Goal: Task Accomplishment & Management: Use online tool/utility

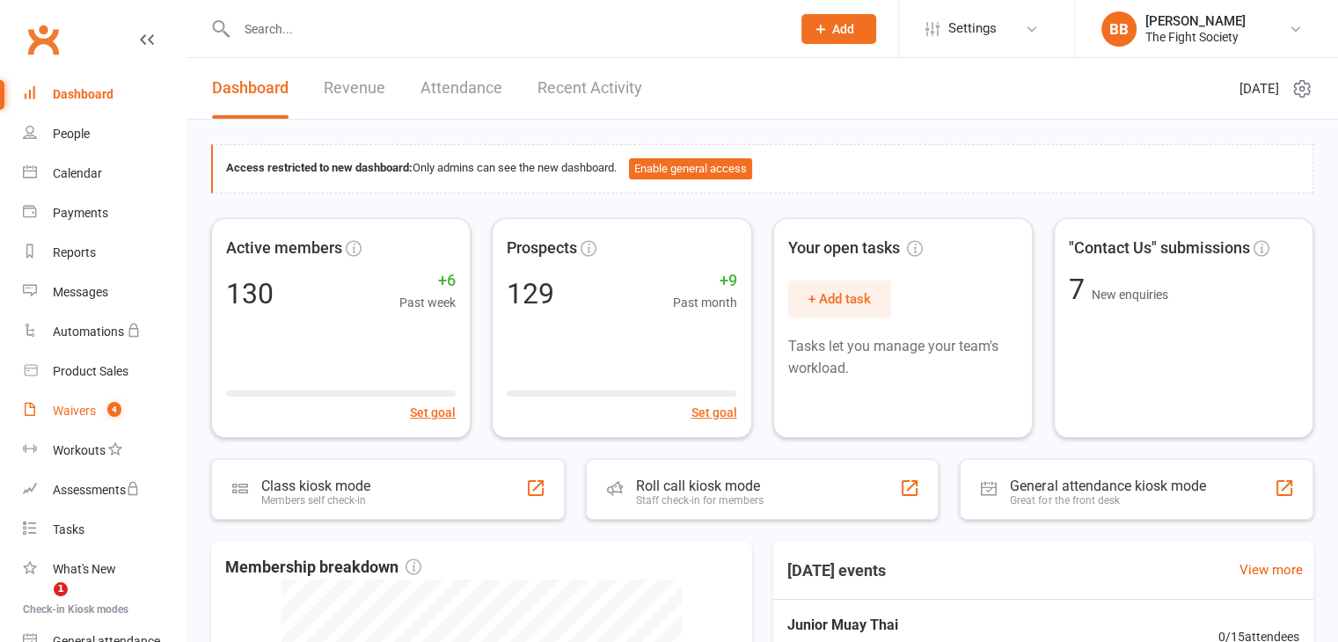
click at [89, 416] on div "Waivers" at bounding box center [74, 411] width 43 height 14
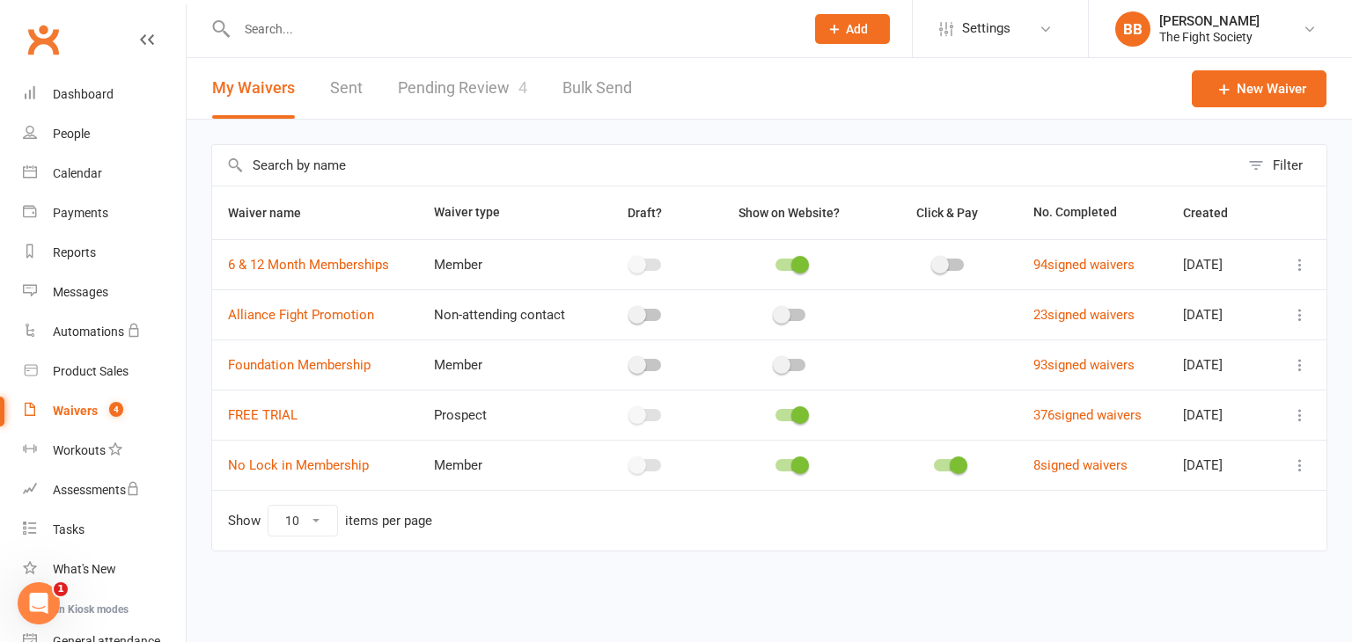
click at [436, 77] on link "Pending Review 4" at bounding box center [462, 88] width 129 height 61
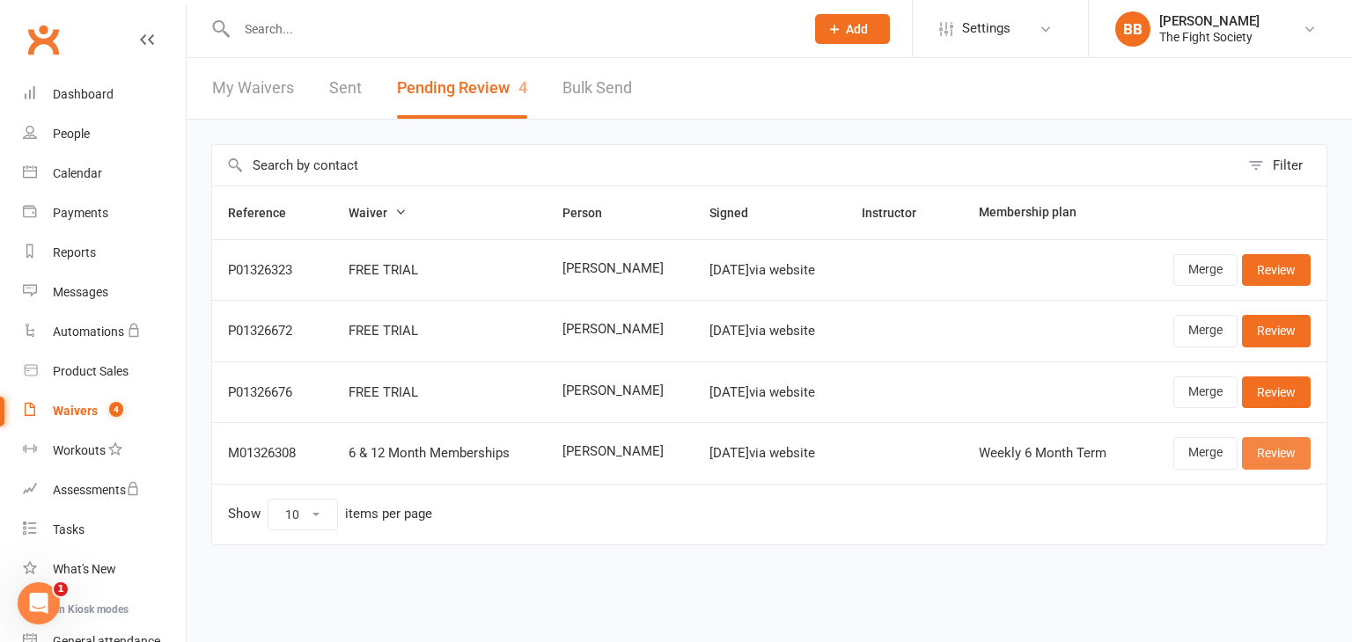
click at [1269, 448] on link "Review" at bounding box center [1276, 453] width 69 height 32
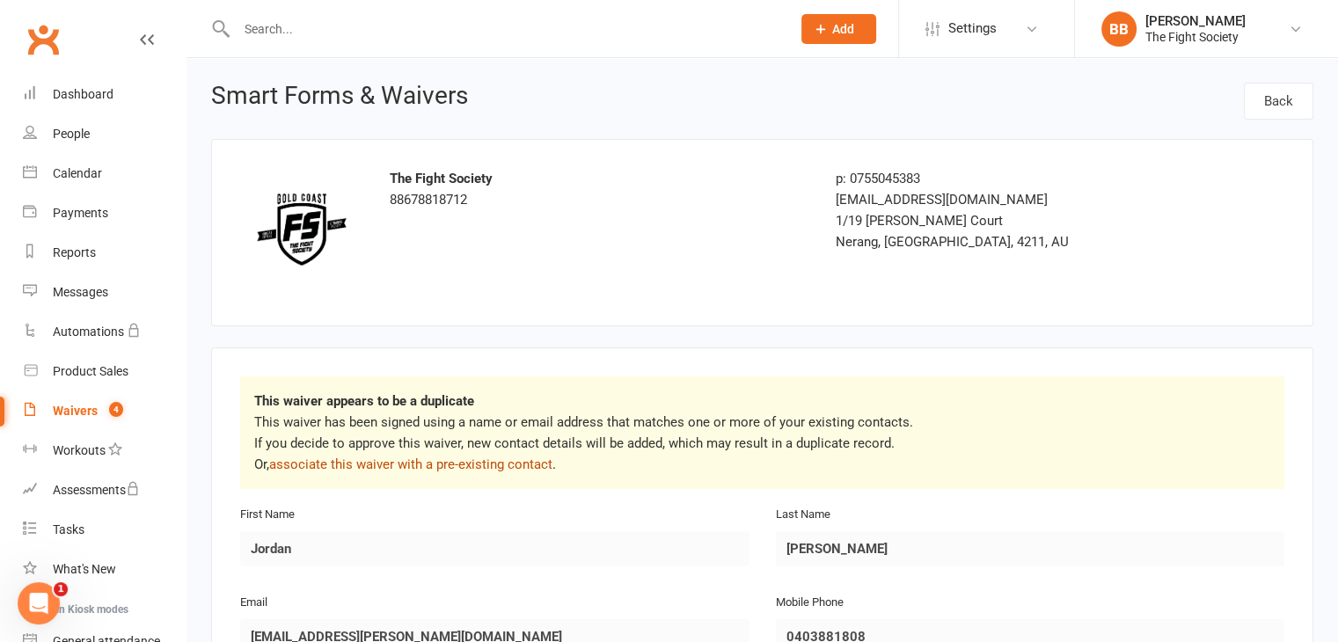
click at [368, 466] on link "associate this waiver with a pre-existing contact" at bounding box center [410, 465] width 283 height 16
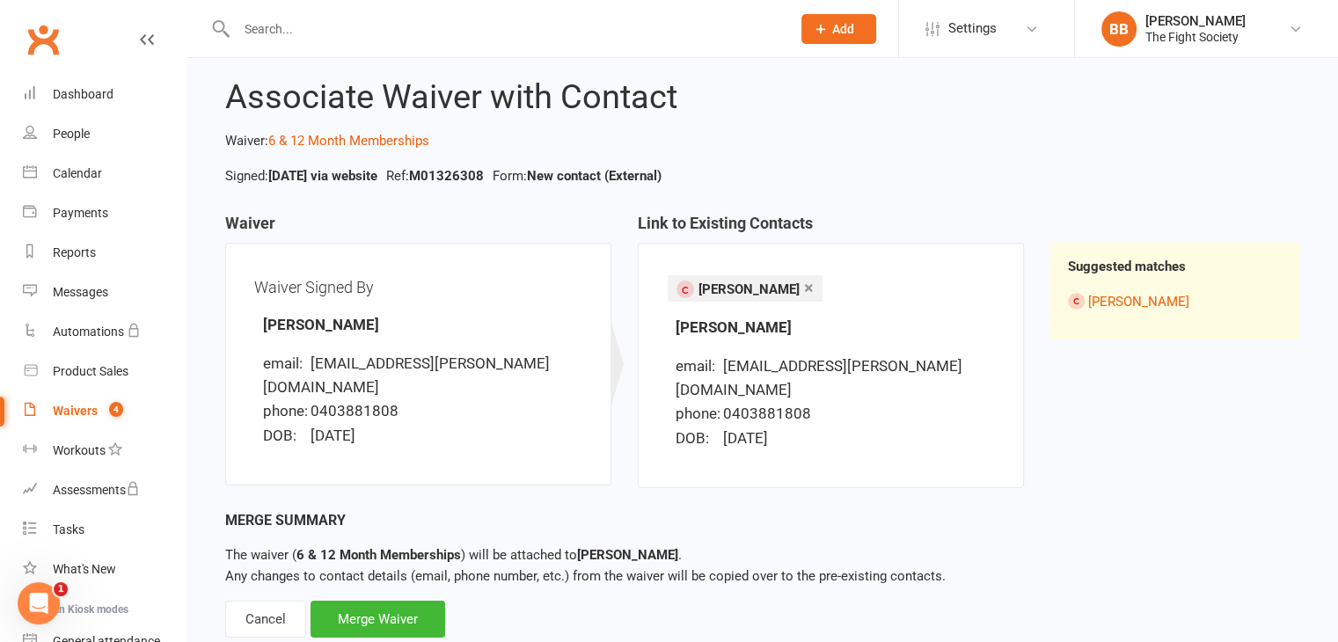
scroll to position [56, 0]
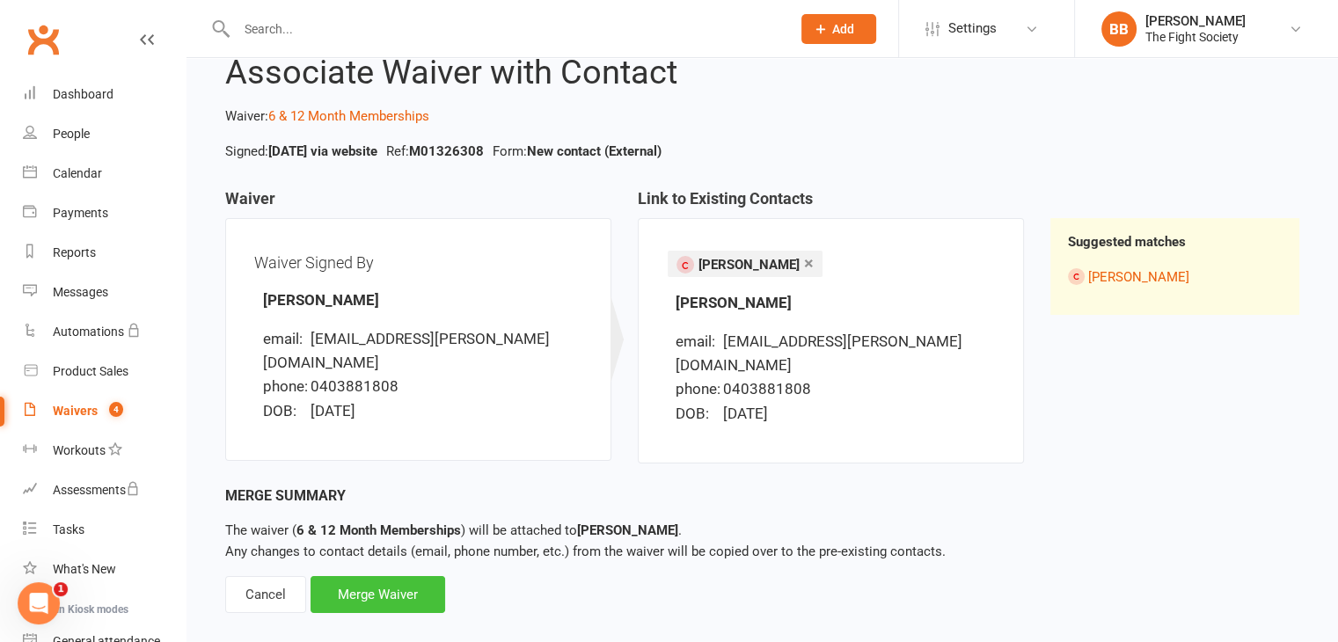
click at [377, 576] on div "Merge Waiver" at bounding box center [378, 594] width 135 height 37
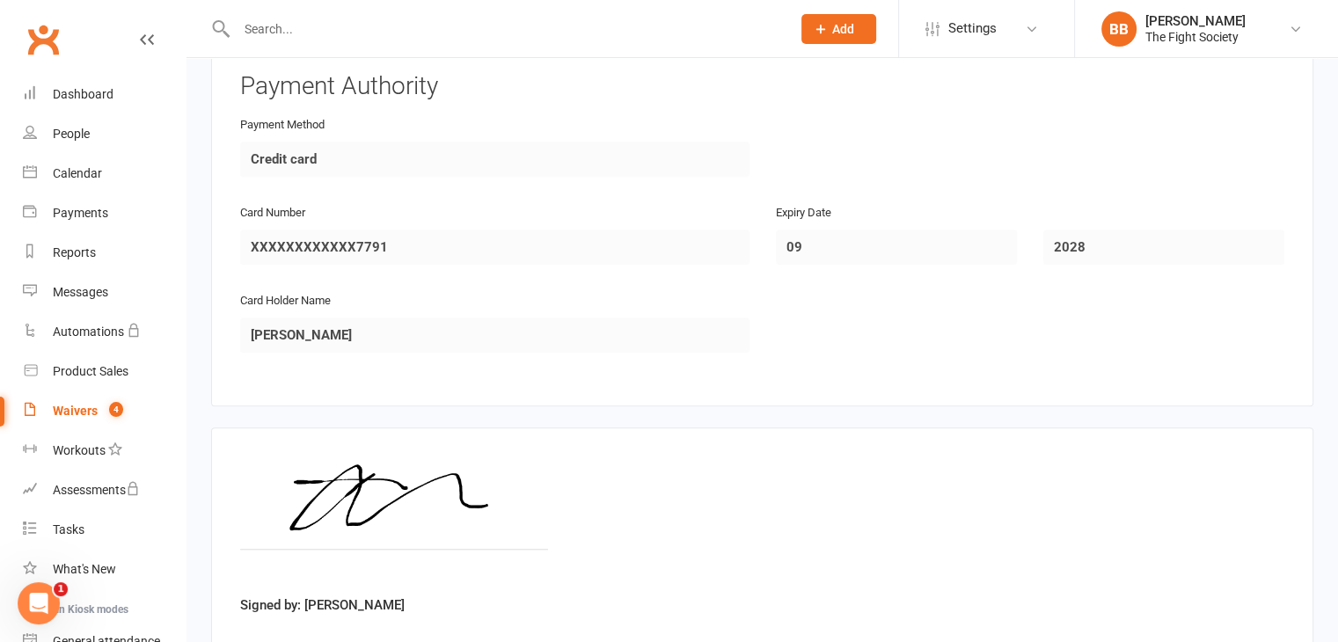
scroll to position [1647, 0]
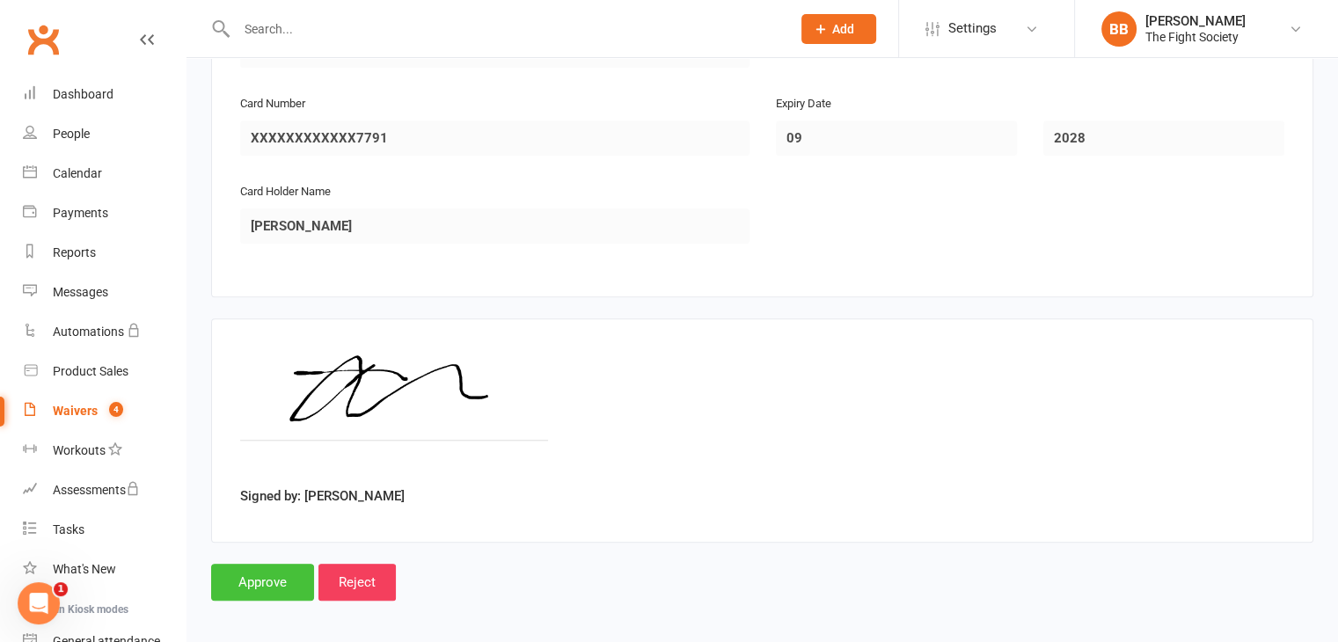
click at [252, 580] on input "Approve" at bounding box center [262, 582] width 103 height 37
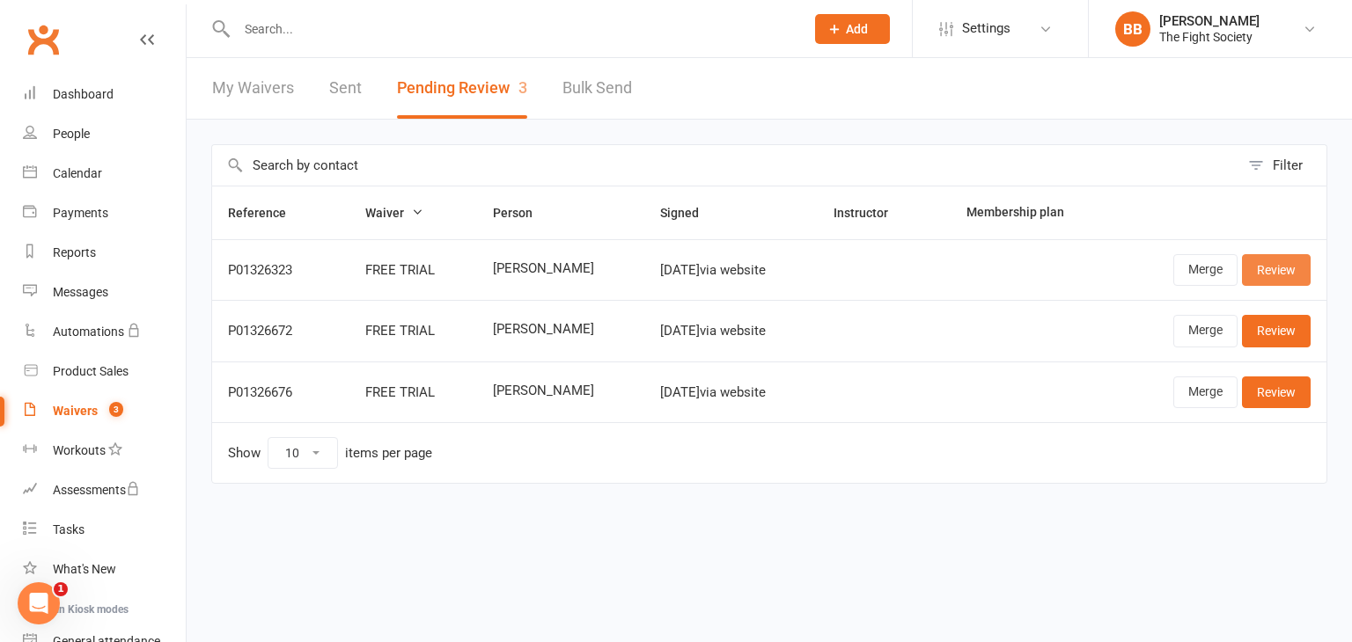
click at [1294, 267] on link "Review" at bounding box center [1276, 270] width 69 height 32
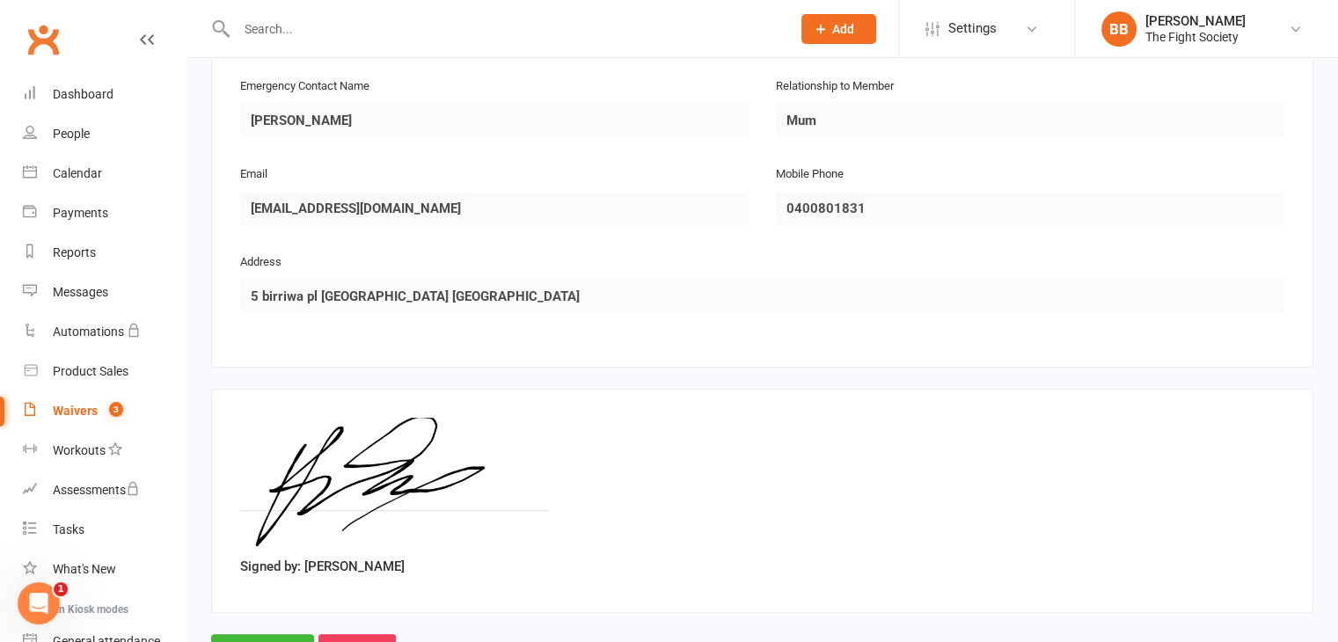
scroll to position [942, 0]
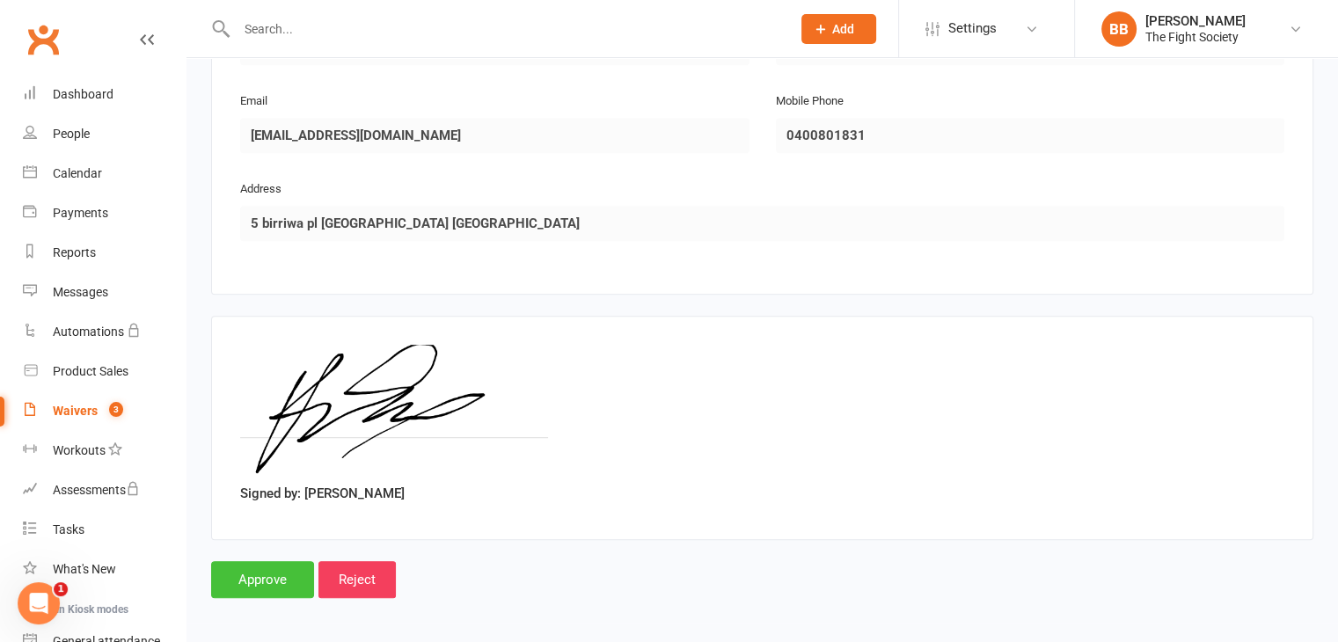
click at [242, 575] on input "Approve" at bounding box center [262, 579] width 103 height 37
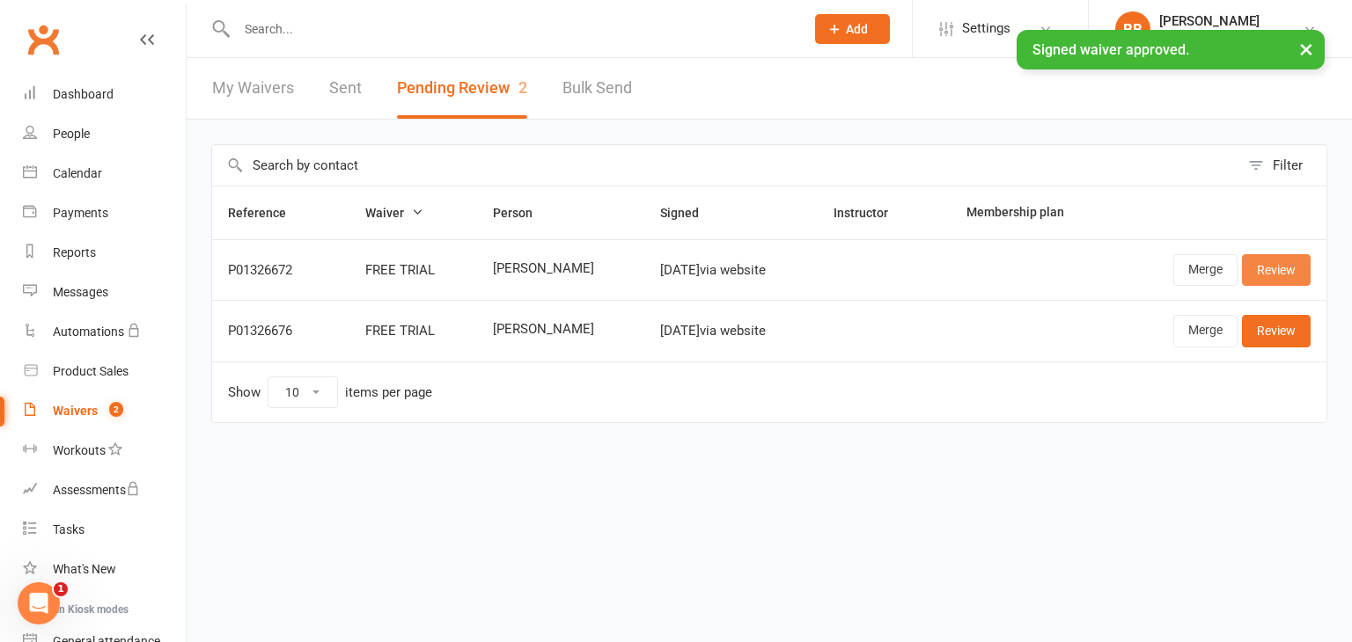
click at [1271, 268] on link "Review" at bounding box center [1276, 270] width 69 height 32
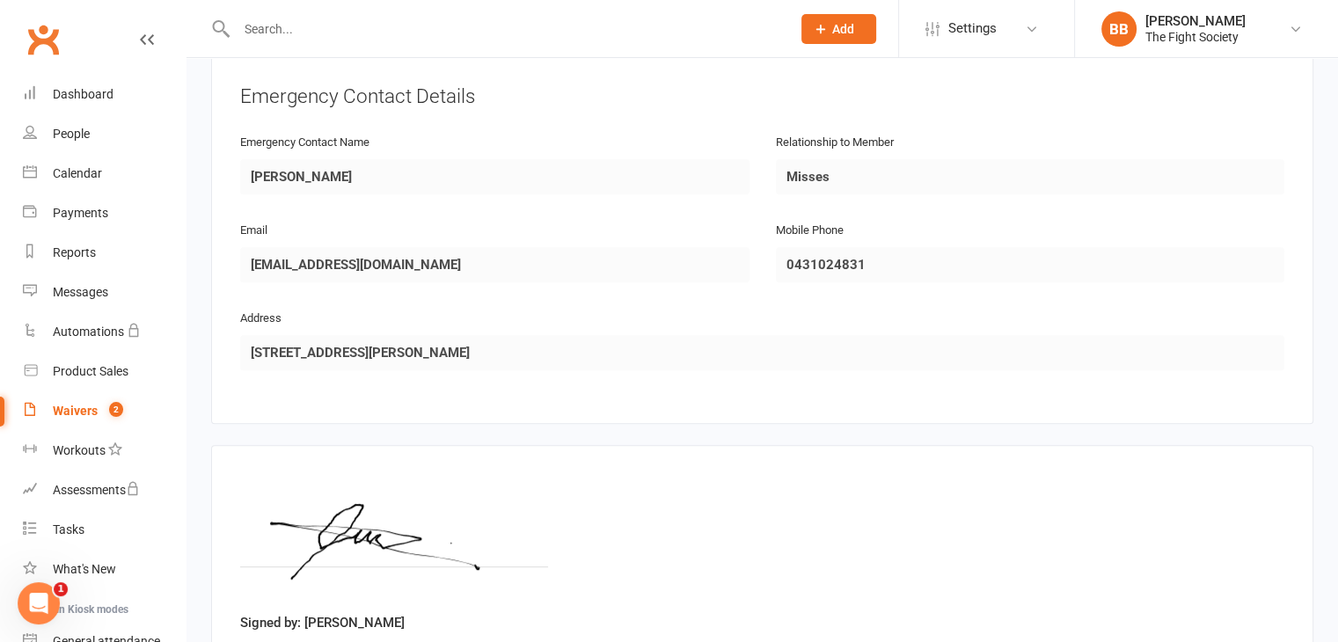
scroll to position [942, 0]
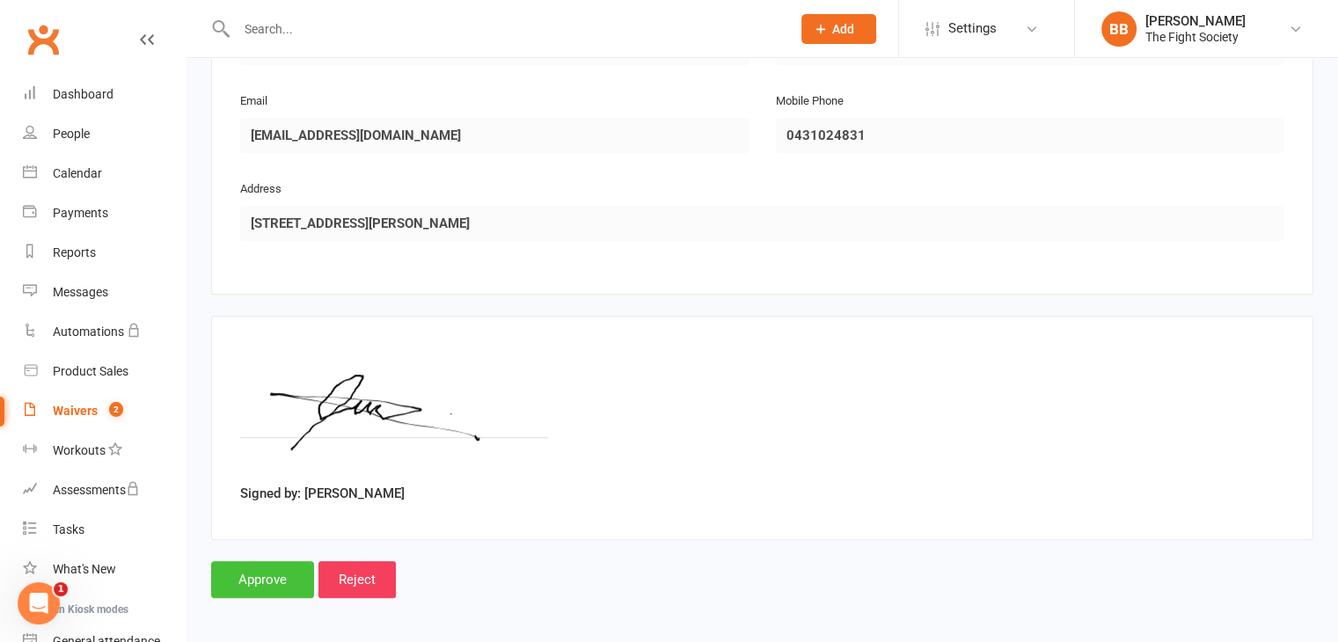
click at [262, 572] on input "Approve" at bounding box center [262, 579] width 103 height 37
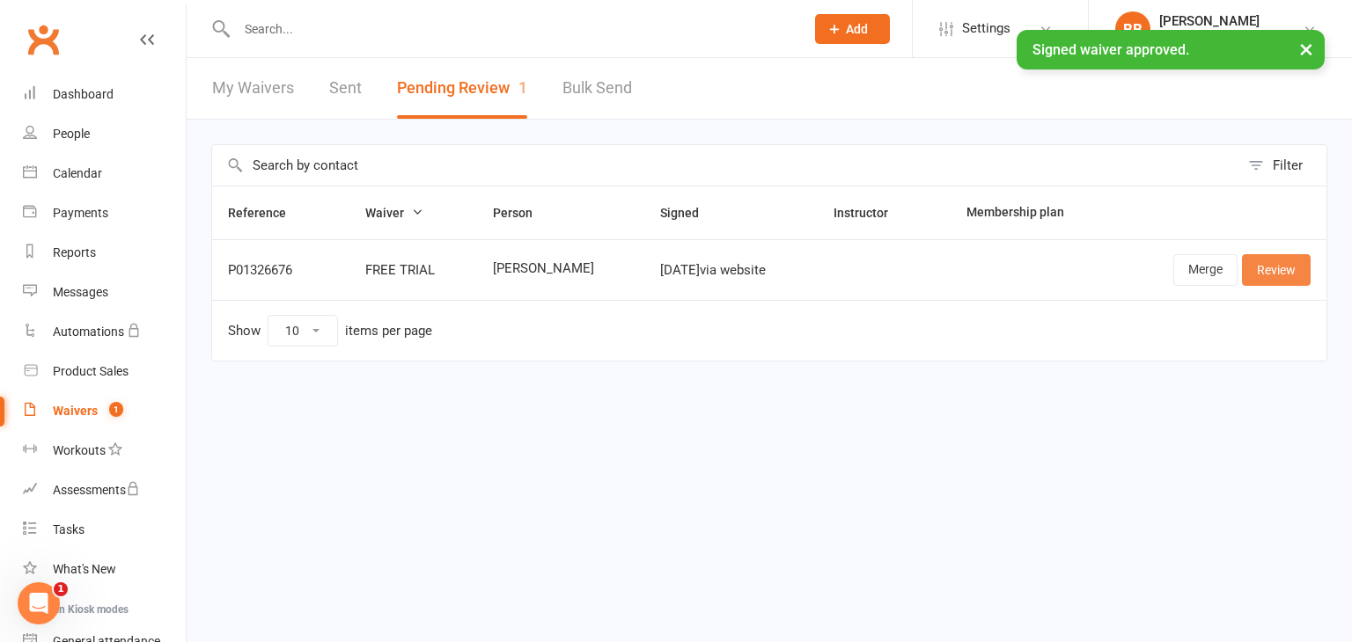
click at [1278, 279] on link "Review" at bounding box center [1276, 270] width 69 height 32
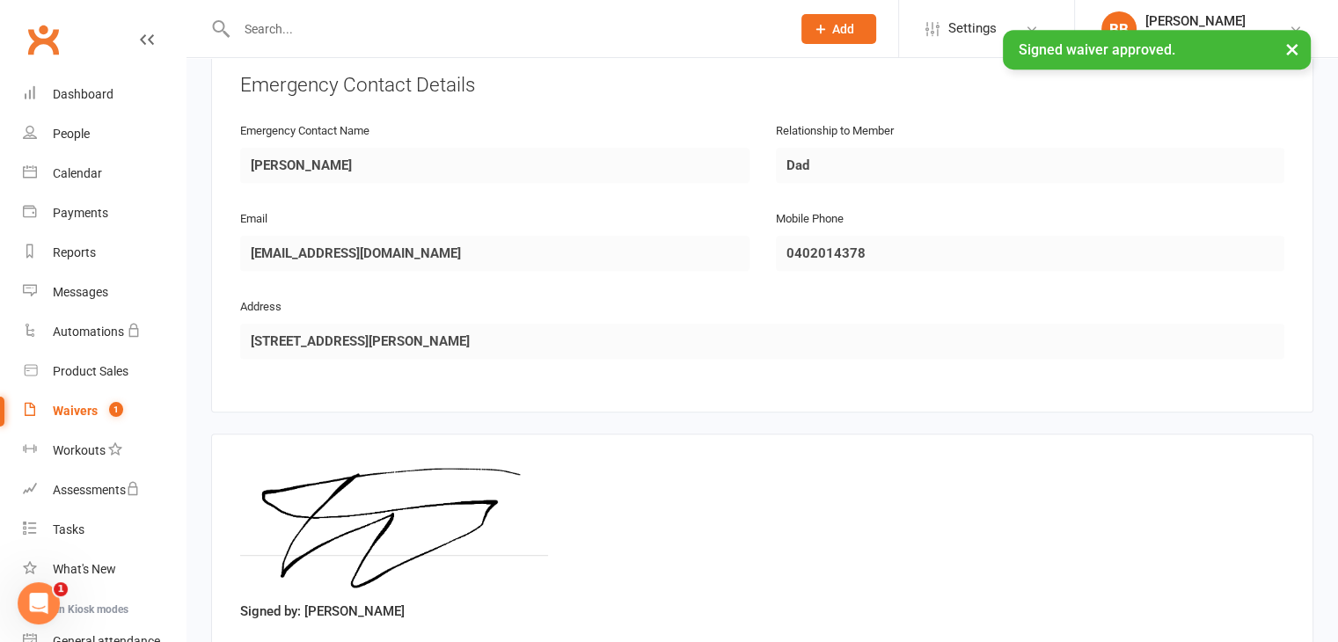
scroll to position [942, 0]
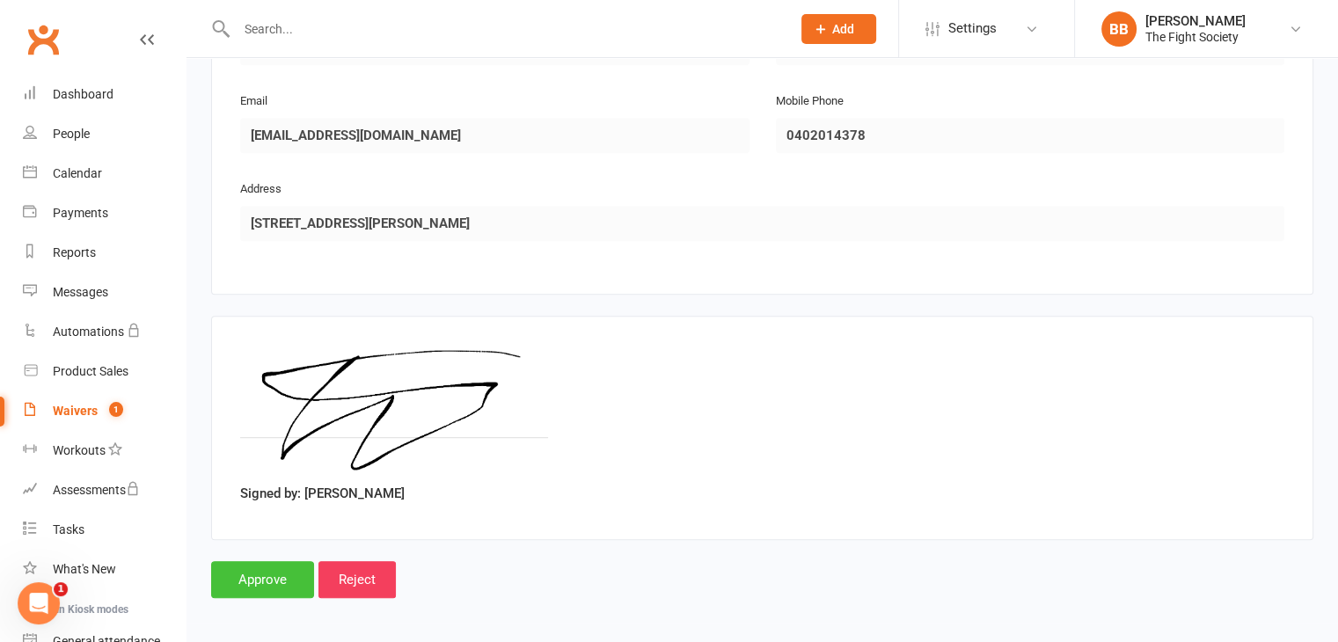
click at [277, 575] on input "Approve" at bounding box center [262, 579] width 103 height 37
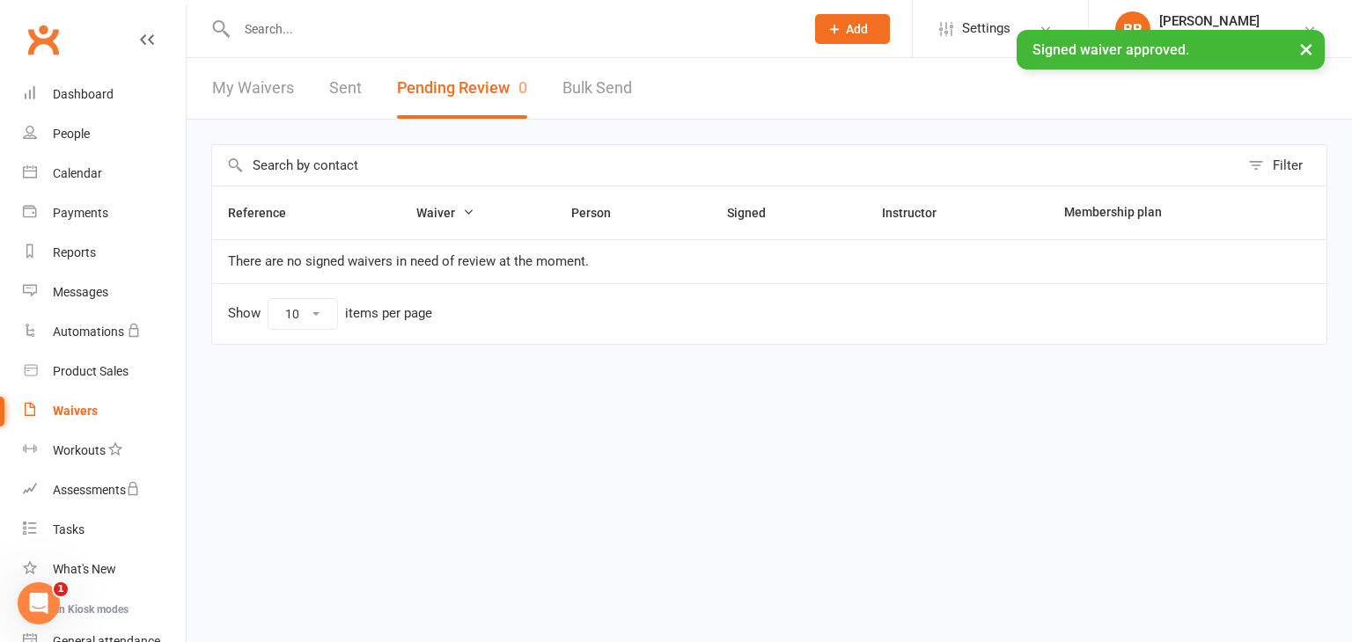
click at [448, 29] on input "text" at bounding box center [511, 29] width 561 height 25
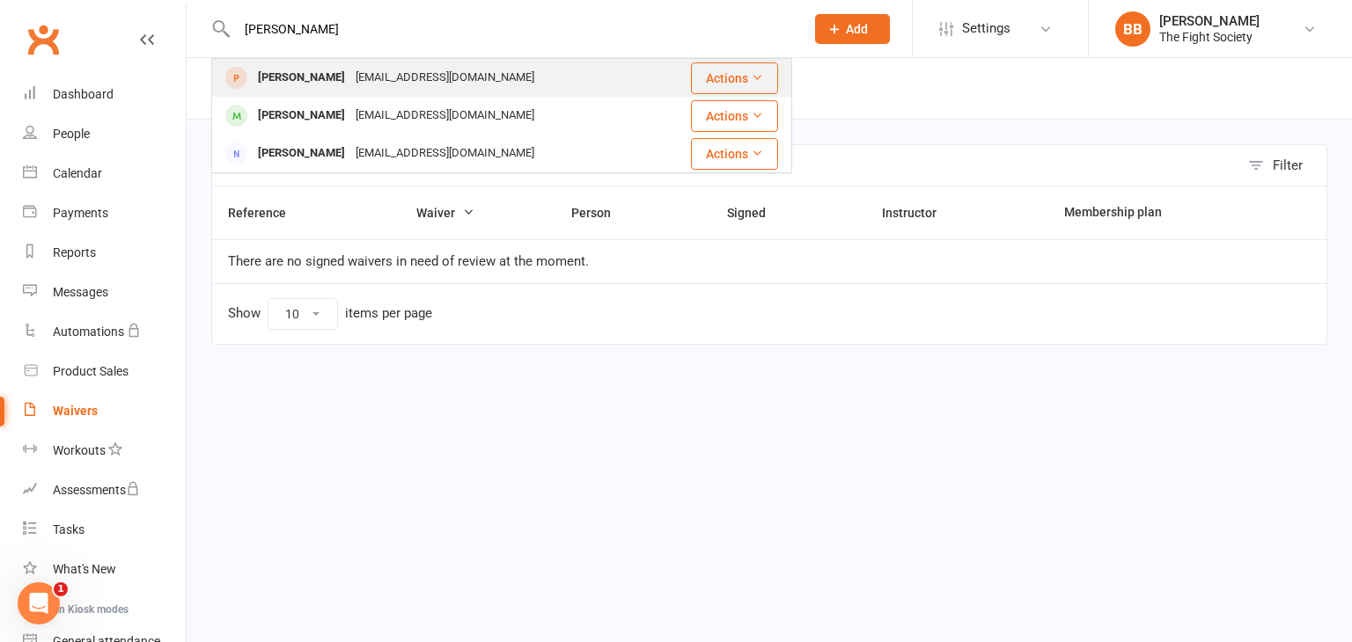
type input "[PERSON_NAME]"
click at [304, 78] on div "[PERSON_NAME]" at bounding box center [302, 78] width 98 height 26
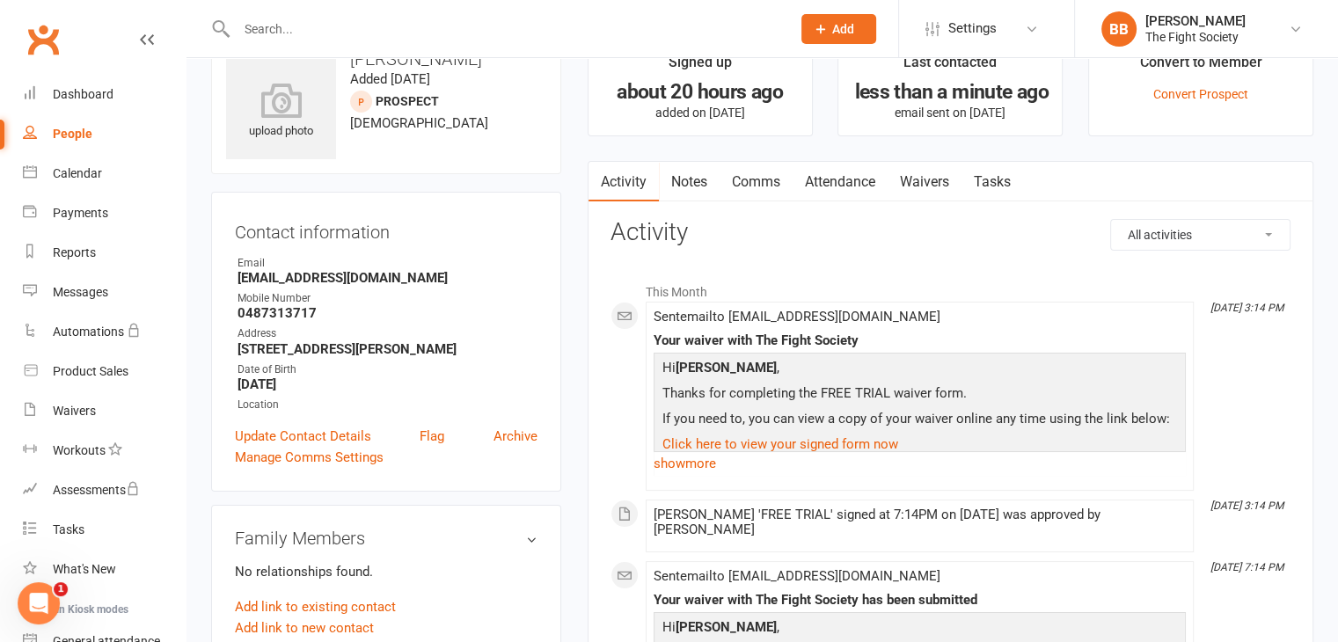
scroll to position [49, 0]
click at [767, 187] on link "Comms" at bounding box center [756, 181] width 73 height 40
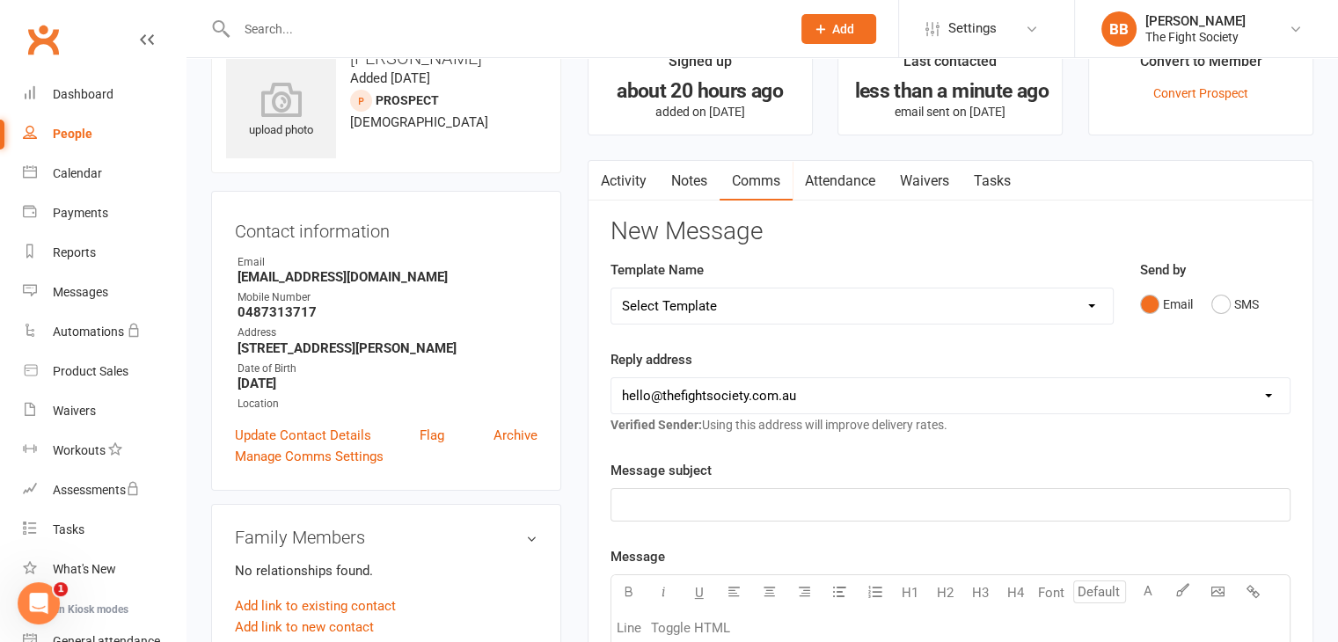
click at [761, 312] on select "Select Template [SMS] [Default template - review before using] Appointment remi…" at bounding box center [863, 306] width 502 height 35
select select "22"
click at [612, 289] on select "Select Template [SMS] [Default template - review before using] Appointment remi…" at bounding box center [863, 306] width 502 height 35
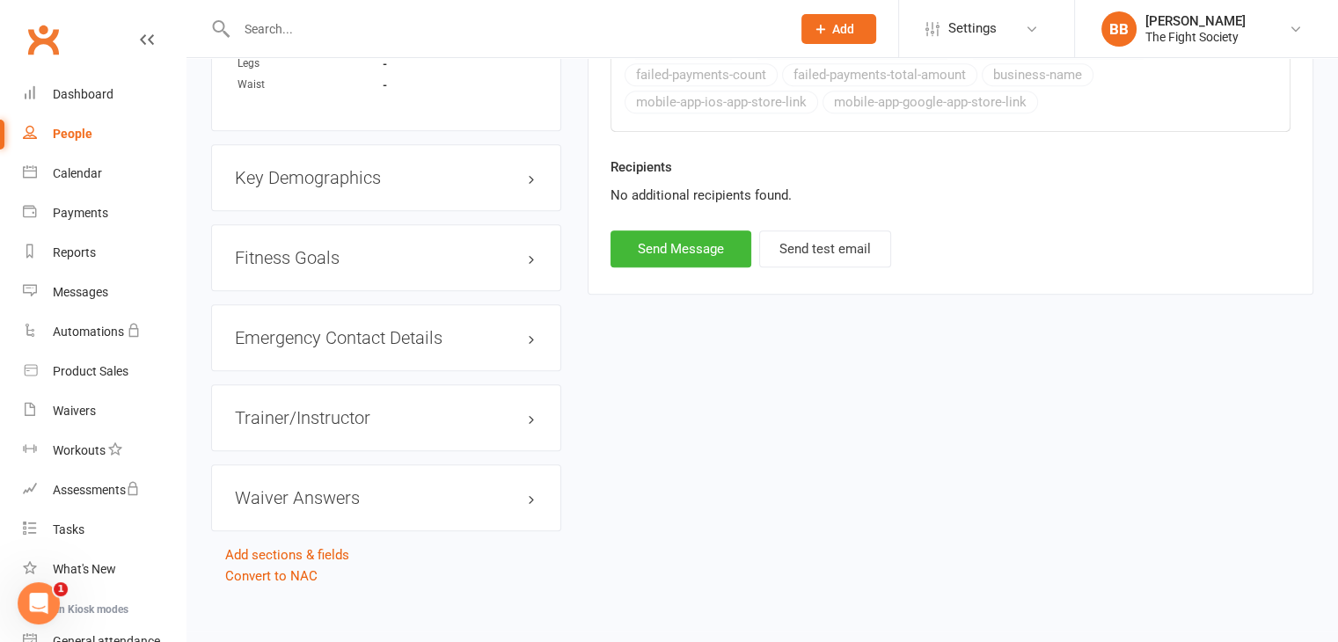
scroll to position [1156, 0]
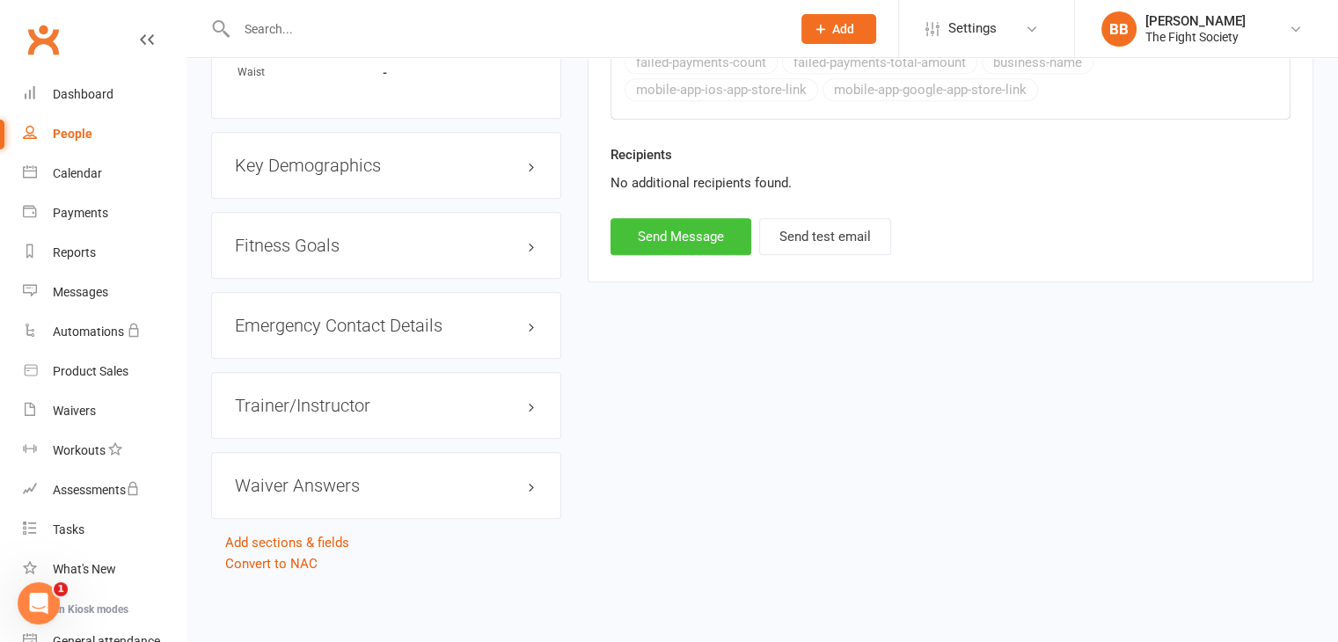
click at [663, 231] on button "Send Message" at bounding box center [681, 236] width 141 height 37
select select
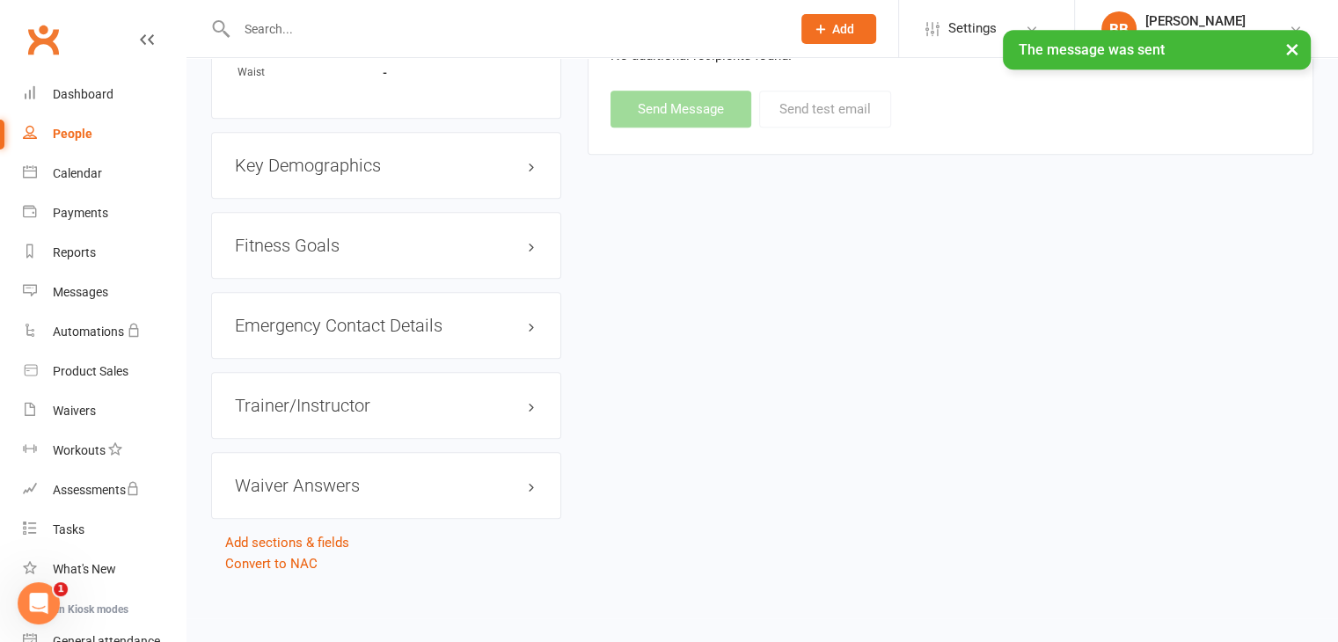
click at [546, 23] on input "text" at bounding box center [504, 29] width 547 height 25
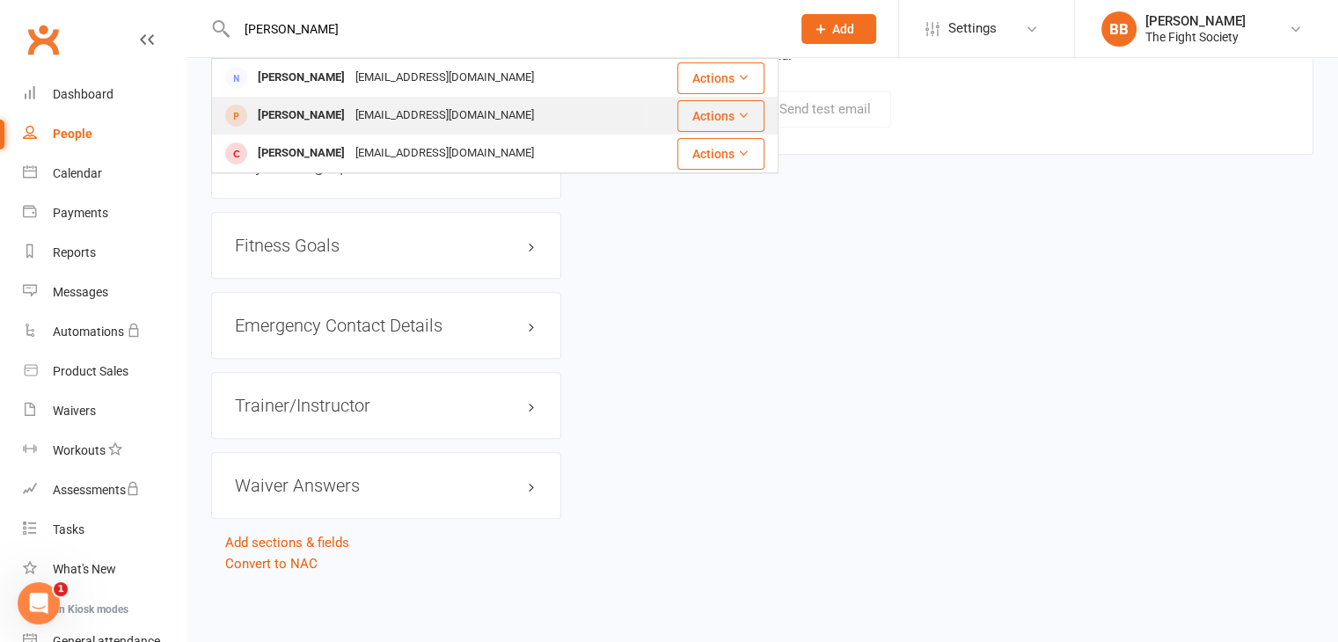
type input "[PERSON_NAME]"
click at [320, 114] on div "[PERSON_NAME]" at bounding box center [302, 116] width 98 height 26
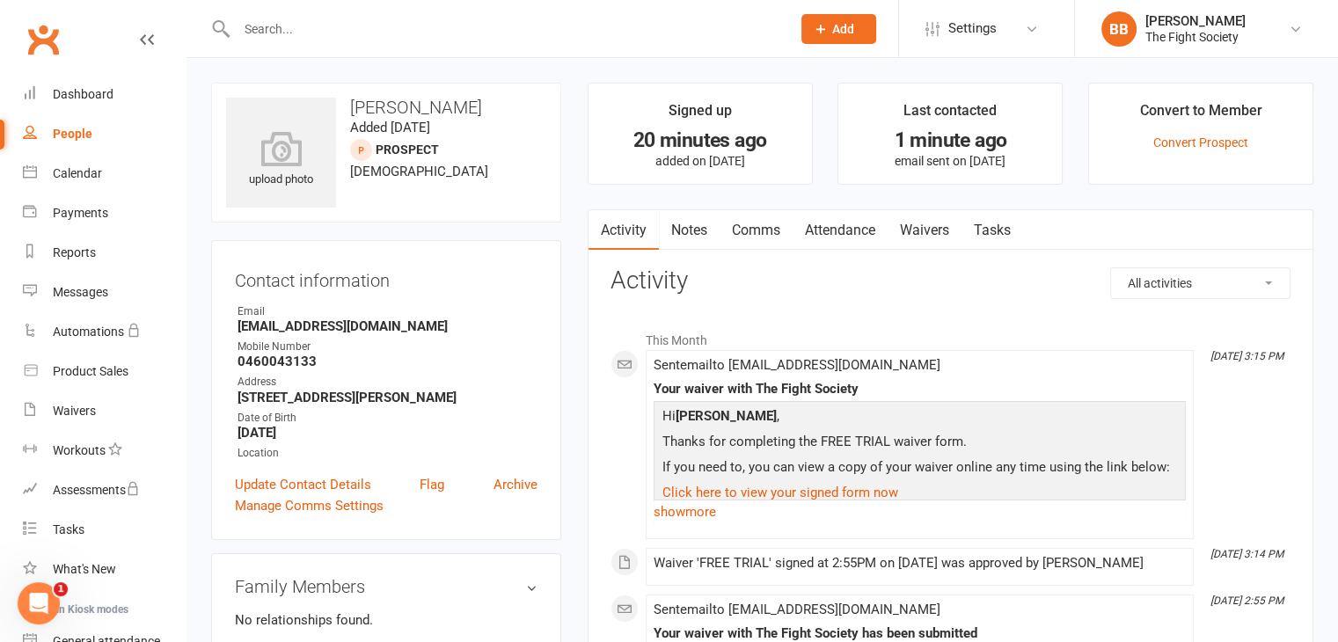
click at [760, 231] on link "Comms" at bounding box center [756, 230] width 73 height 40
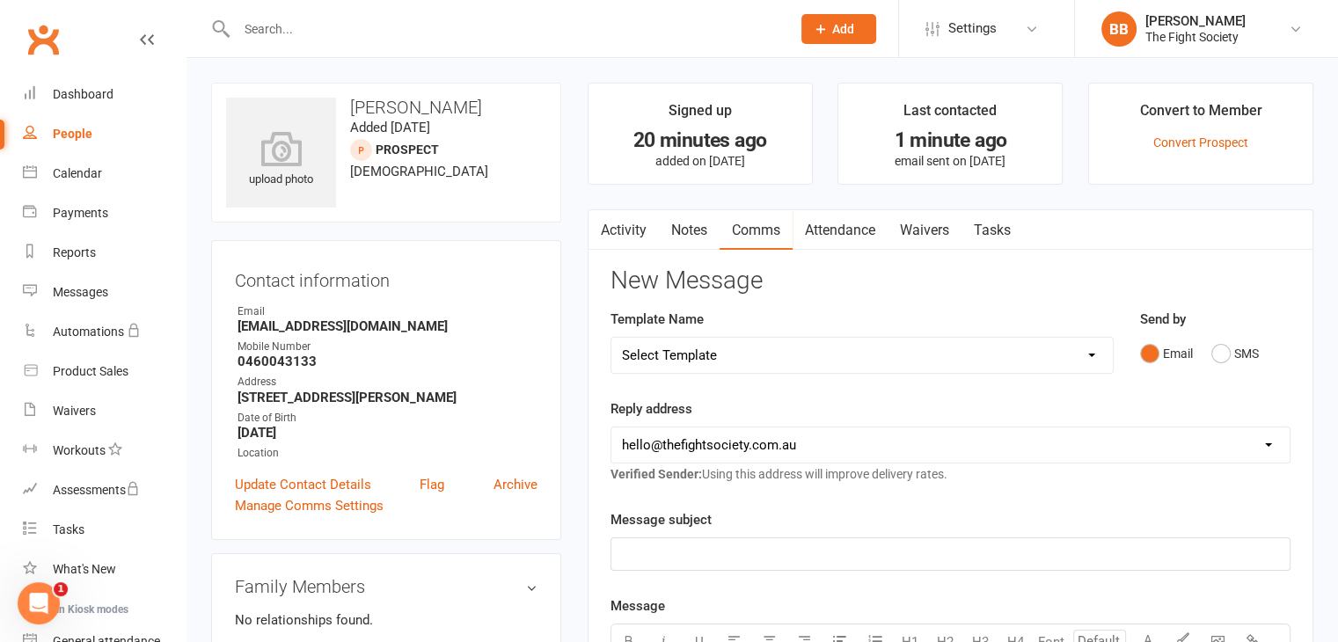
click at [720, 353] on select "Select Template [SMS] [Default template - review before using] Appointment remi…" at bounding box center [863, 355] width 502 height 35
select select "22"
click at [612, 338] on select "Select Template [SMS] [Default template - review before using] Appointment remi…" at bounding box center [863, 355] width 502 height 35
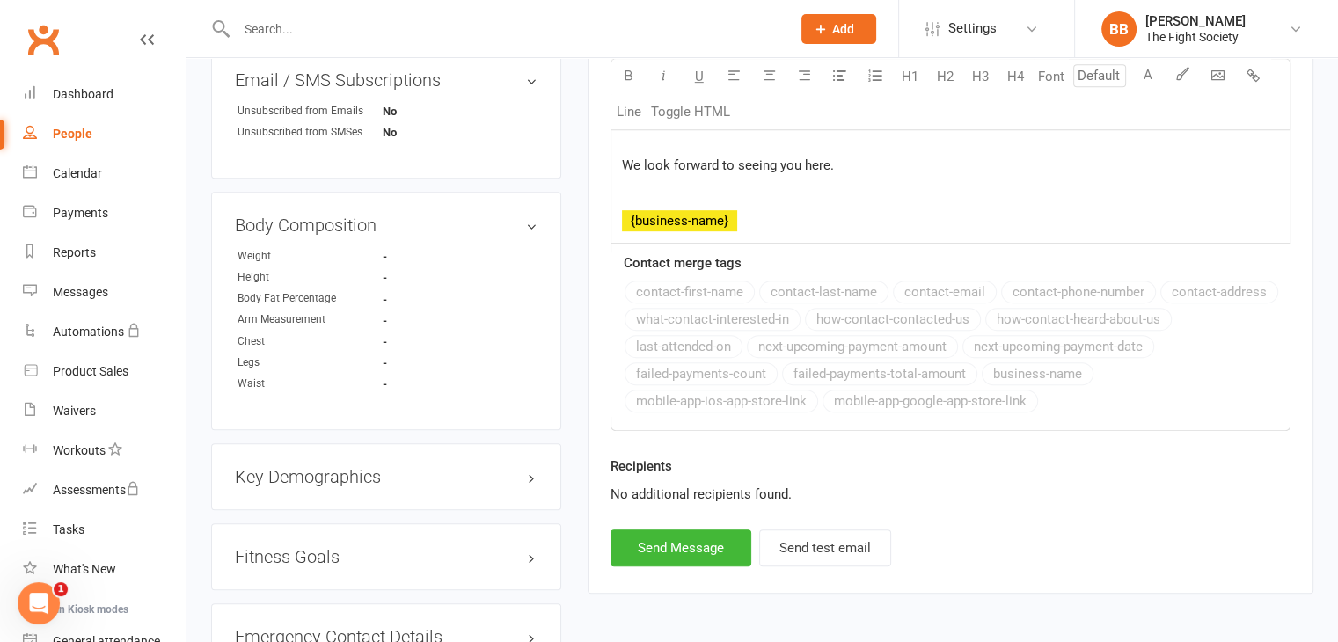
scroll to position [845, 0]
click at [702, 537] on button "Send Message" at bounding box center [681, 548] width 141 height 37
select select
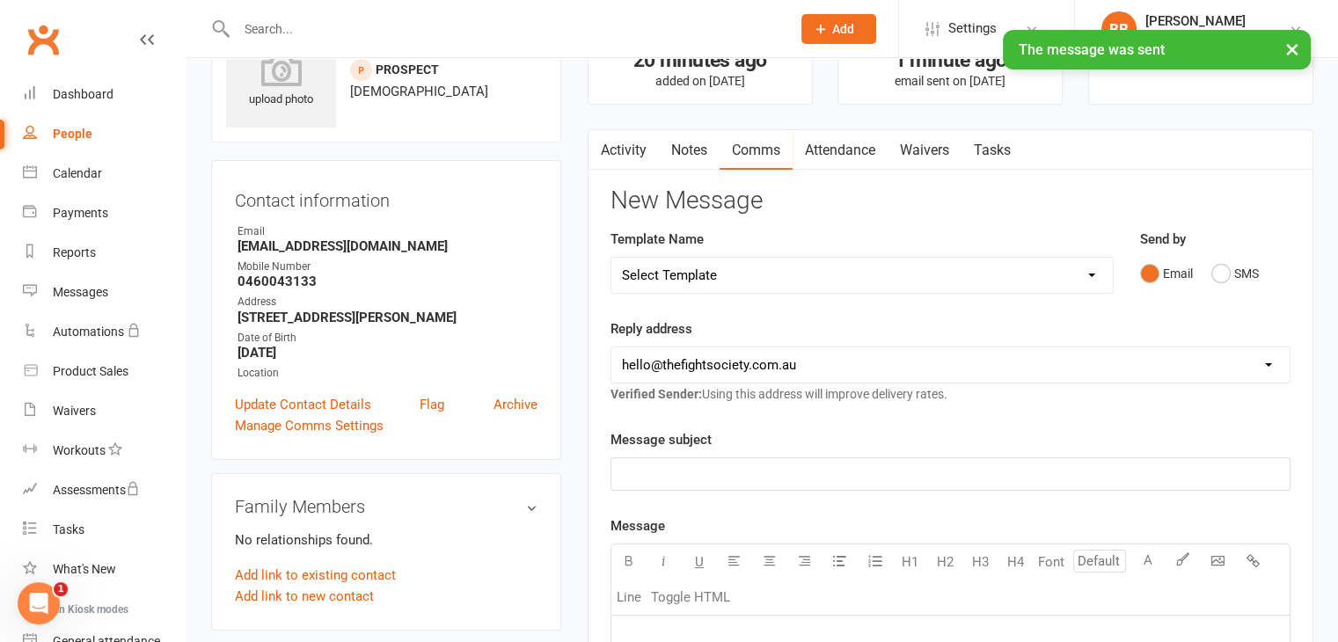
scroll to position [0, 0]
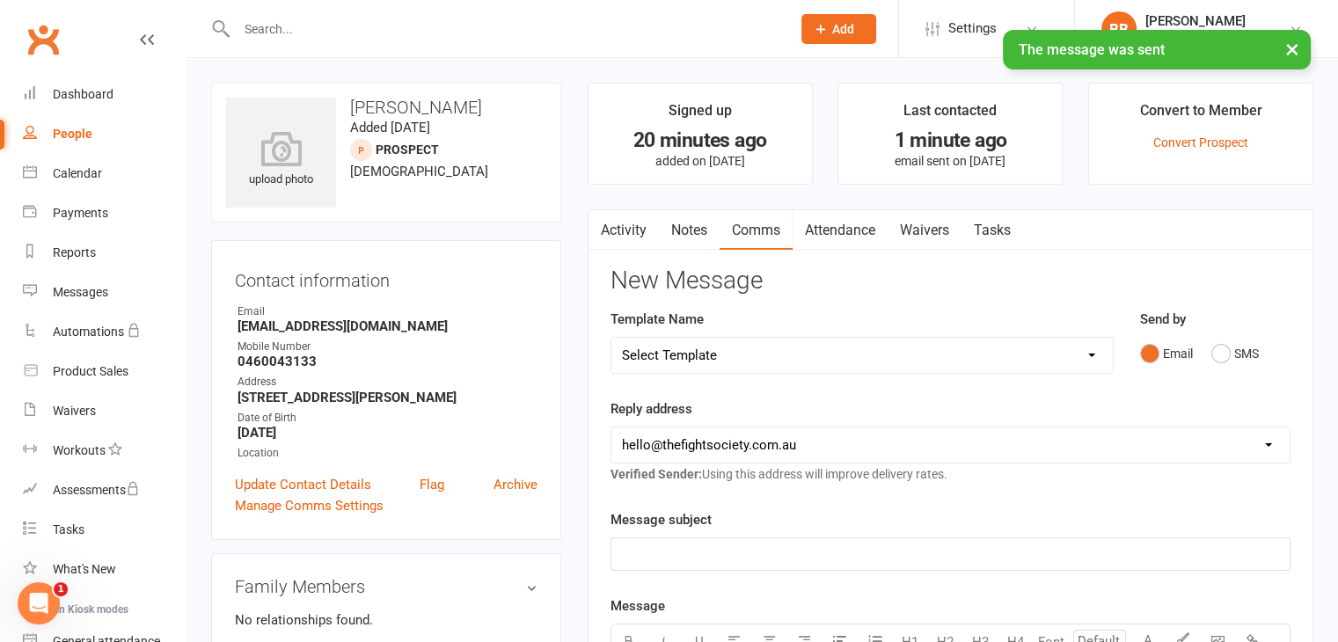
click at [496, 22] on input "text" at bounding box center [504, 29] width 547 height 25
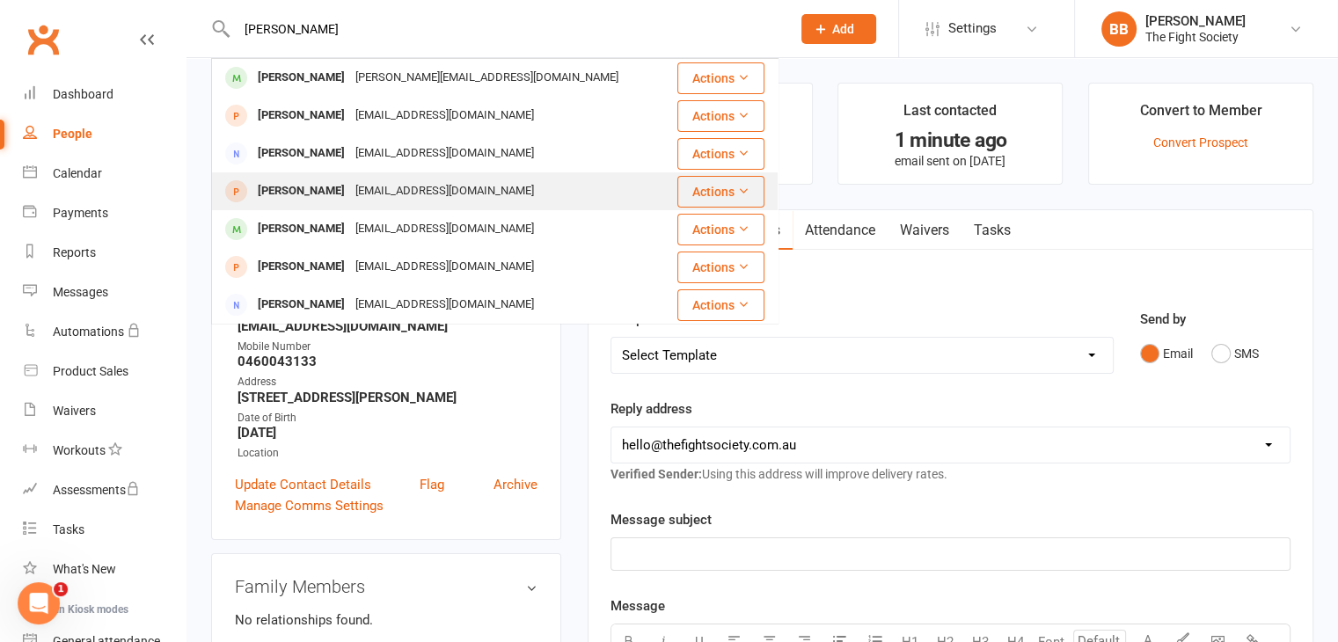
type input "[PERSON_NAME]"
click at [318, 194] on div "[PERSON_NAME]" at bounding box center [302, 192] width 98 height 26
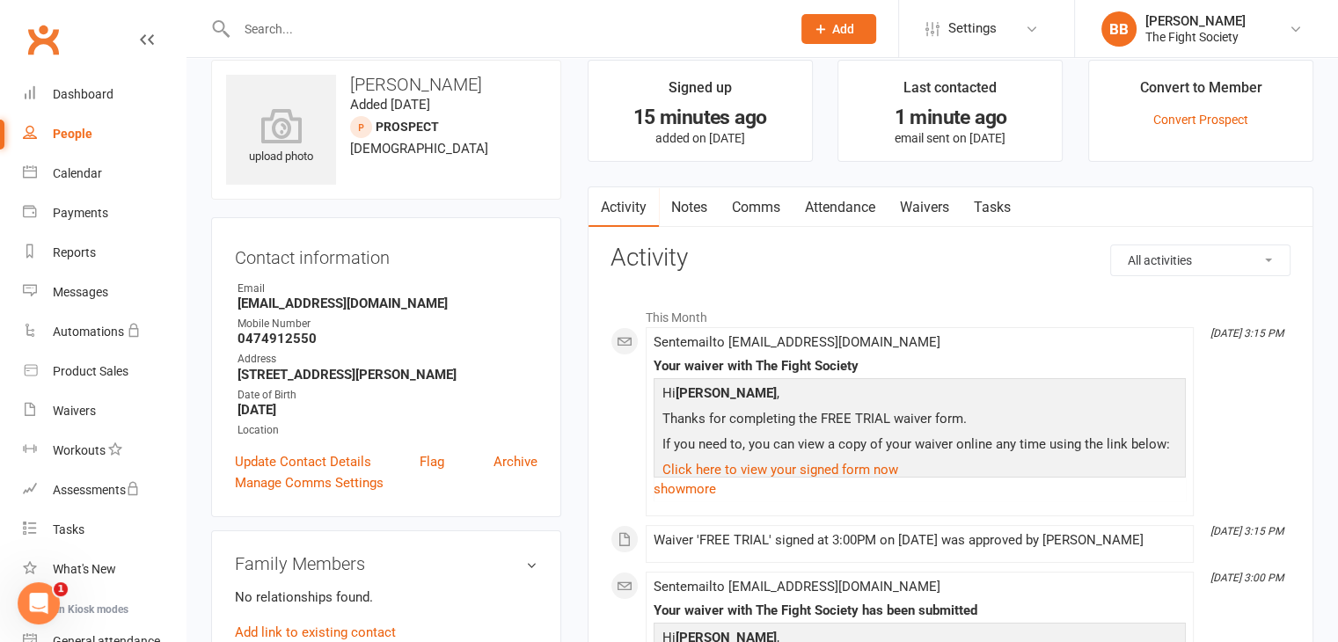
scroll to position [25, 0]
click at [745, 207] on link "Comms" at bounding box center [756, 206] width 73 height 40
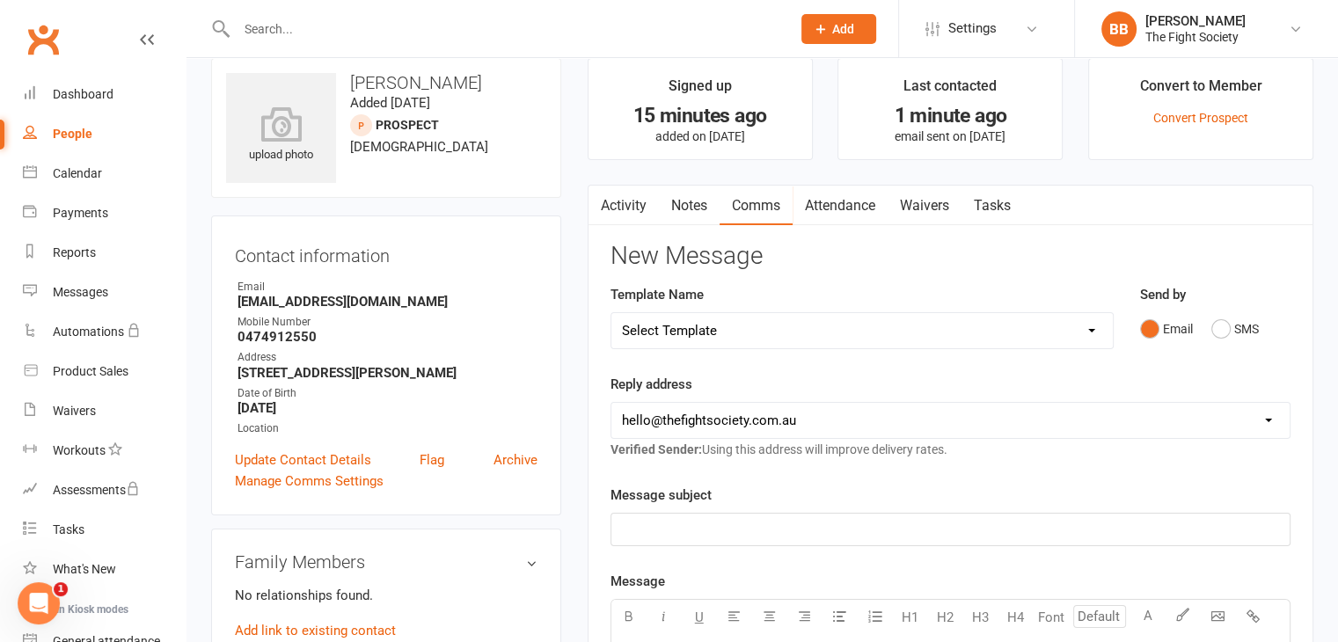
click at [746, 342] on select "Select Template [SMS] [Default template - review before using] Appointment remi…" at bounding box center [863, 330] width 502 height 35
select select "22"
click at [612, 313] on select "Select Template [SMS] [Default template - review before using] Appointment remi…" at bounding box center [863, 330] width 502 height 35
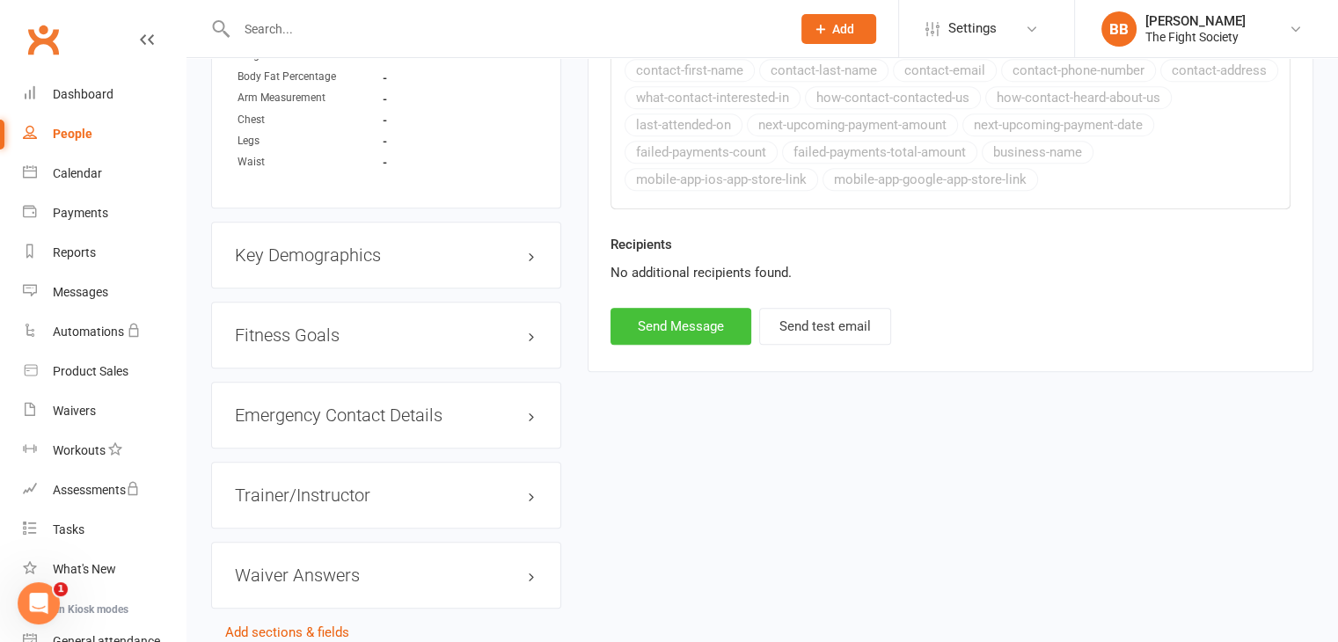
scroll to position [1072, 0]
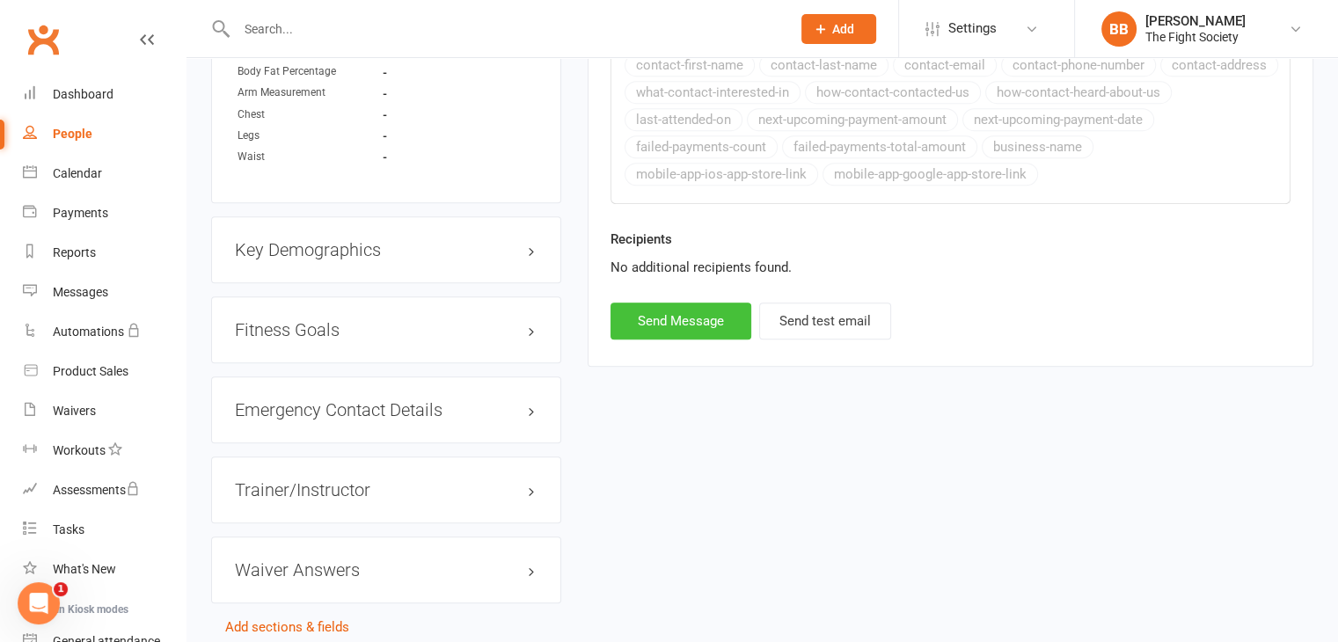
click at [704, 314] on button "Send Message" at bounding box center [681, 321] width 141 height 37
select select
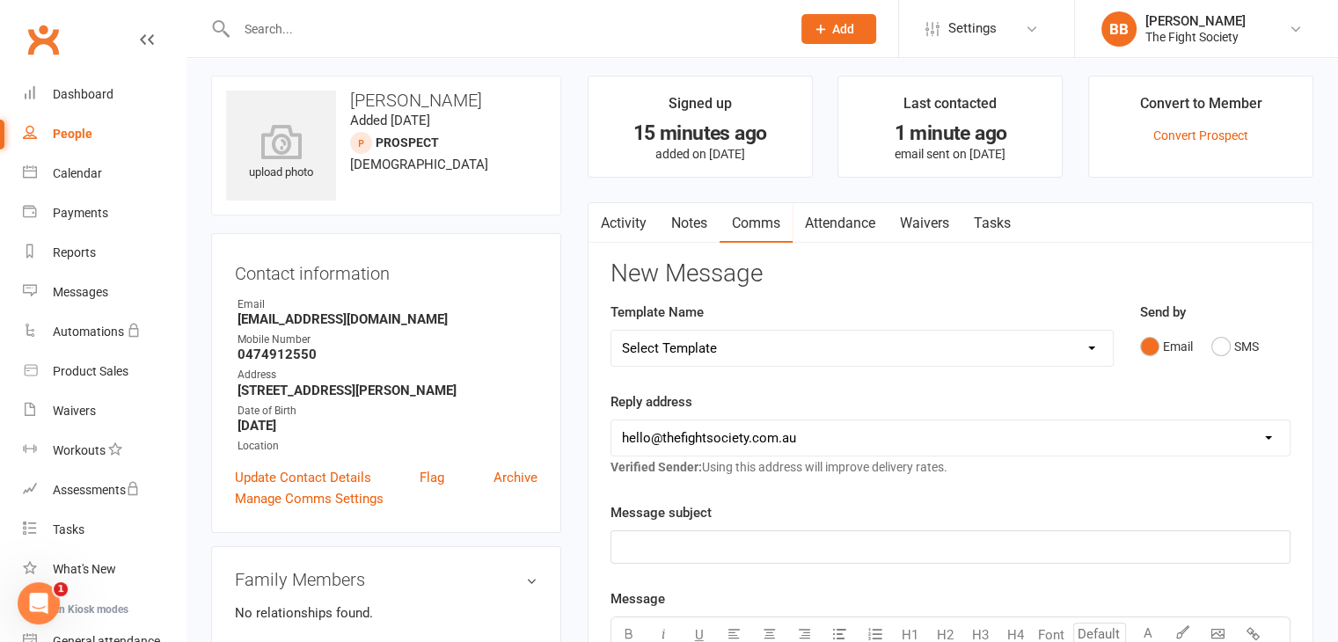
scroll to position [0, 0]
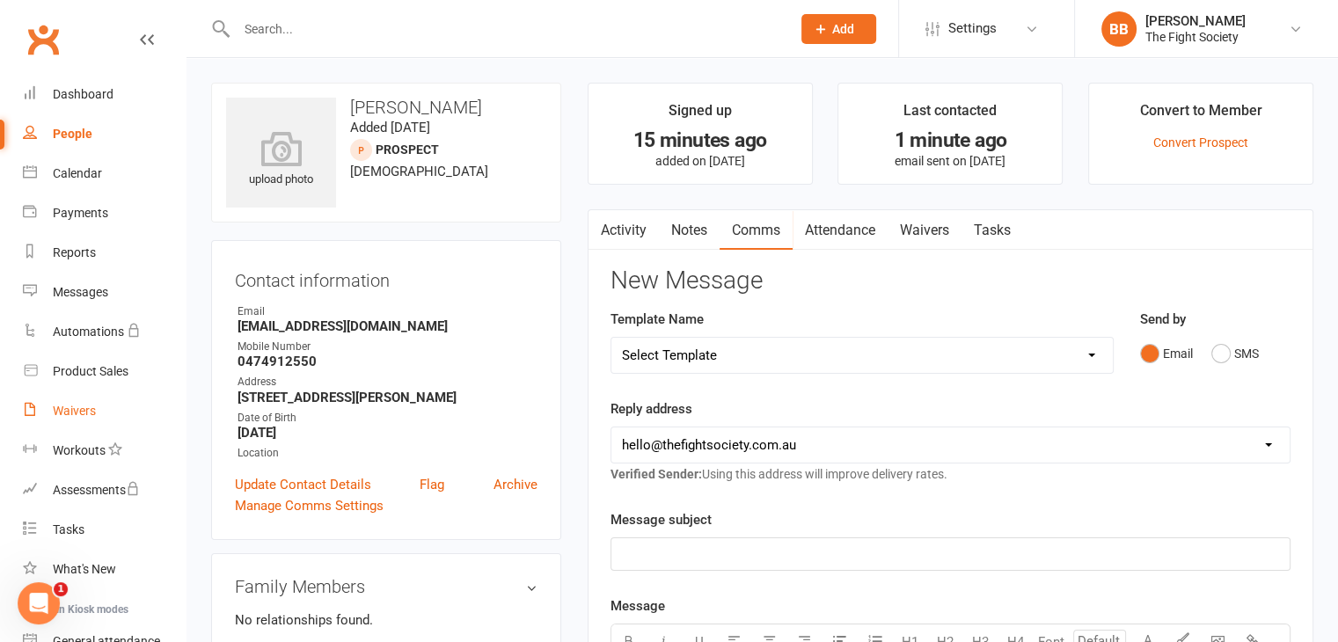
click at [83, 405] on div "Waivers" at bounding box center [74, 411] width 43 height 14
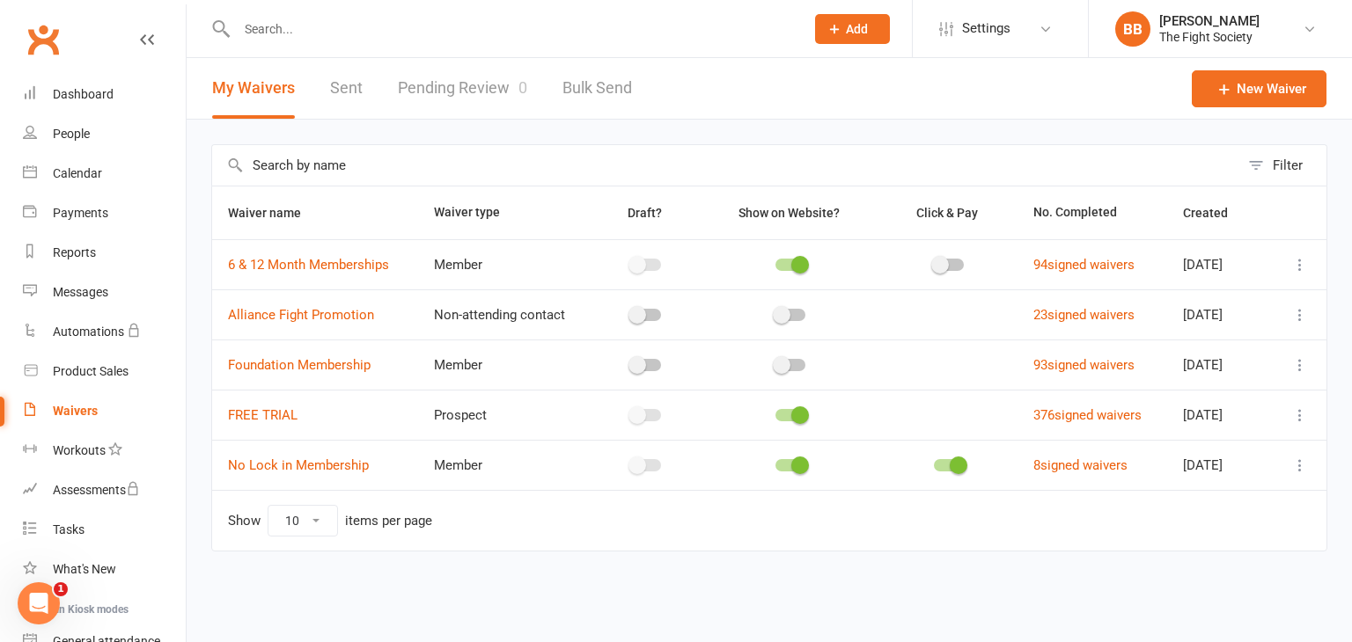
click at [298, 22] on input "text" at bounding box center [511, 29] width 561 height 25
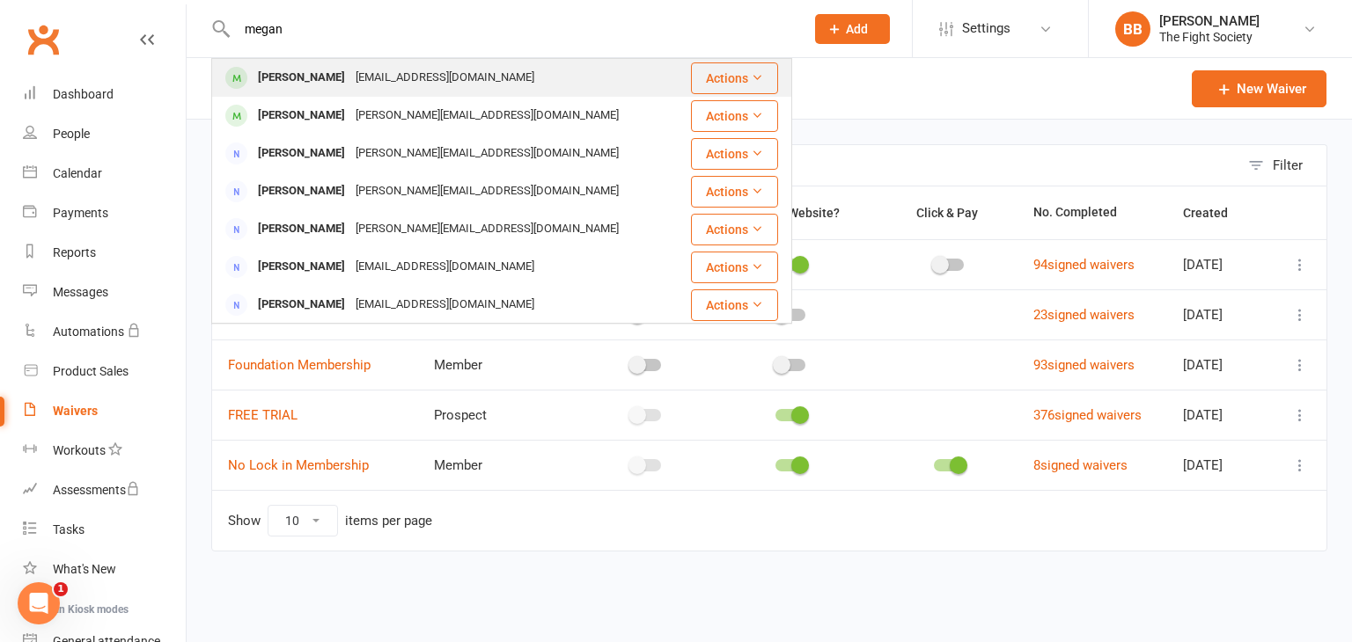
type input "megan"
click at [290, 73] on div "[PERSON_NAME]" at bounding box center [302, 78] width 98 height 26
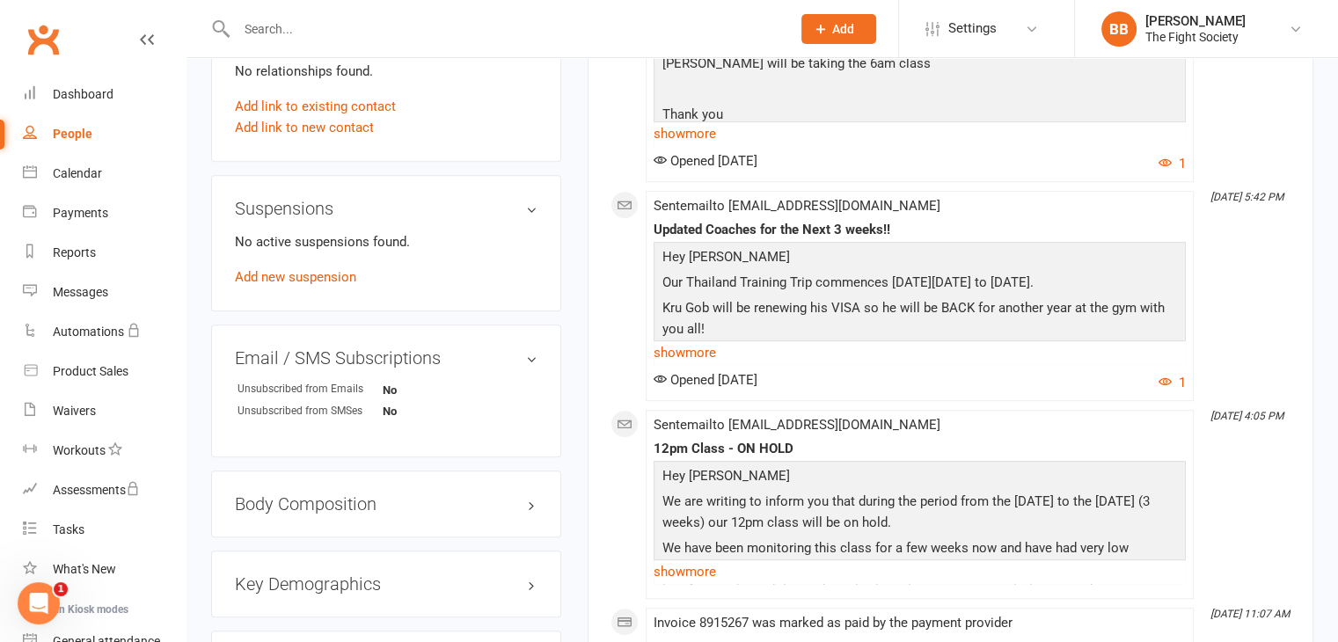
scroll to position [979, 0]
click at [322, 274] on link "Add new suspension" at bounding box center [295, 277] width 121 height 16
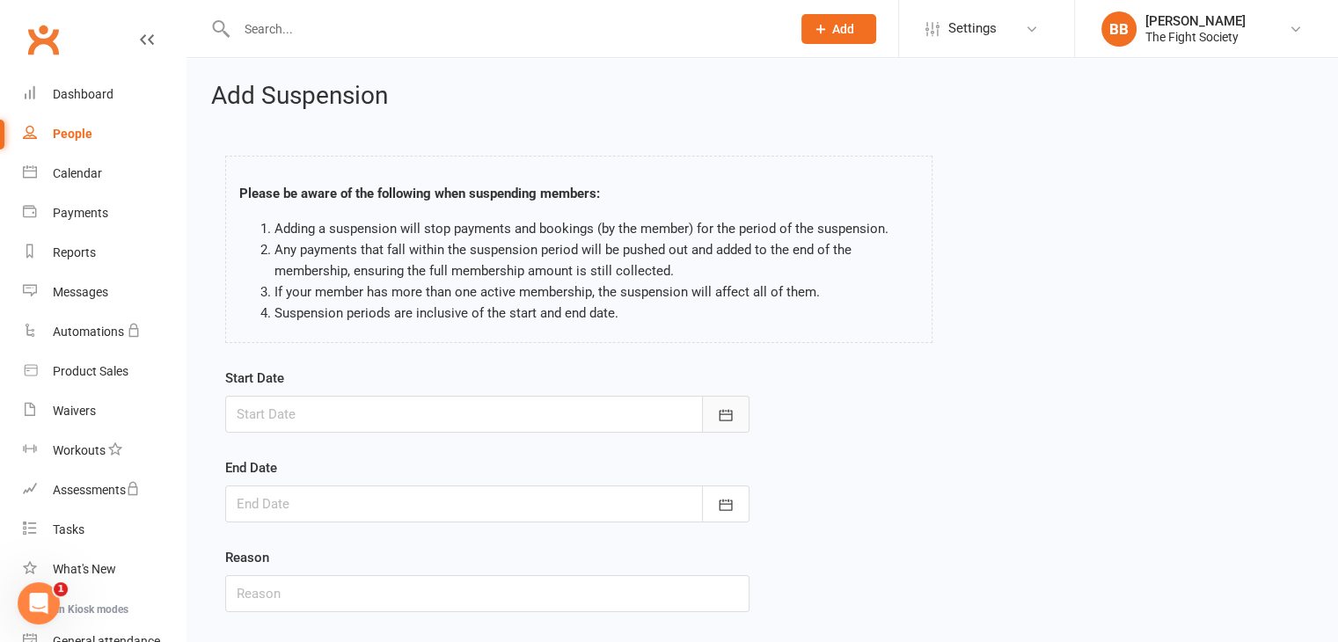
click at [727, 416] on icon "button" at bounding box center [726, 416] width 18 height 18
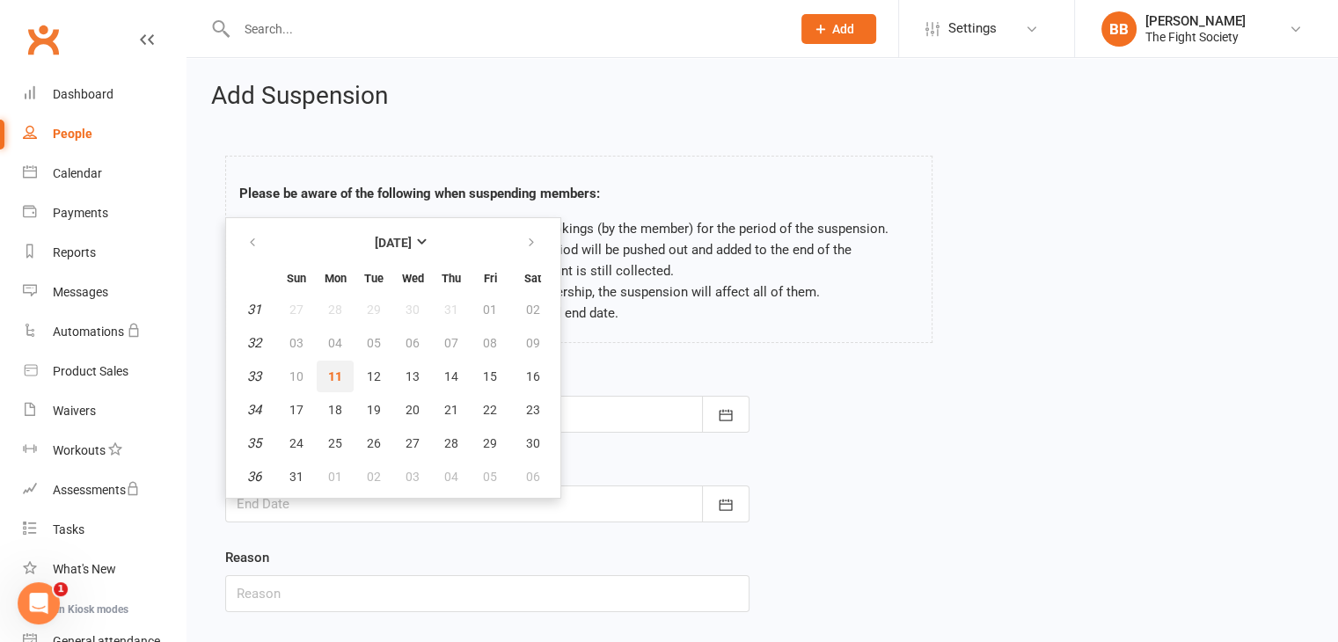
click at [340, 374] on span "11" at bounding box center [335, 377] width 14 height 14
type input "[DATE]"
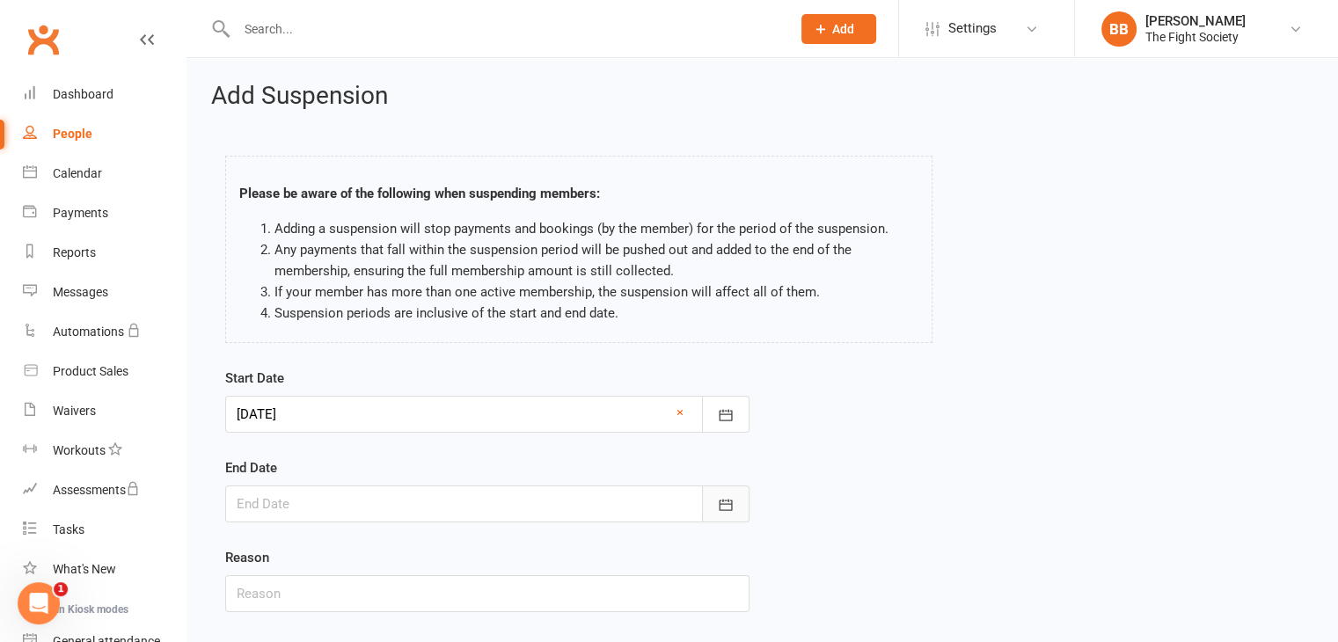
click at [718, 500] on icon "button" at bounding box center [726, 505] width 18 height 18
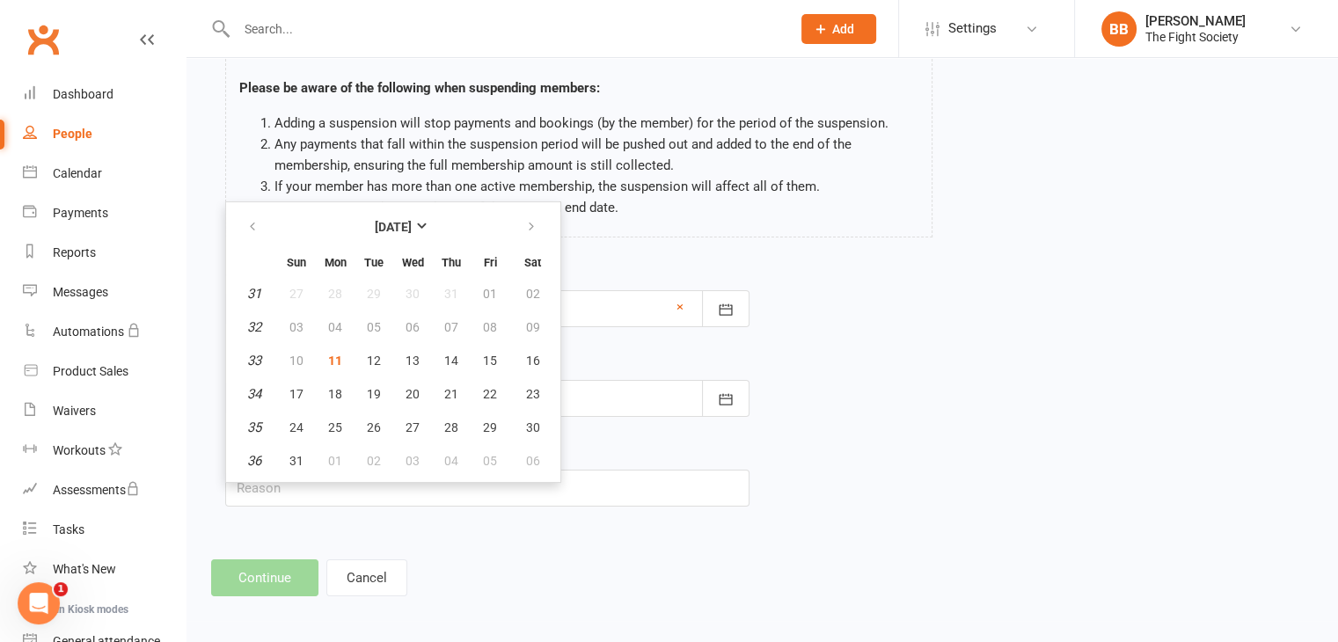
scroll to position [108, 0]
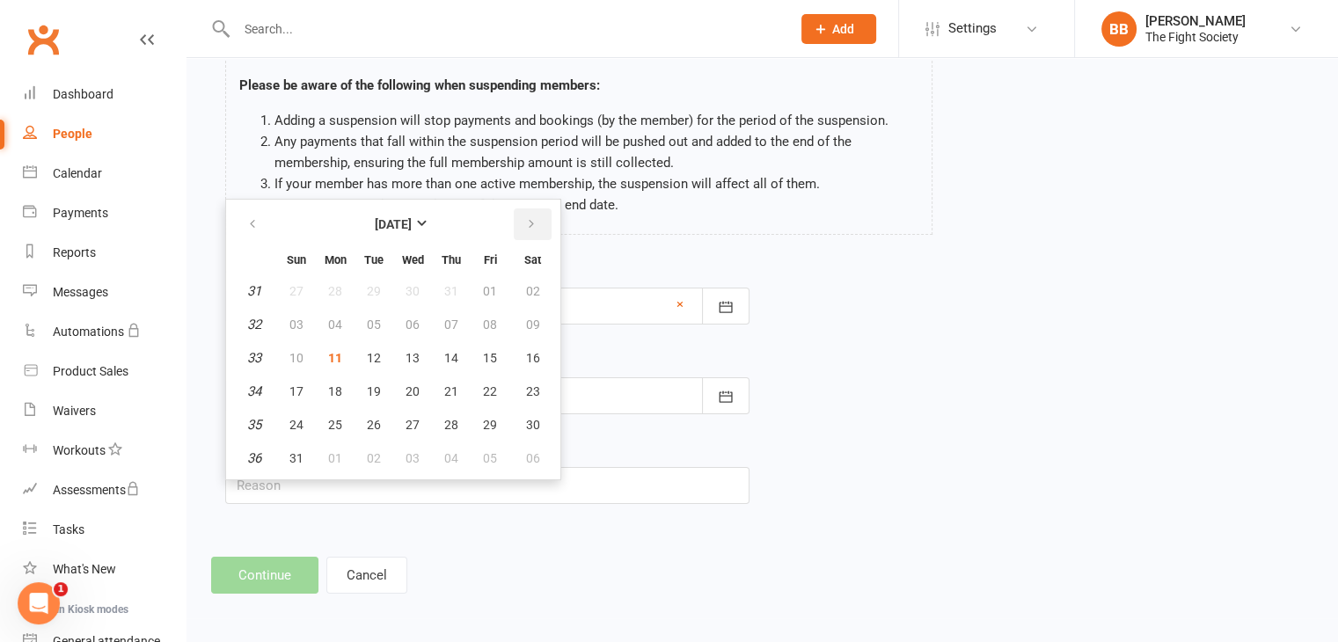
click at [526, 222] on icon "button" at bounding box center [531, 224] width 12 height 14
click at [328, 323] on span "08" at bounding box center [335, 325] width 14 height 14
type input "[DATE]"
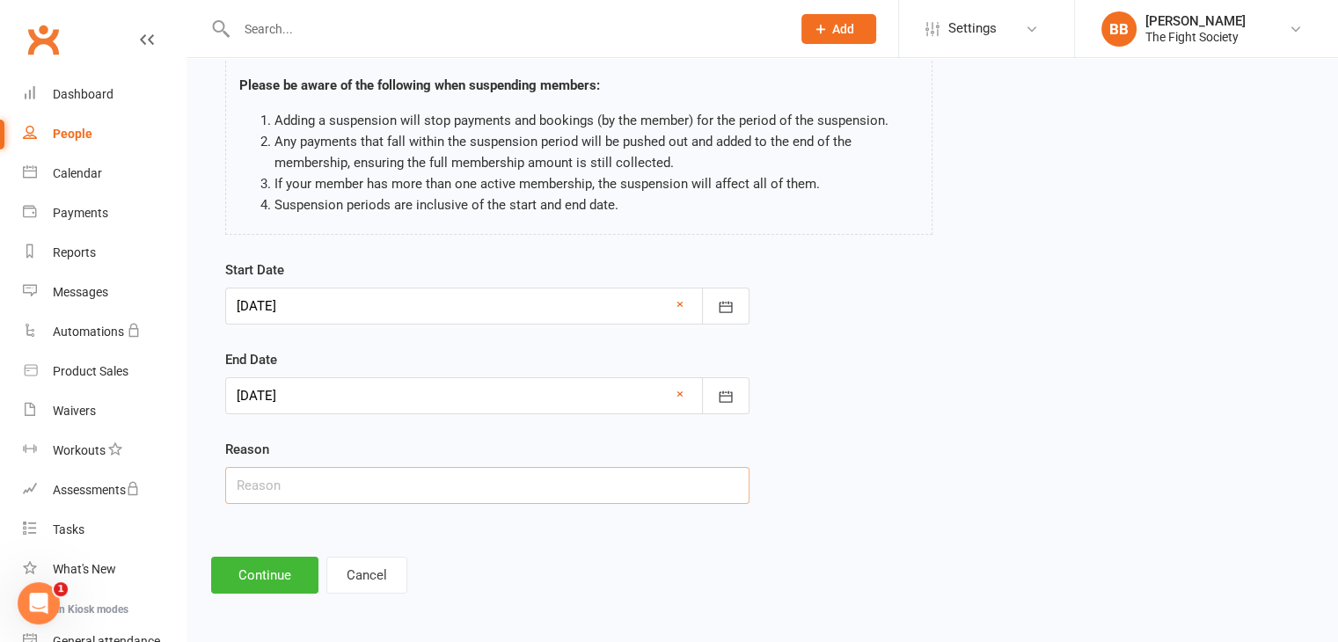
click at [317, 481] on input "text" at bounding box center [487, 485] width 524 height 37
click at [268, 486] on input "text" at bounding box center [487, 485] width 524 height 37
type input "Holidays"
click at [268, 582] on button "Continue" at bounding box center [264, 575] width 107 height 37
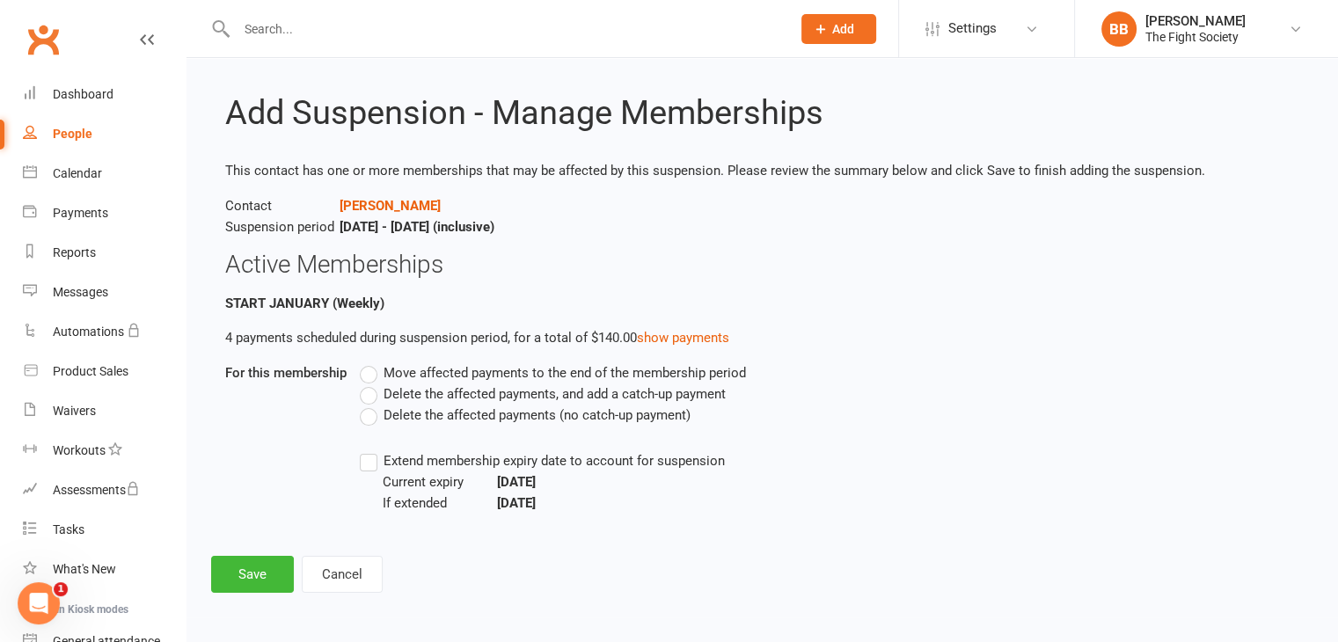
scroll to position [15, 0]
click at [370, 369] on label "Move affected payments to the end of the membership period" at bounding box center [553, 373] width 386 height 21
click at [370, 363] on input "Move affected payments to the end of the membership period" at bounding box center [365, 363] width 11 height 0
click at [372, 472] on div "Extend membership expiry date to account for suspension Current expiry [DATE] I…" at bounding box center [705, 482] width 690 height 63
click at [370, 465] on label "Extend membership expiry date to account for suspension" at bounding box center [542, 461] width 365 height 21
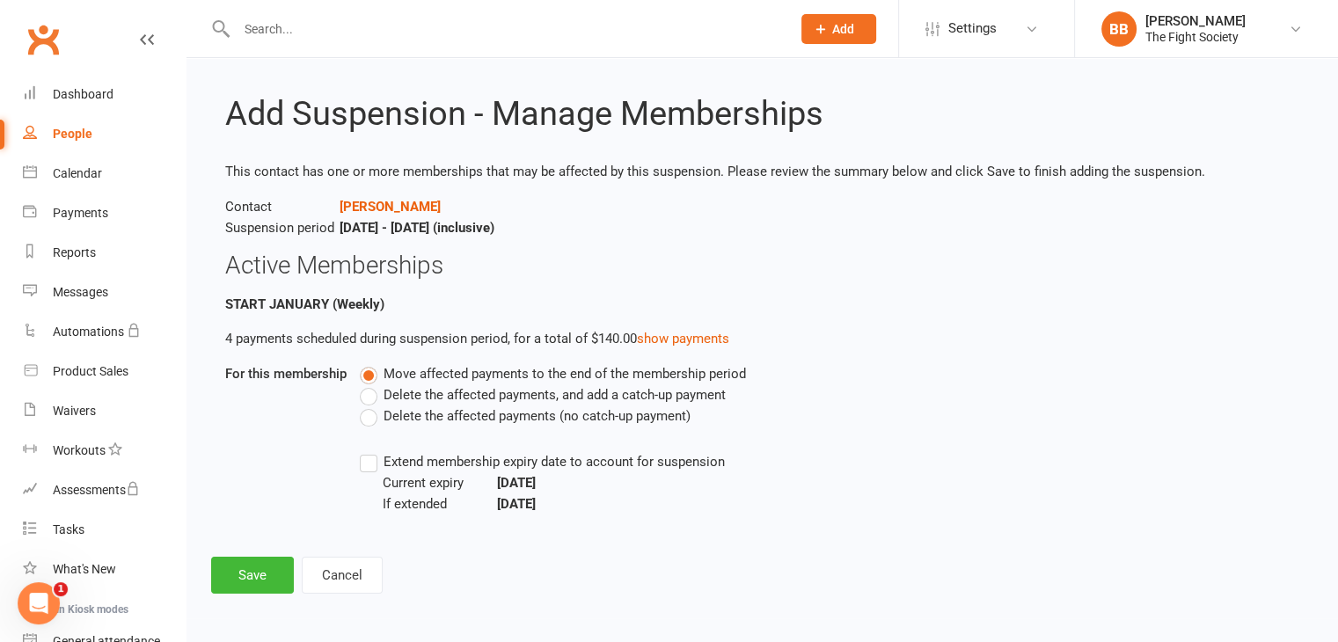
click at [370, 451] on input "Extend membership expiry date to account for suspension" at bounding box center [365, 451] width 11 height 0
drag, startPoint x: 370, startPoint y: 465, endPoint x: 287, endPoint y: 459, distance: 82.9
click at [287, 459] on div "For this membership Move affected payments to the end of the membership period …" at bounding box center [762, 438] width 1074 height 151
click at [257, 570] on button "Save" at bounding box center [252, 575] width 83 height 37
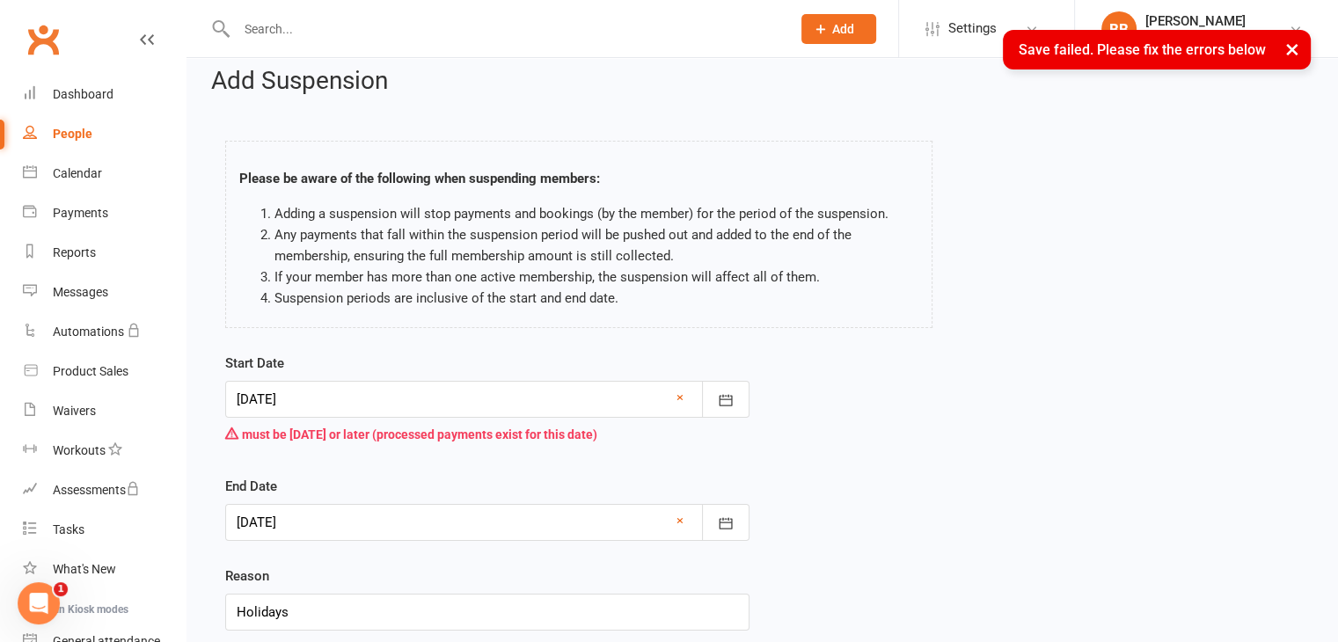
scroll to position [0, 0]
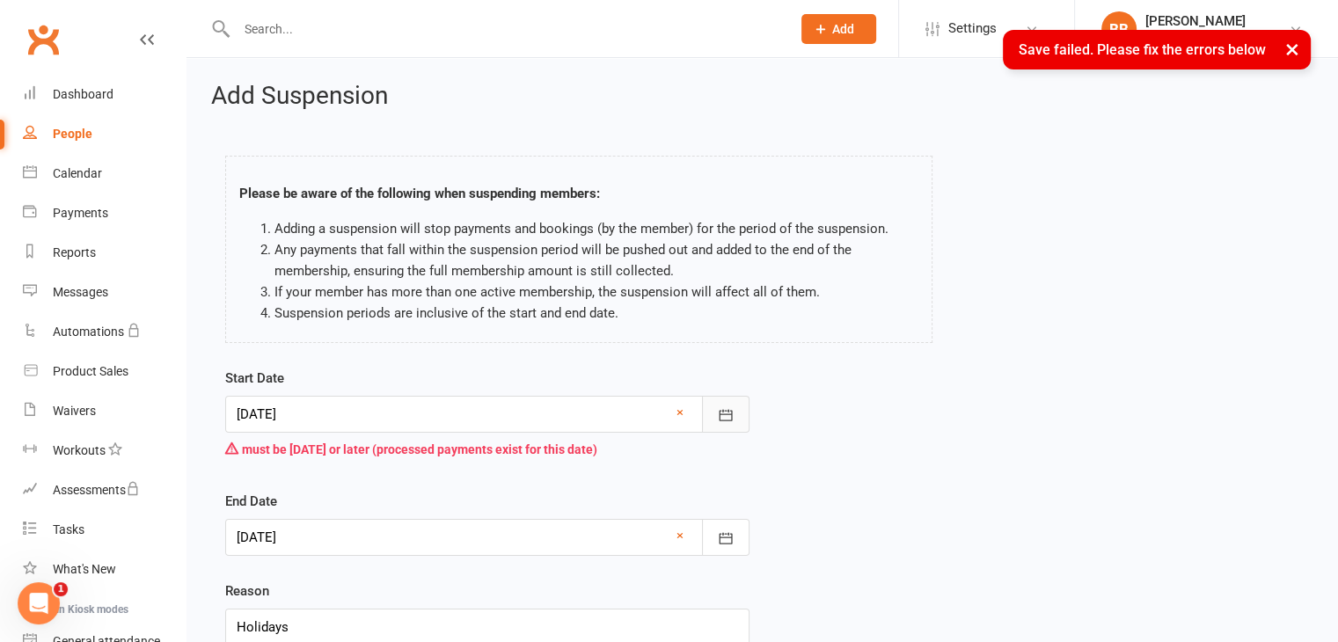
click at [718, 422] on icon "button" at bounding box center [726, 416] width 18 height 18
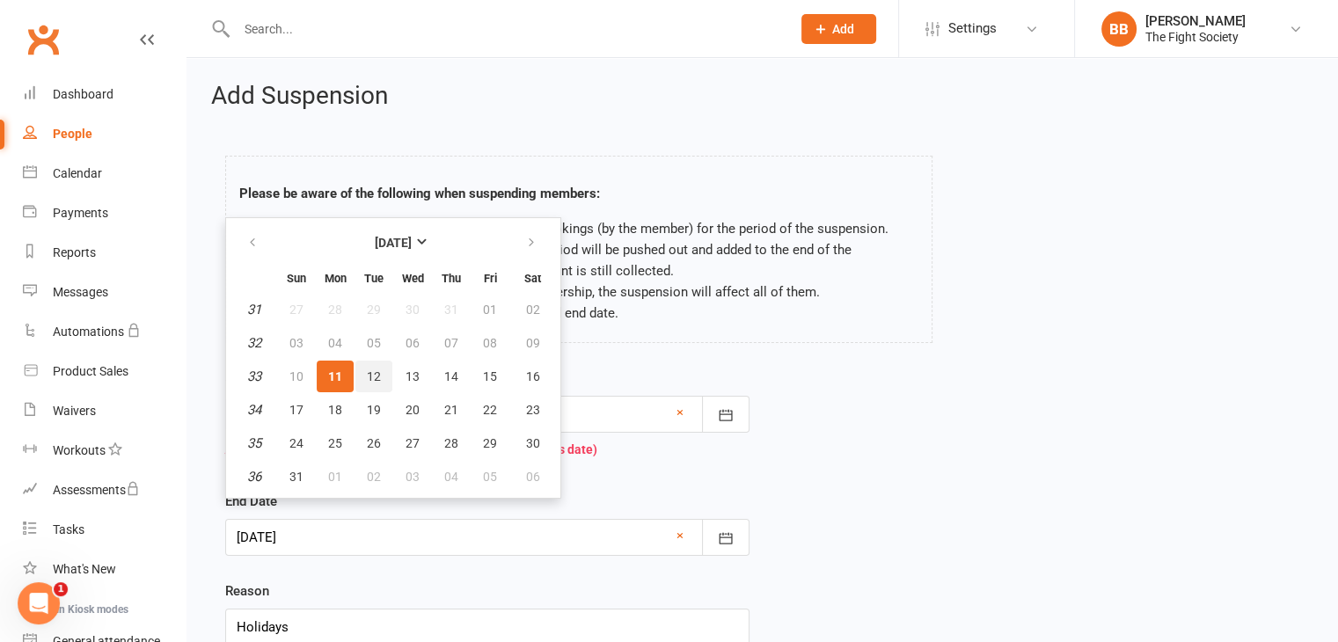
click at [370, 374] on span "12" at bounding box center [374, 377] width 14 height 14
type input "[DATE]"
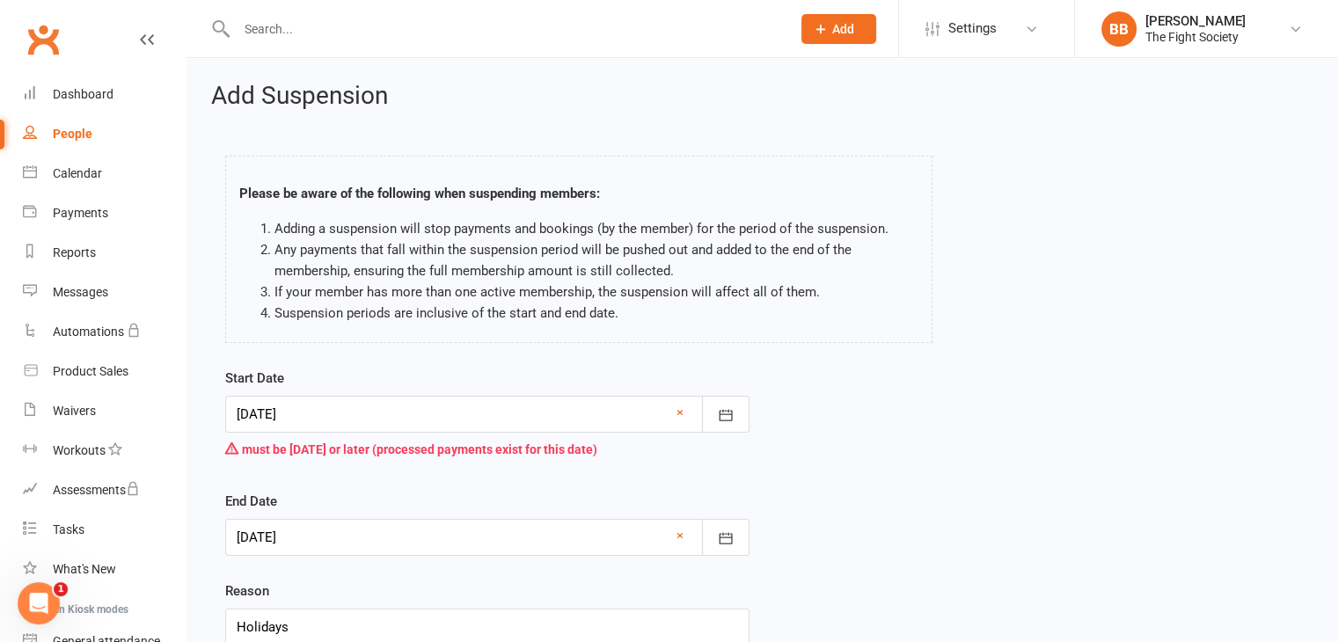
scroll to position [142, 0]
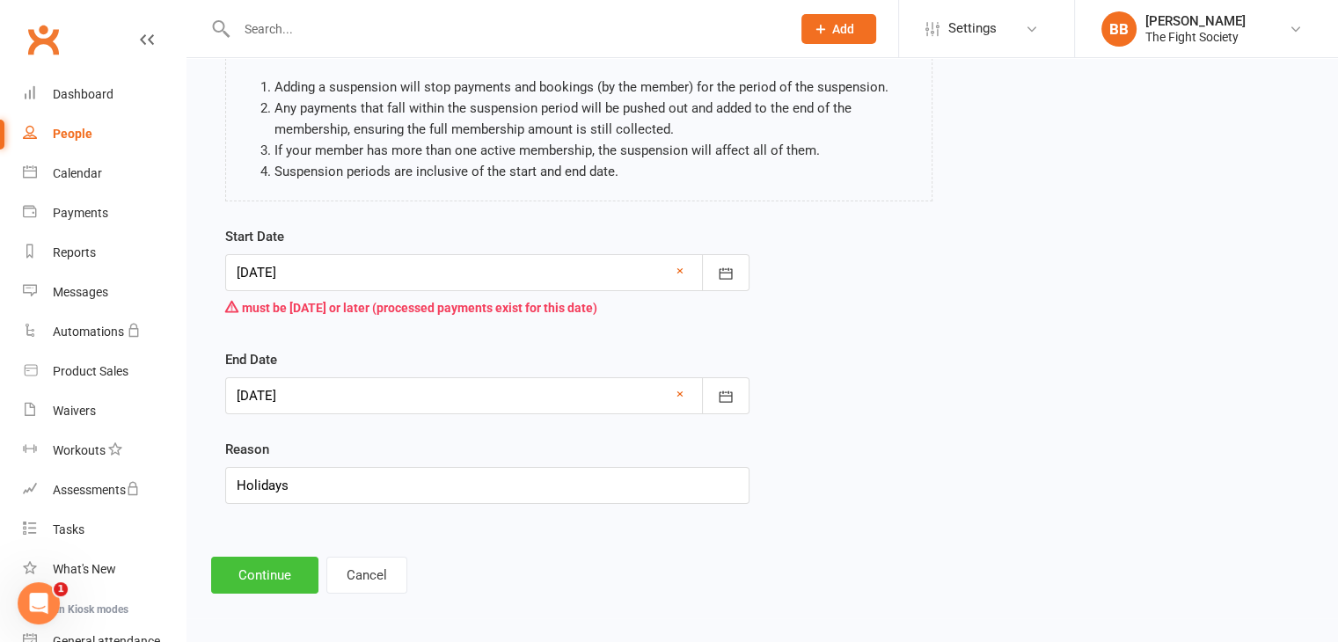
click at [279, 562] on button "Continue" at bounding box center [264, 575] width 107 height 37
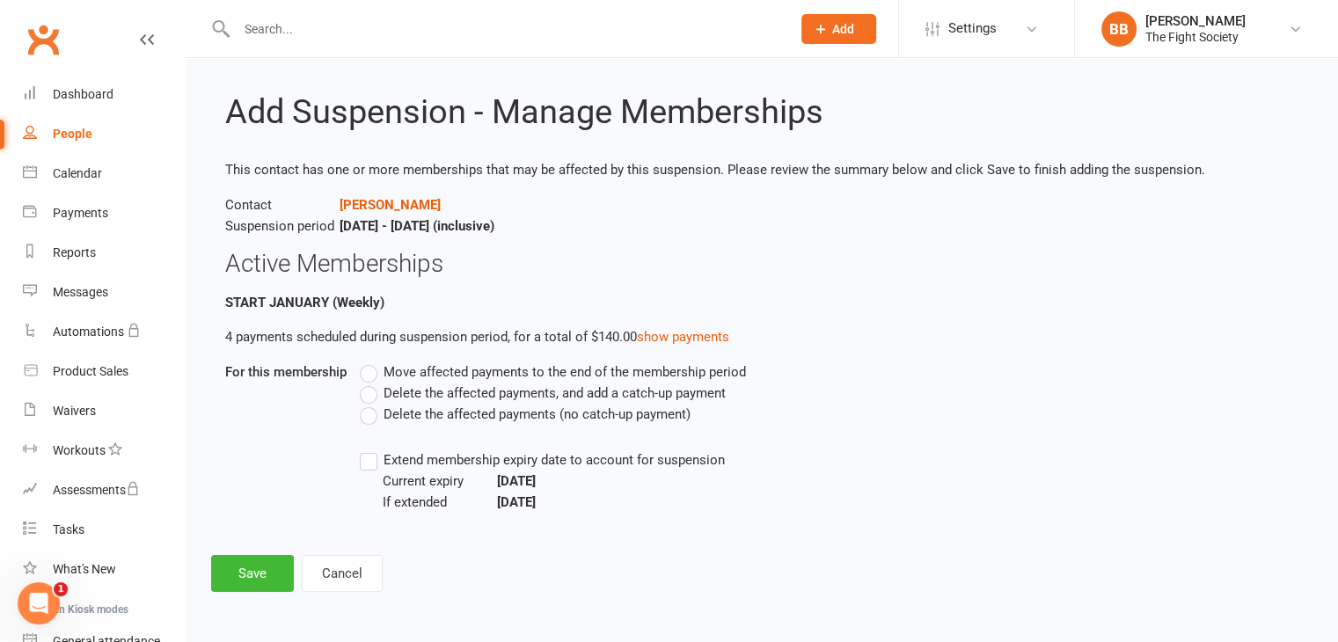
scroll to position [0, 0]
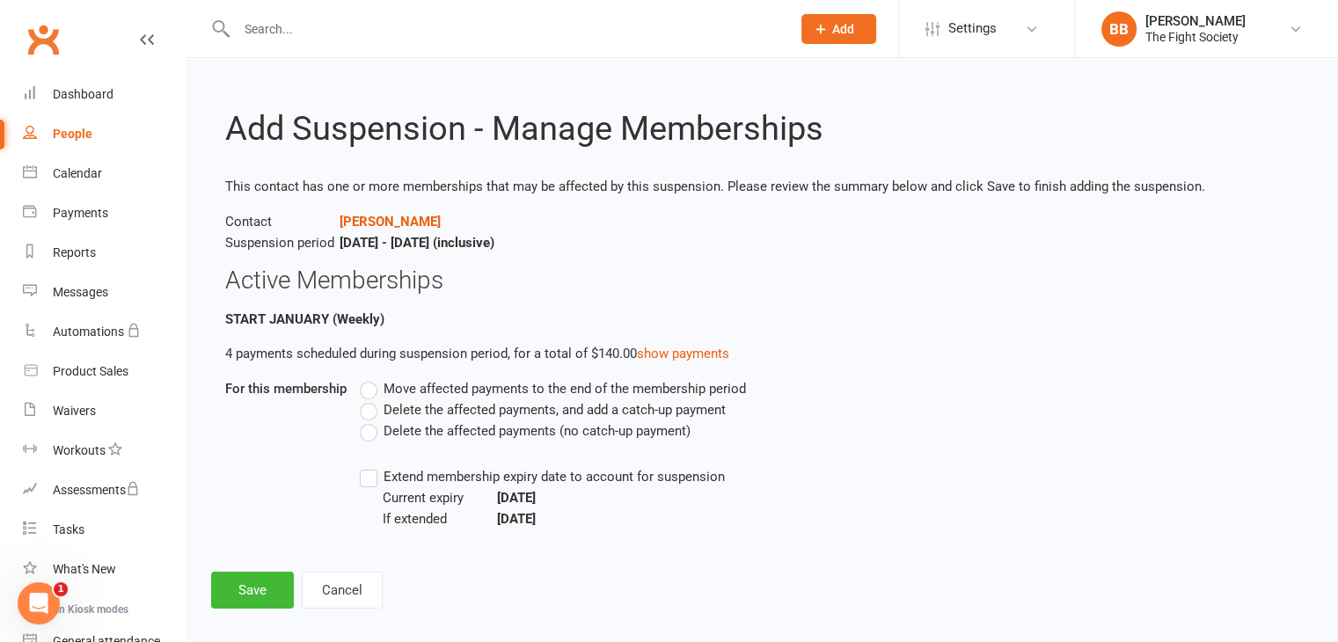
click at [368, 389] on label "Move affected payments to the end of the membership period" at bounding box center [553, 388] width 386 height 21
click at [368, 378] on input "Move affected payments to the end of the membership period" at bounding box center [365, 378] width 11 height 0
click at [370, 484] on label "Extend membership expiry date to account for suspension" at bounding box center [542, 476] width 365 height 21
click at [370, 466] on input "Extend membership expiry date to account for suspension" at bounding box center [365, 466] width 11 height 0
click at [224, 592] on button "Save" at bounding box center [252, 590] width 83 height 37
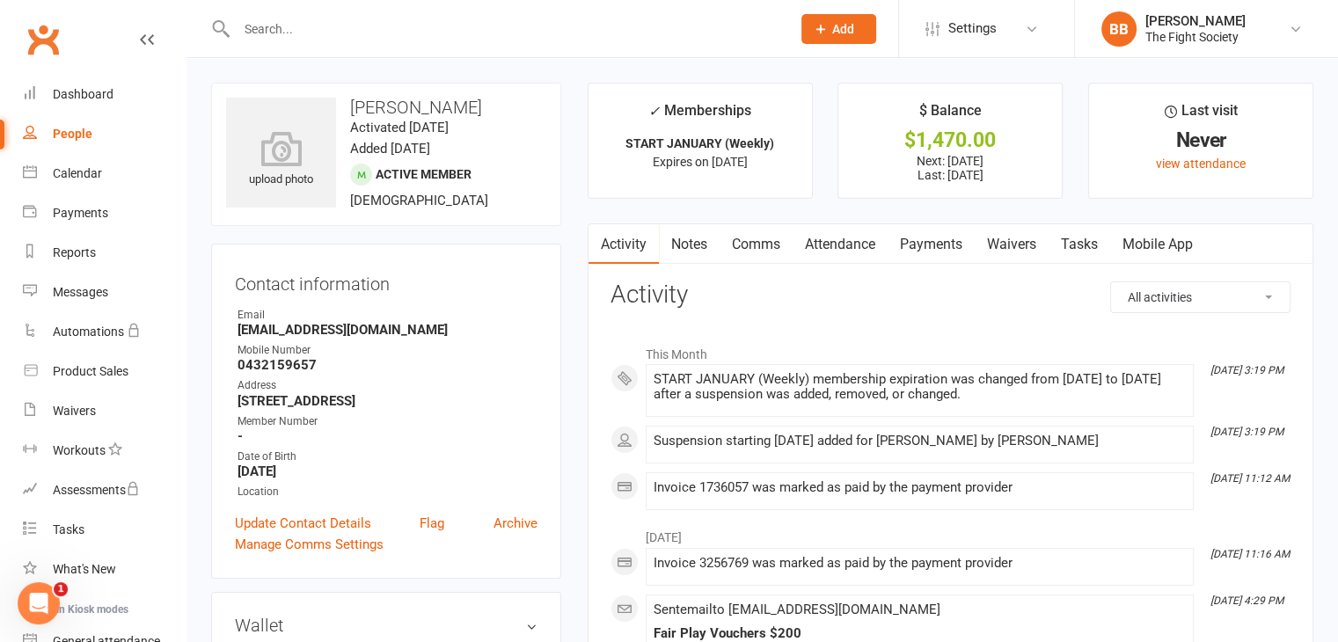
click at [450, 304] on div "Contact information Owner Email [EMAIL_ADDRESS][DOMAIN_NAME] Mobile Number [PHO…" at bounding box center [386, 411] width 350 height 335
click at [161, 476] on link "Assessments" at bounding box center [104, 491] width 163 height 40
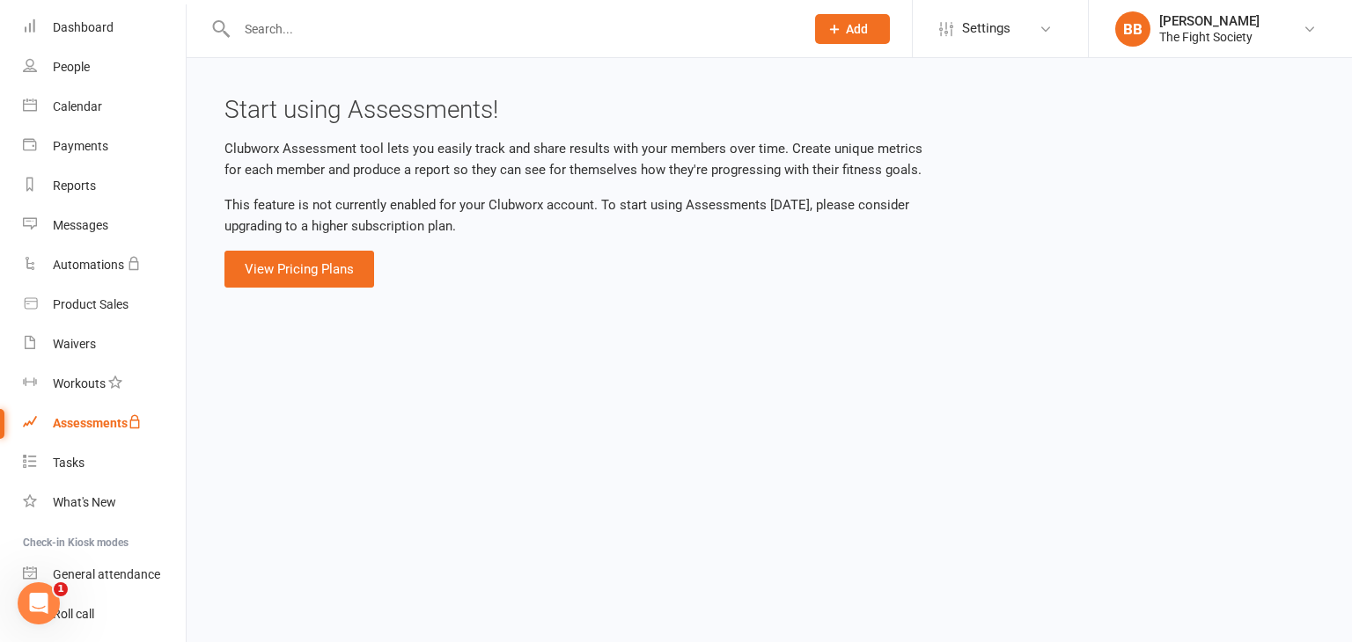
scroll to position [165, 0]
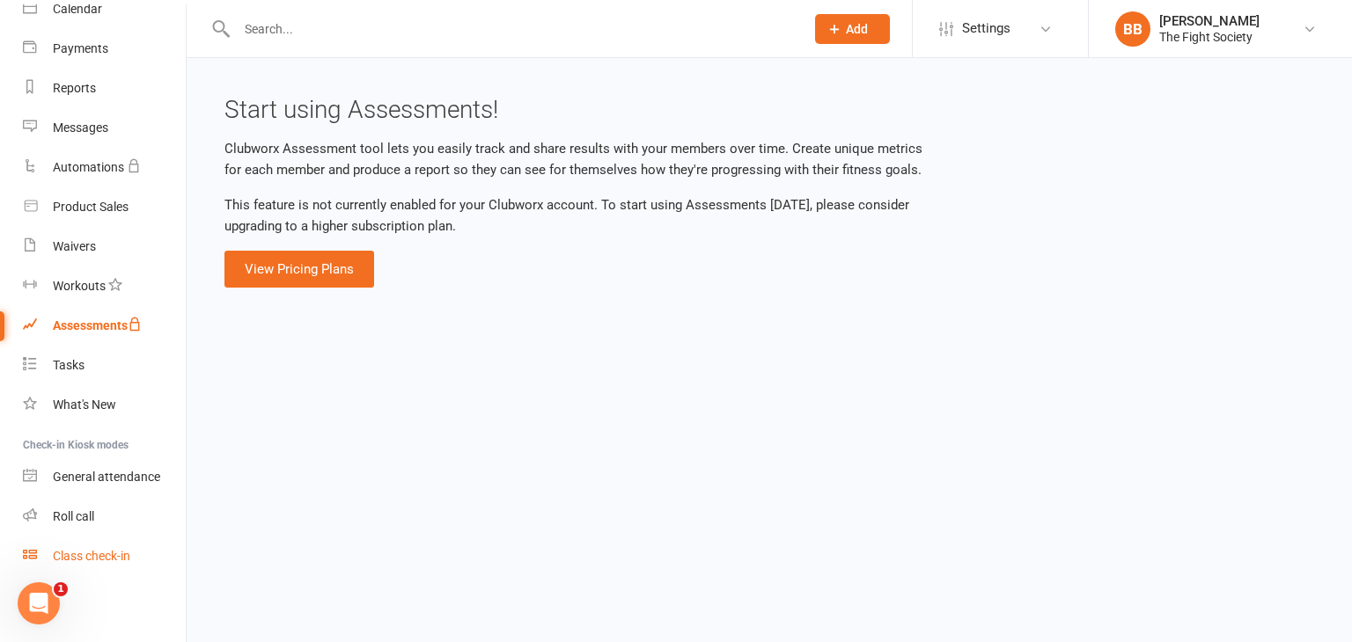
click at [112, 549] on div "Class check-in" at bounding box center [91, 556] width 77 height 14
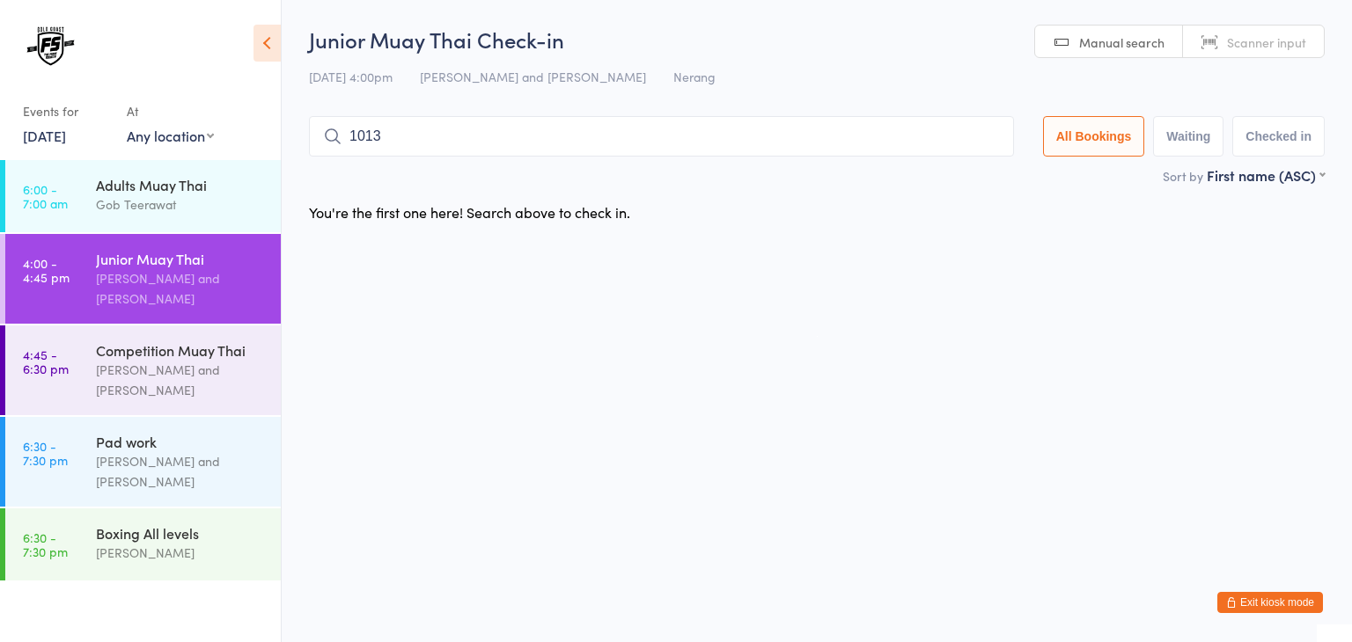
type input "1013"
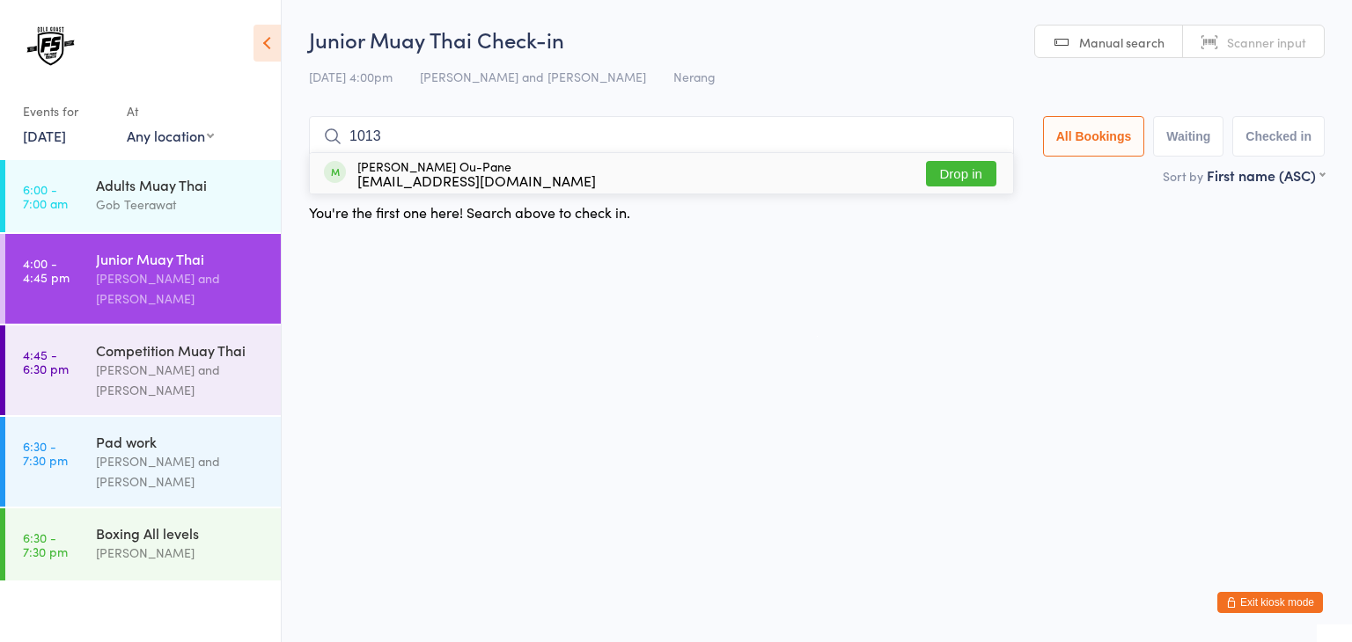
click at [964, 166] on button "Drop in" at bounding box center [961, 174] width 70 height 26
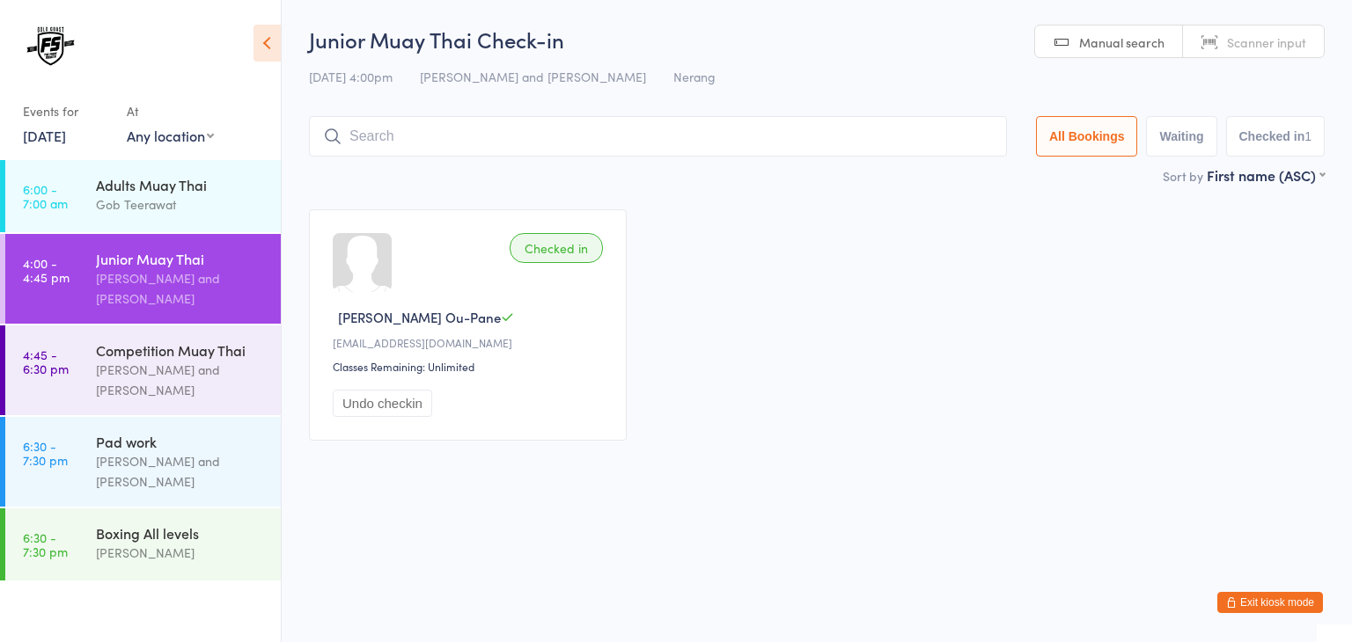
click at [1294, 40] on span "Scanner input" at bounding box center [1266, 42] width 79 height 18
click at [1106, 46] on span "Manual search" at bounding box center [1121, 42] width 85 height 18
click at [798, 141] on input "search" at bounding box center [658, 136] width 698 height 40
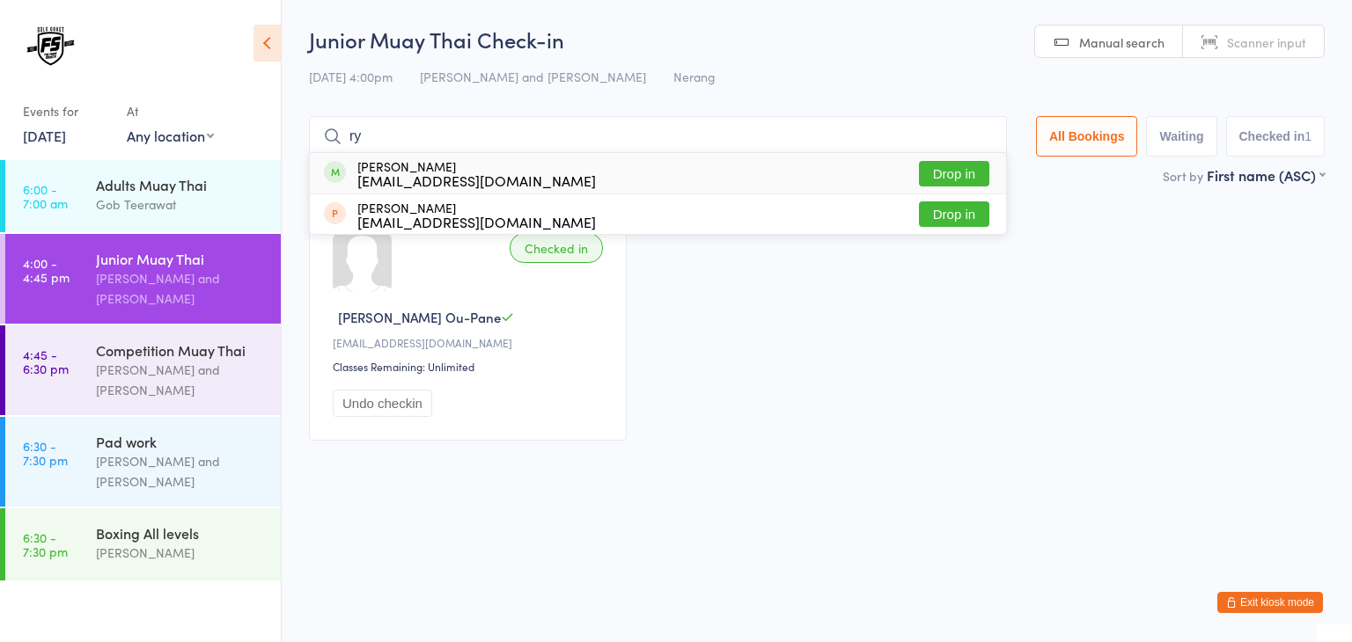
type input "r"
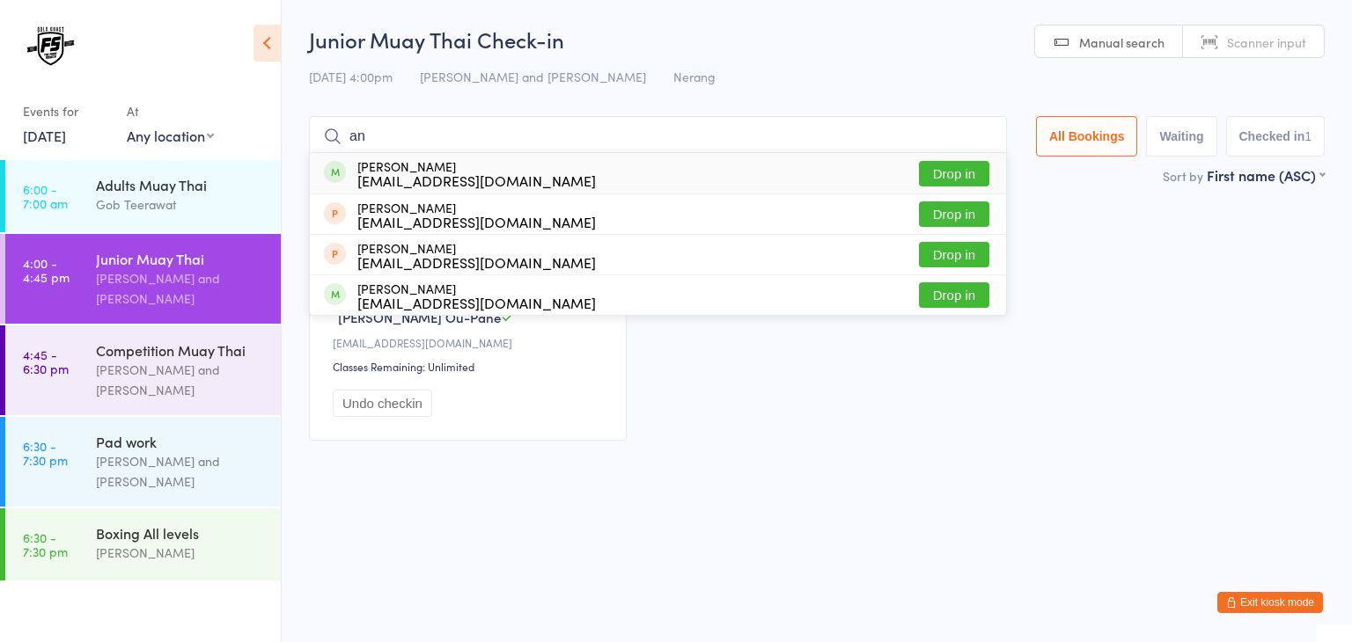
type input "an"
click at [954, 174] on button "Drop in" at bounding box center [954, 174] width 70 height 26
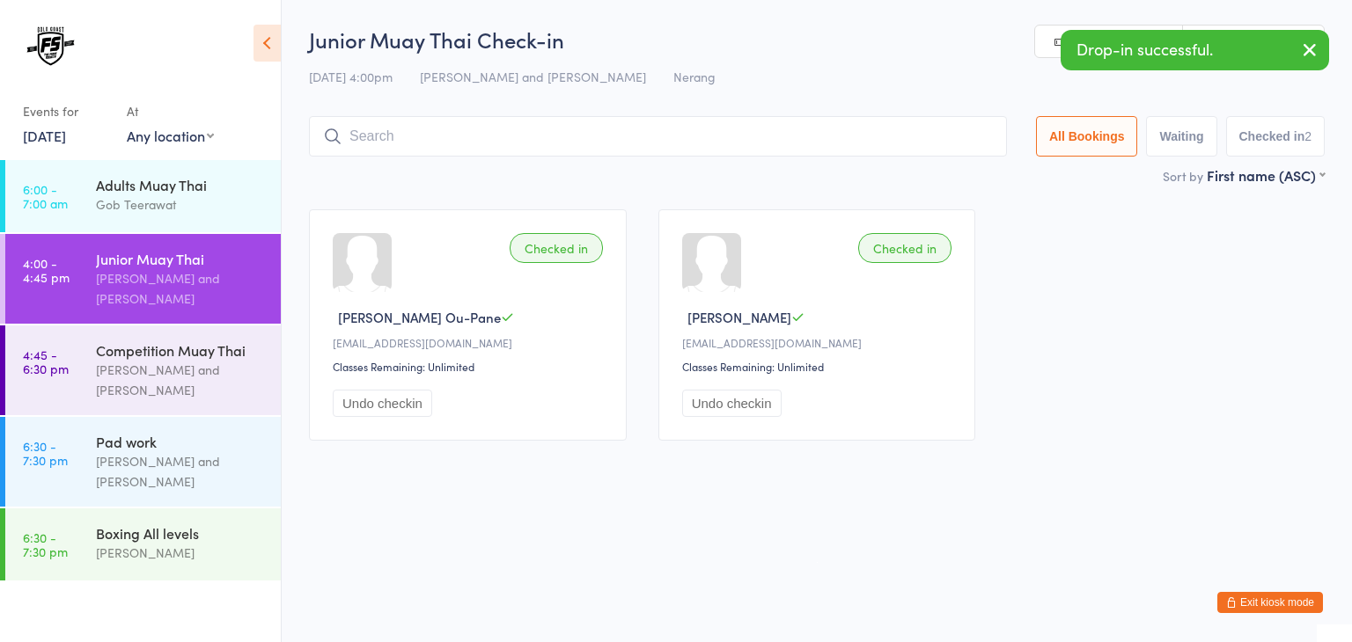
click at [502, 135] on input "search" at bounding box center [658, 136] width 698 height 40
click at [1316, 50] on icon "button" at bounding box center [1309, 50] width 21 height 22
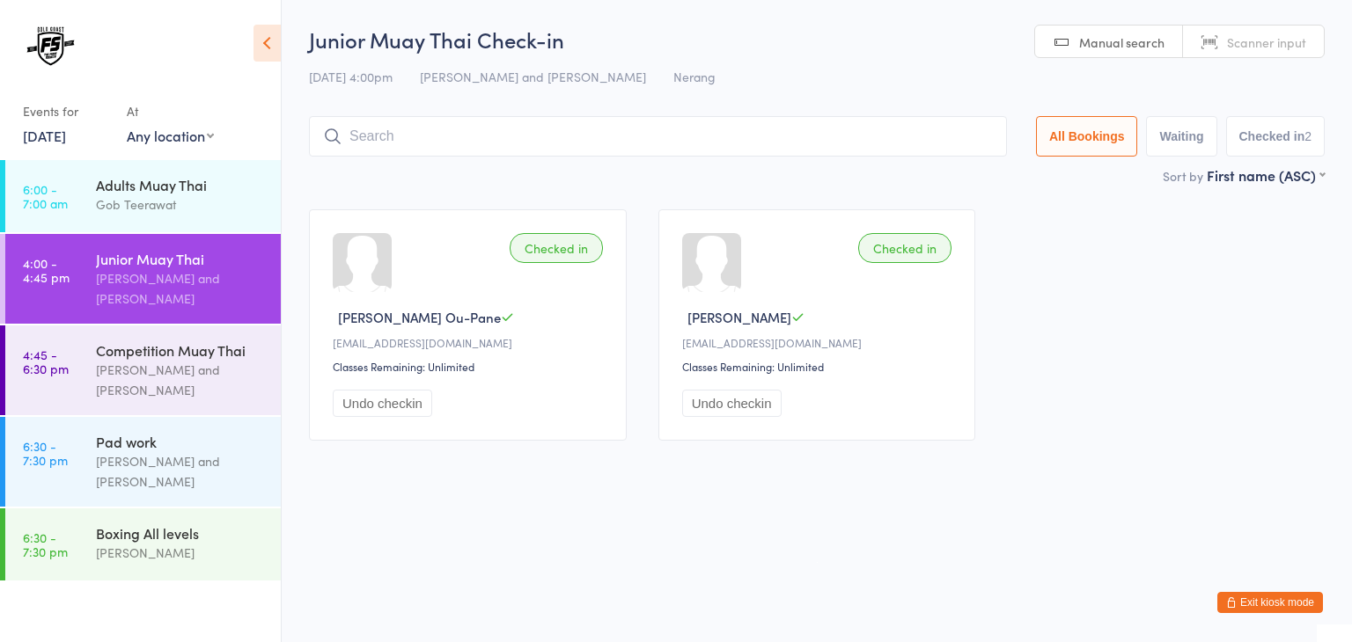
click at [1246, 42] on span "Scanner input" at bounding box center [1266, 42] width 79 height 18
click at [848, 149] on input "search" at bounding box center [658, 136] width 698 height 40
type input "1004"
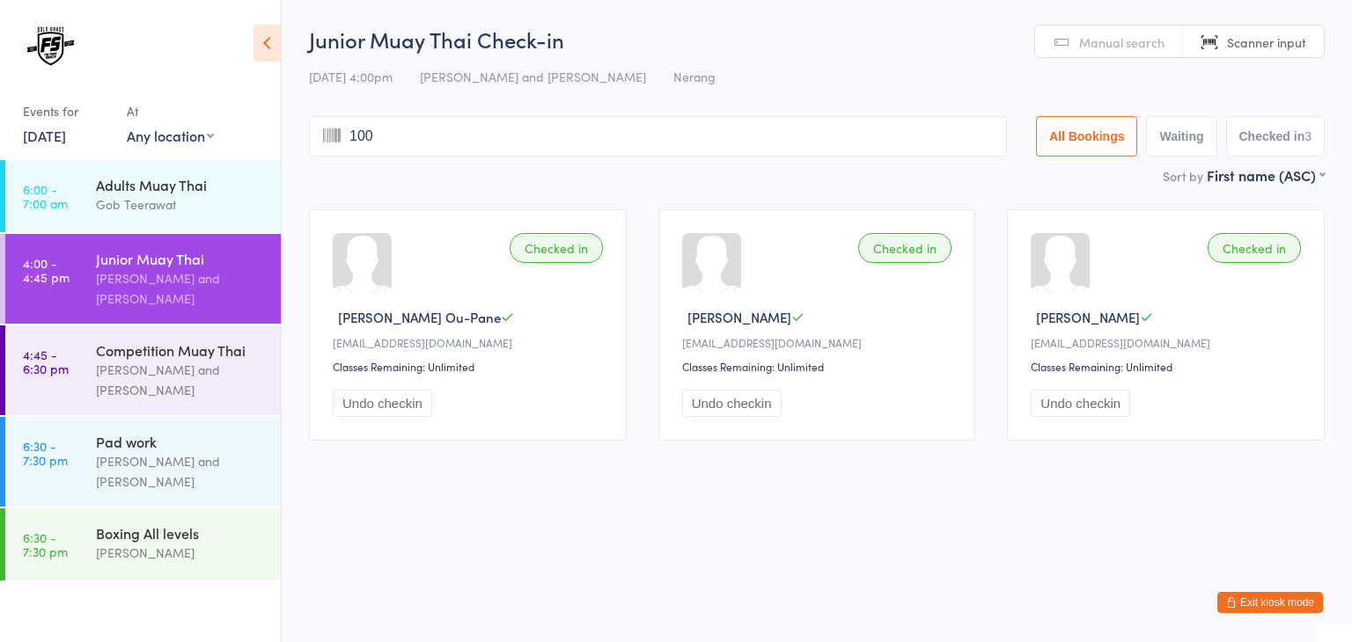
type input "1006"
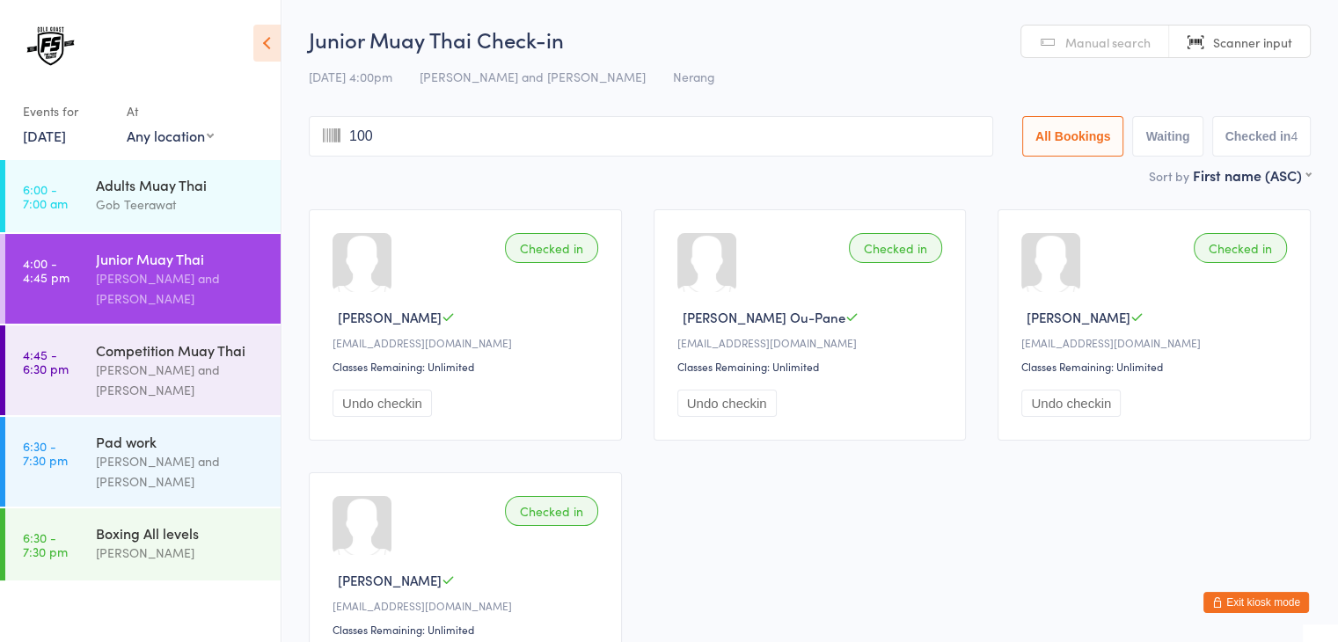
type input "1007"
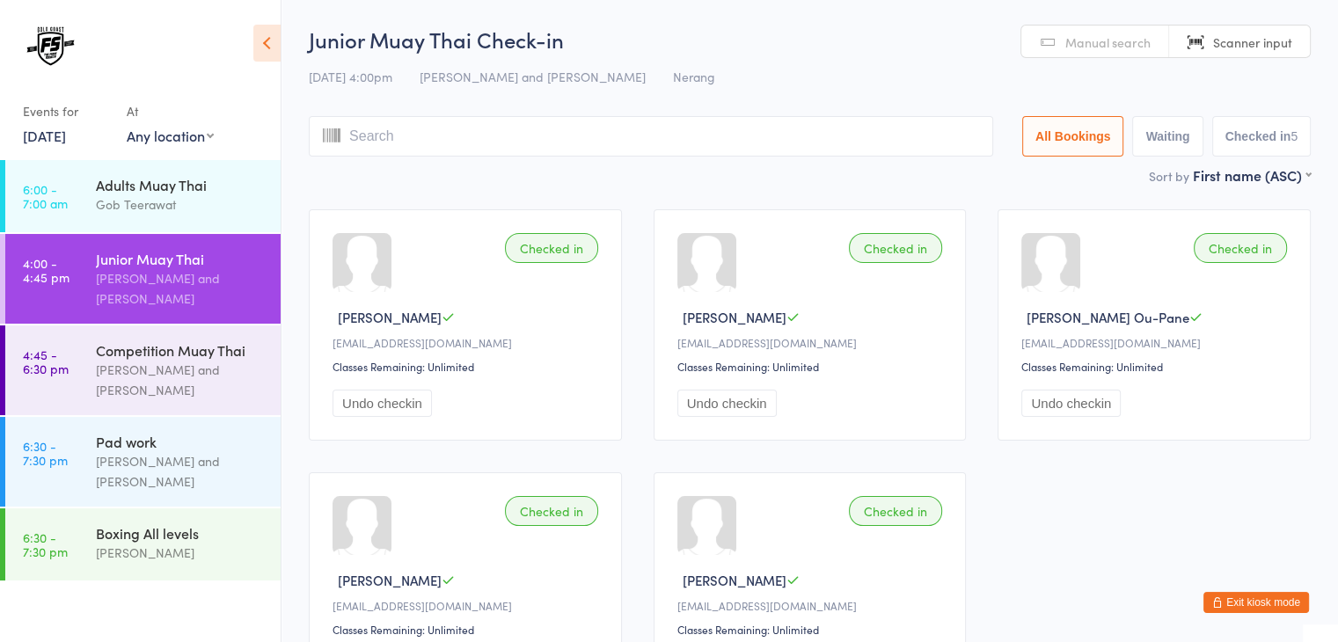
click at [507, 138] on input "search" at bounding box center [651, 136] width 685 height 40
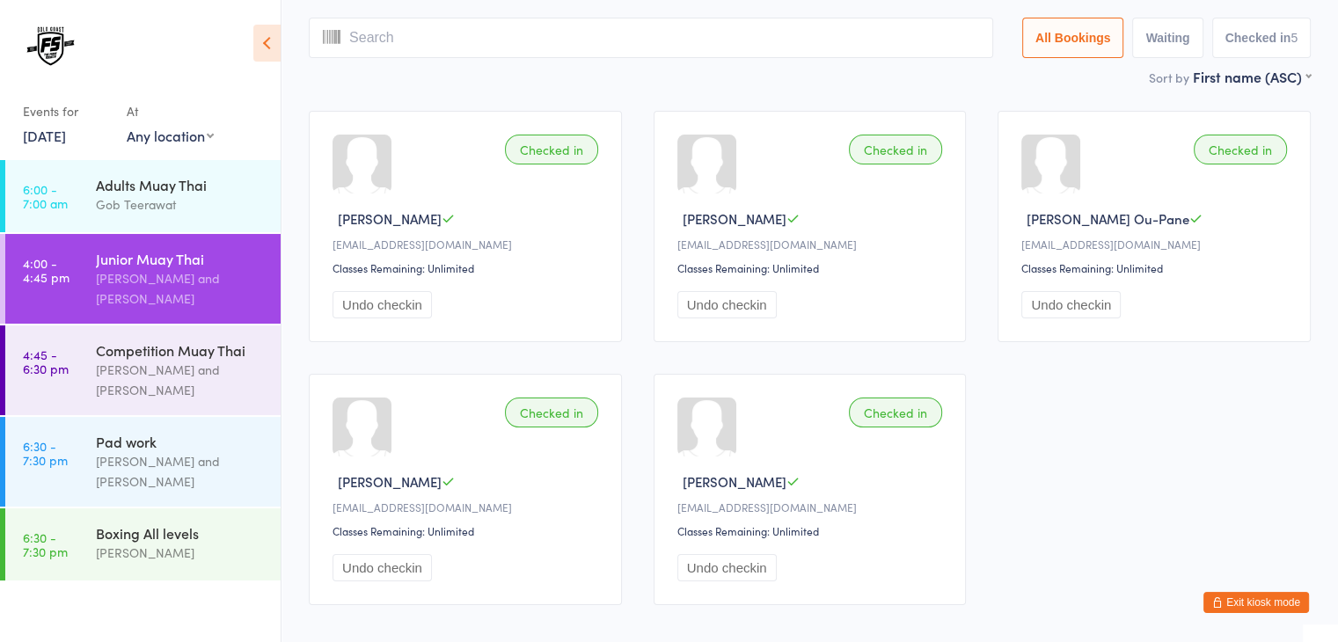
scroll to position [116, 0]
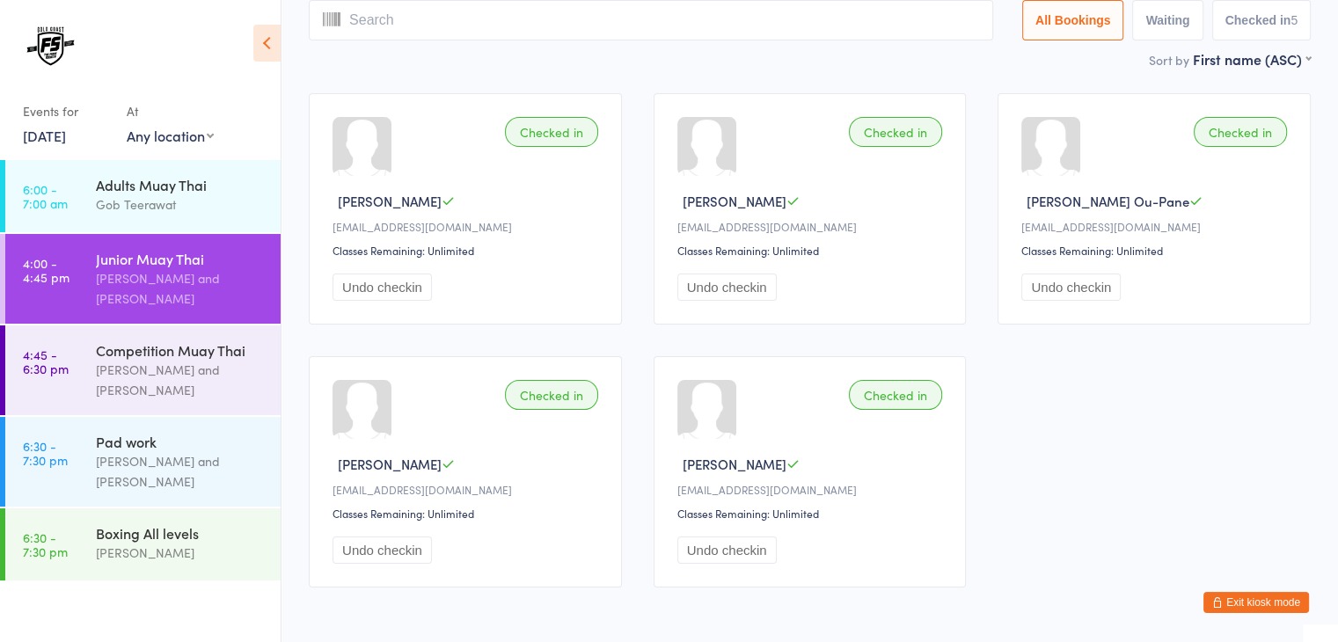
click at [560, 17] on input "search" at bounding box center [651, 20] width 685 height 40
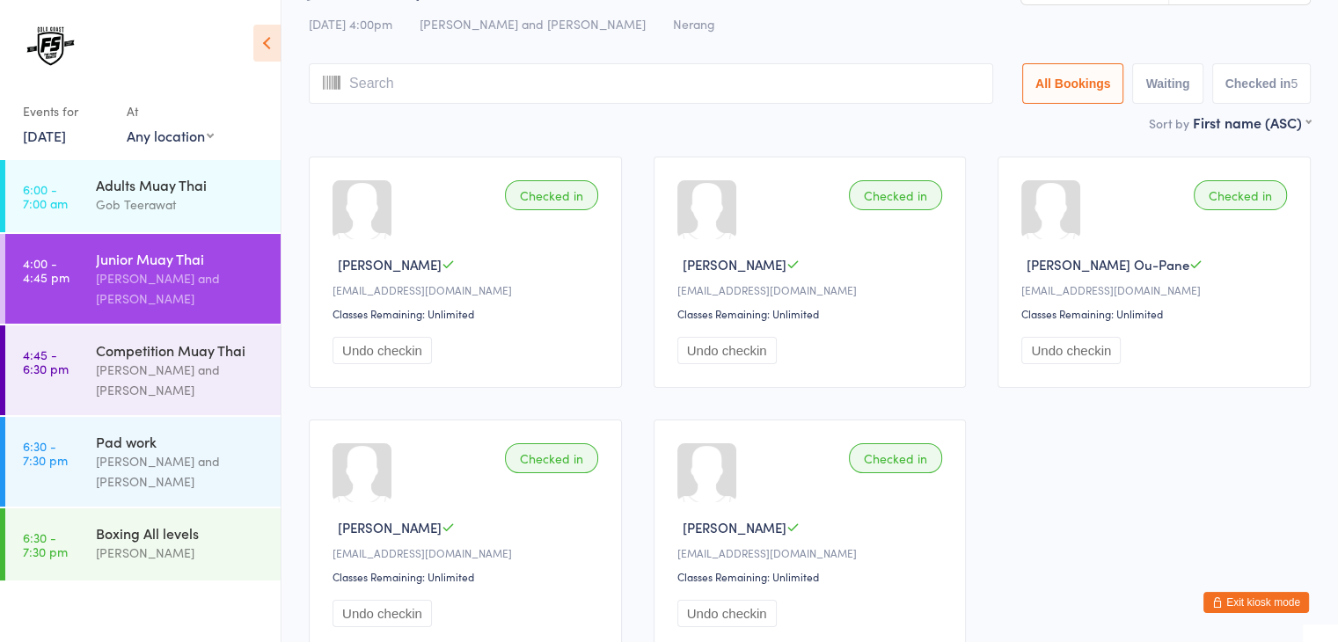
scroll to position [49, 0]
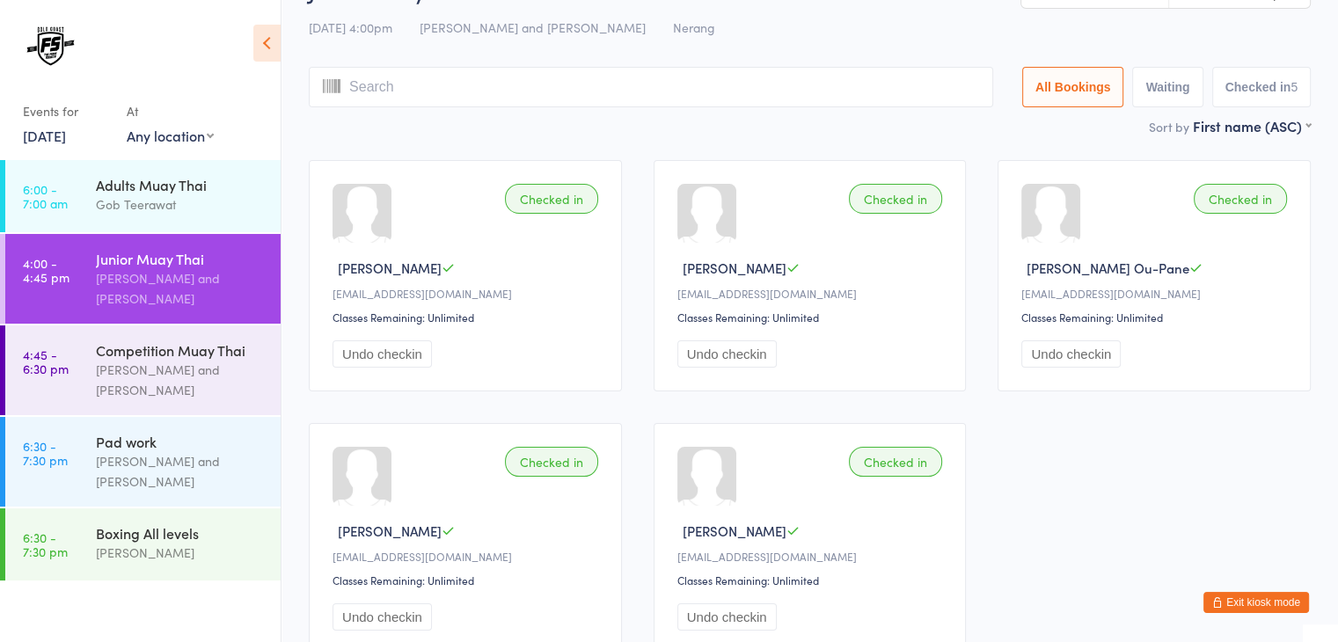
click at [559, 83] on input "search" at bounding box center [651, 87] width 685 height 40
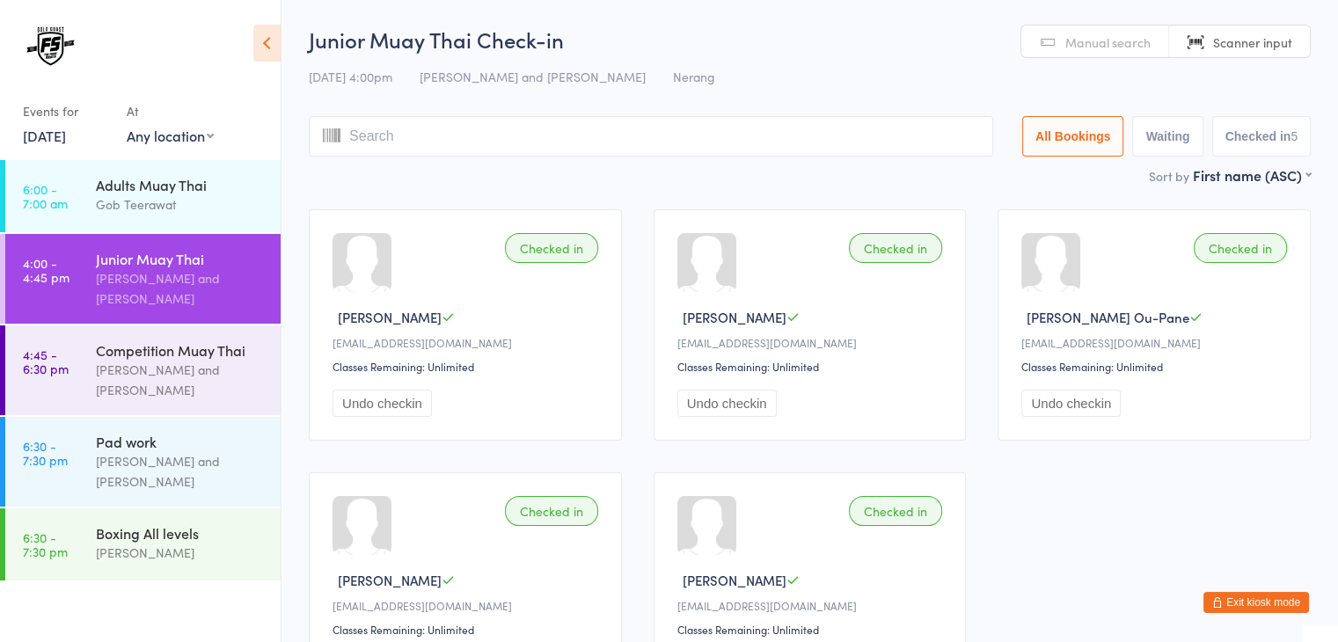
click at [591, 135] on input "search" at bounding box center [651, 136] width 685 height 40
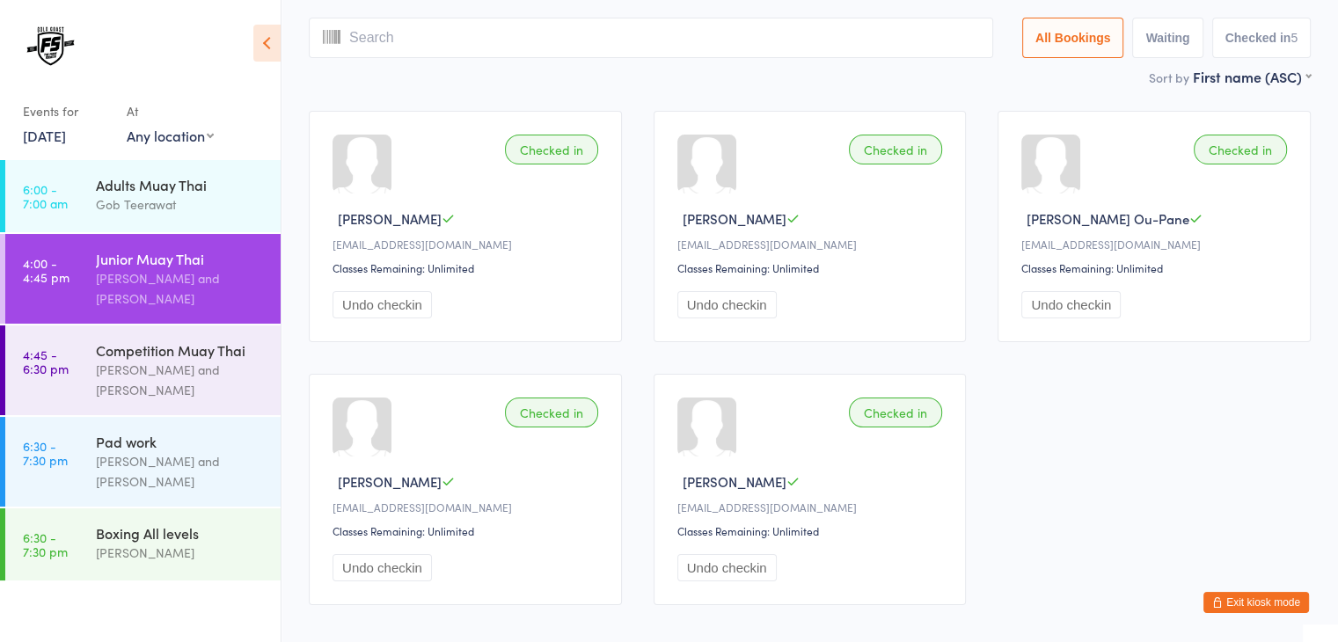
scroll to position [116, 0]
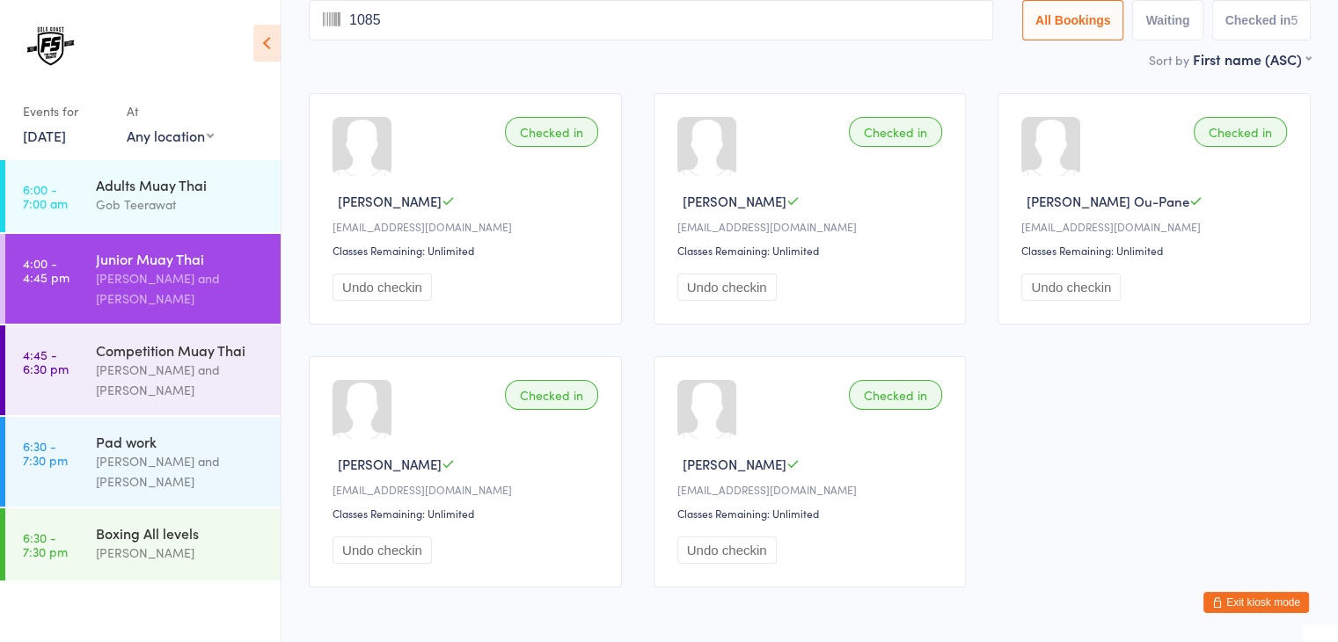
type input "1085"
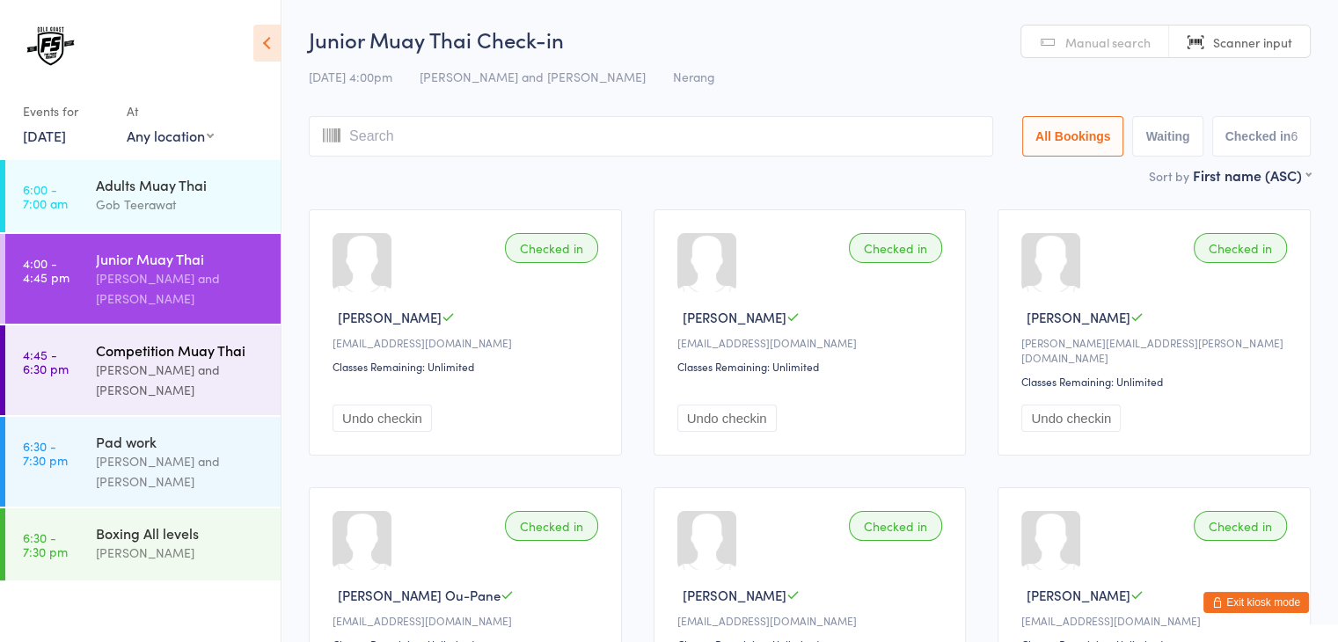
click at [223, 385] on div "Brandon Baresic and Gob Teerawat" at bounding box center [181, 380] width 170 height 40
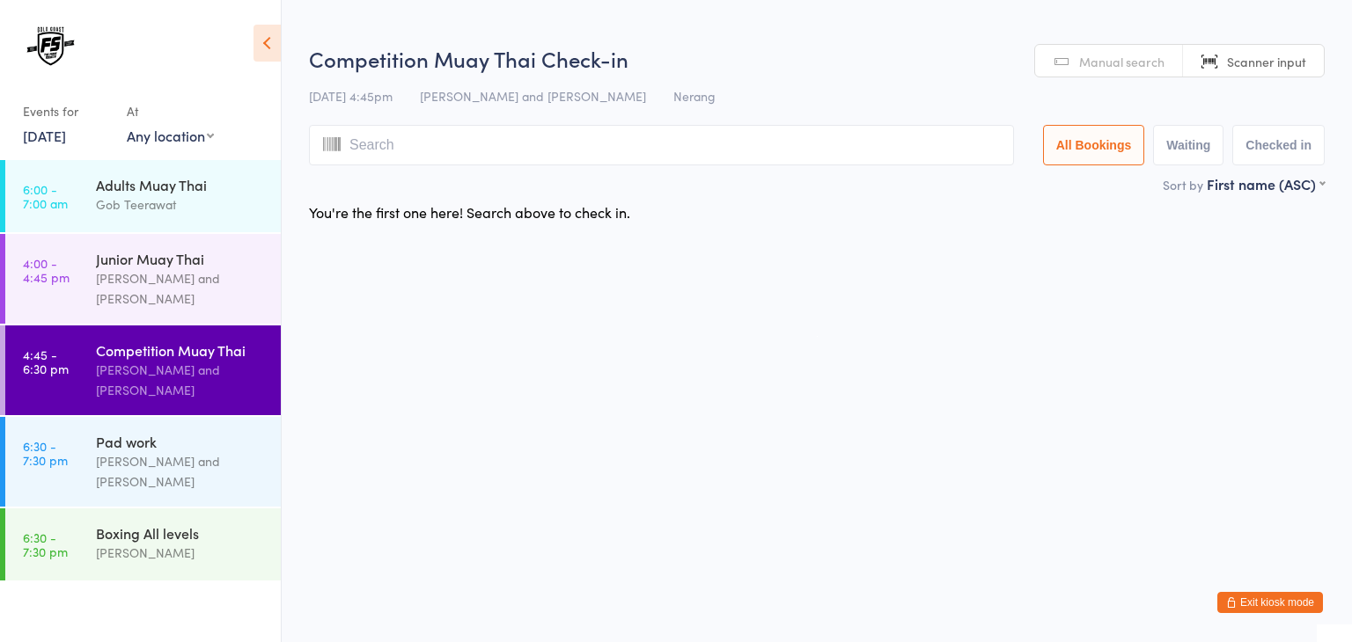
click at [932, 138] on input "search" at bounding box center [661, 145] width 705 height 40
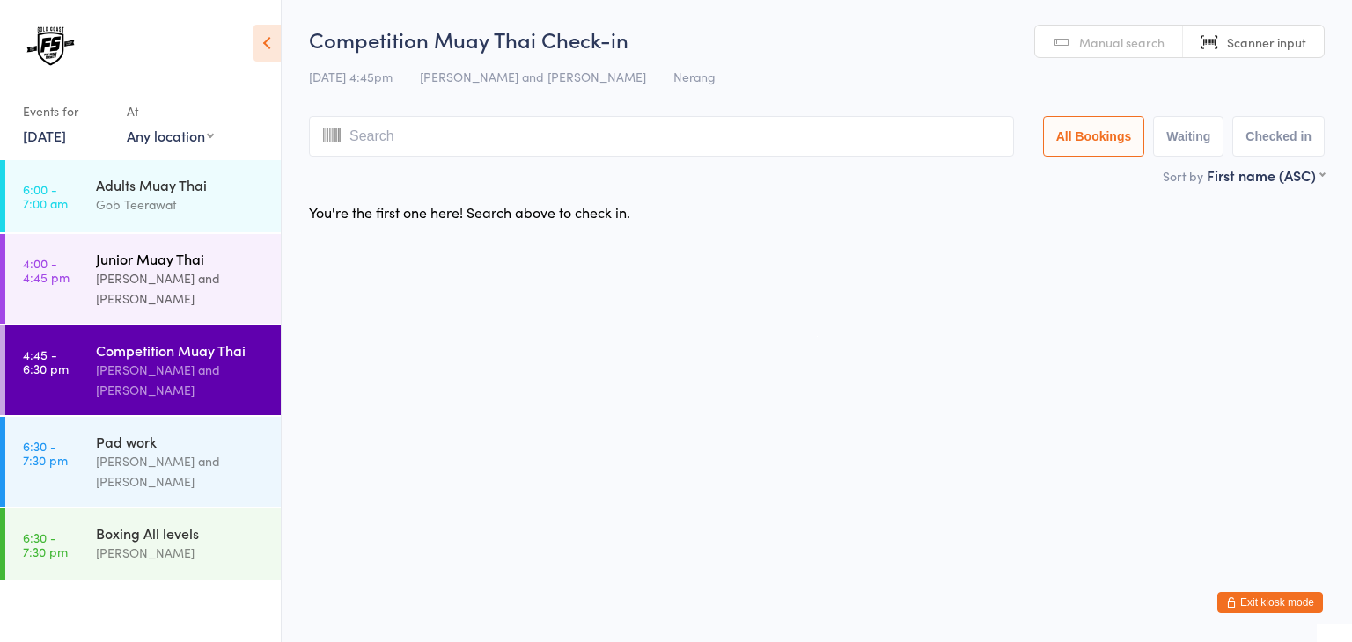
click at [179, 281] on div "Brandon Baresic and Gob Teerawat" at bounding box center [181, 288] width 170 height 40
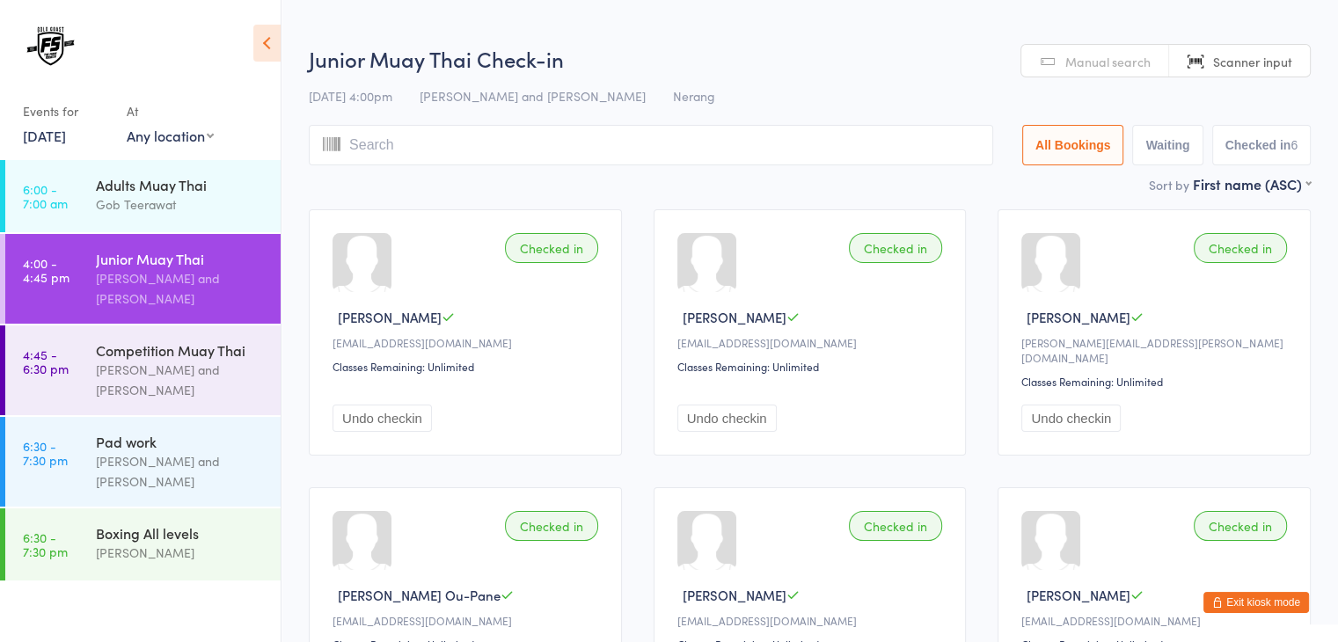
click at [891, 145] on input "search" at bounding box center [651, 145] width 685 height 40
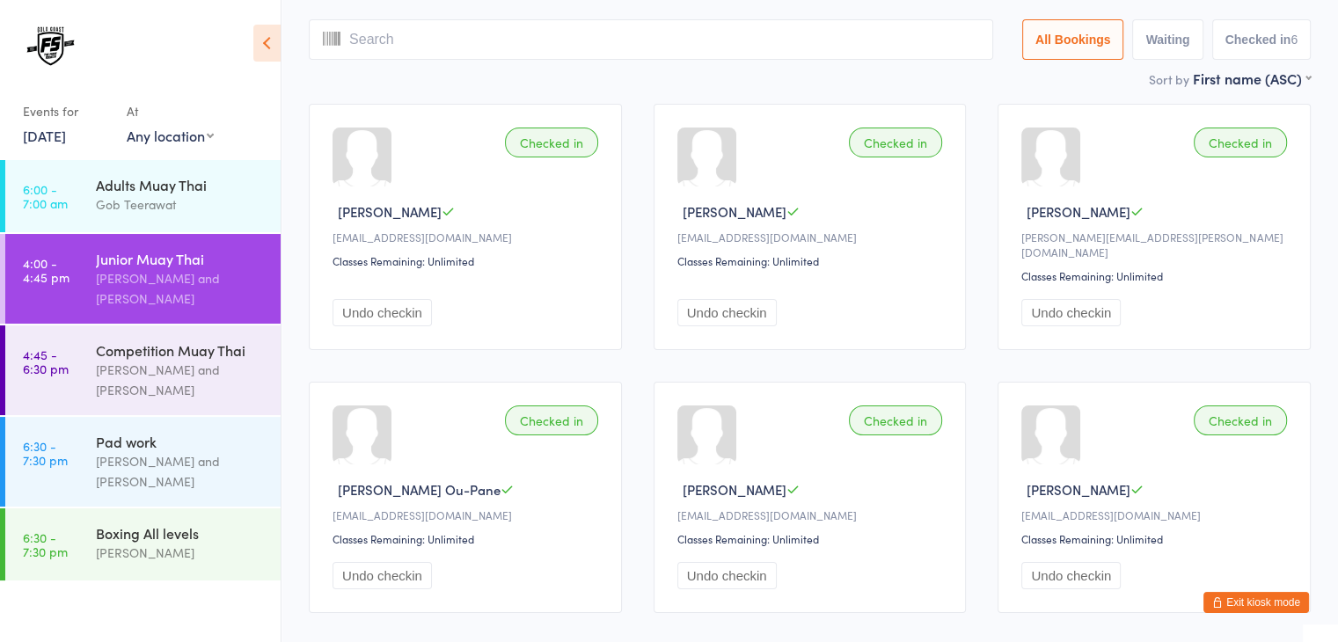
scroll to position [126, 0]
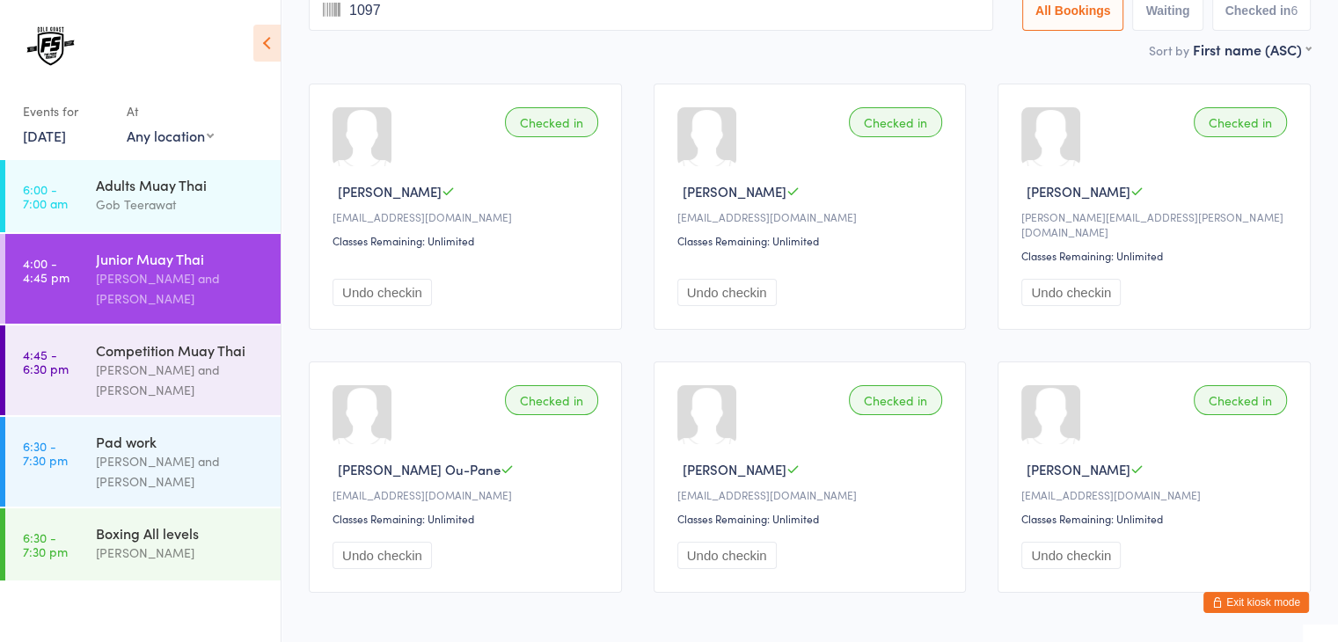
type input "1097"
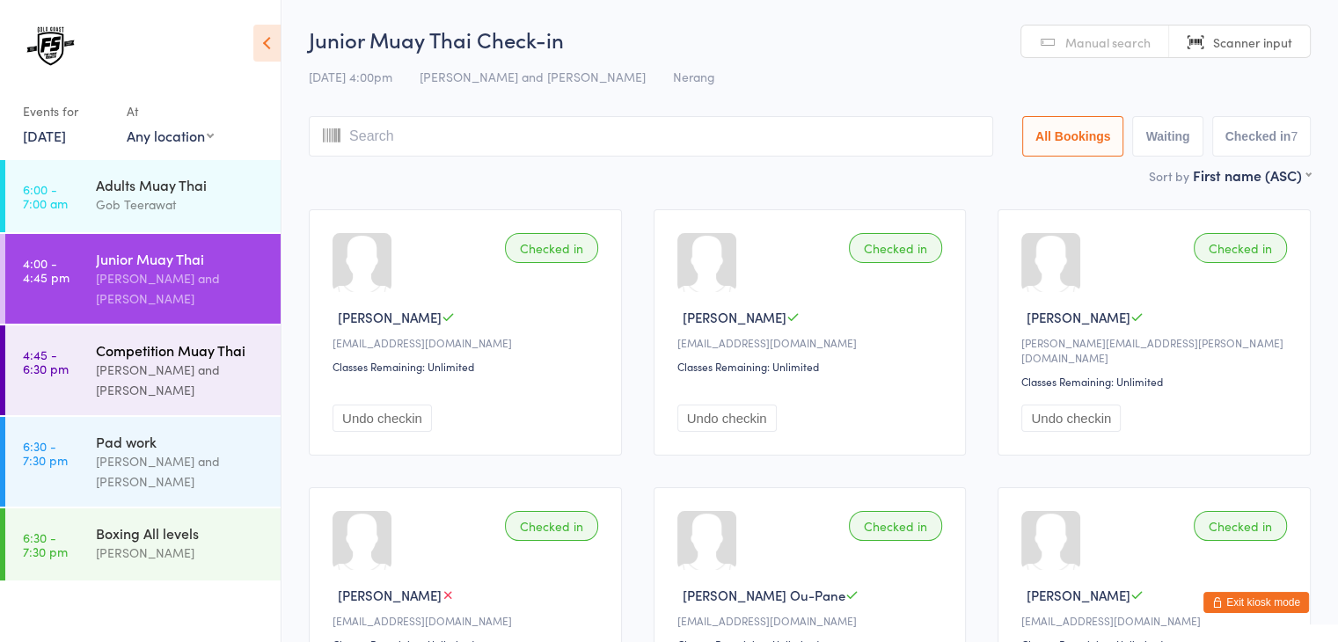
click at [183, 395] on div "Brandon Baresic and Gob Teerawat" at bounding box center [181, 380] width 170 height 40
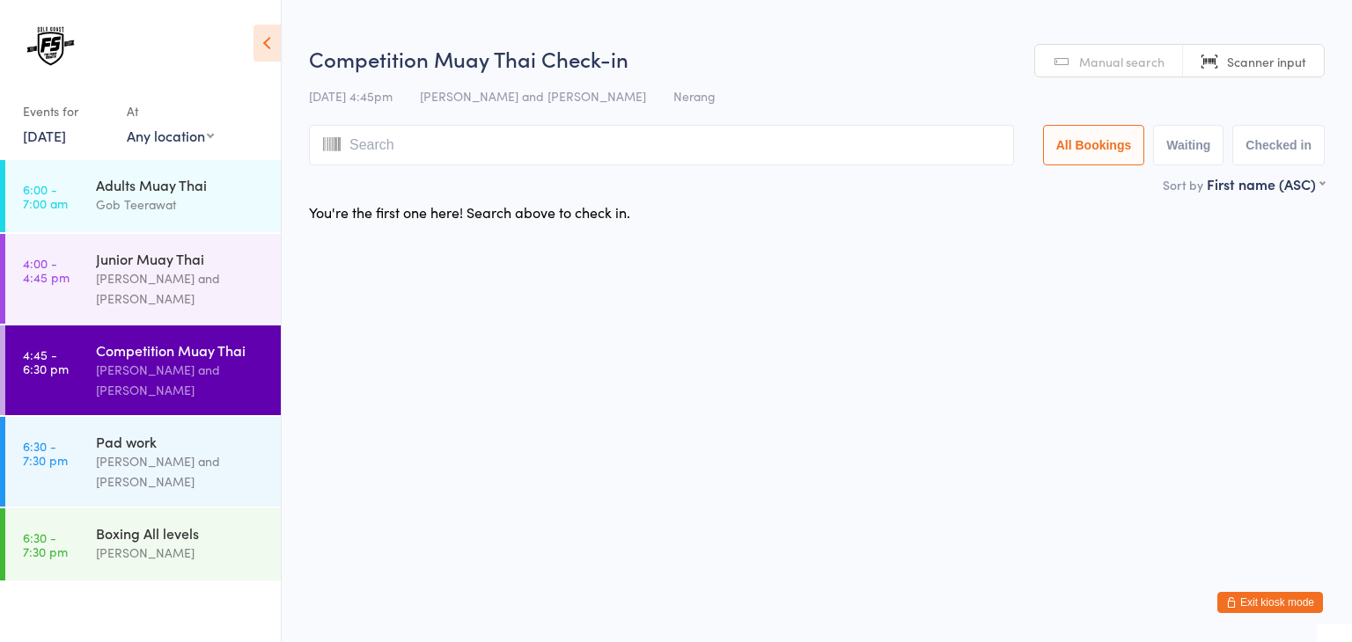
click at [840, 142] on input "search" at bounding box center [661, 145] width 705 height 40
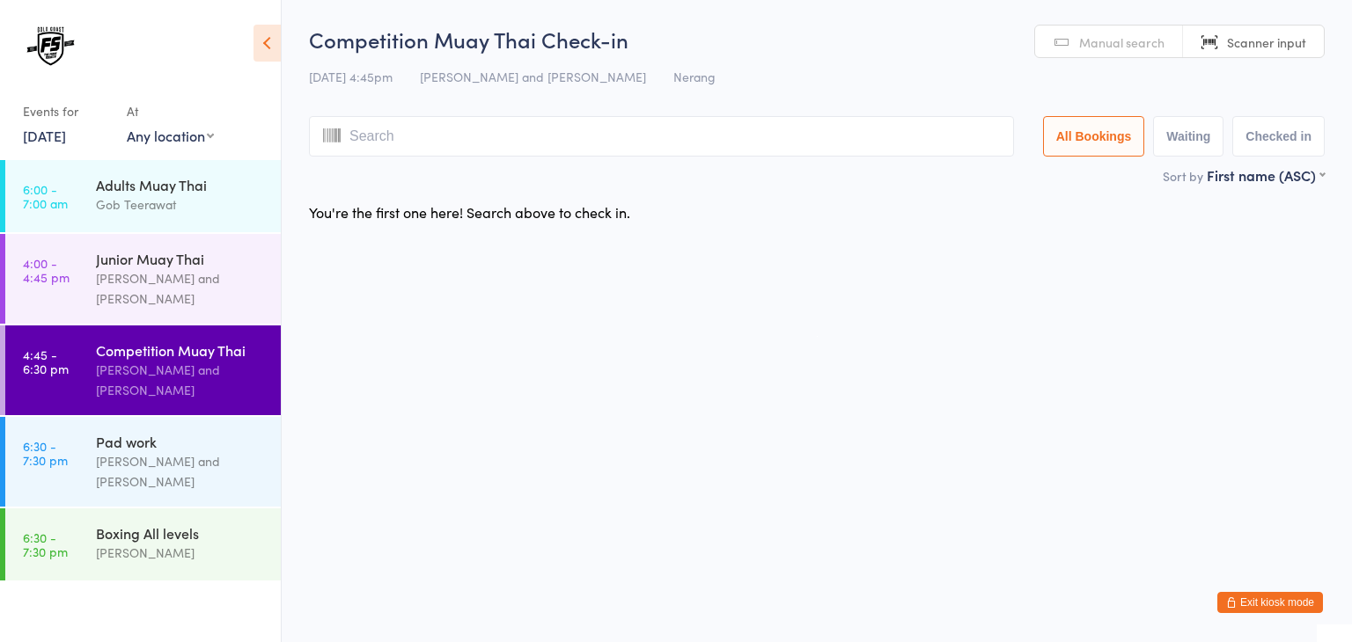
click at [789, 344] on html "You have now entered Kiosk Mode. Members will be able to check themselves in us…" at bounding box center [676, 321] width 1352 height 642
click at [851, 142] on input "search" at bounding box center [661, 136] width 705 height 40
type input "1009"
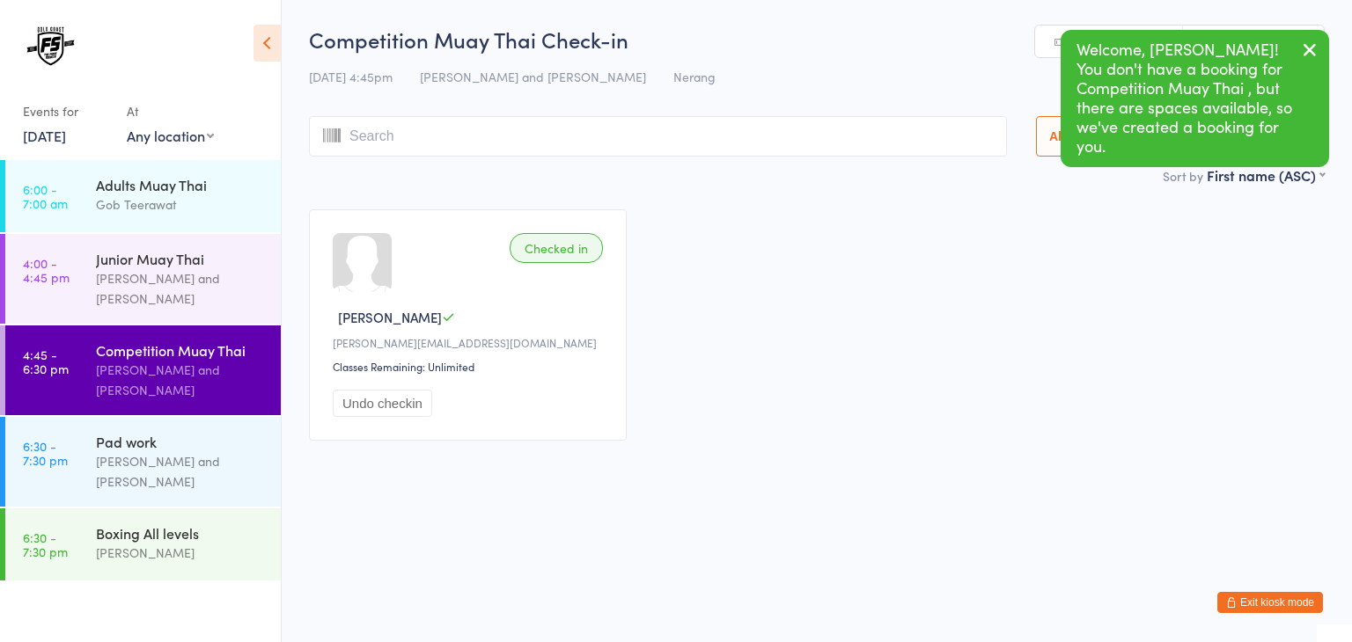
click at [795, 444] on div "Checked in Mitch McBean mitch_jamesm@protonmail.com Classes Remaining: Unlimite…" at bounding box center [816, 325] width 1047 height 263
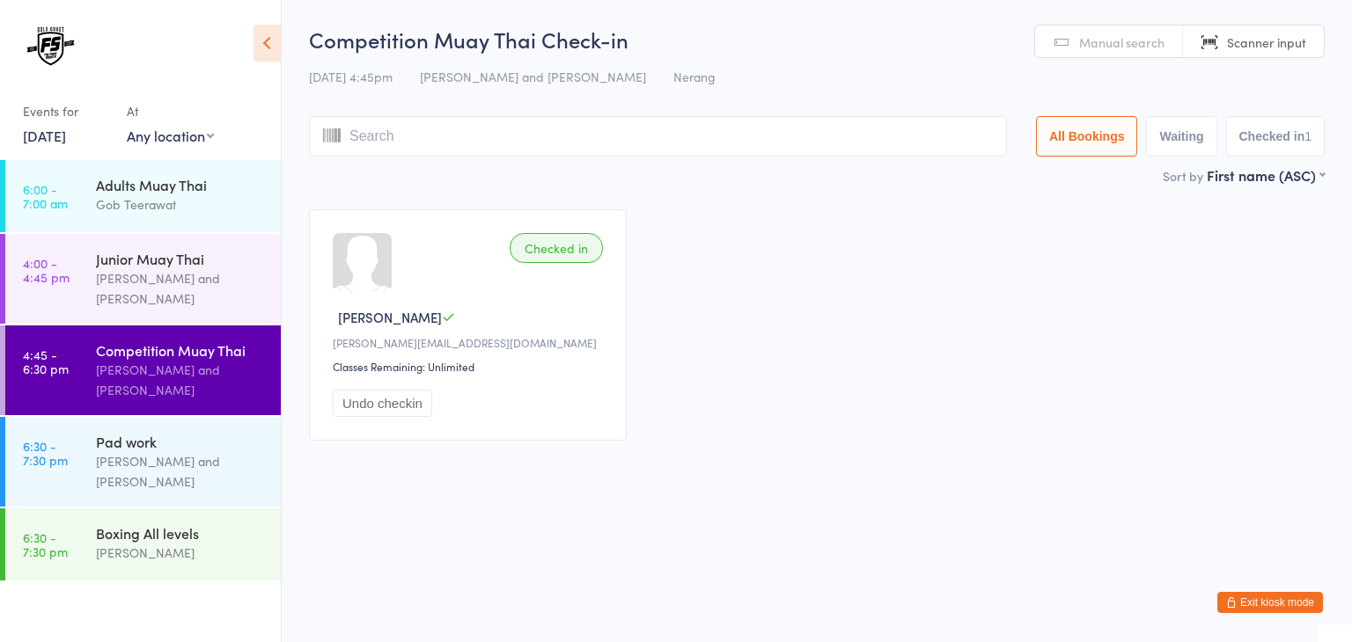
click at [779, 141] on input "search" at bounding box center [658, 136] width 698 height 40
click at [1134, 47] on span "Manual search" at bounding box center [1121, 42] width 85 height 18
click at [736, 131] on input "search" at bounding box center [658, 136] width 698 height 40
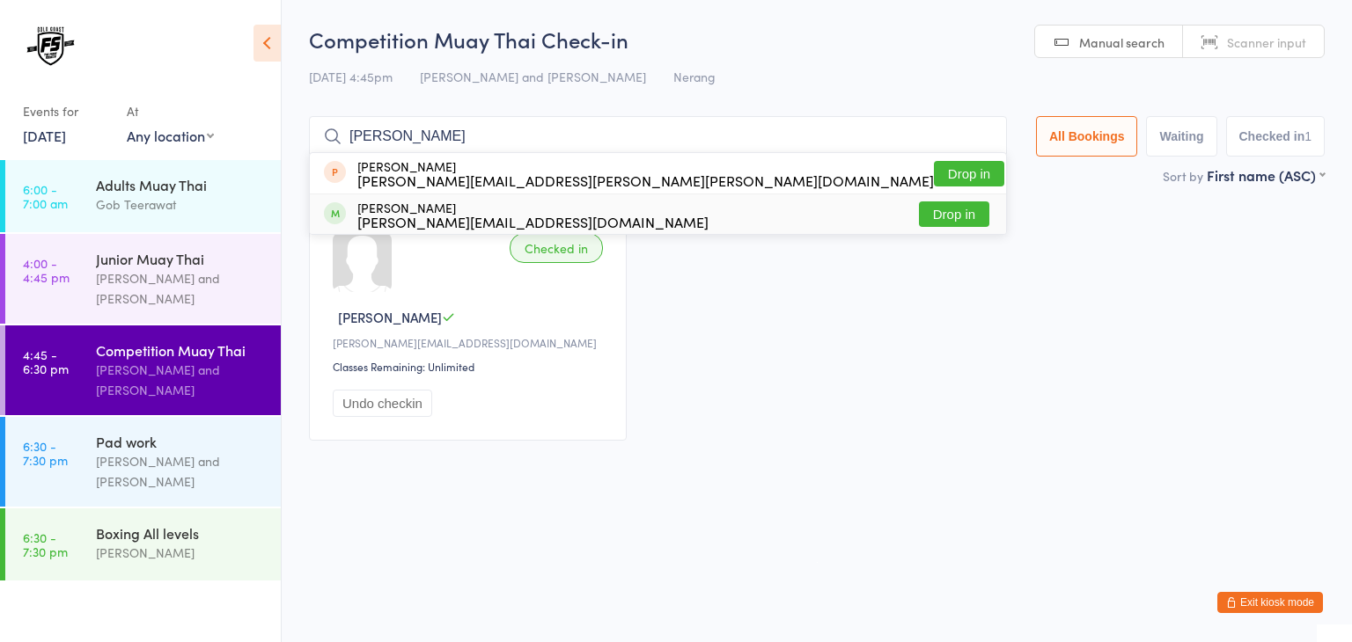
type input "james"
click at [950, 221] on button "Drop in" at bounding box center [954, 215] width 70 height 26
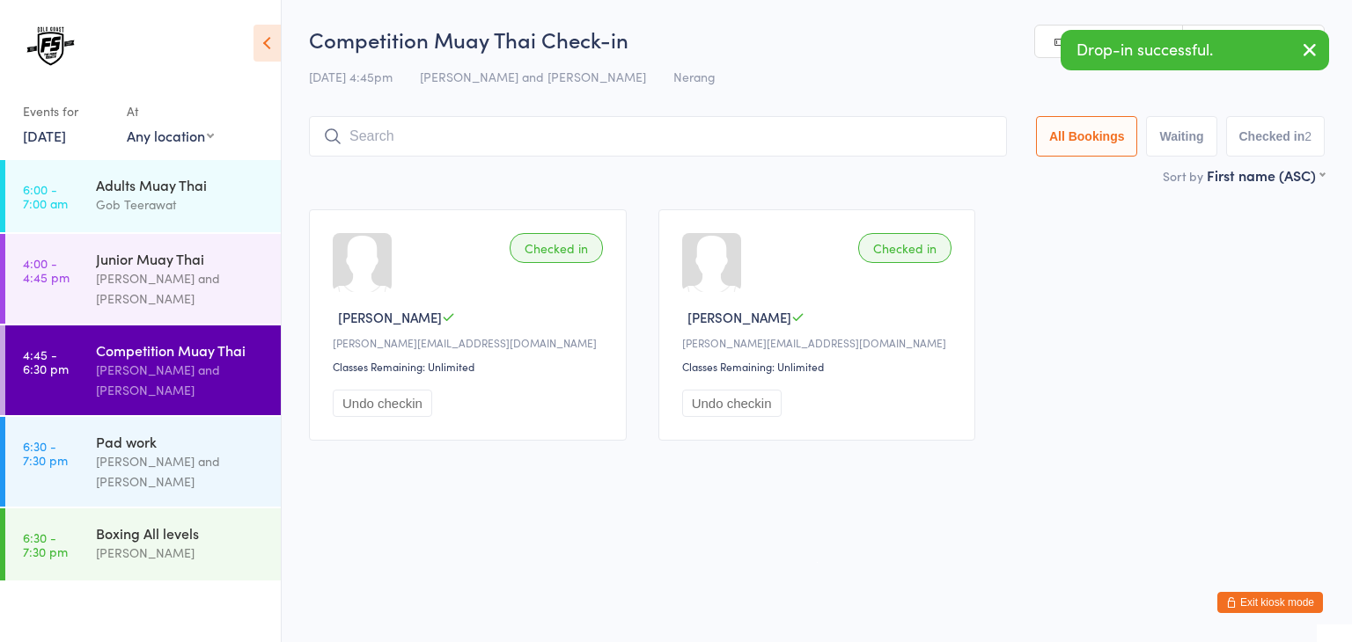
click at [1316, 42] on icon "button" at bounding box center [1309, 50] width 21 height 22
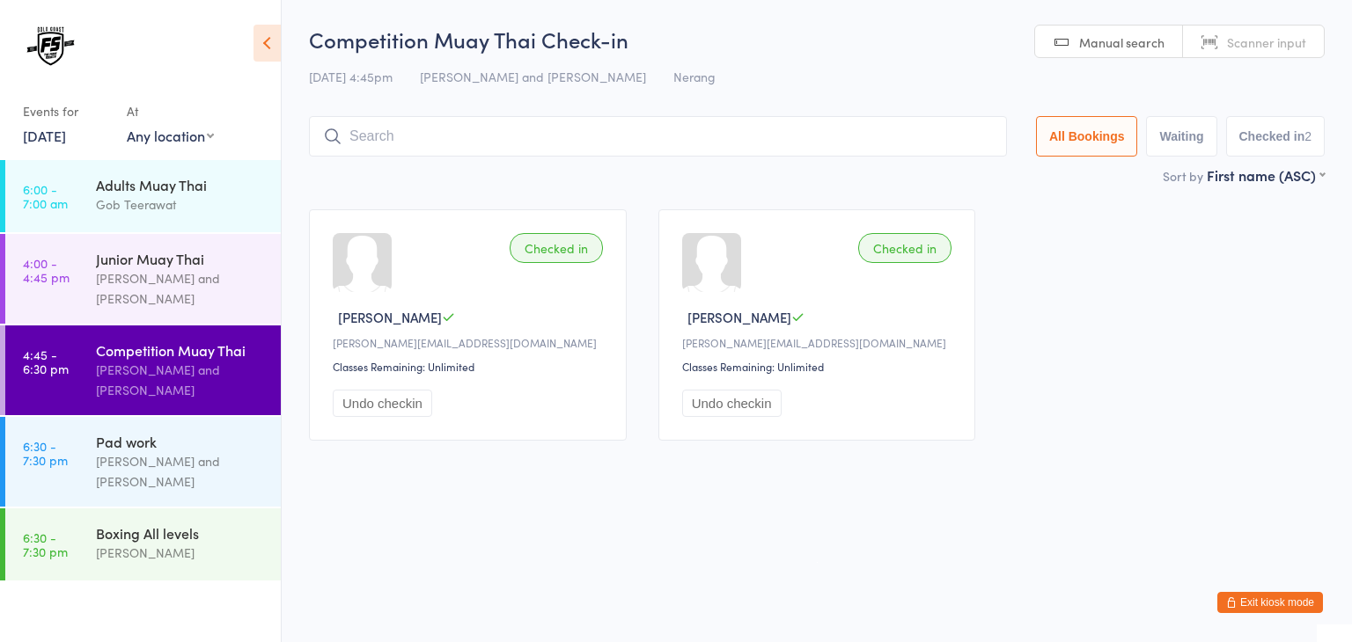
click at [1273, 42] on span "Scanner input" at bounding box center [1266, 42] width 79 height 18
drag, startPoint x: 1273, startPoint y: 42, endPoint x: 959, endPoint y: 115, distance: 322.5
click at [959, 115] on div "Competition Muay Thai Check-in 11 Aug 4:45pm Brandon Baresic and Gob Teerawat N…" at bounding box center [817, 95] width 1016 height 141
click at [635, 562] on html "You have now entered Kiosk Mode. Members will be able to check themselves in us…" at bounding box center [676, 321] width 1352 height 642
click at [488, 140] on input "search" at bounding box center [658, 136] width 698 height 40
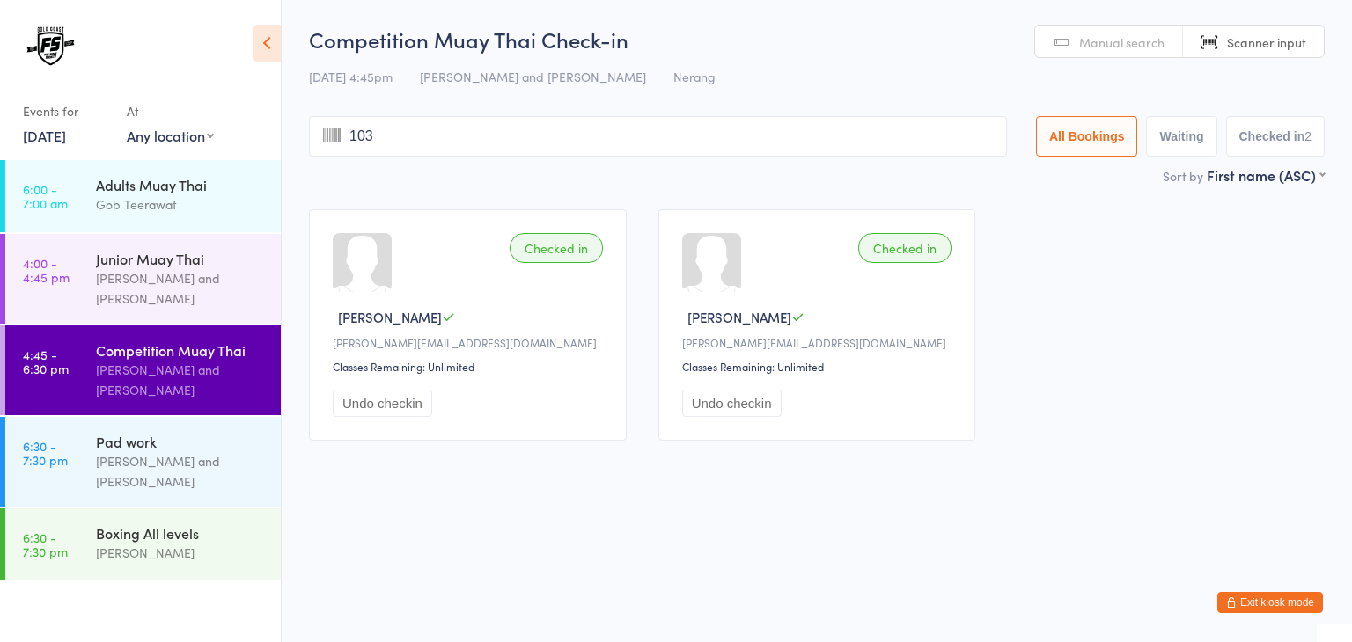
type input "1030"
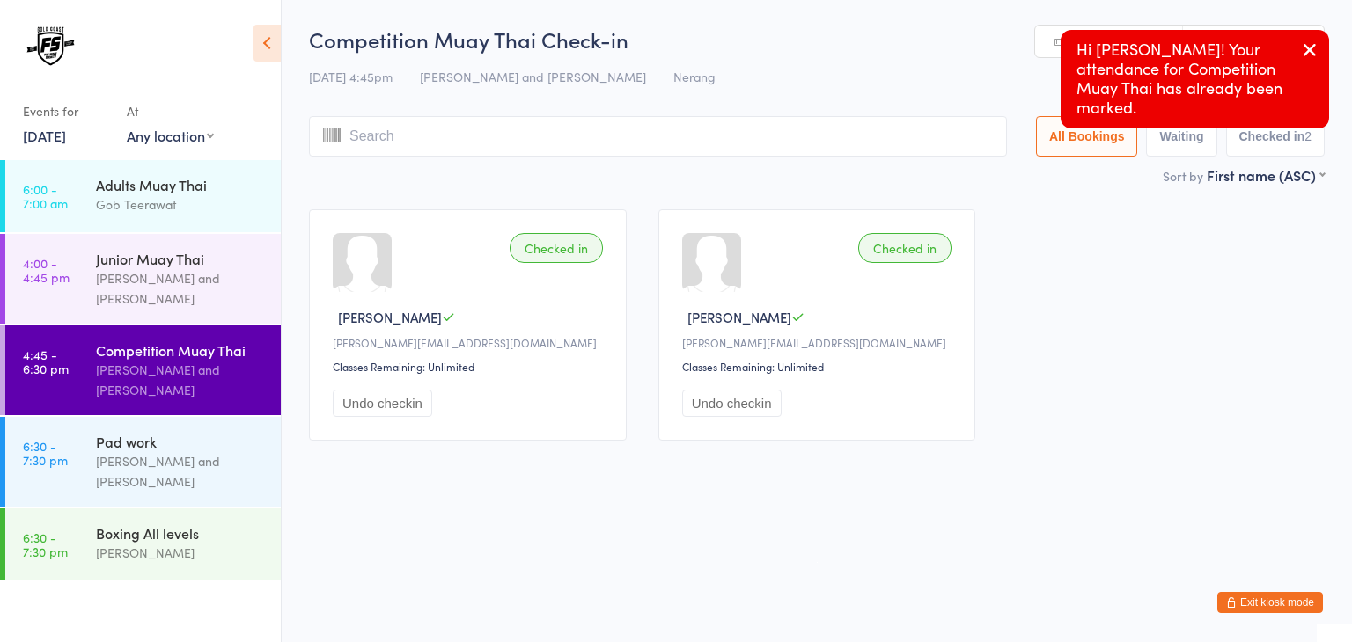
click at [1309, 50] on icon "button" at bounding box center [1309, 50] width 21 height 22
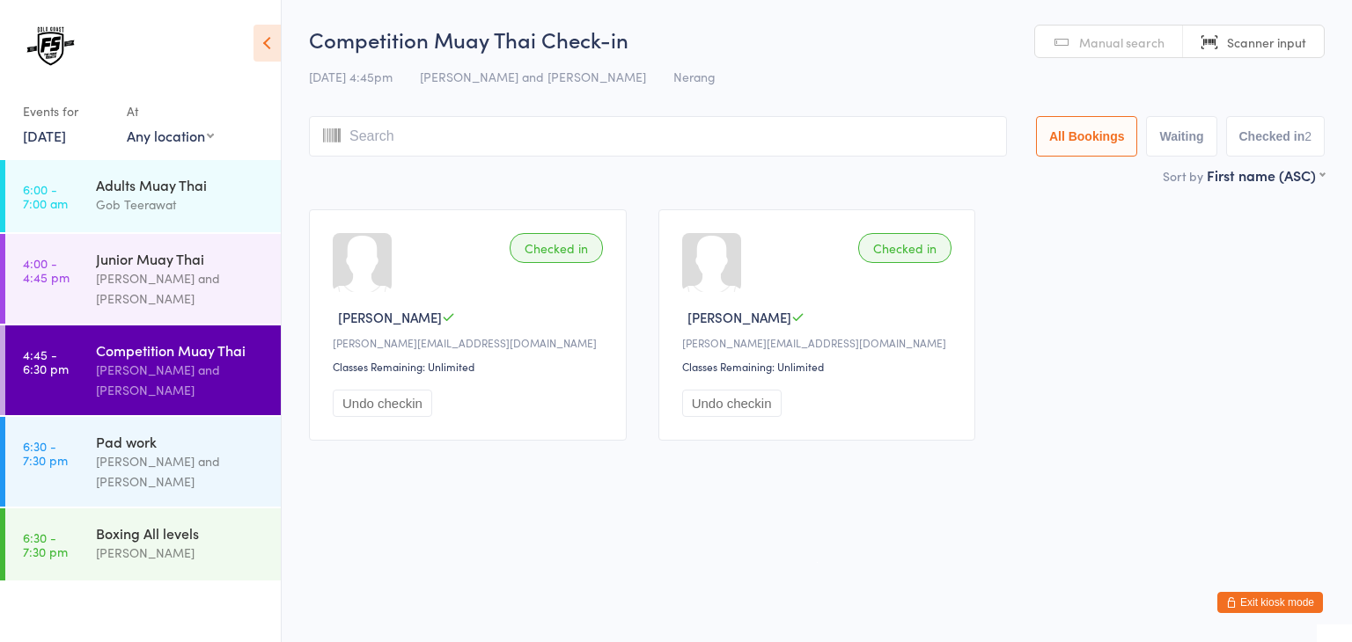
click at [566, 133] on input "search" at bounding box center [658, 136] width 698 height 40
click at [581, 135] on input "search" at bounding box center [658, 136] width 698 height 40
click at [596, 134] on input "search" at bounding box center [658, 136] width 698 height 40
click at [608, 134] on input "search" at bounding box center [658, 136] width 698 height 40
type input "1035"
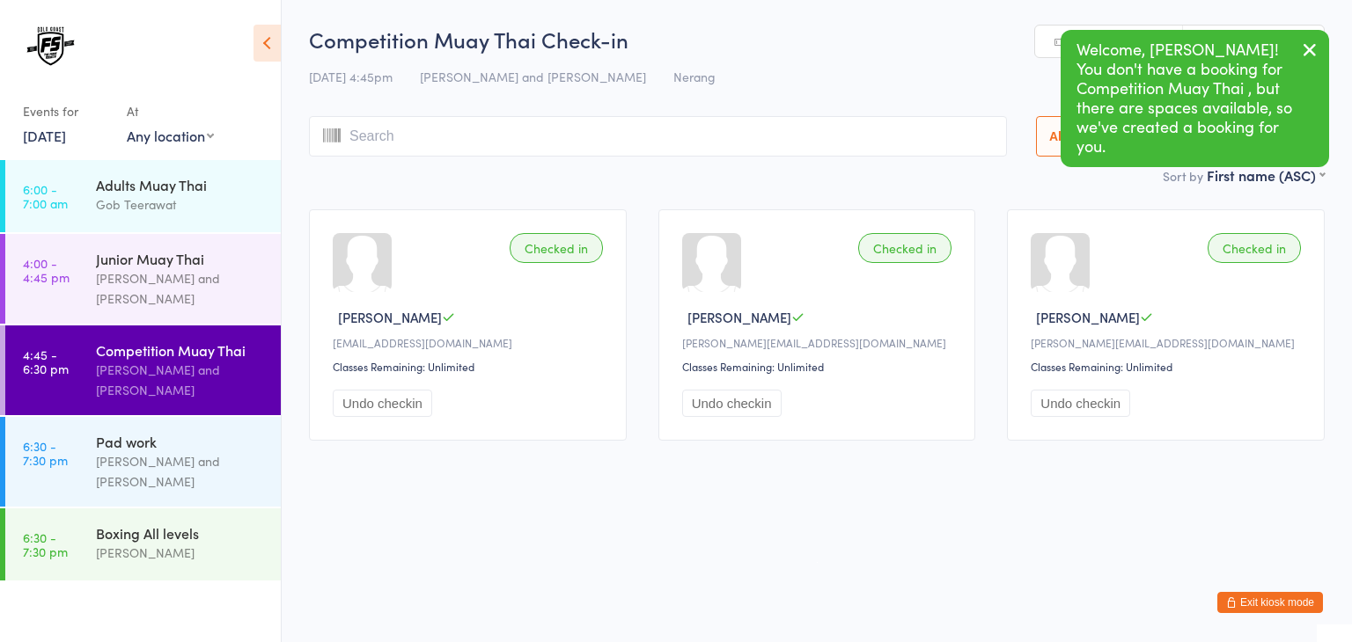
click at [598, 134] on input "search" at bounding box center [658, 136] width 698 height 40
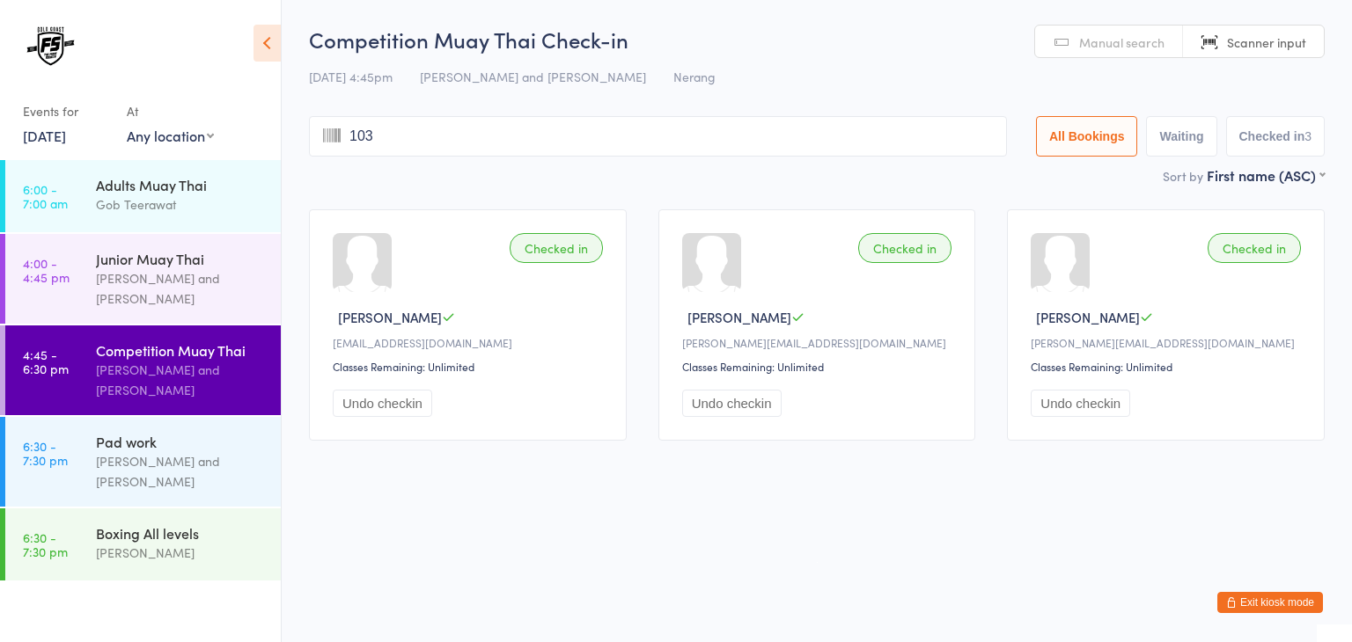
type input "1034"
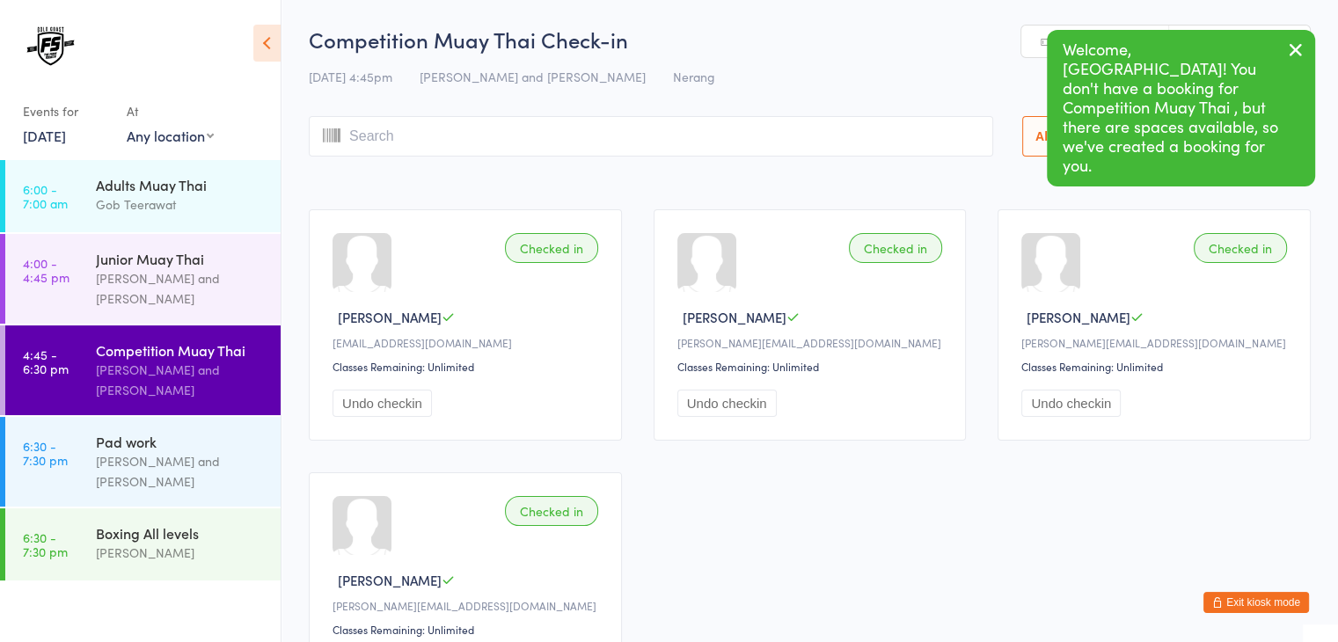
click at [618, 133] on input "search" at bounding box center [651, 136] width 685 height 40
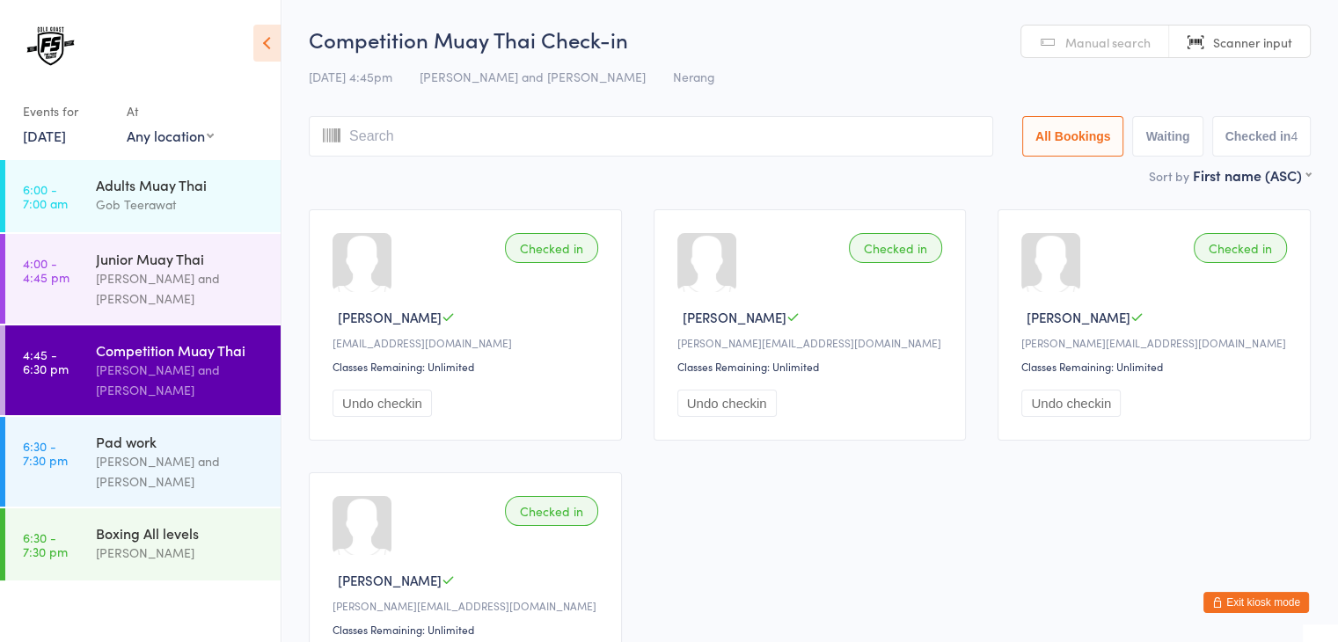
click at [634, 133] on input "search" at bounding box center [651, 136] width 685 height 40
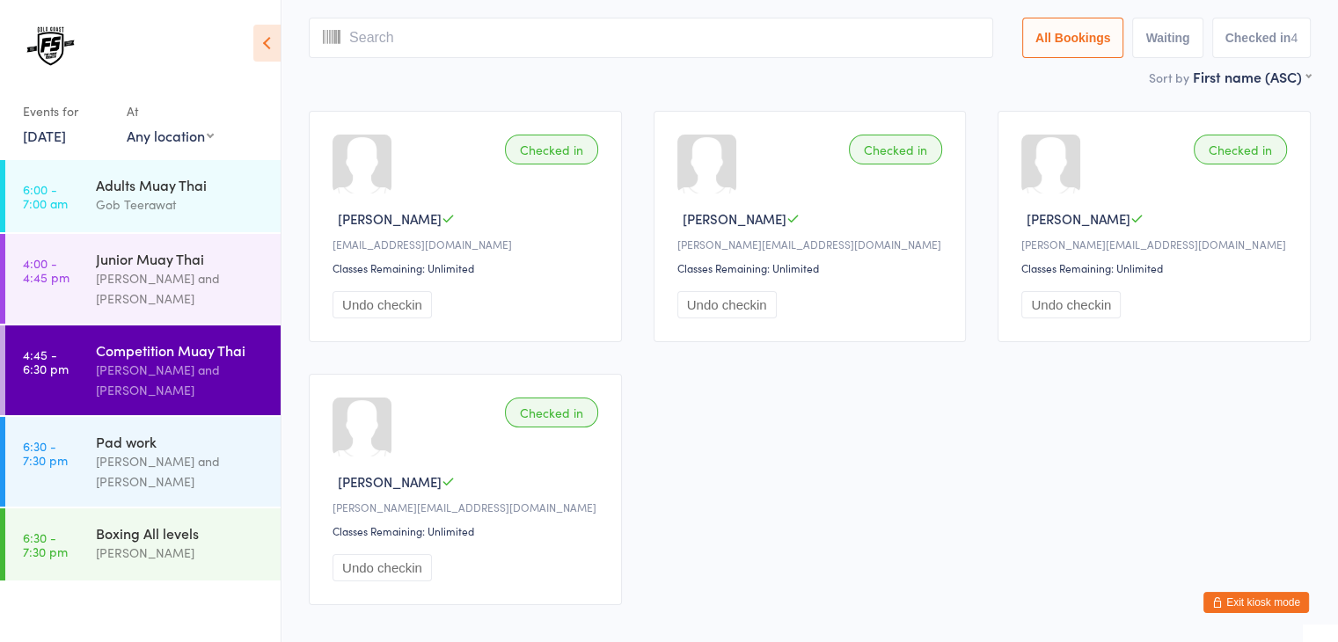
scroll to position [116, 0]
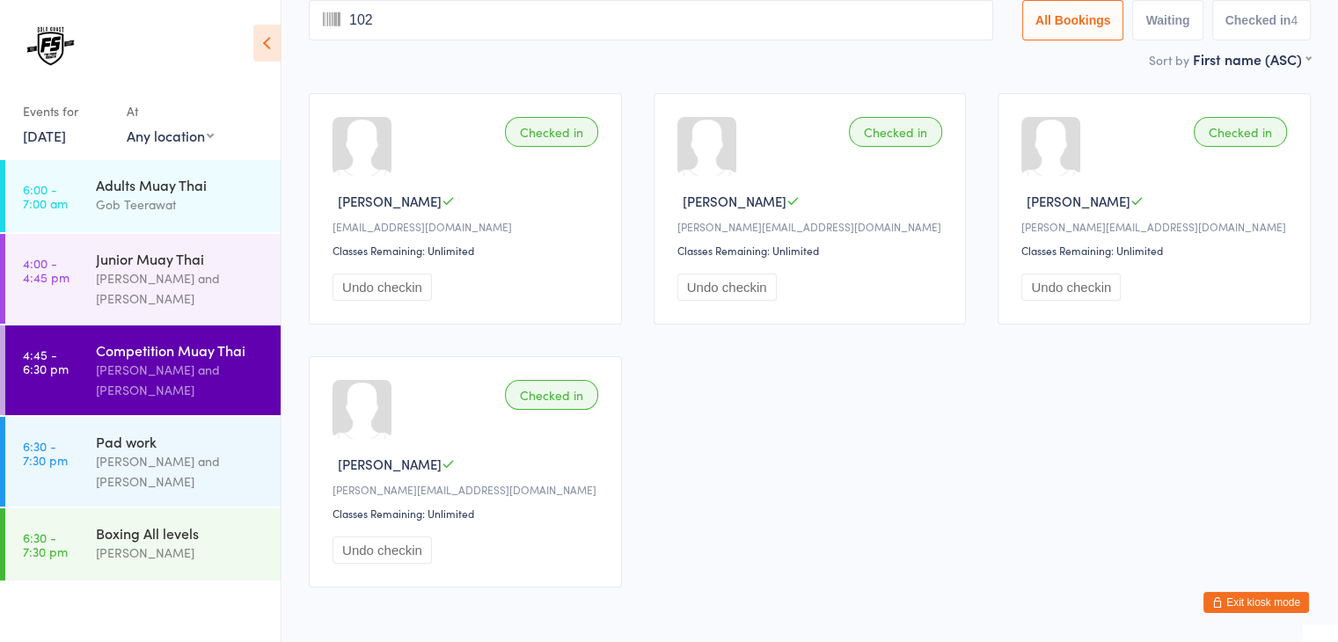
type input "1022"
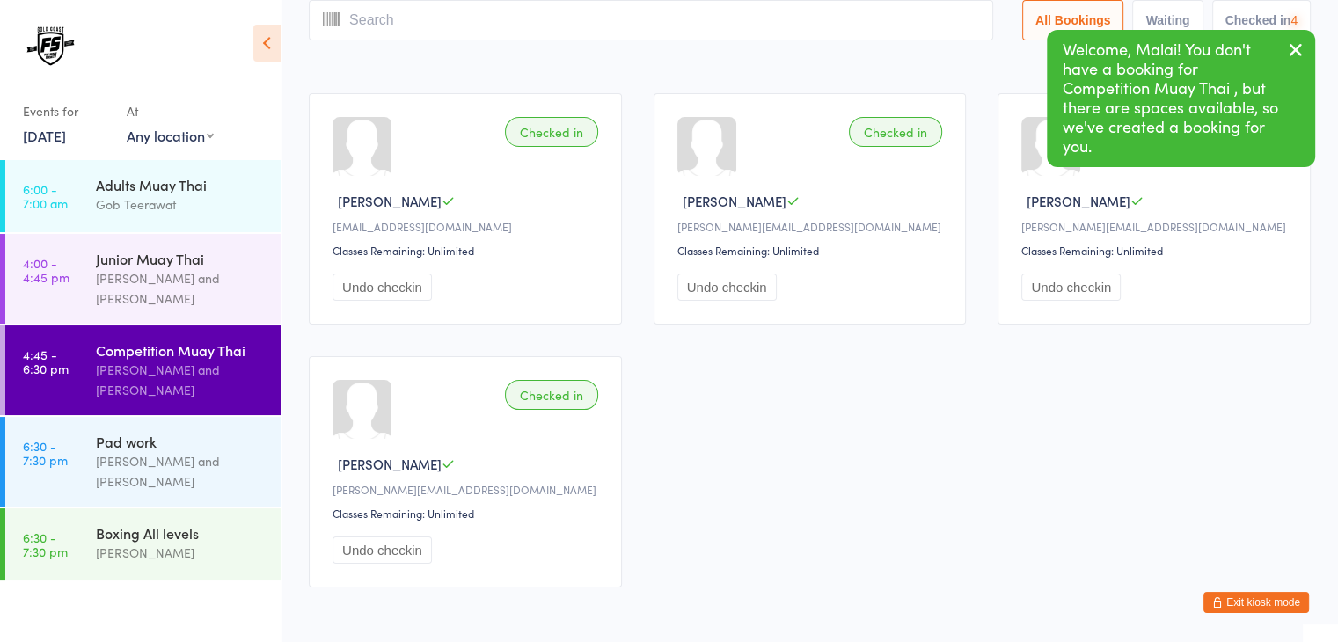
scroll to position [0, 0]
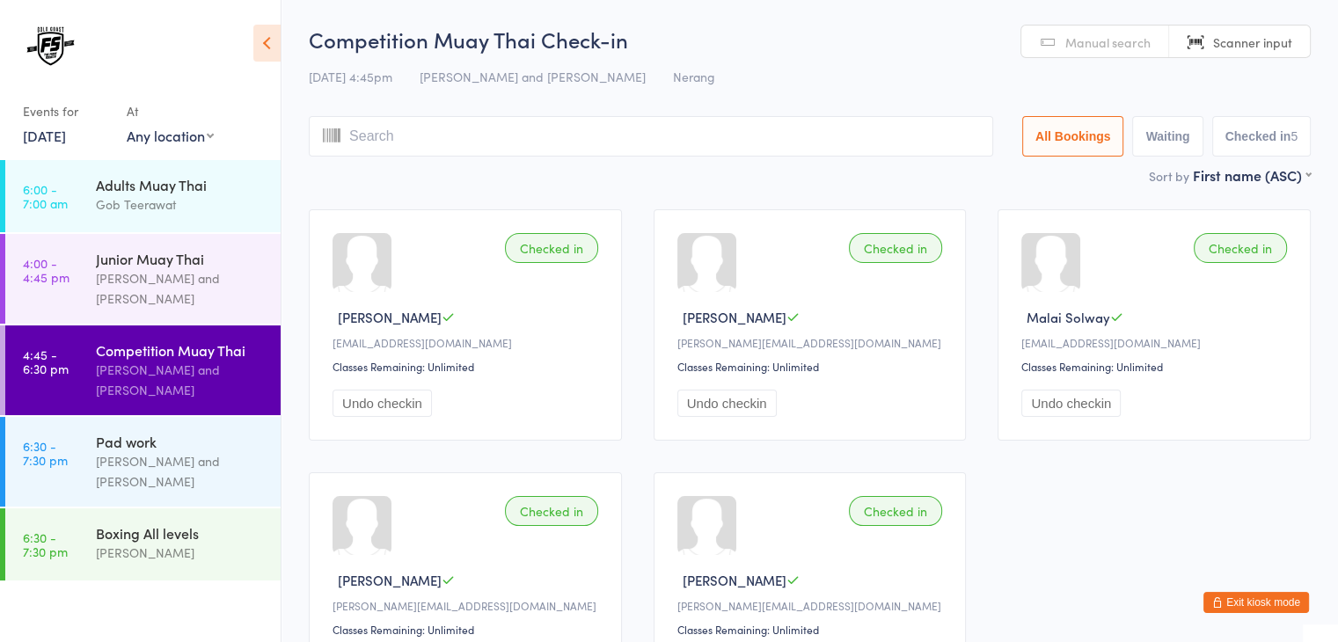
click at [634, 144] on input "search" at bounding box center [651, 136] width 685 height 40
click at [616, 136] on input "search" at bounding box center [651, 136] width 685 height 40
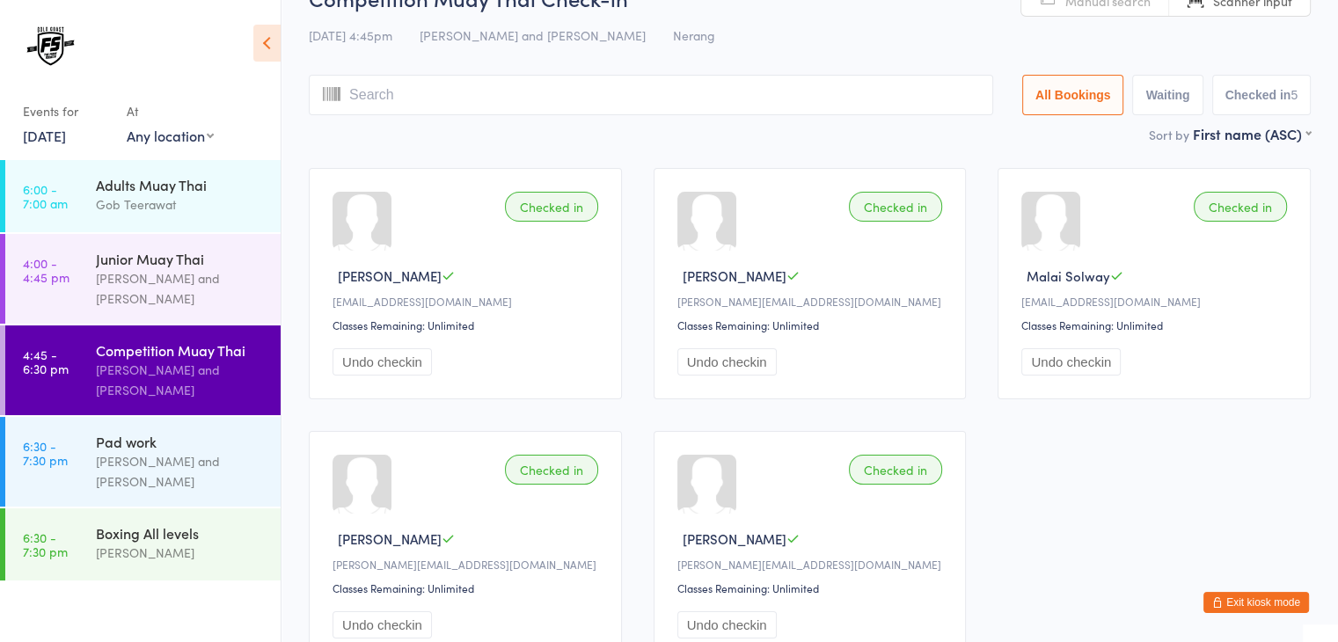
scroll to position [29, 0]
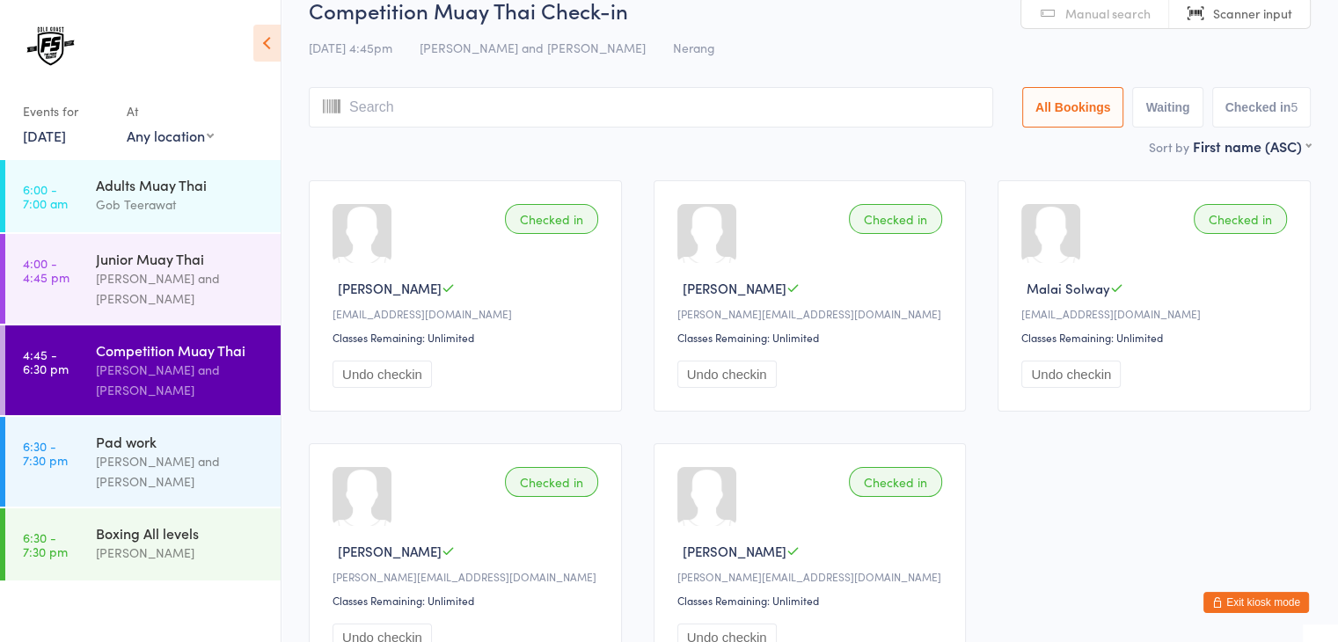
click at [625, 110] on input "search" at bounding box center [651, 107] width 685 height 40
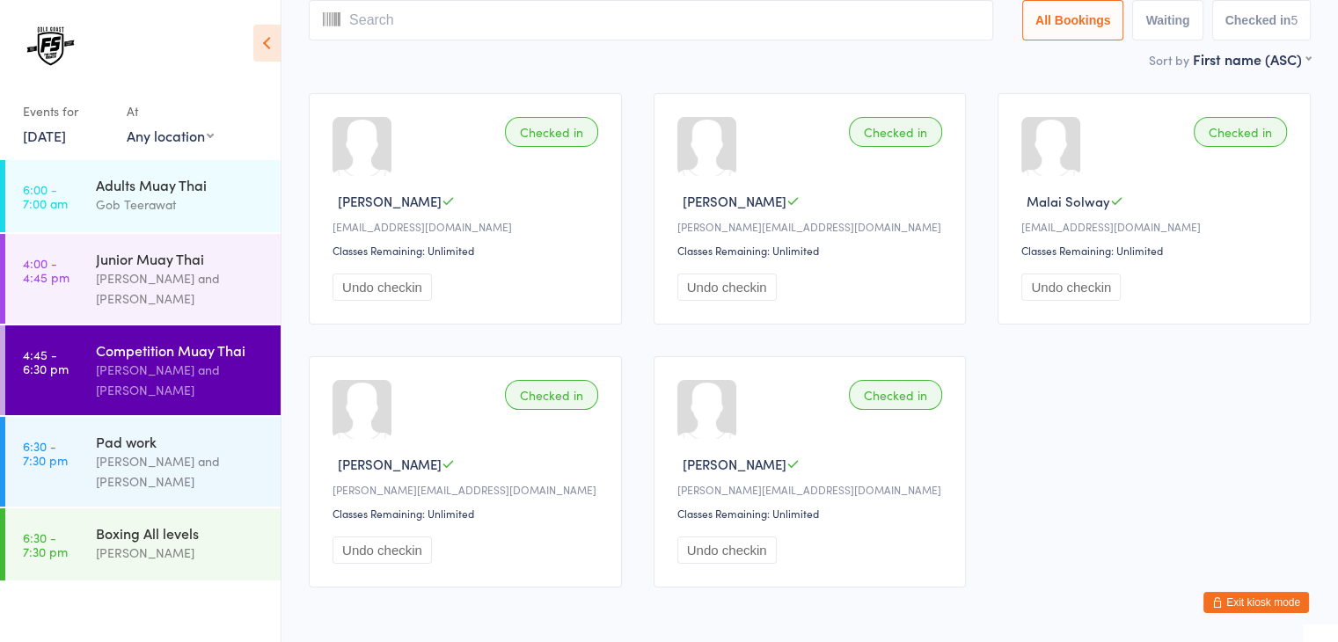
scroll to position [0, 0]
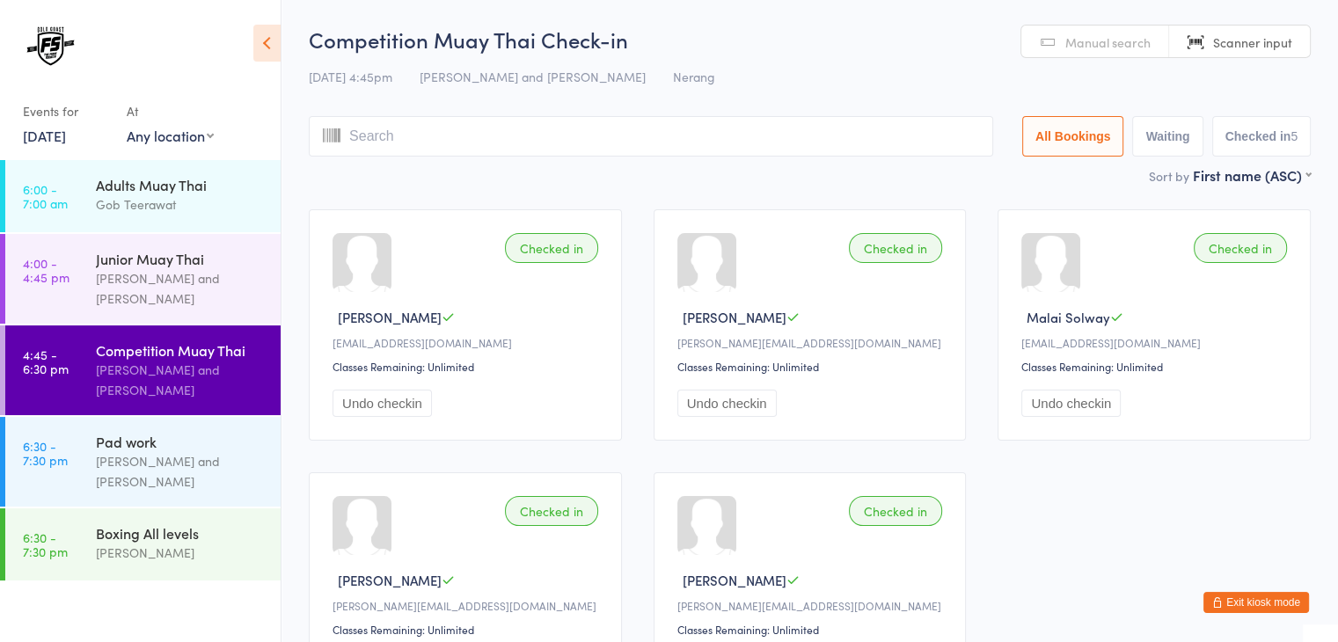
click at [704, 143] on input "search" at bounding box center [651, 136] width 685 height 40
click at [796, 140] on input "search" at bounding box center [651, 136] width 685 height 40
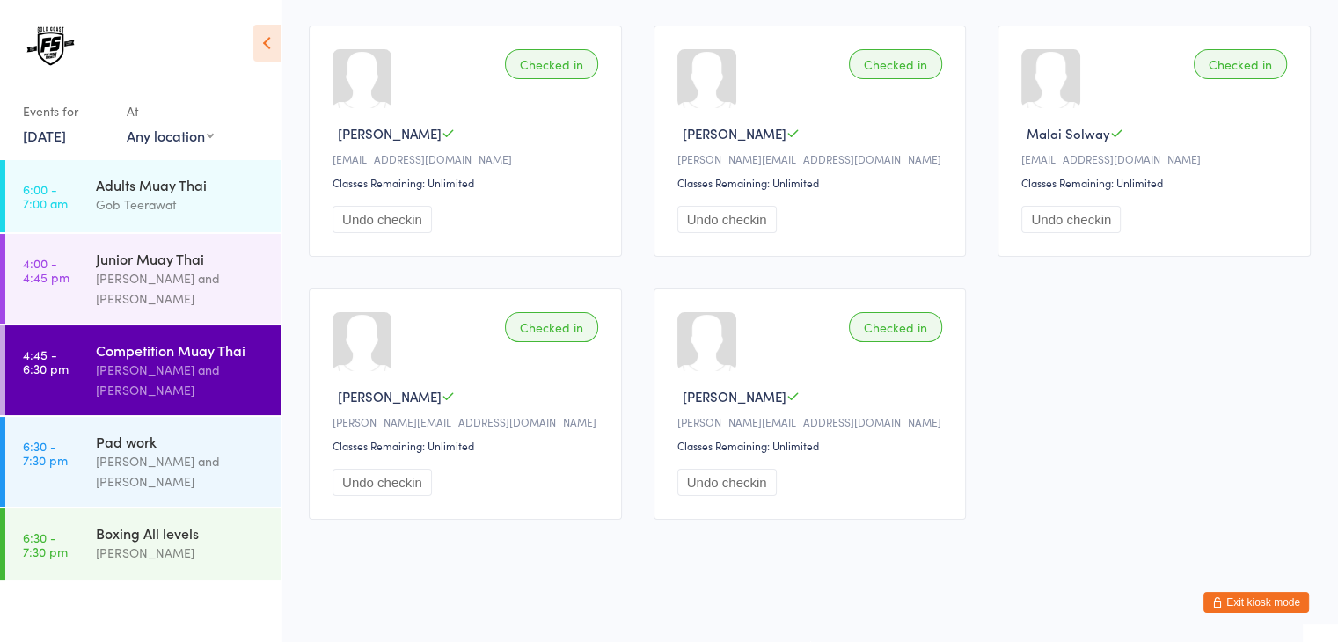
click at [757, 282] on div "Checked in Jakob Veivers jen.veivers@gmail.com Classes Remaining: Unlimited Und…" at bounding box center [810, 273] width 1034 height 526
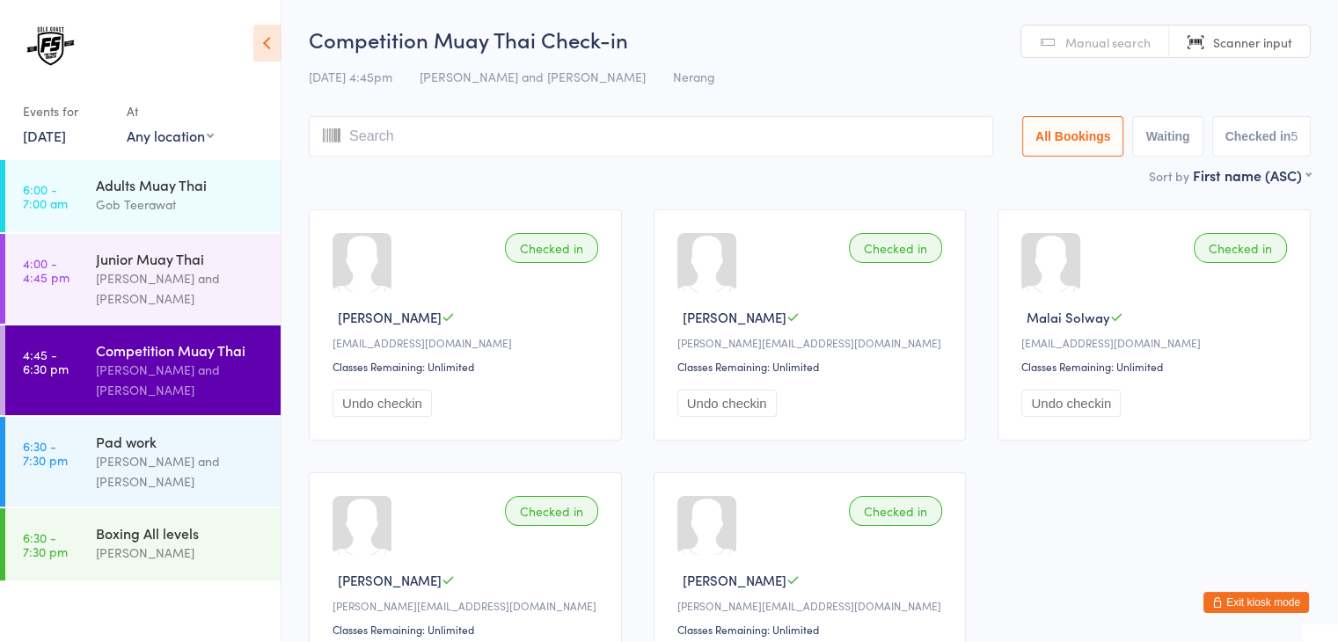
click at [1102, 41] on span "Manual search" at bounding box center [1108, 42] width 85 height 18
click at [717, 139] on input "search" at bounding box center [651, 136] width 685 height 40
click at [702, 139] on input "search" at bounding box center [651, 136] width 685 height 40
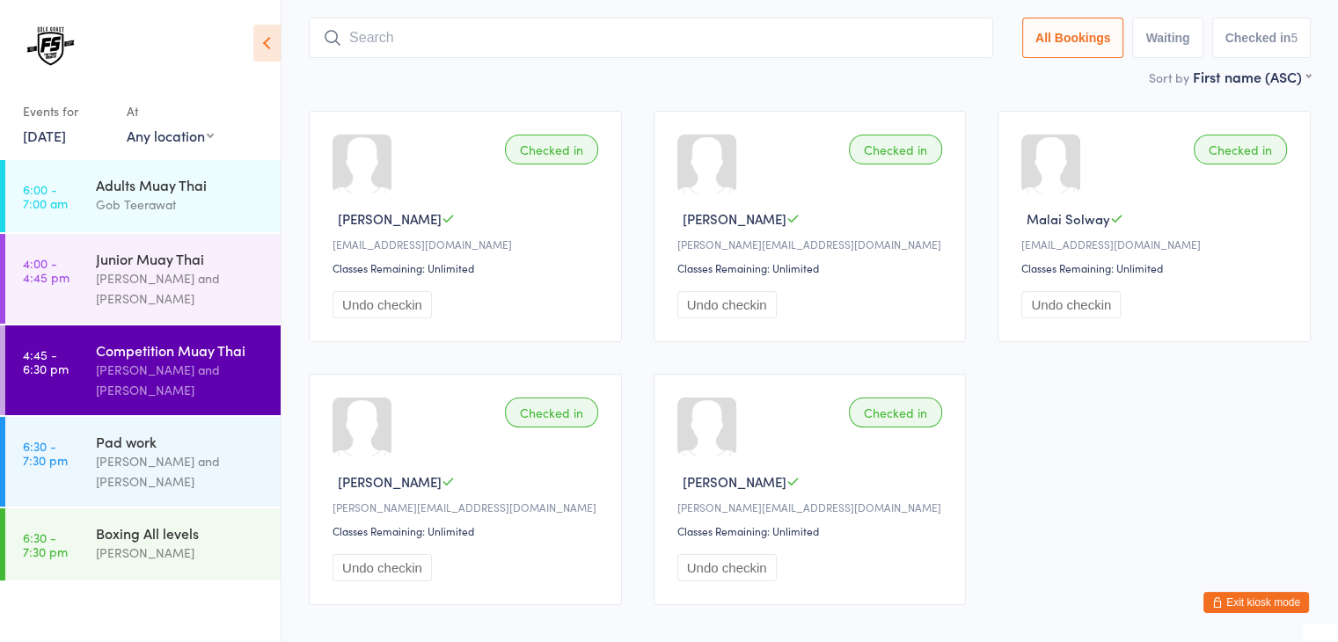
scroll to position [116, 0]
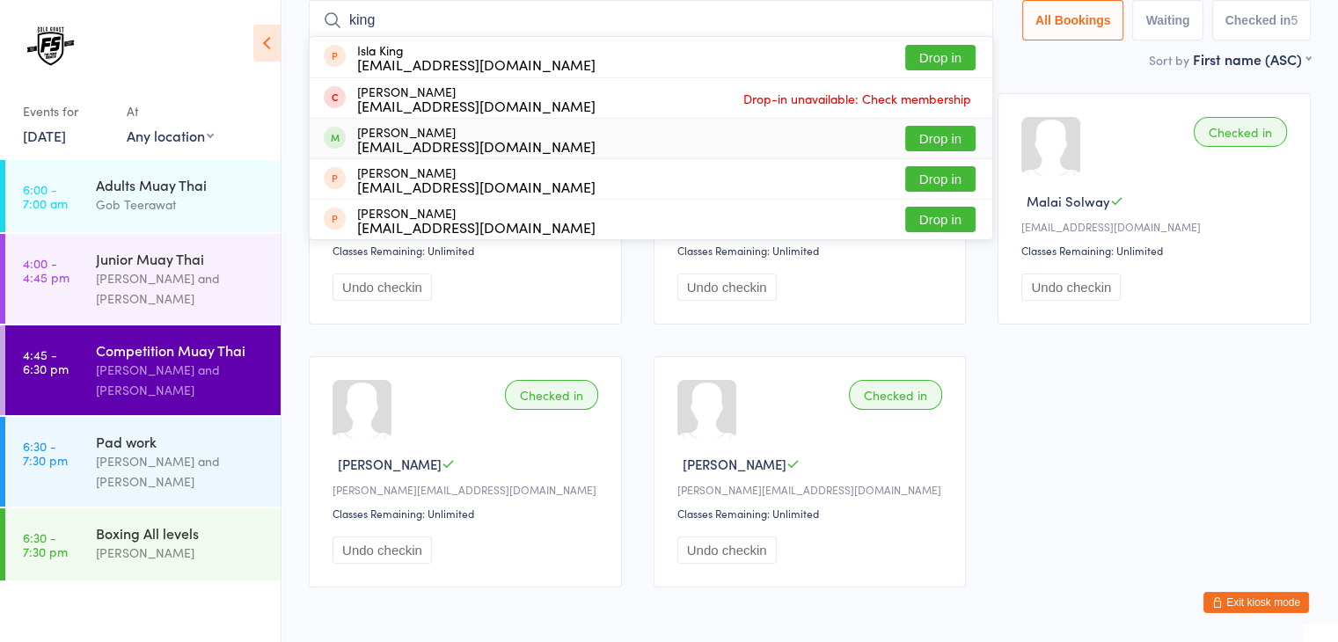
type input "king"
click at [921, 137] on button "Drop in" at bounding box center [941, 139] width 70 height 26
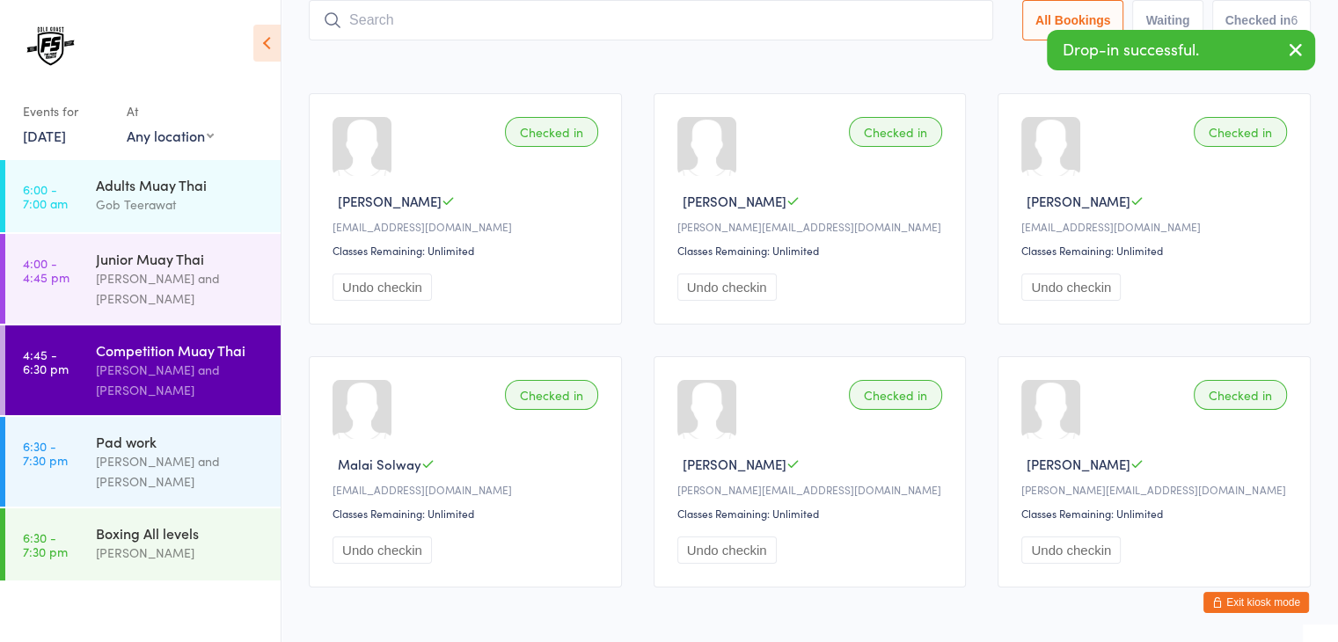
click at [521, 23] on input "search" at bounding box center [651, 20] width 685 height 40
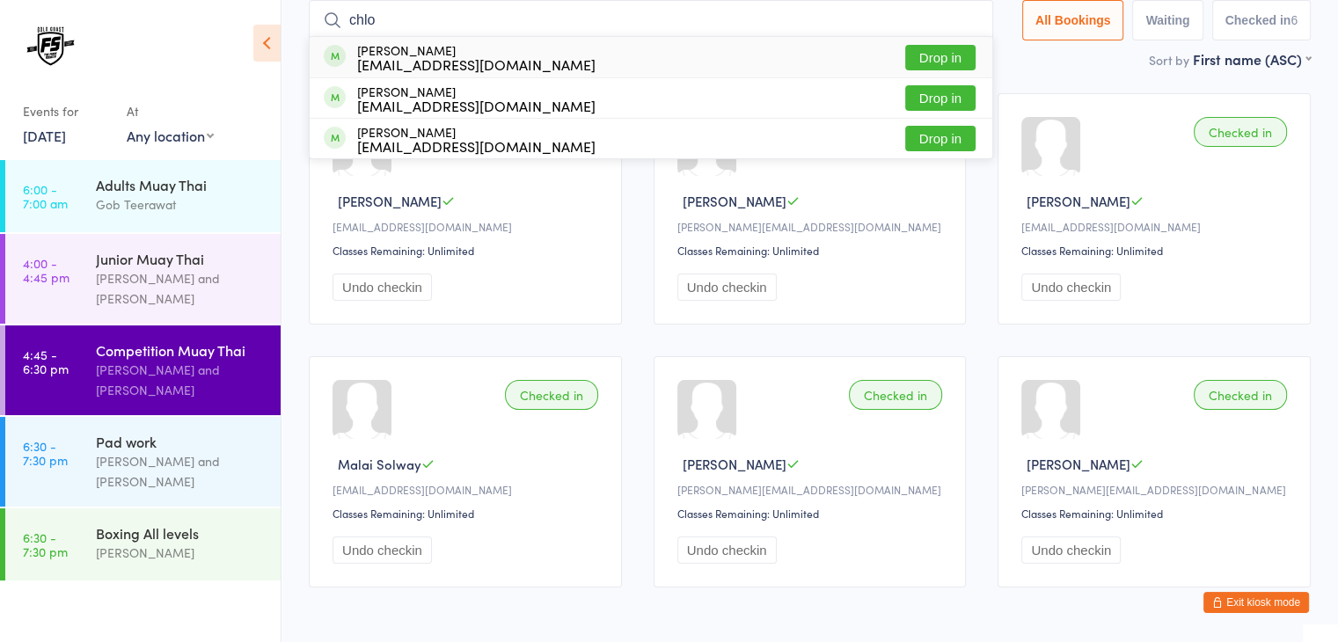
type input "chlo"
click at [966, 54] on button "Drop in" at bounding box center [941, 58] width 70 height 26
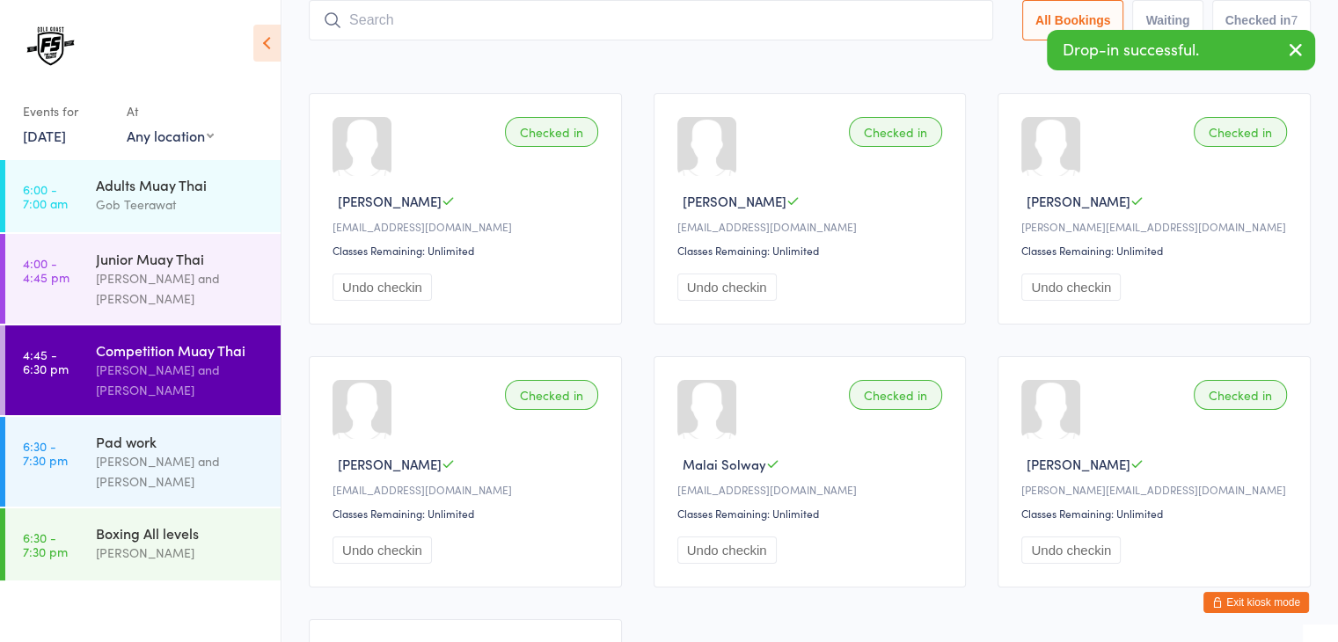
click at [616, 21] on input "search" at bounding box center [651, 20] width 685 height 40
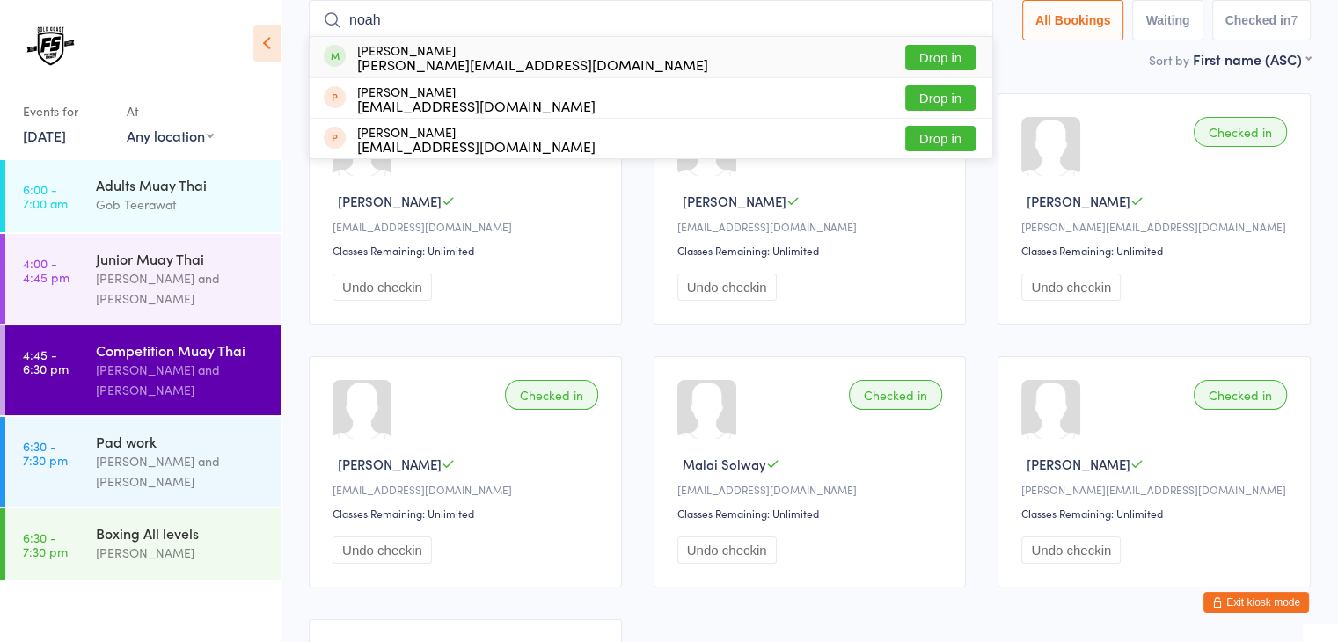
type input "noah"
click at [936, 50] on button "Drop in" at bounding box center [941, 58] width 70 height 26
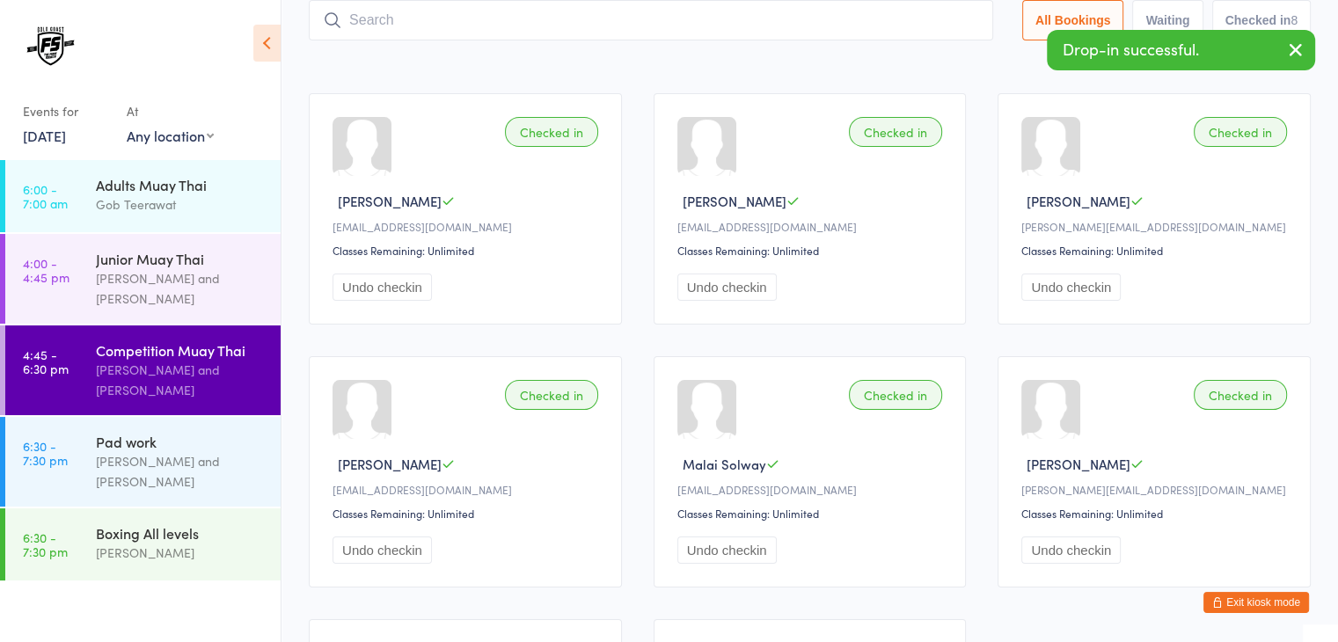
click at [810, 8] on input "search" at bounding box center [651, 20] width 685 height 40
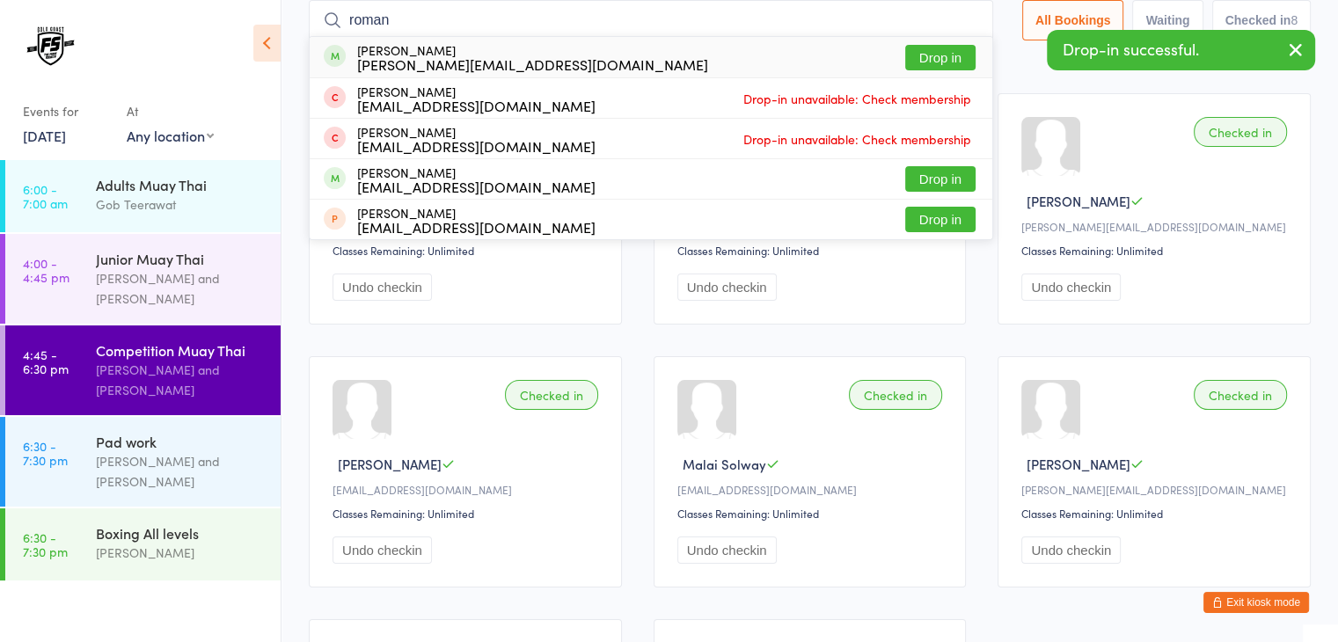
type input "roman"
click at [928, 57] on button "Drop in" at bounding box center [941, 58] width 70 height 26
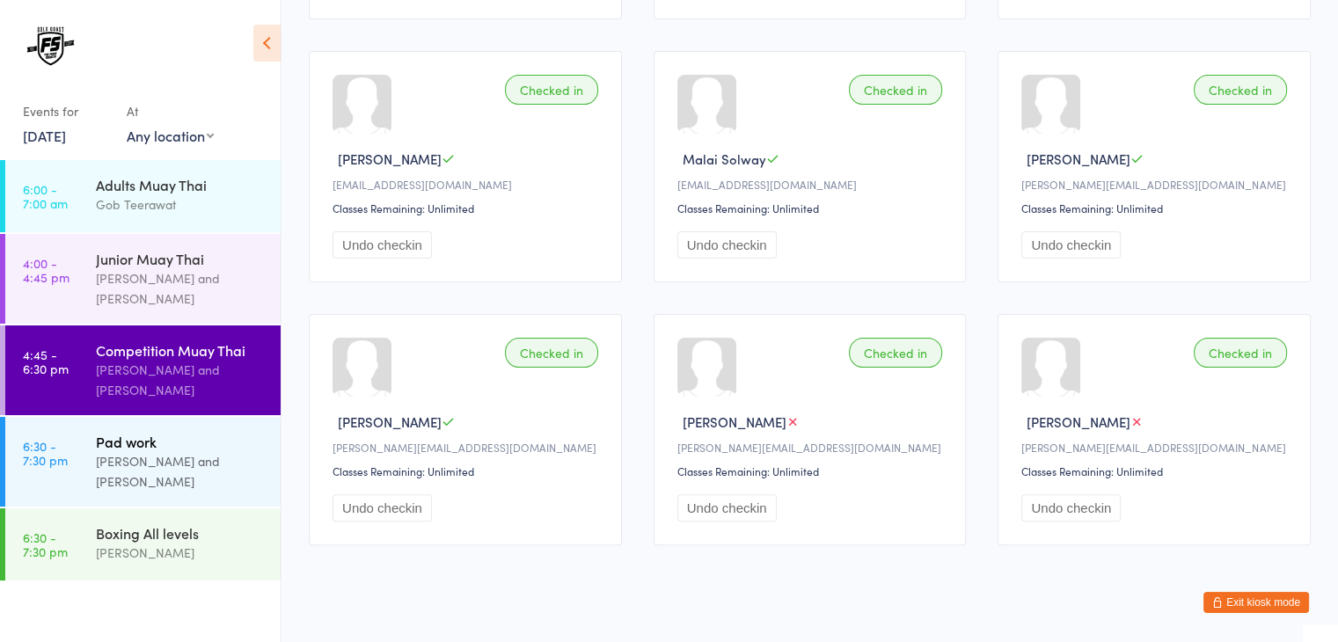
scroll to position [128, 0]
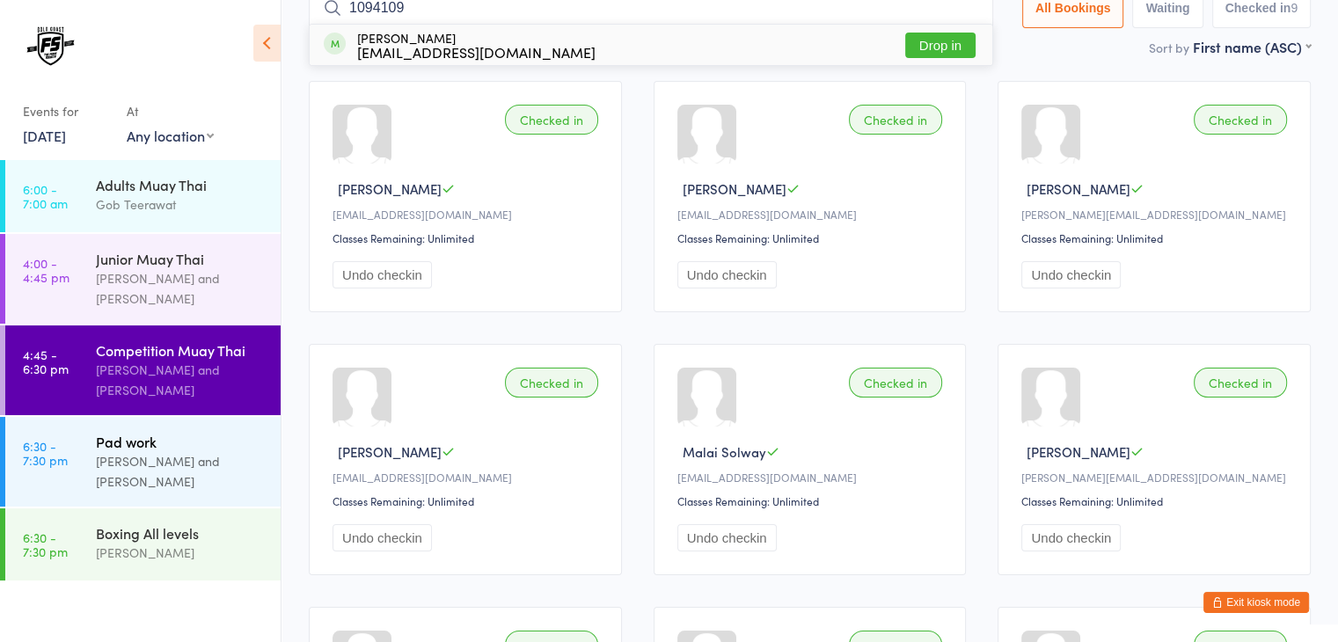
type input "10941094"
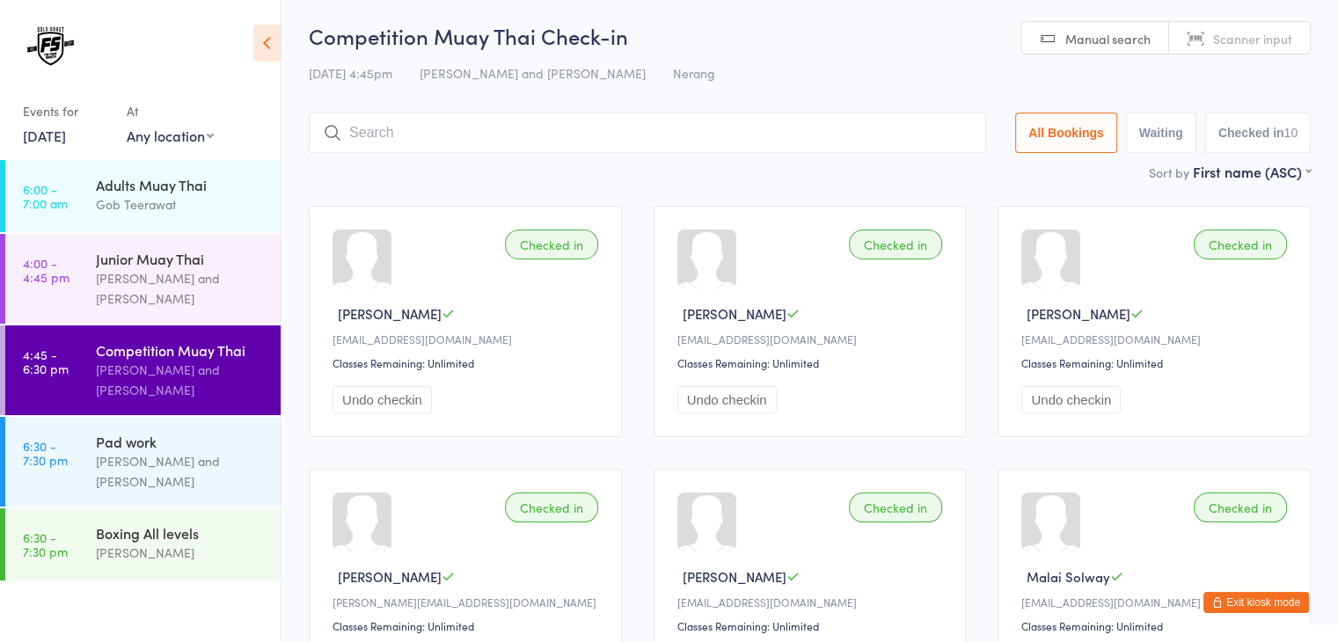
scroll to position [0, 0]
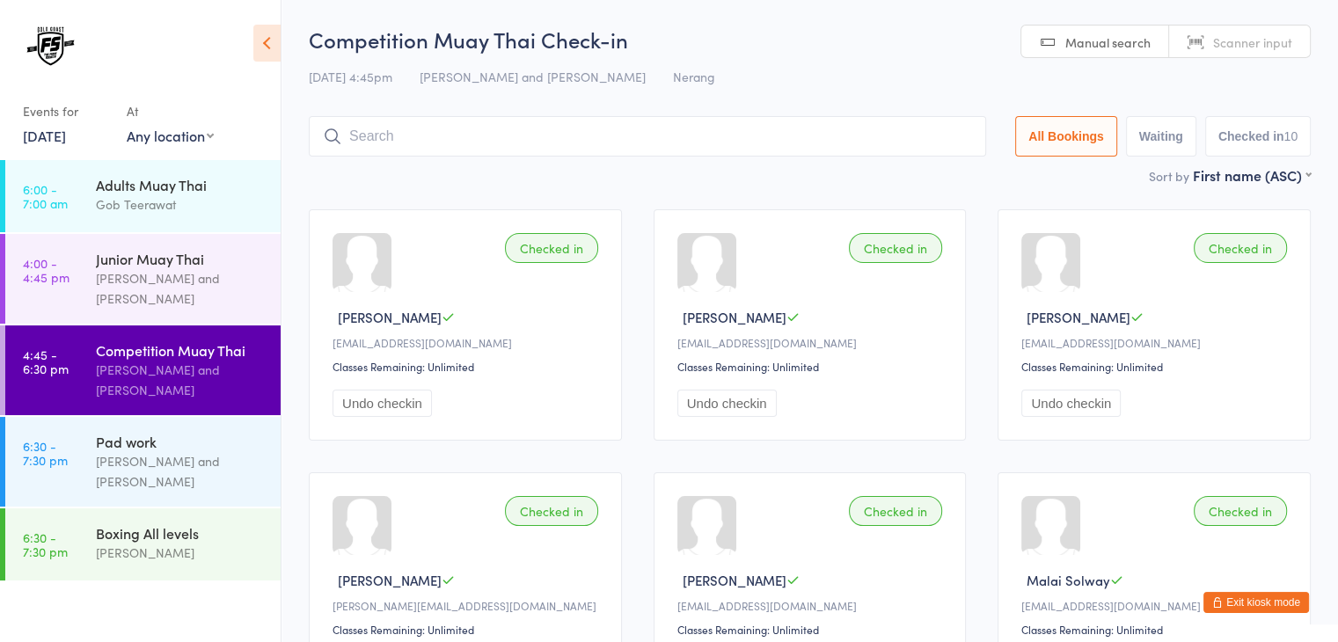
click at [729, 142] on input "search" at bounding box center [648, 136] width 678 height 40
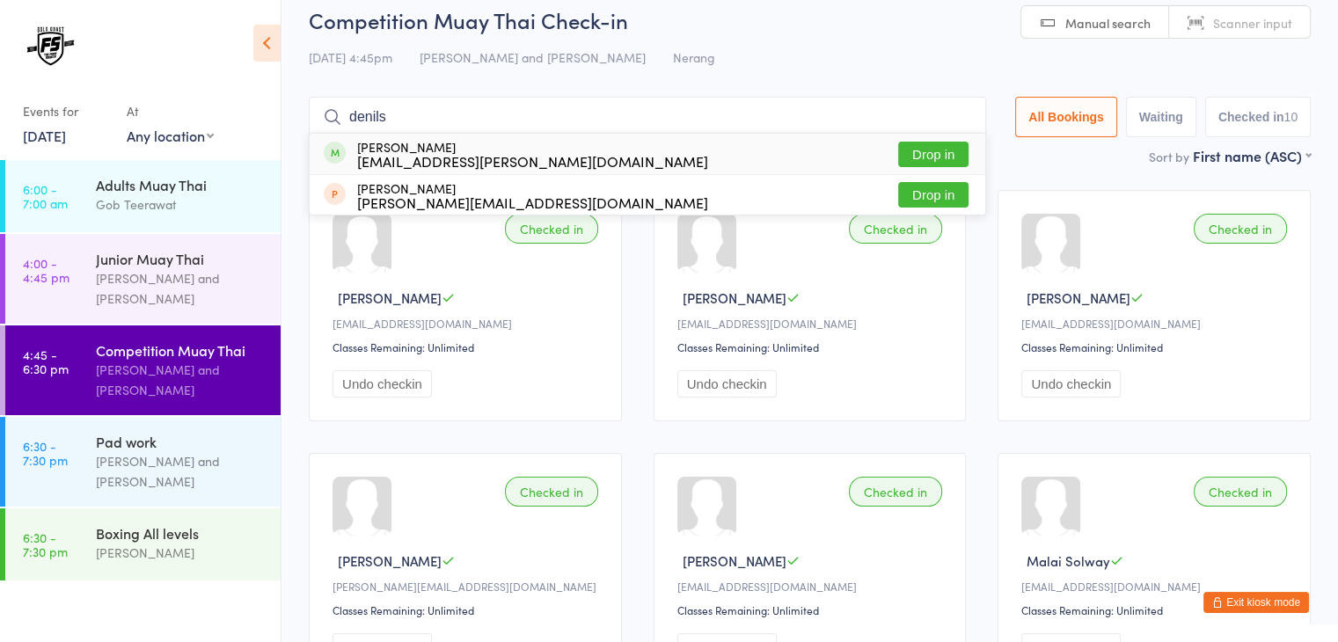
type input "denils"
click at [922, 150] on button "Drop in" at bounding box center [933, 155] width 70 height 26
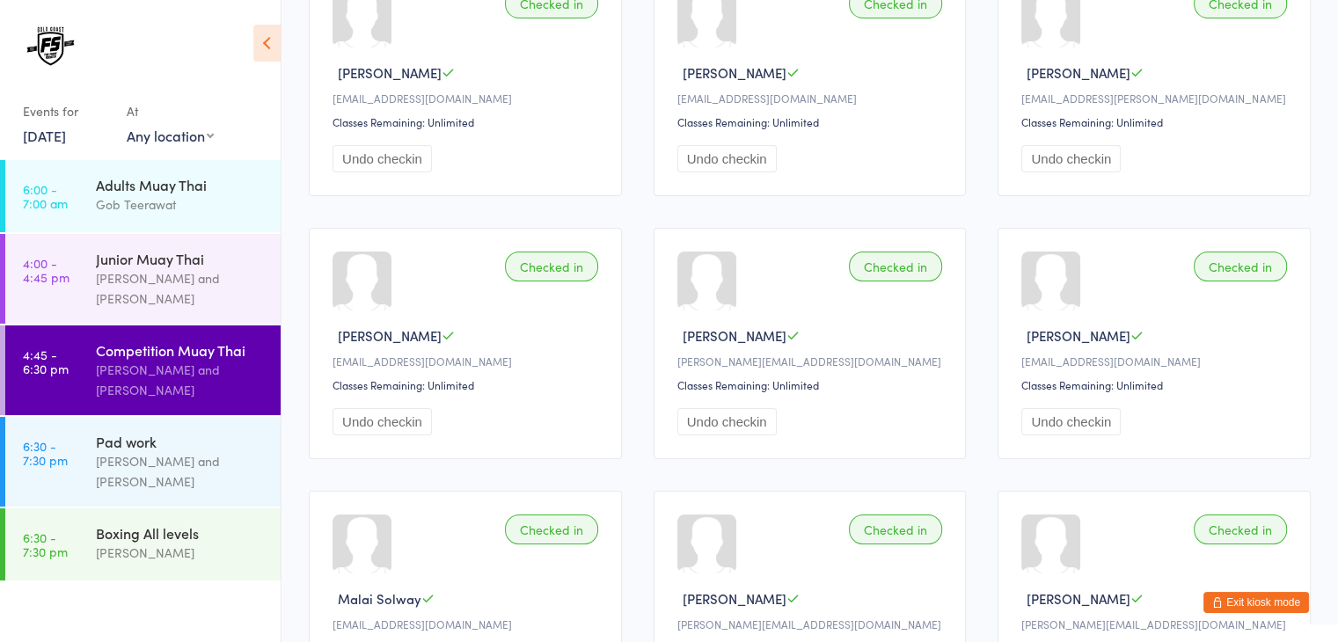
scroll to position [0, 0]
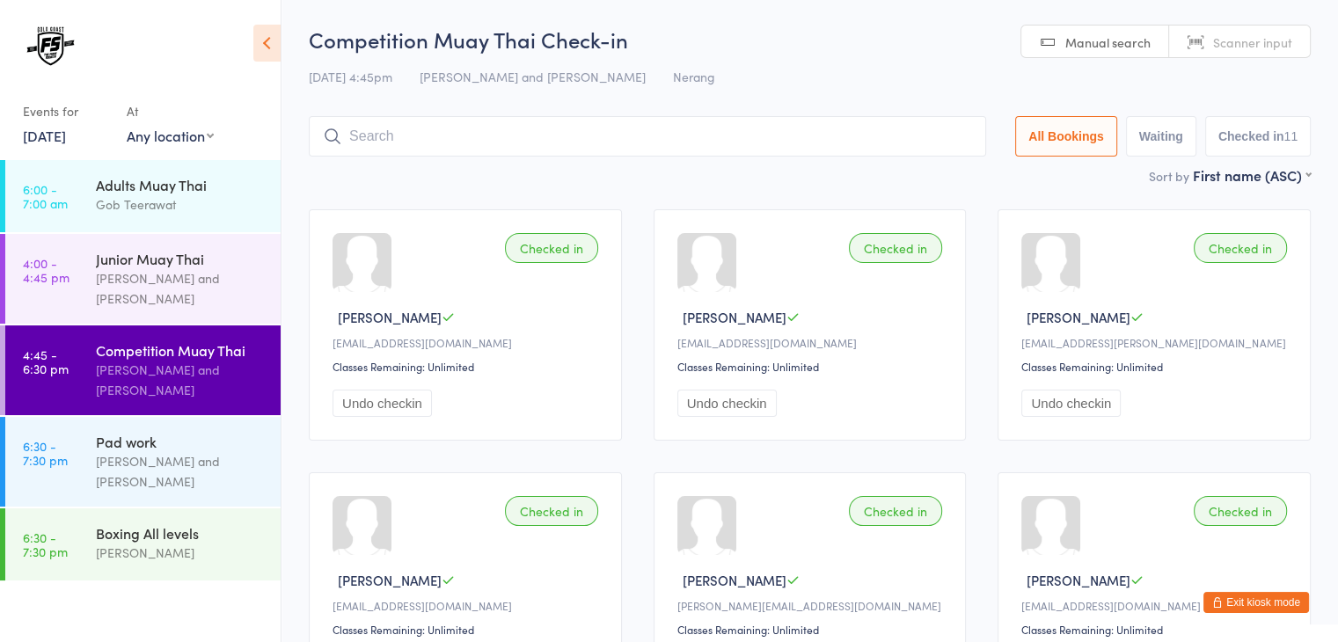
click at [854, 145] on input "search" at bounding box center [648, 136] width 678 height 40
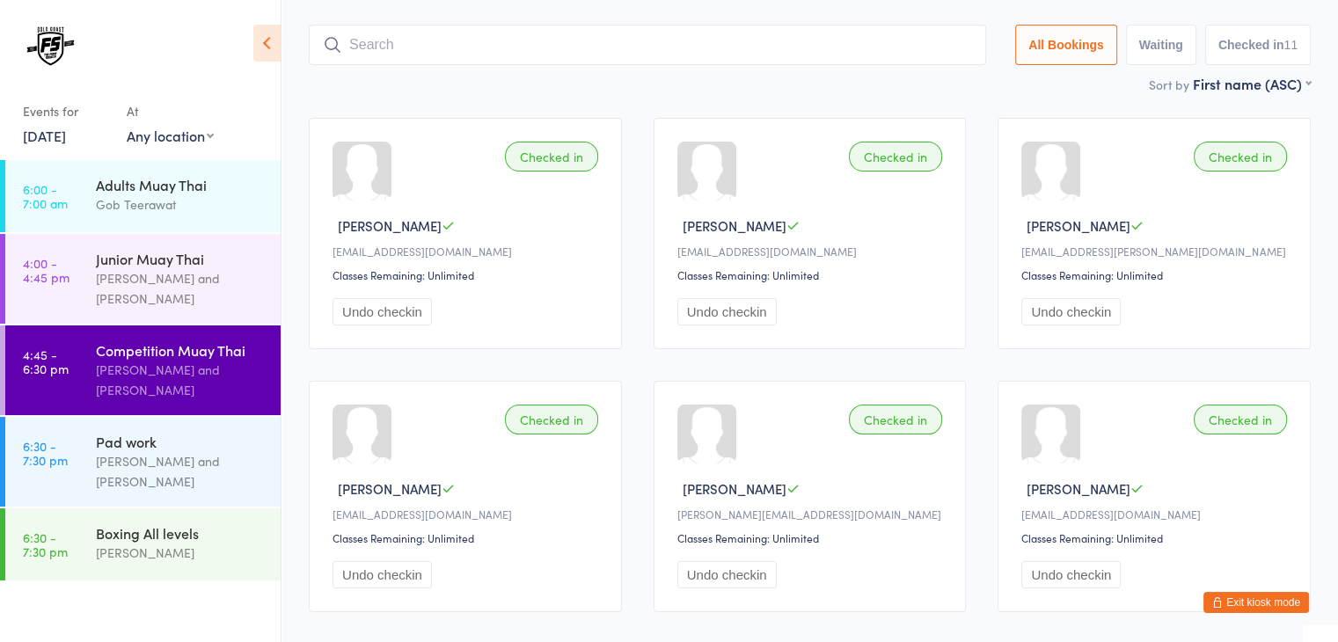
scroll to position [116, 0]
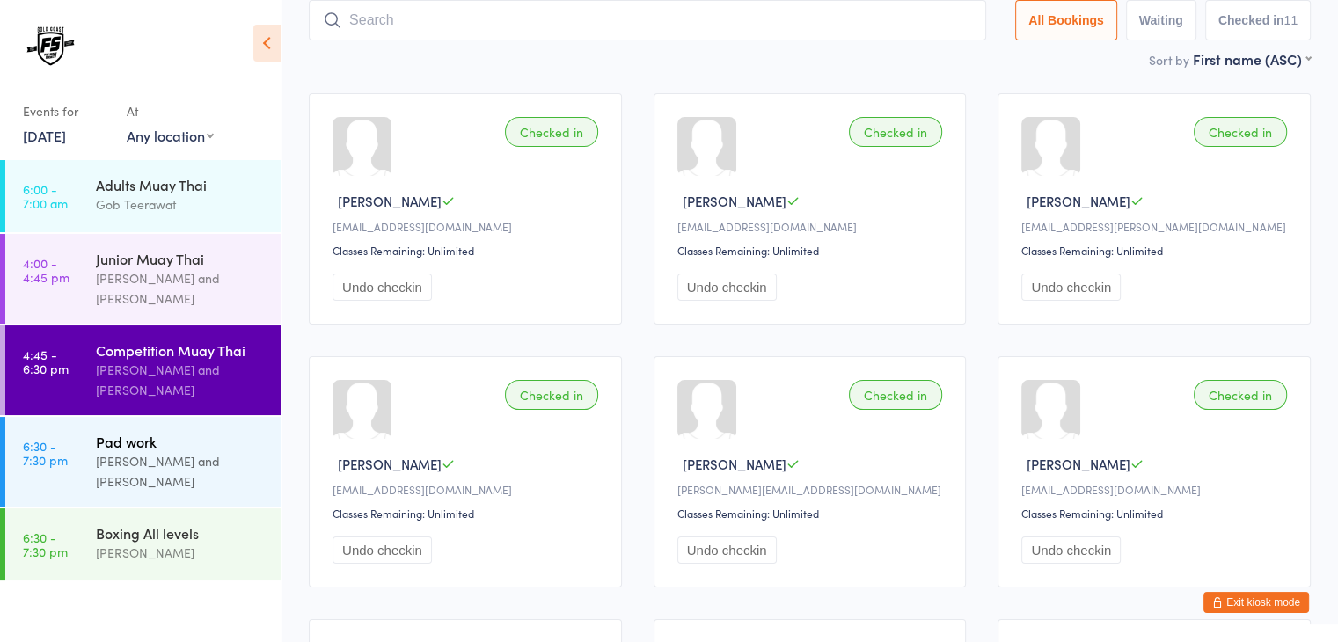
click at [170, 469] on div "Brandon Baresic and Gob Teerawat" at bounding box center [181, 471] width 170 height 40
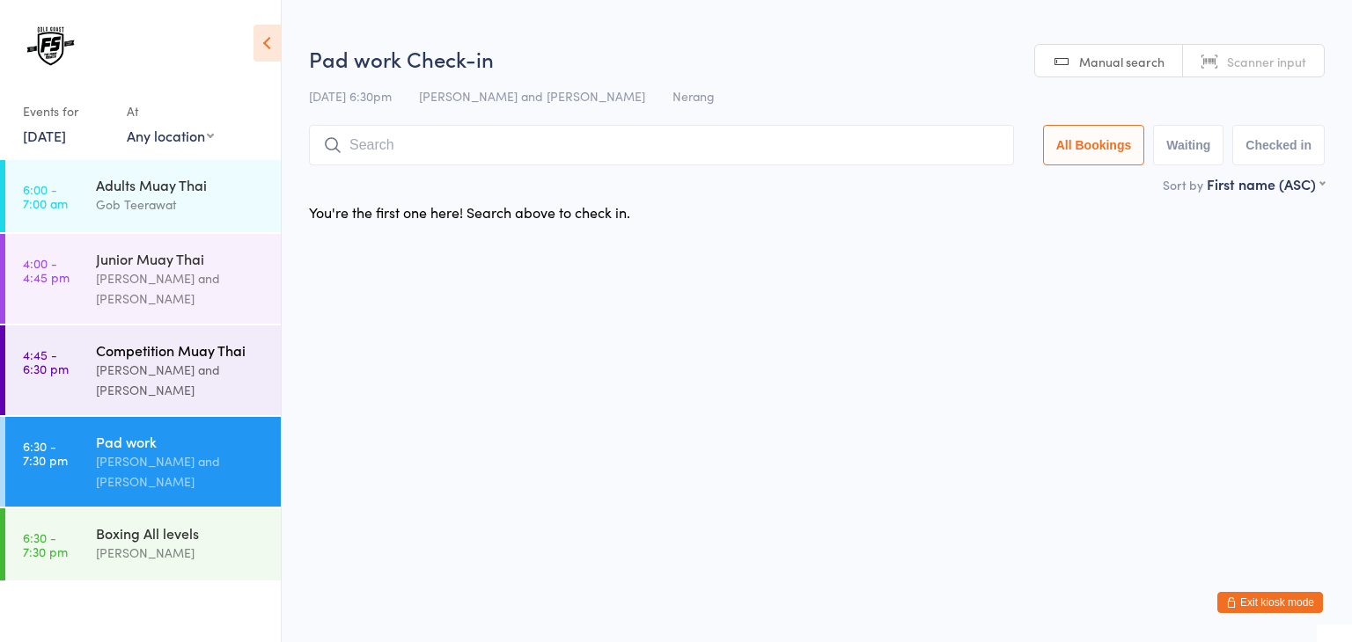
click at [189, 385] on div "Brandon Baresic and Gob Teerawat" at bounding box center [181, 380] width 170 height 40
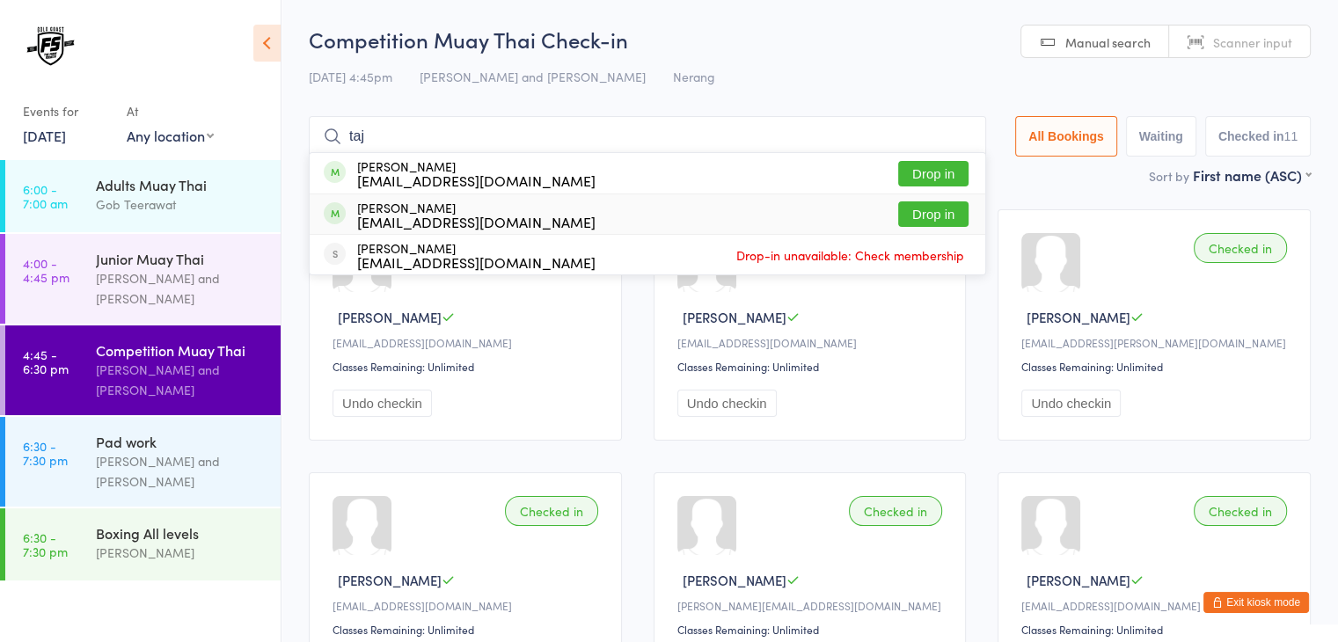
type input "taj"
click at [923, 216] on button "Drop in" at bounding box center [933, 215] width 70 height 26
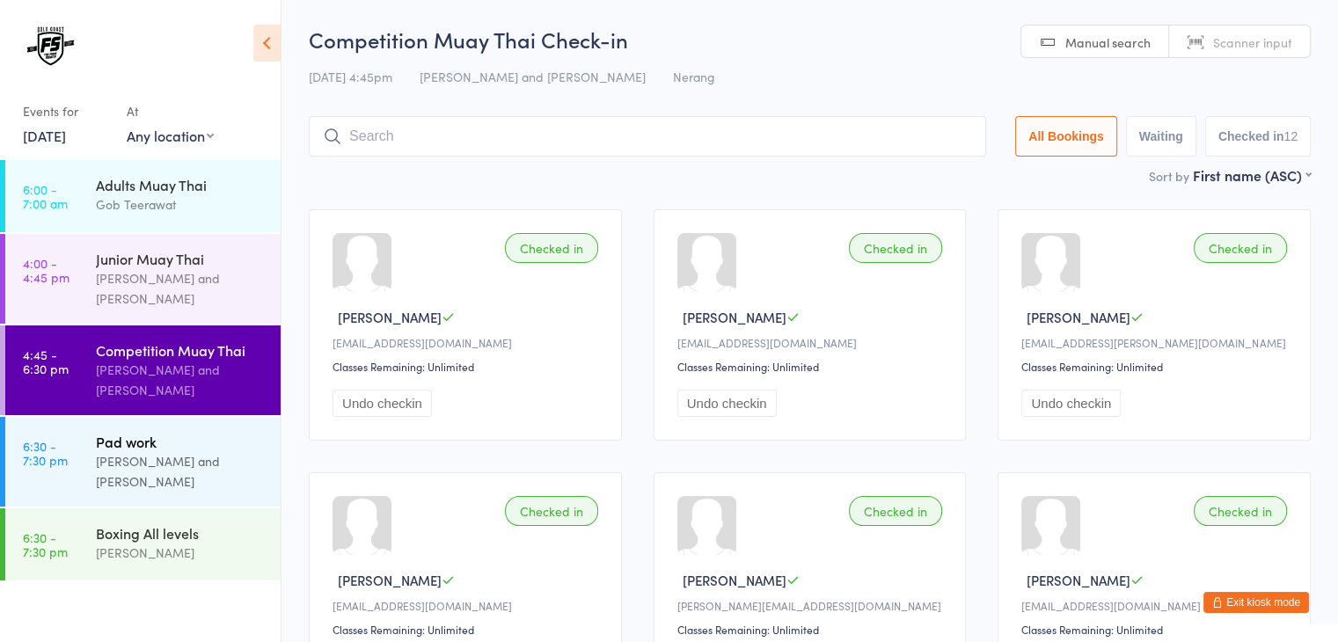
click at [192, 471] on div "Brandon Baresic and Gob Teerawat" at bounding box center [181, 471] width 170 height 40
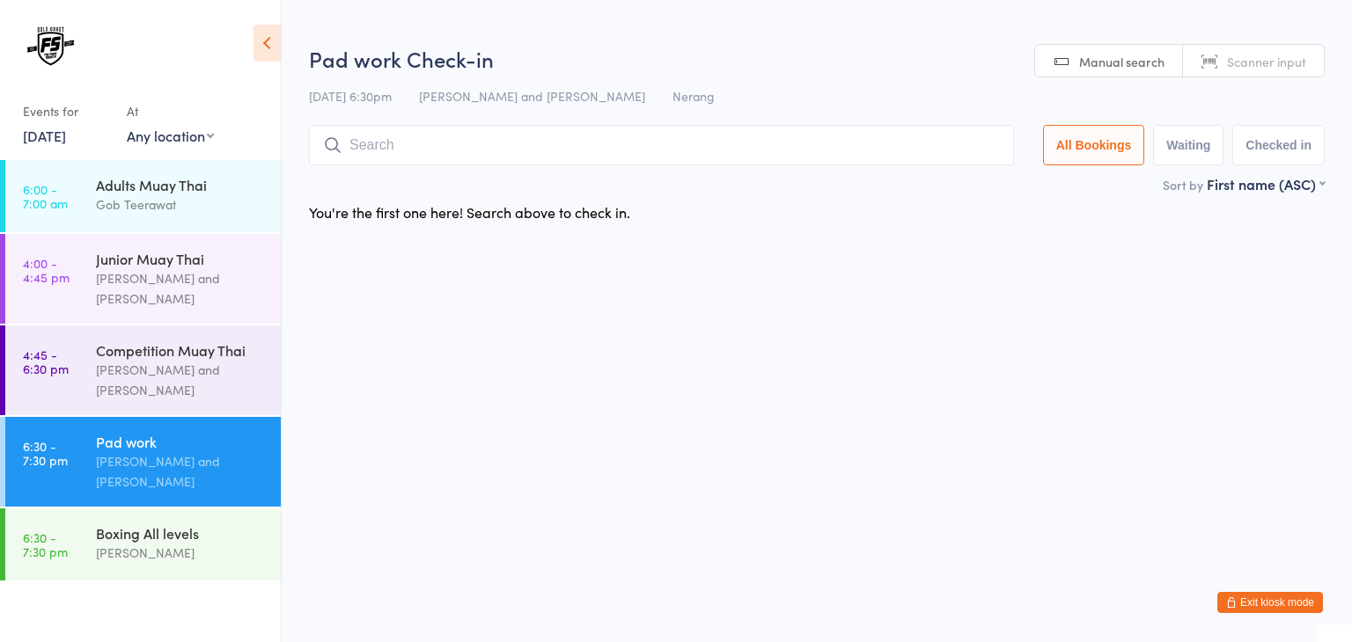
click at [1286, 62] on span "Scanner input" at bounding box center [1266, 62] width 79 height 18
click at [715, 154] on input "search" at bounding box center [661, 145] width 705 height 40
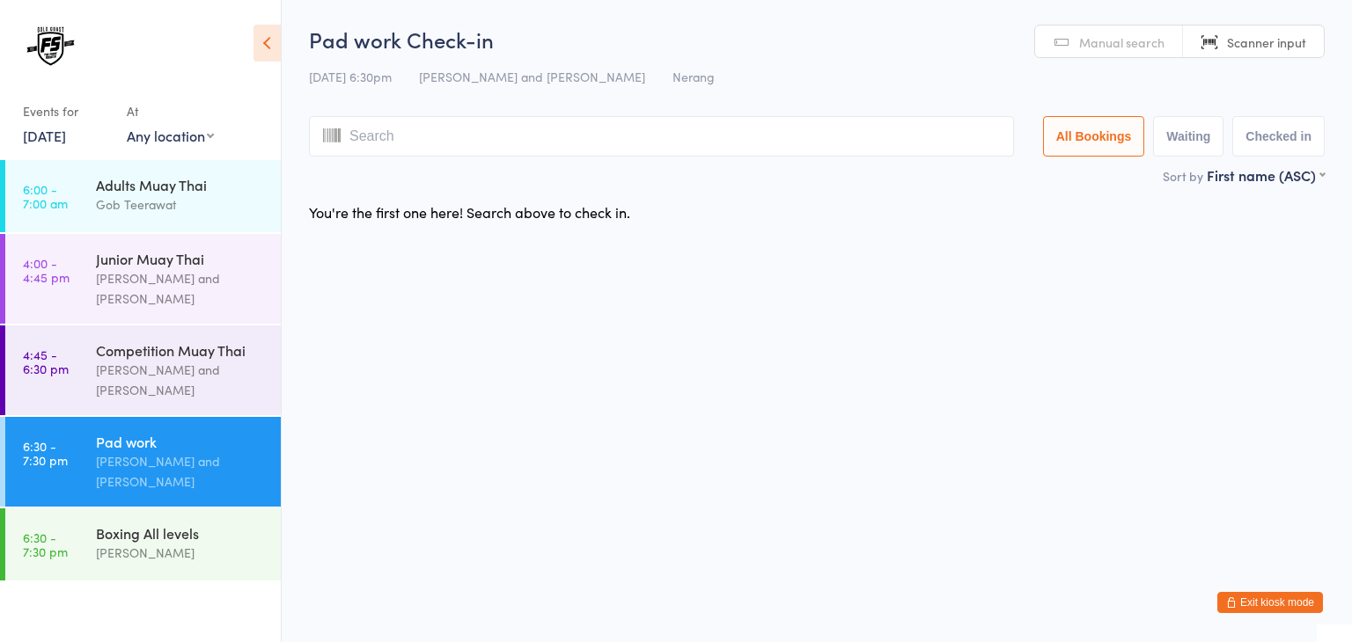
click at [645, 448] on html "You have now entered Kiosk Mode. Members will be able to check themselves in us…" at bounding box center [676, 321] width 1352 height 642
click at [864, 124] on input "search" at bounding box center [661, 136] width 705 height 40
click at [847, 137] on input "search" at bounding box center [661, 136] width 705 height 40
type input "1040"
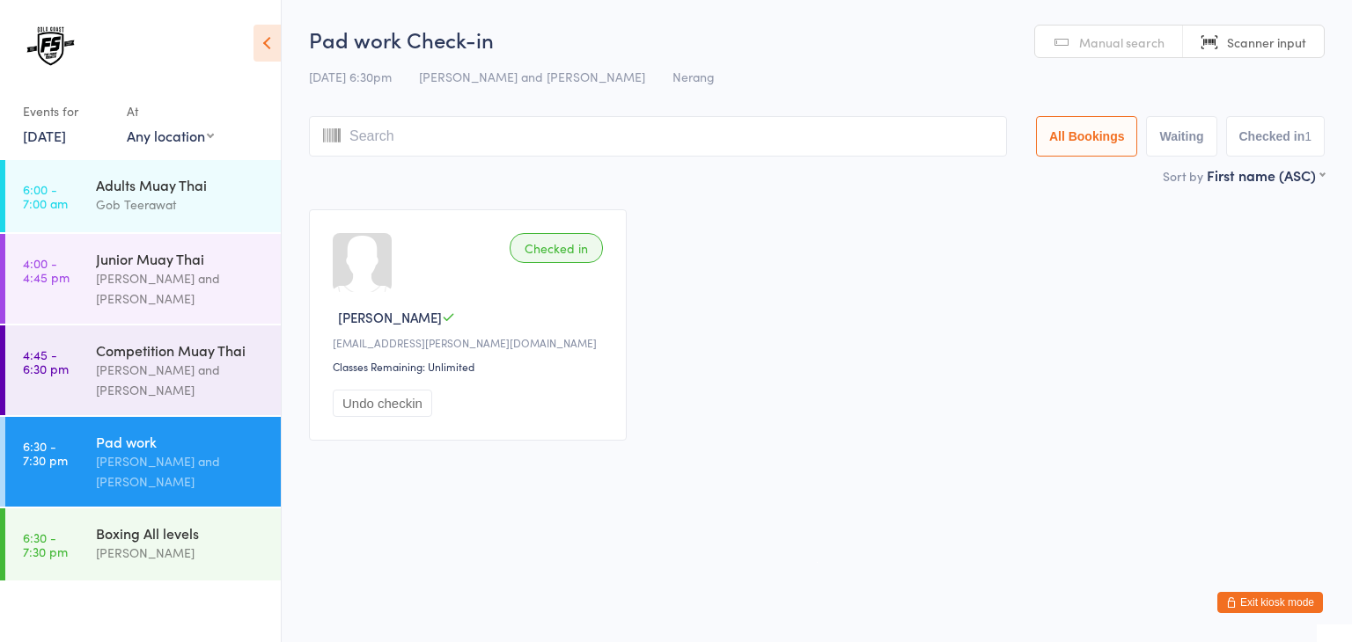
click at [848, 137] on input "search" at bounding box center [658, 136] width 698 height 40
type input "1073"
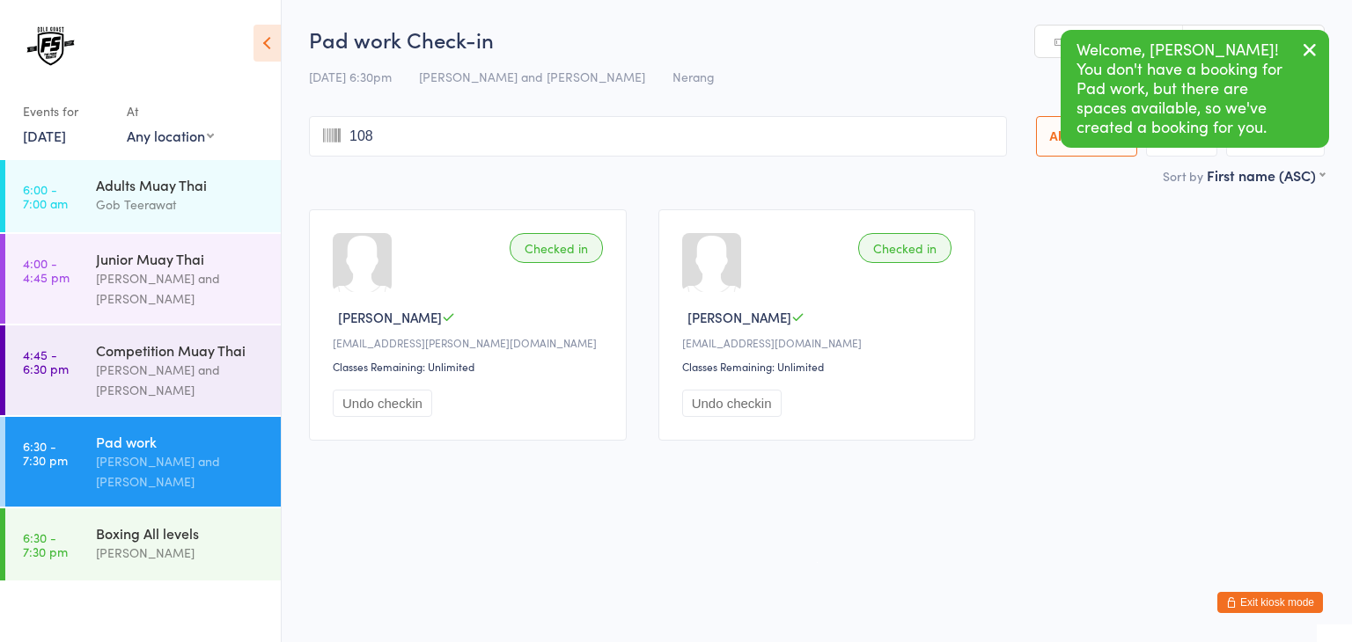
type input "1084"
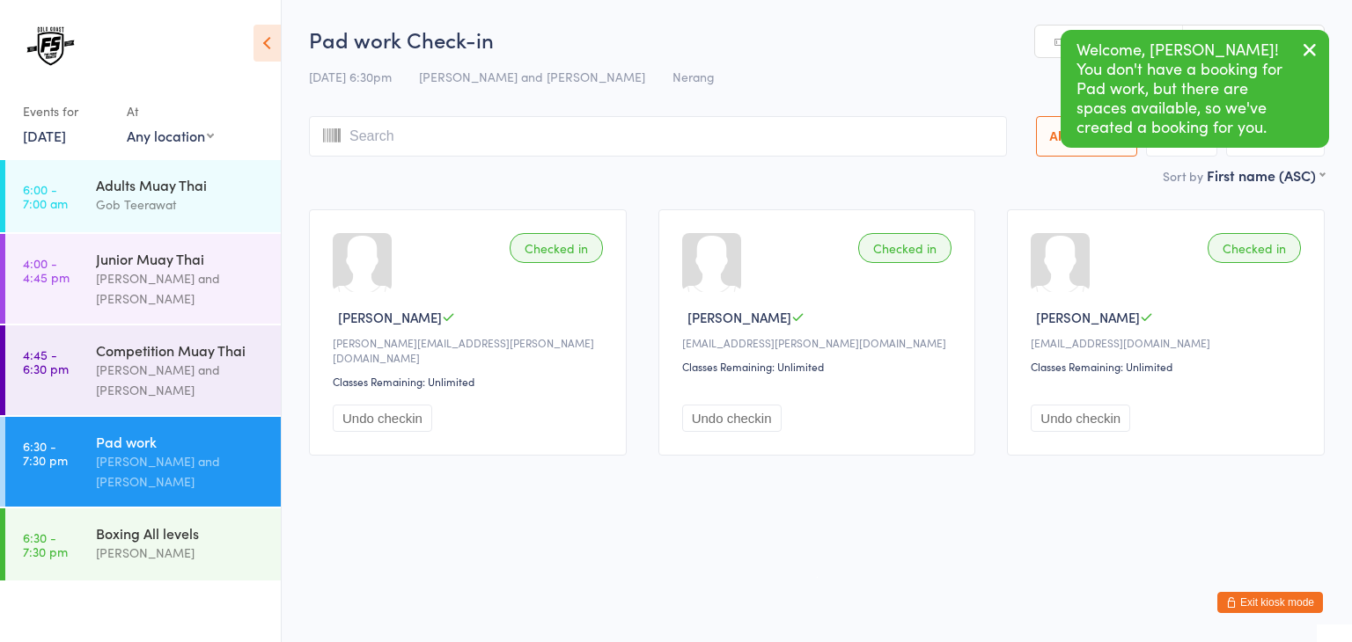
click at [1308, 46] on icon "button" at bounding box center [1309, 50] width 21 height 22
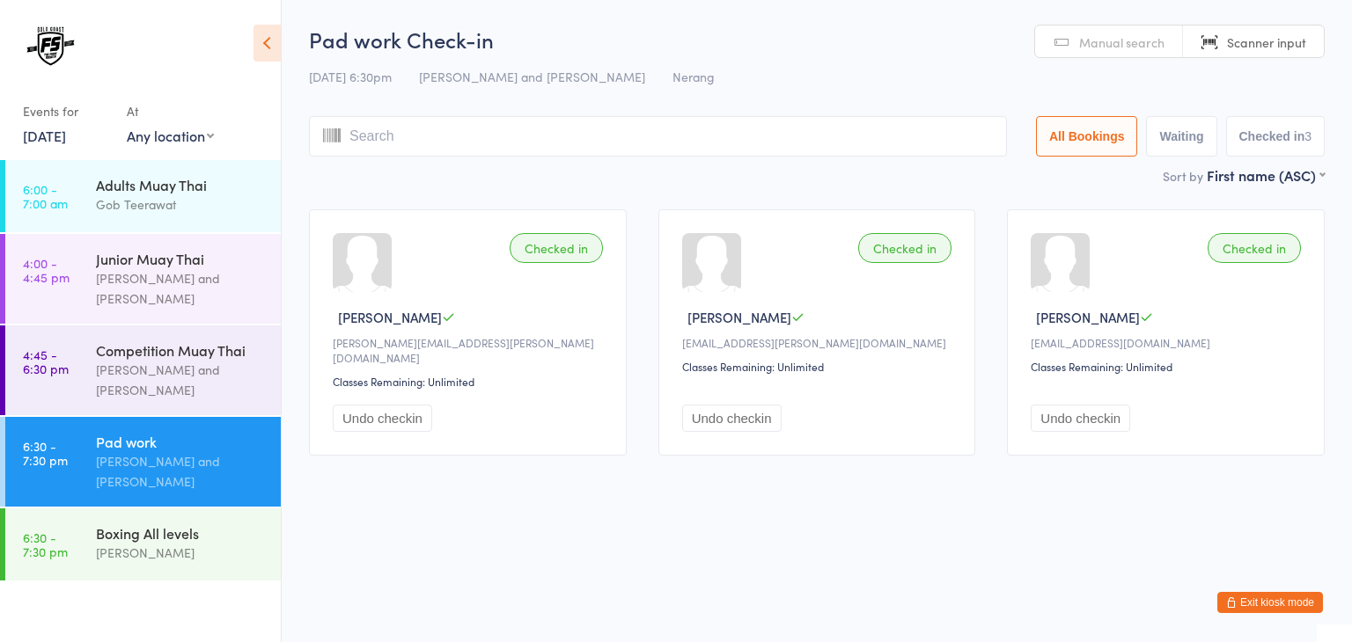
click at [774, 504] on html "You have now entered Kiosk Mode. Members will be able to check themselves in us…" at bounding box center [676, 321] width 1352 height 642
click at [882, 131] on input "search" at bounding box center [658, 136] width 698 height 40
click at [859, 128] on input "search" at bounding box center [658, 136] width 698 height 40
click at [810, 138] on input "search" at bounding box center [658, 136] width 698 height 40
click at [829, 138] on input "search" at bounding box center [658, 136] width 698 height 40
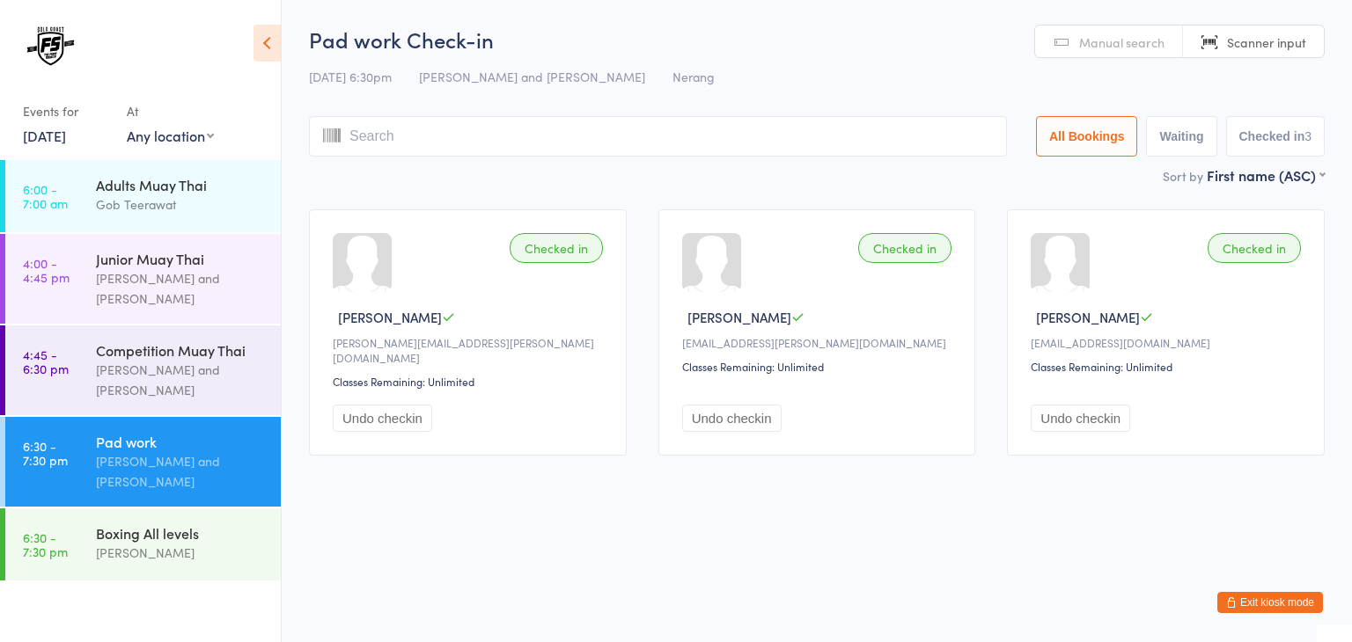
click at [803, 137] on input "search" at bounding box center [658, 136] width 698 height 40
click at [554, 128] on input "search" at bounding box center [658, 136] width 698 height 40
type input "1057"
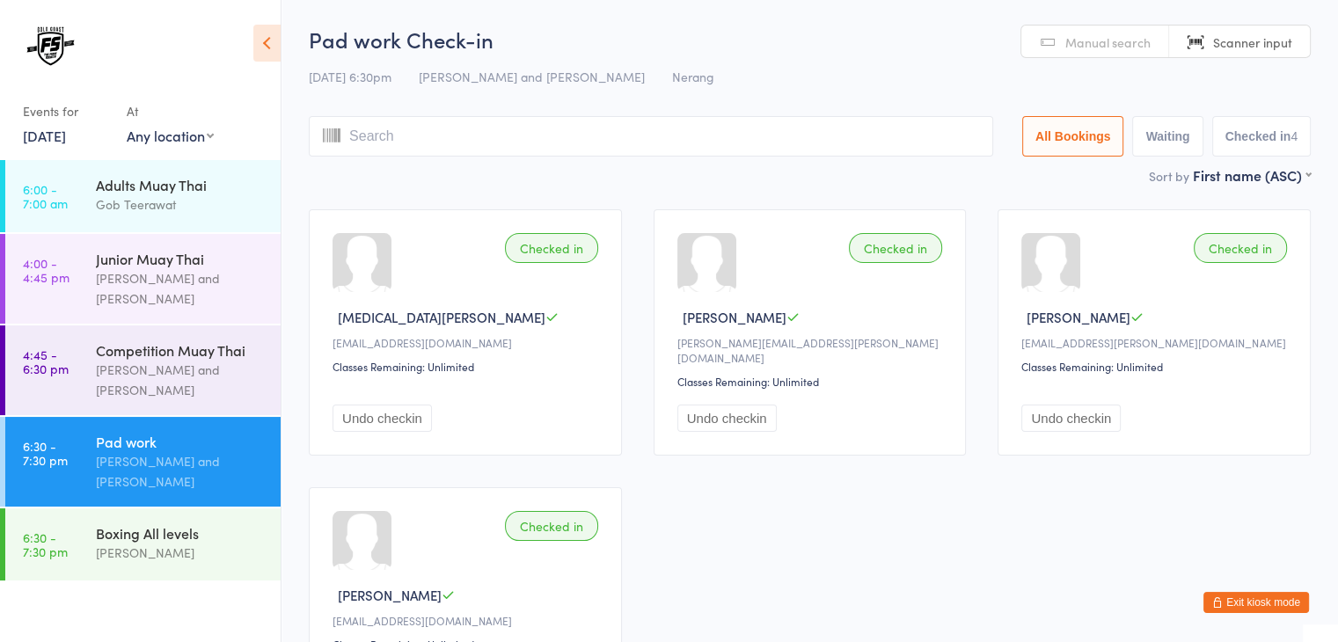
click at [554, 128] on input "search" at bounding box center [651, 136] width 685 height 40
click at [581, 130] on input "search" at bounding box center [651, 136] width 685 height 40
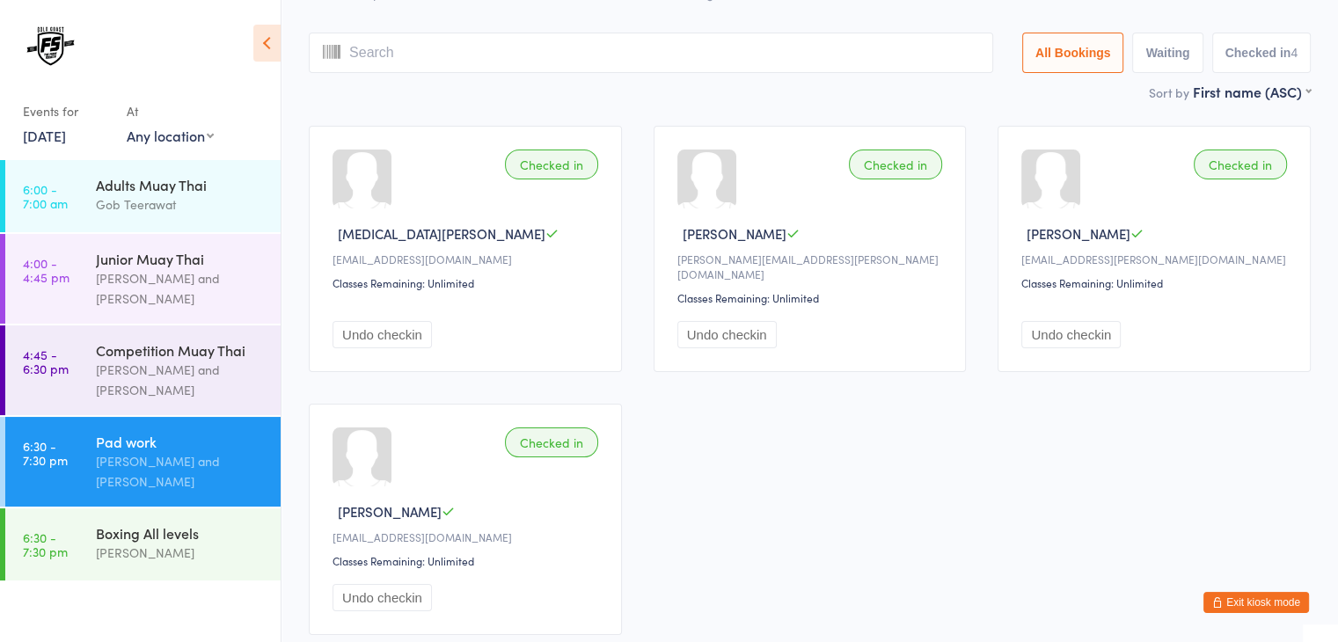
scroll to position [116, 0]
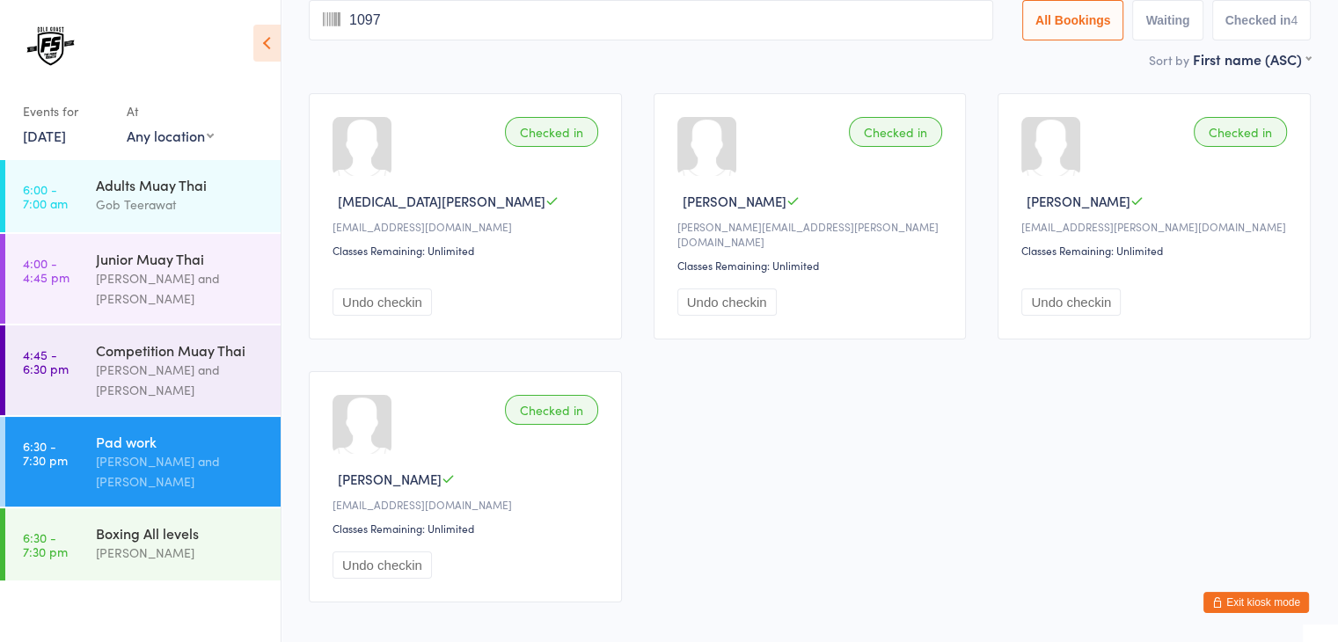
type input "1097"
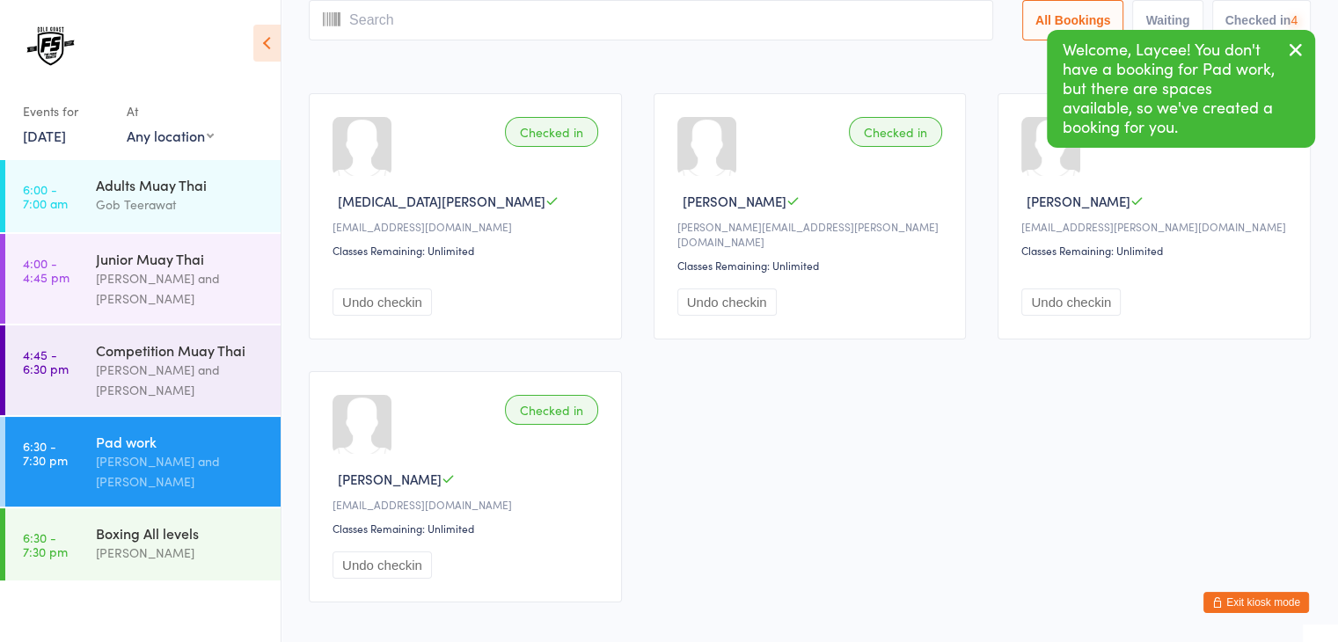
scroll to position [0, 0]
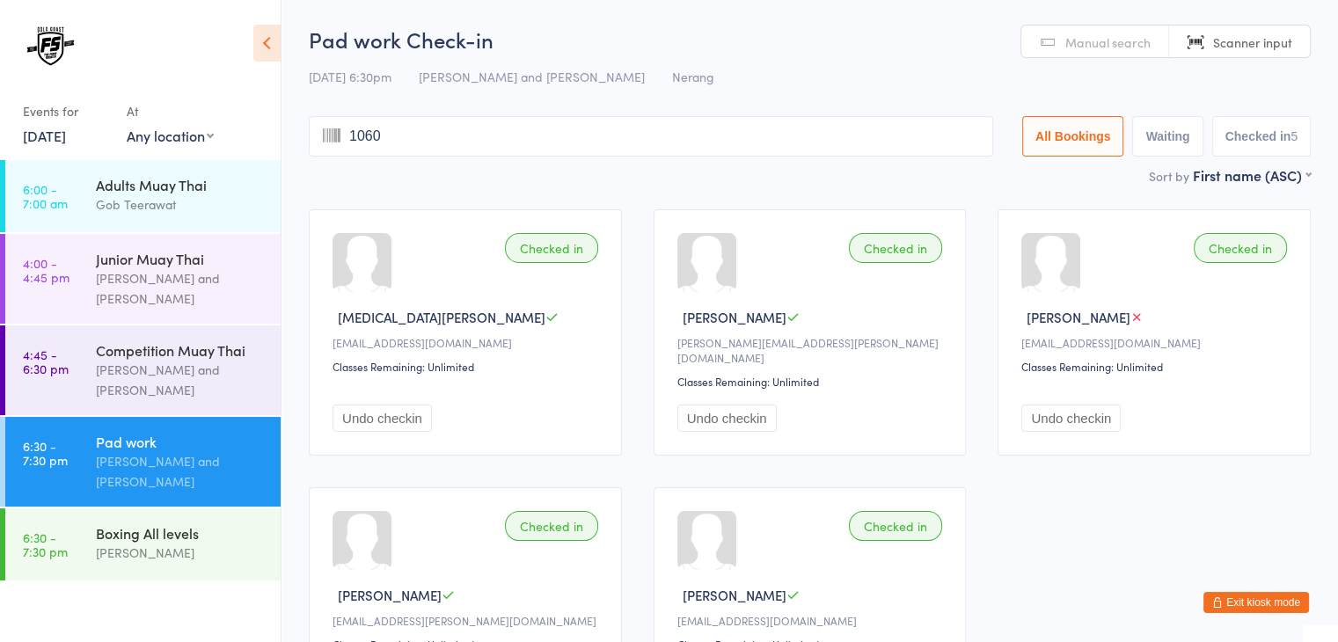
type input "1060"
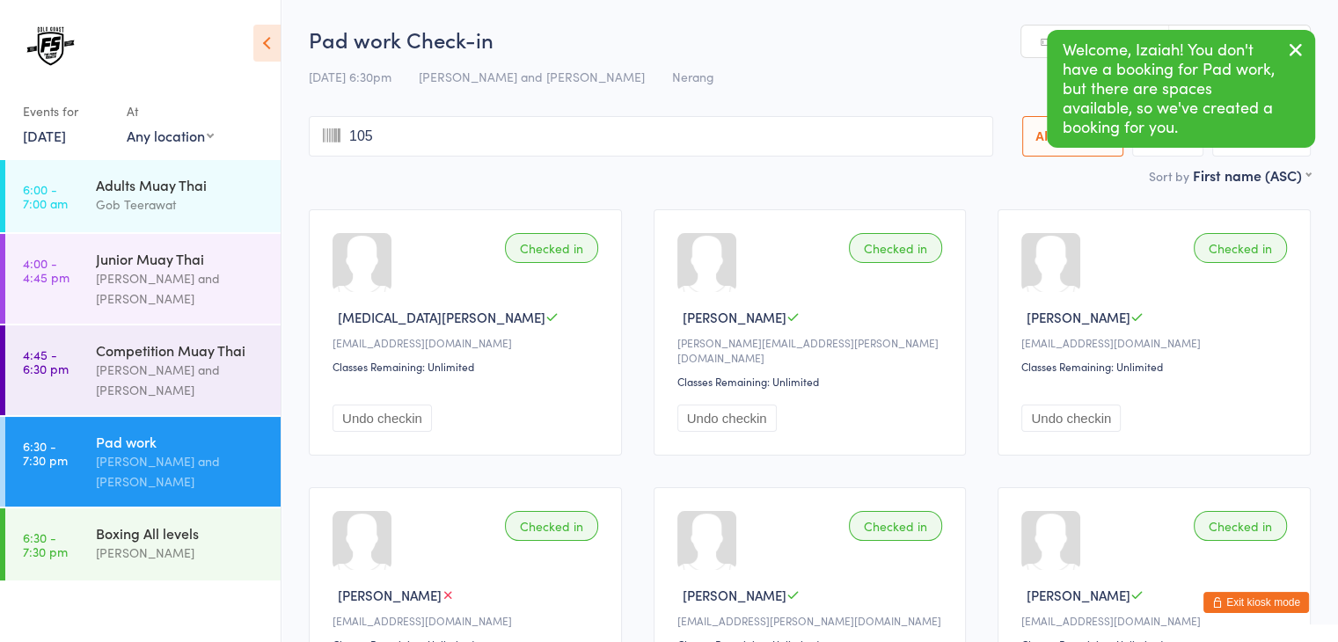
type input "1059"
click at [572, 132] on input "search" at bounding box center [651, 136] width 685 height 40
click at [583, 128] on input "search" at bounding box center [651, 136] width 685 height 40
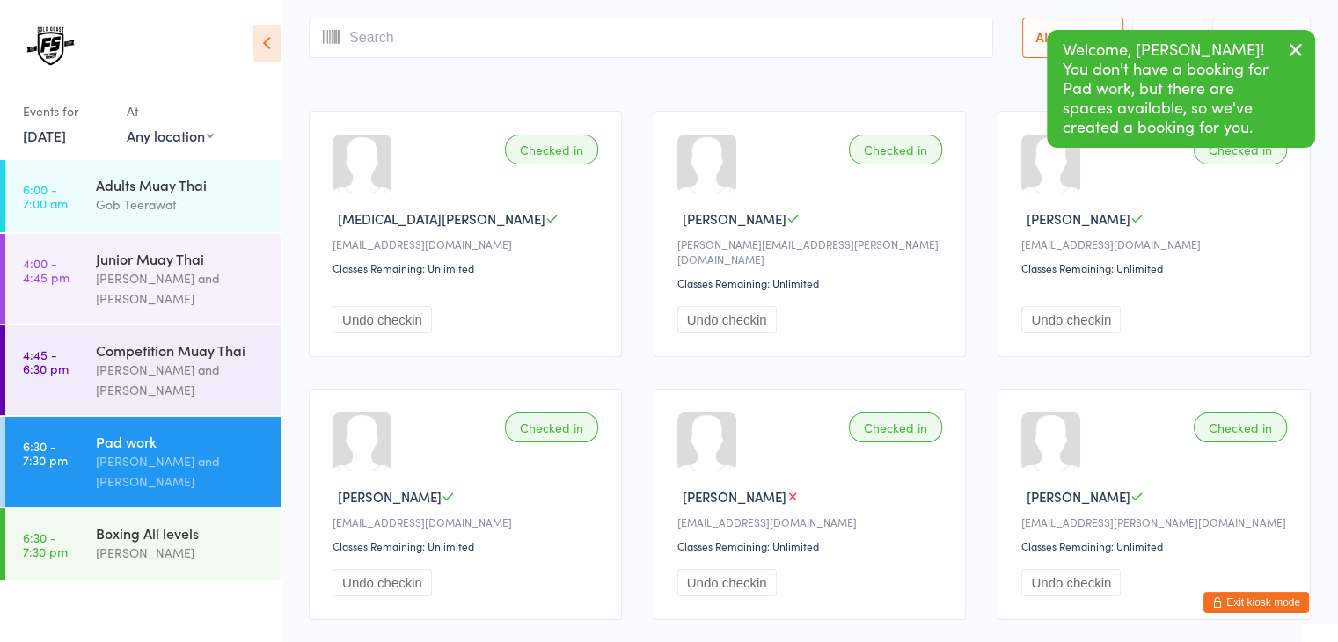
scroll to position [116, 0]
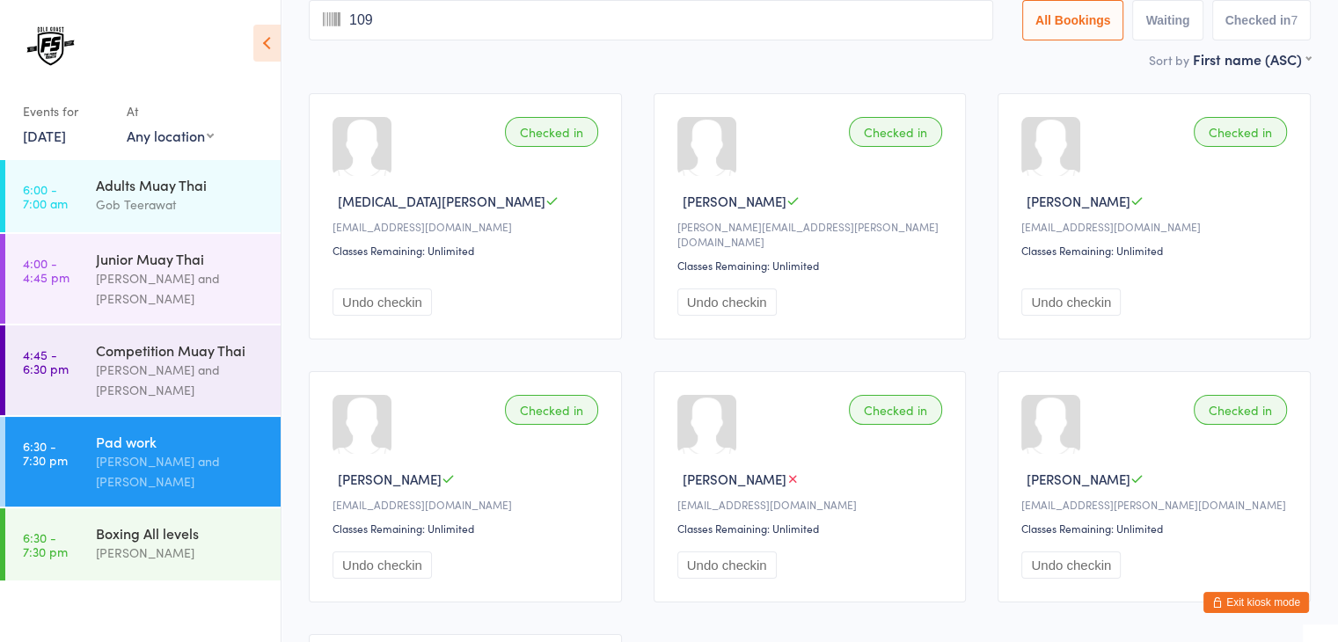
type input "1093"
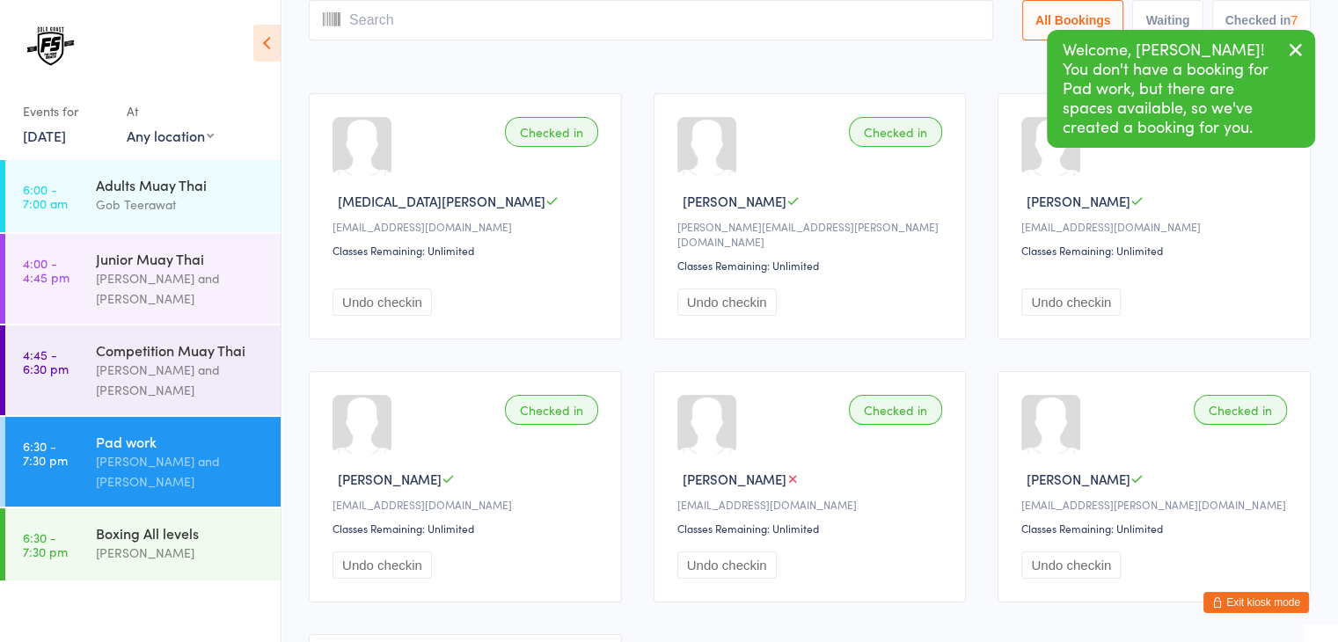
scroll to position [0, 0]
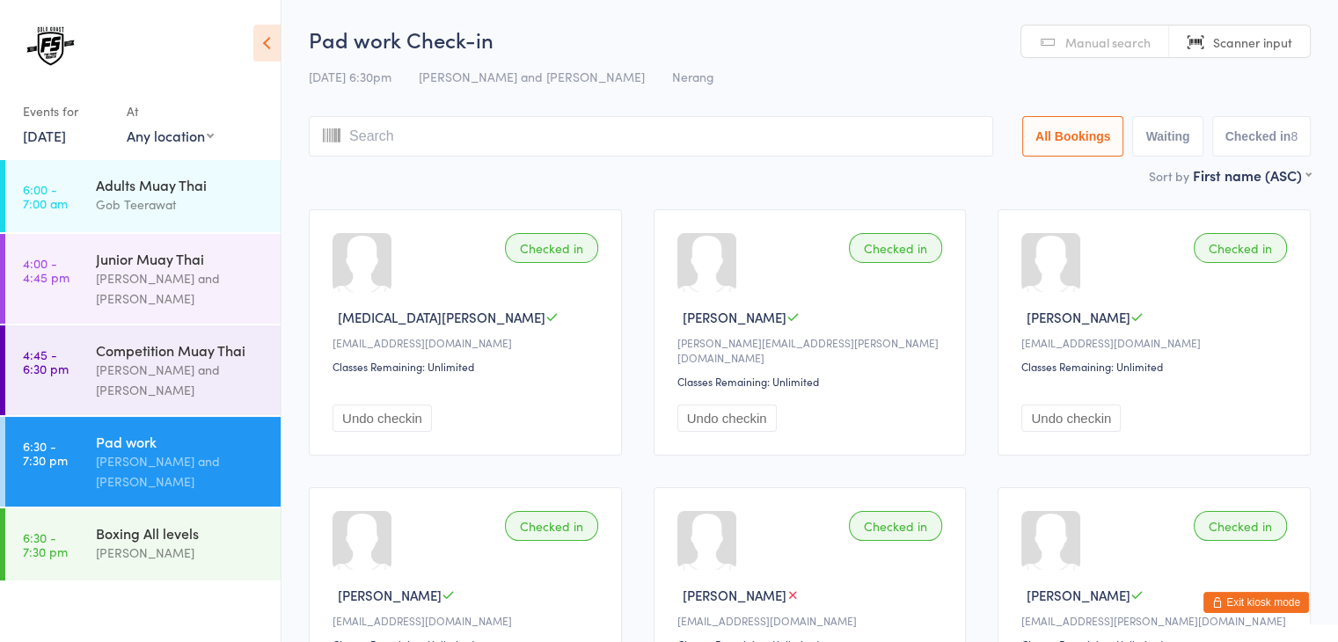
click at [847, 131] on input "search" at bounding box center [651, 136] width 685 height 40
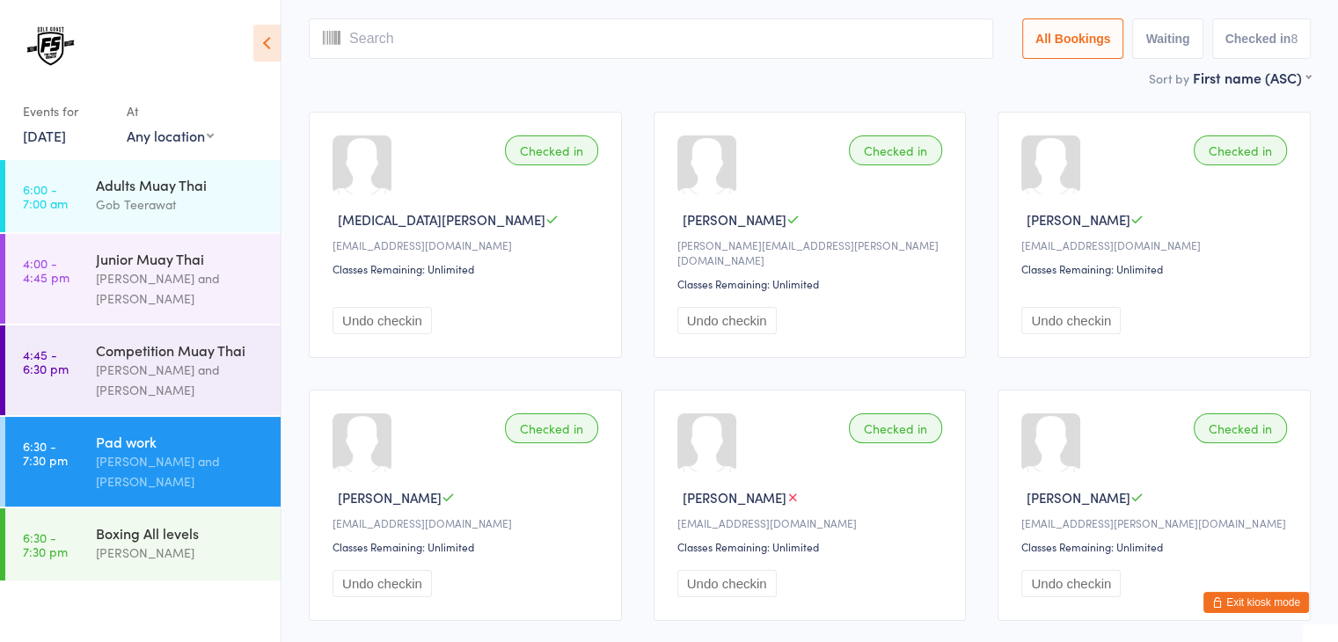
scroll to position [116, 0]
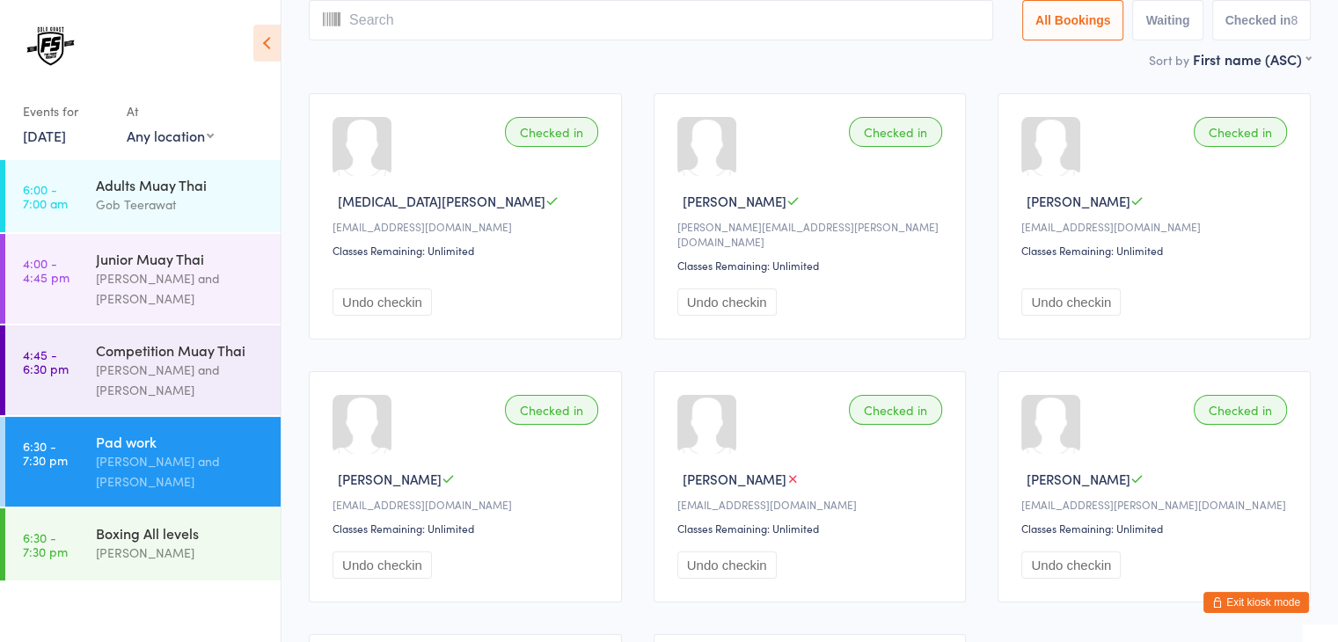
click at [827, 28] on input "search" at bounding box center [651, 20] width 685 height 40
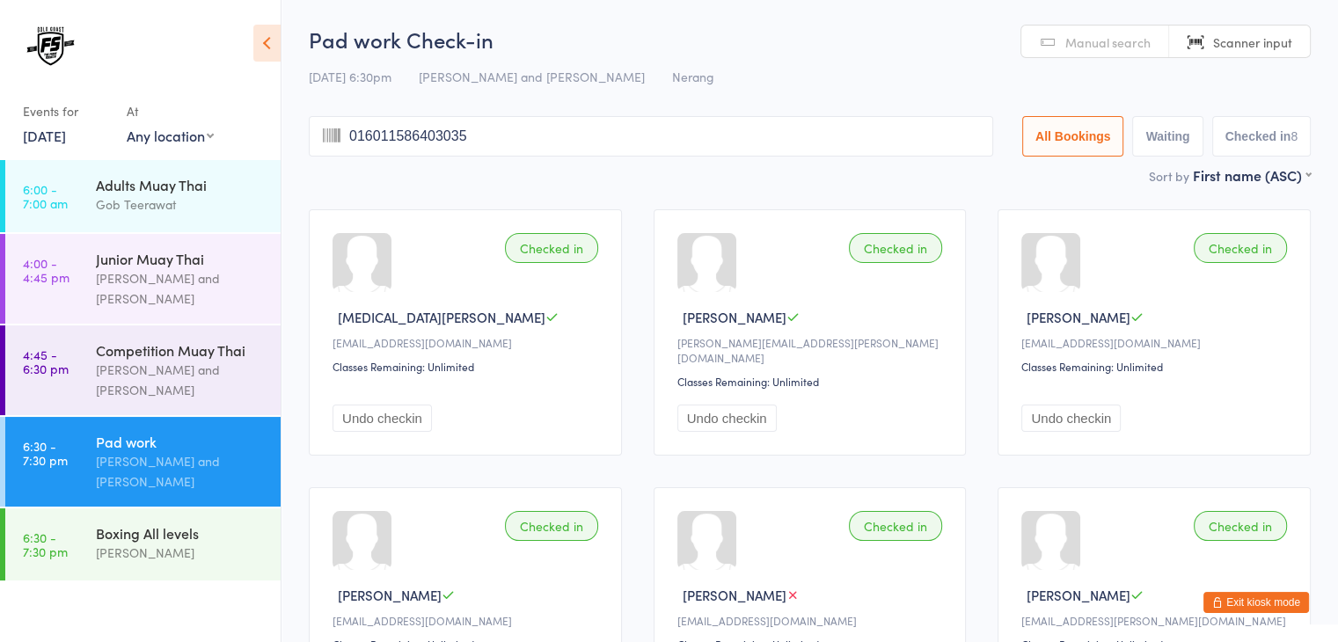
type input "0160115864030352"
click at [1074, 44] on span "Manual search" at bounding box center [1108, 42] width 85 height 18
click at [864, 129] on input "search" at bounding box center [651, 136] width 685 height 40
click at [836, 138] on input "search" at bounding box center [651, 136] width 685 height 40
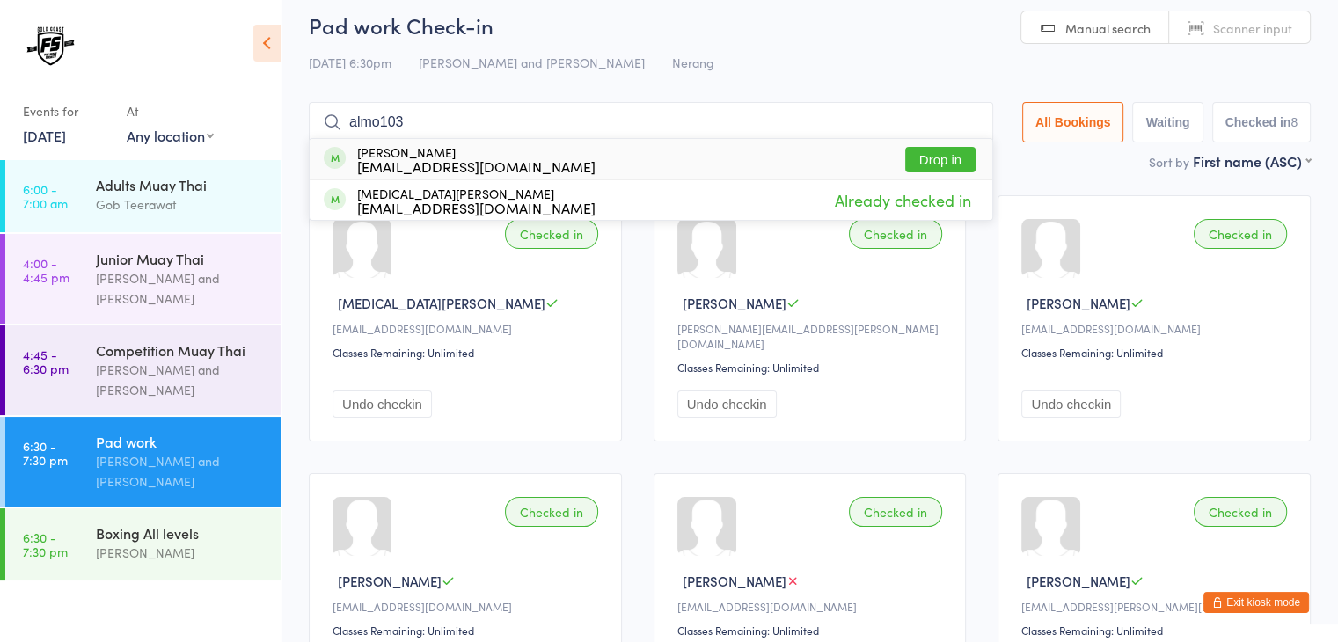
type input "almo1039"
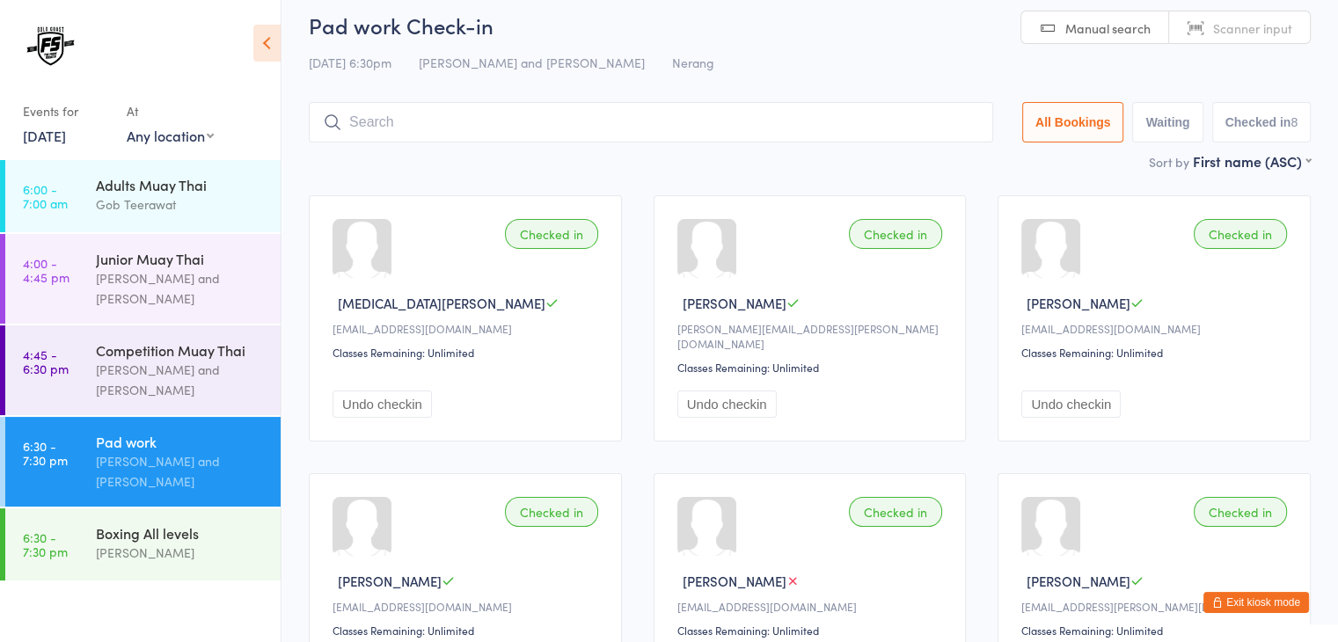
click at [911, 163] on div "Sort by First name (ASC) First name (ASC) First name (DESC) Last name (ASC) Las…" at bounding box center [810, 160] width 1002 height 19
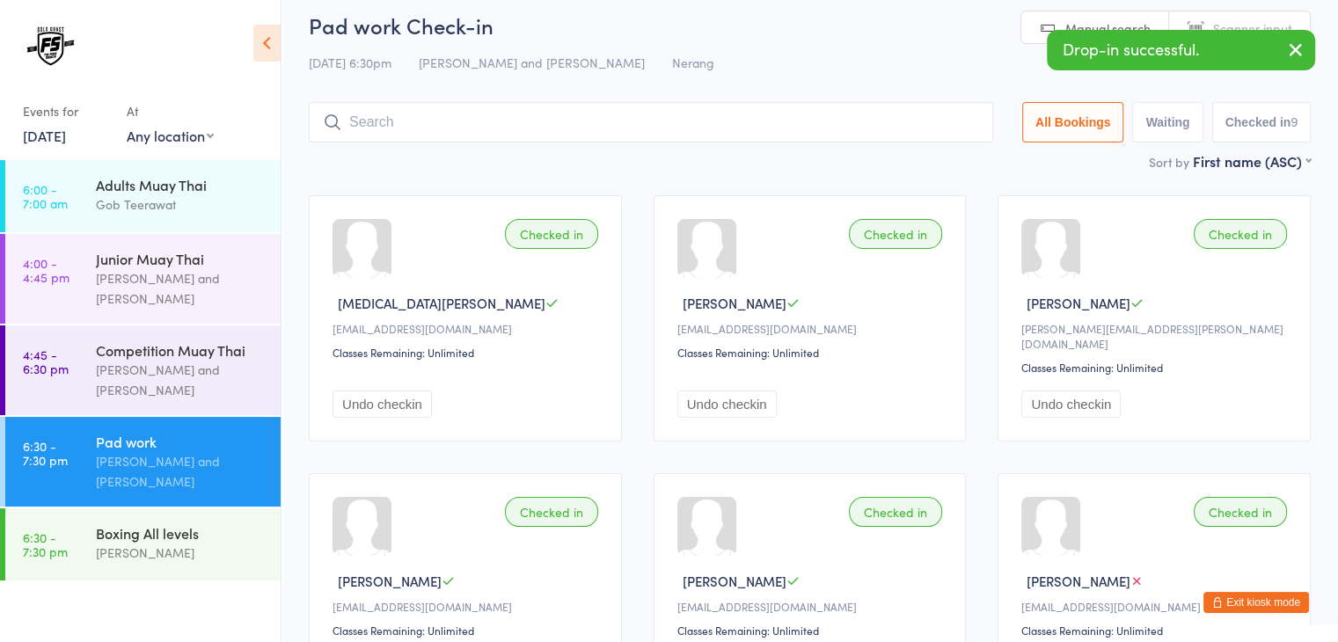
click at [663, 120] on input "search" at bounding box center [651, 122] width 685 height 40
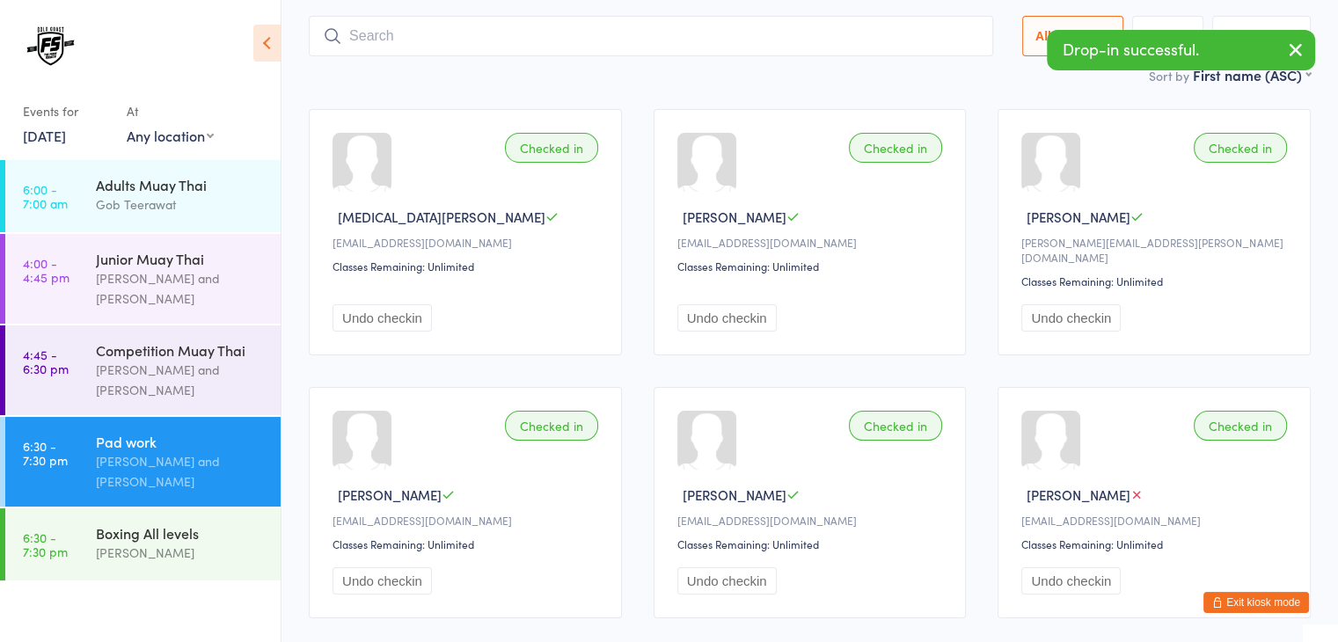
scroll to position [116, 0]
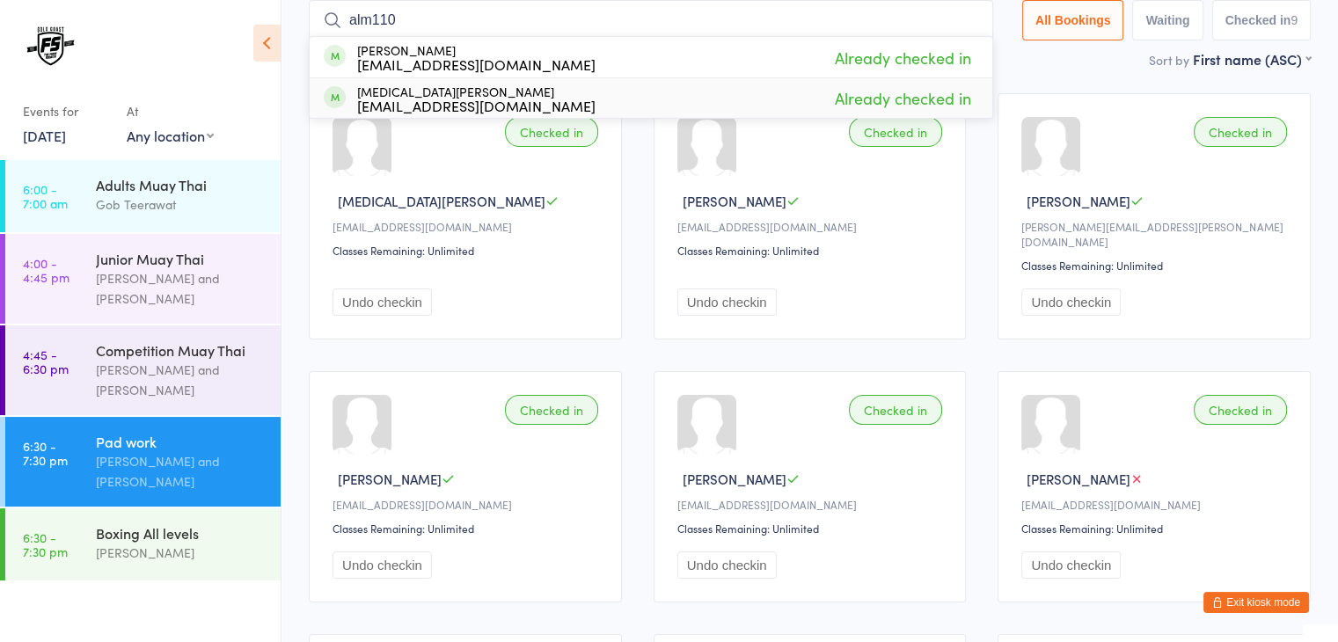
type input "alm1105"
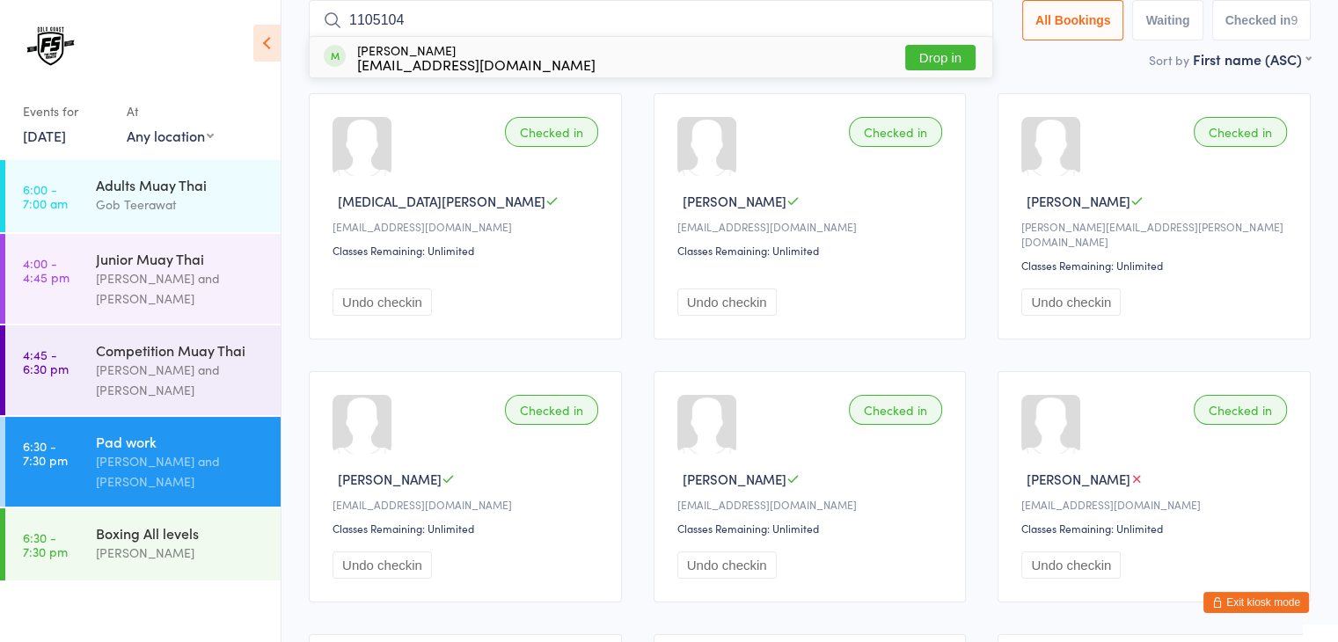
type input "11051048"
type input "10861086"
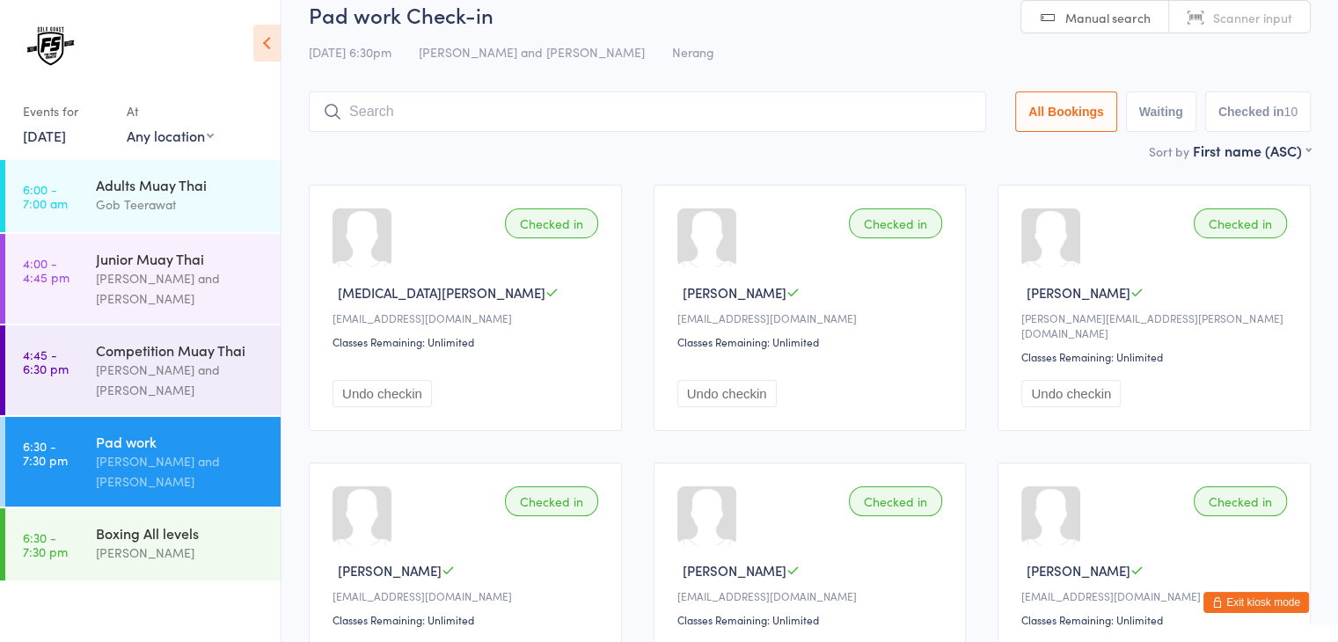
scroll to position [0, 0]
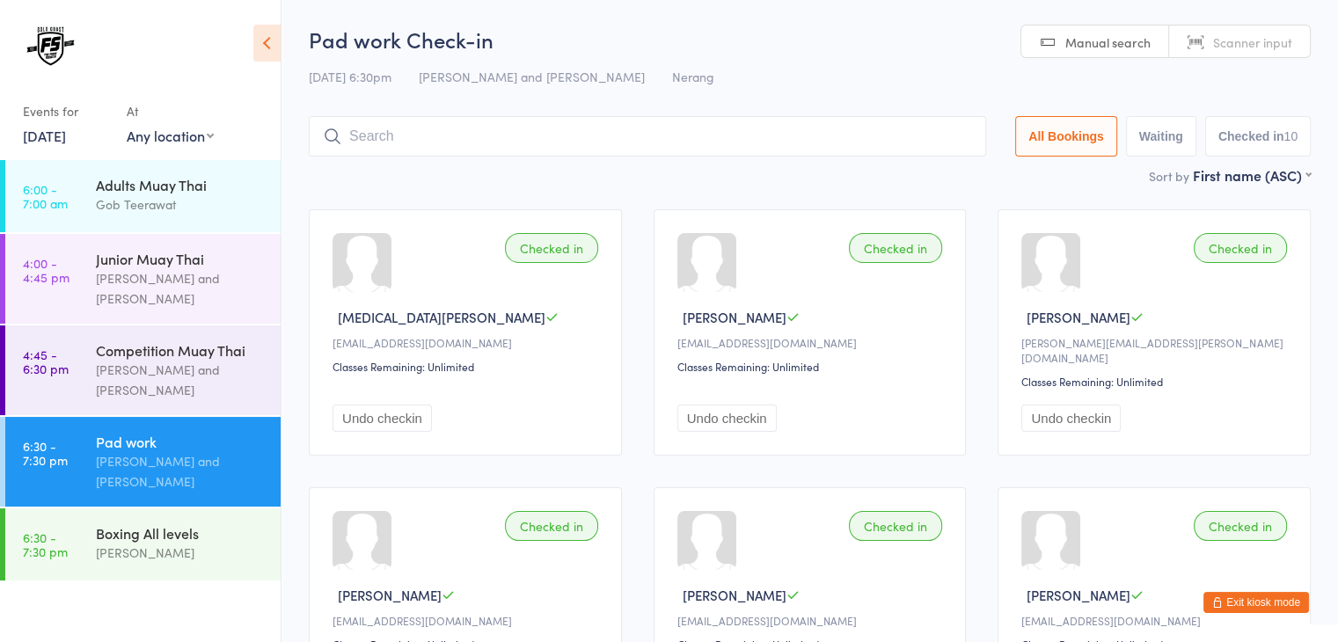
click at [736, 138] on input "search" at bounding box center [648, 136] width 678 height 40
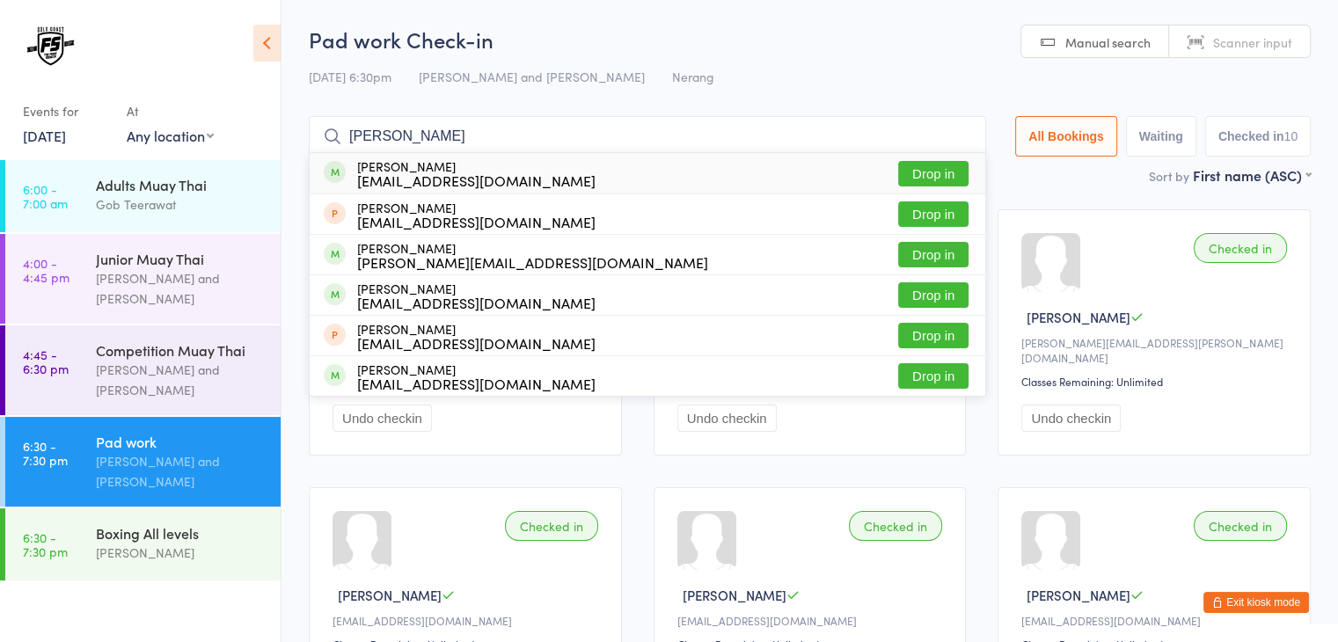
click at [788, 117] on input "jesse mi" at bounding box center [648, 136] width 678 height 40
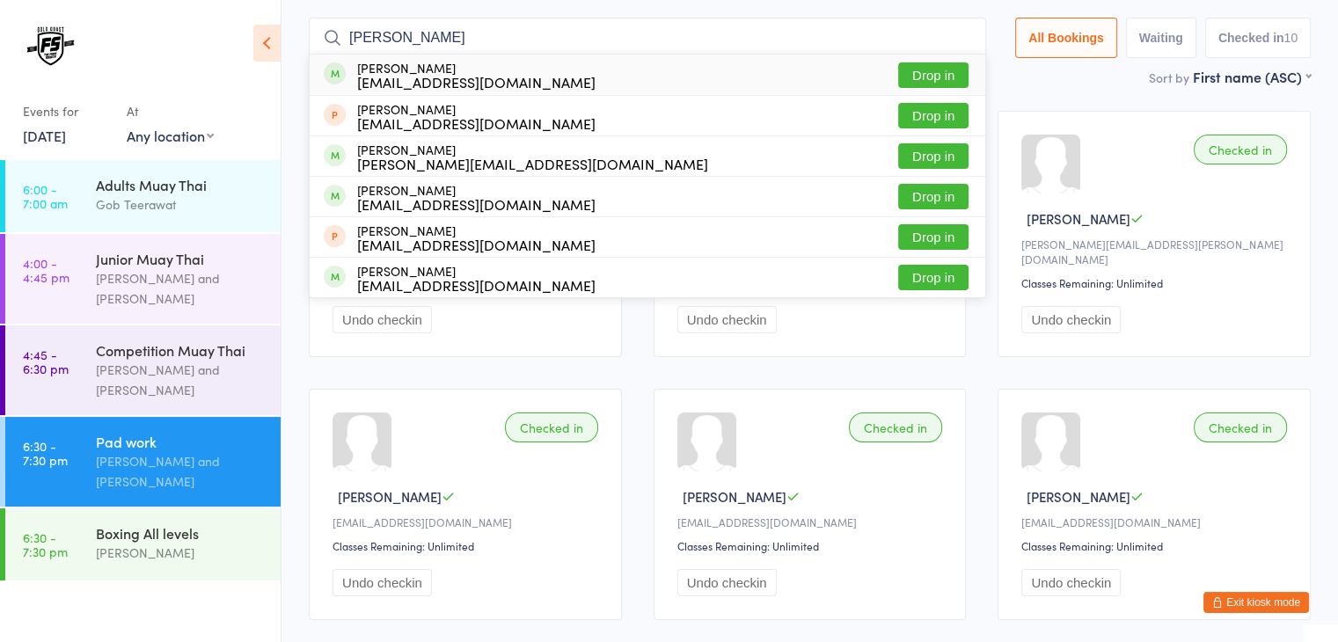
scroll to position [116, 0]
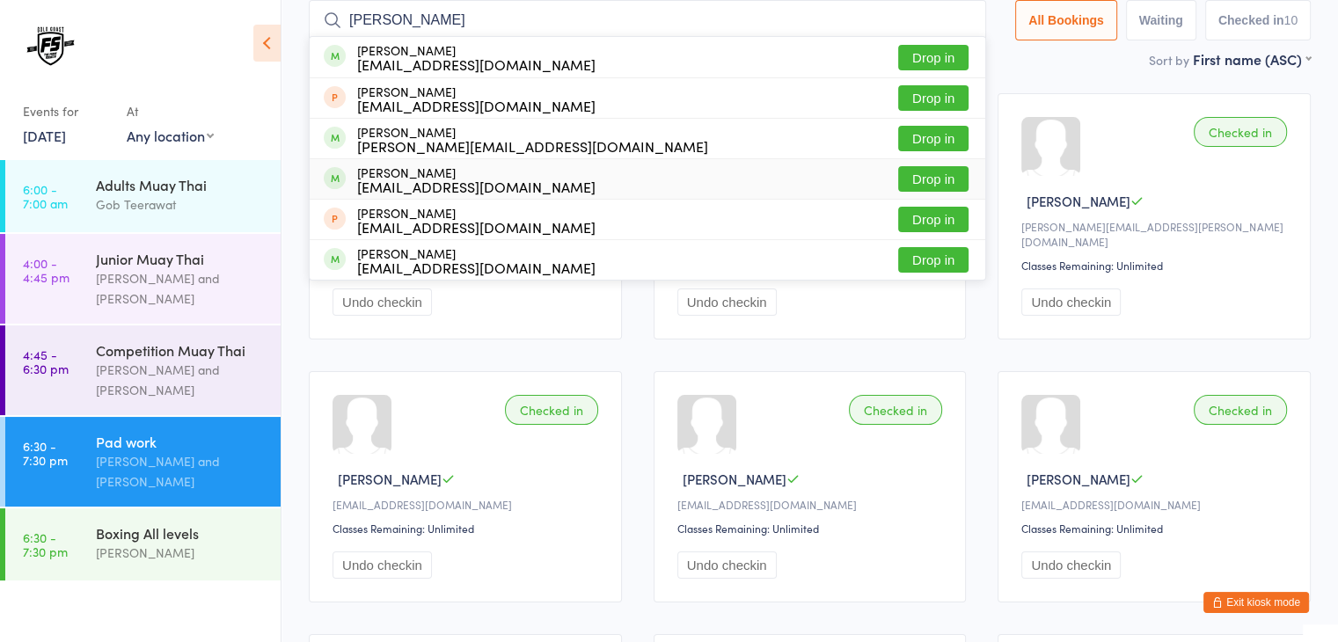
type input "jesse mi"
click at [1302, 342] on div "Checked in Alli Gill allisoncarmelgill@gmail.com Classes Remaining: Unlimited U…" at bounding box center [810, 610] width 1034 height 1067
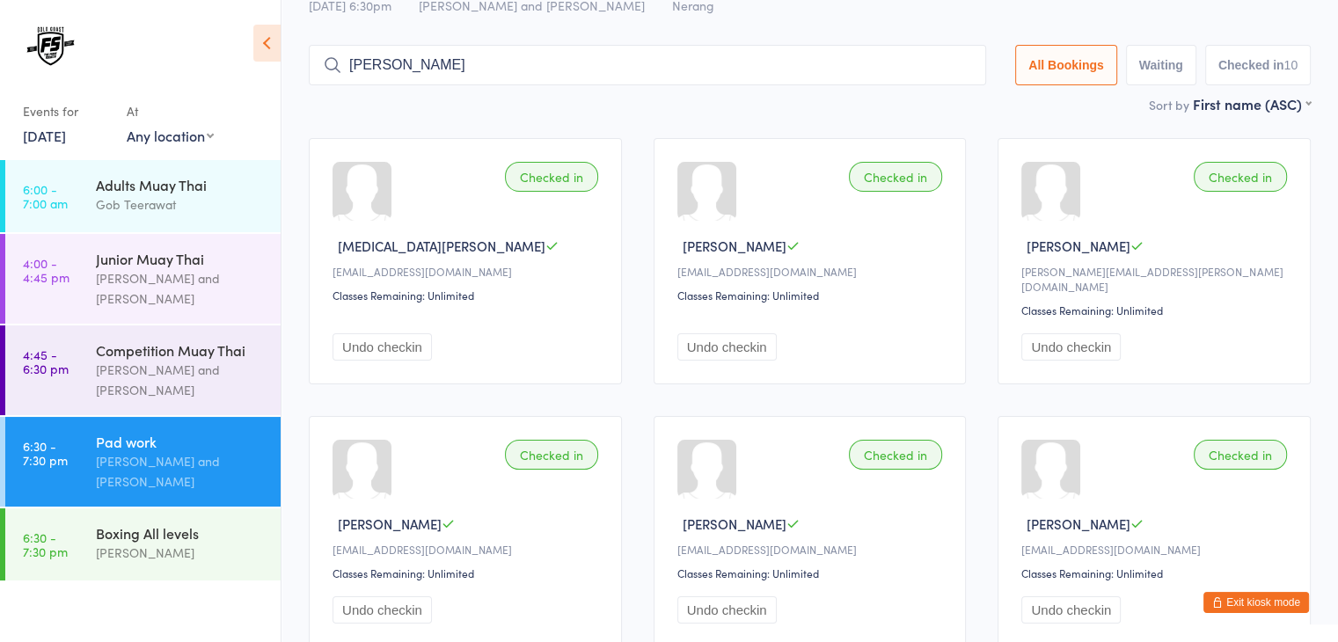
scroll to position [0, 0]
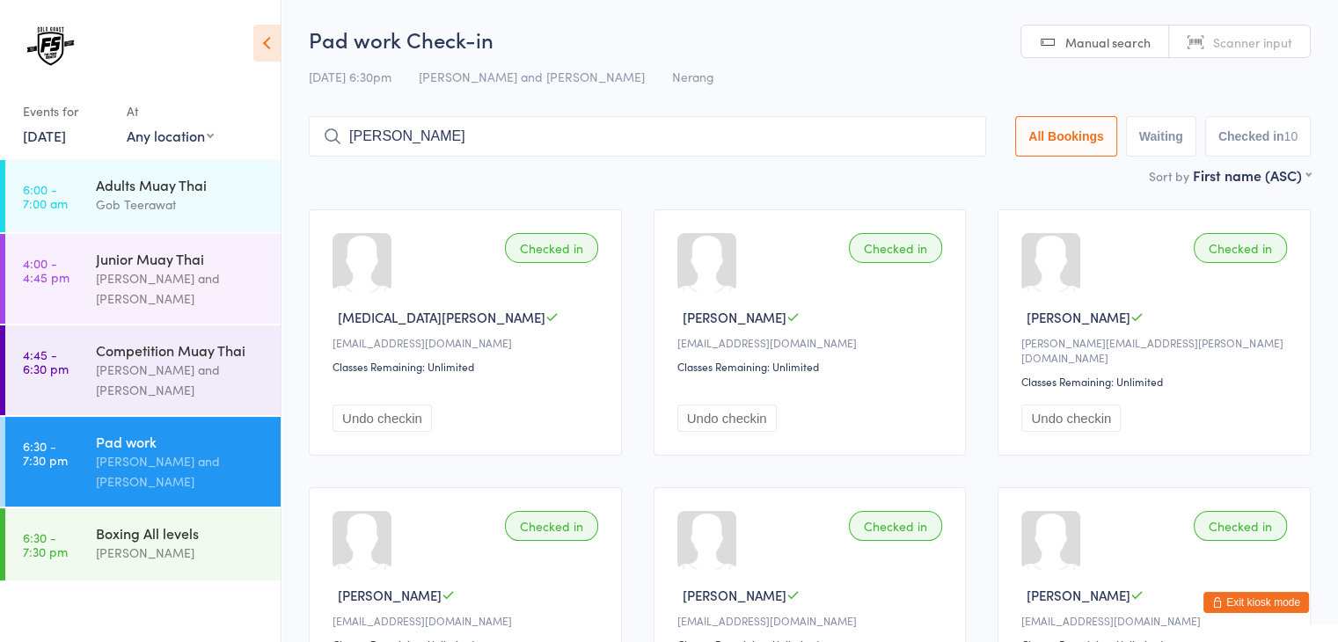
click at [1223, 51] on link "Scanner input" at bounding box center [1240, 42] width 141 height 33
click at [848, 133] on input "search" at bounding box center [648, 136] width 678 height 40
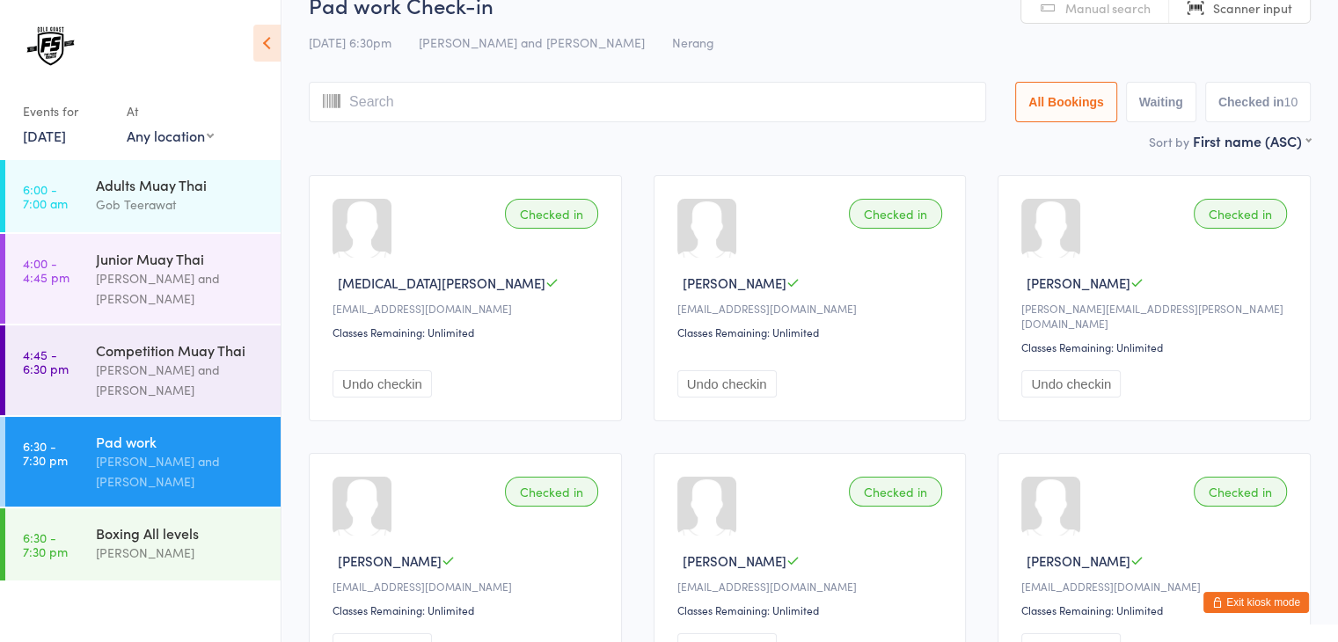
scroll to position [116, 0]
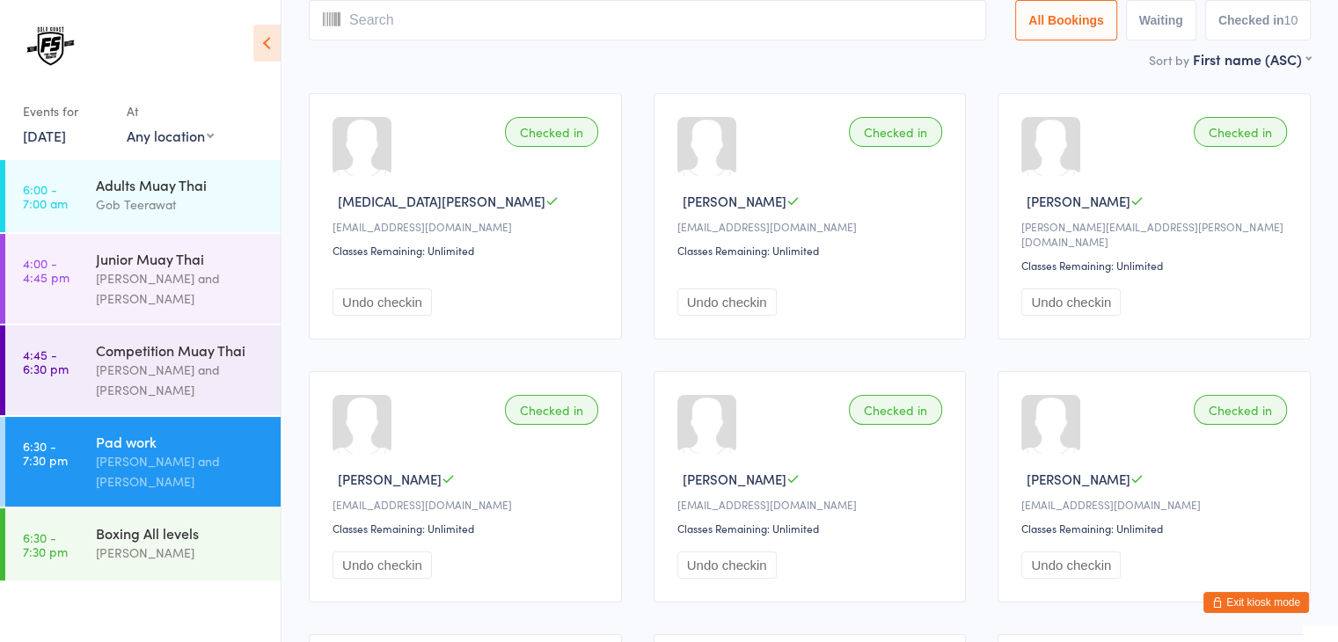
click at [848, 133] on div "Checked in Almog Nadav pninanadav5@gmail.com Classes Remaining: Unlimited Undo …" at bounding box center [810, 216] width 313 height 246
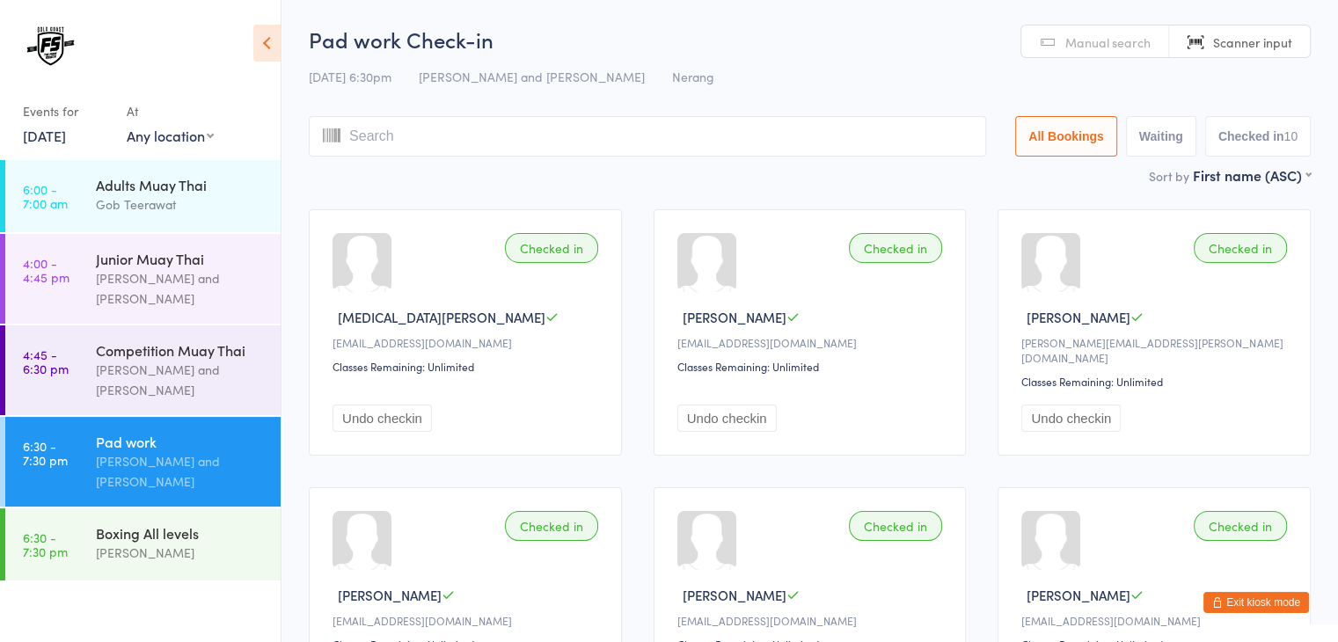
click at [1116, 51] on link "Manual search" at bounding box center [1096, 42] width 148 height 33
click at [730, 140] on input "search" at bounding box center [648, 136] width 678 height 40
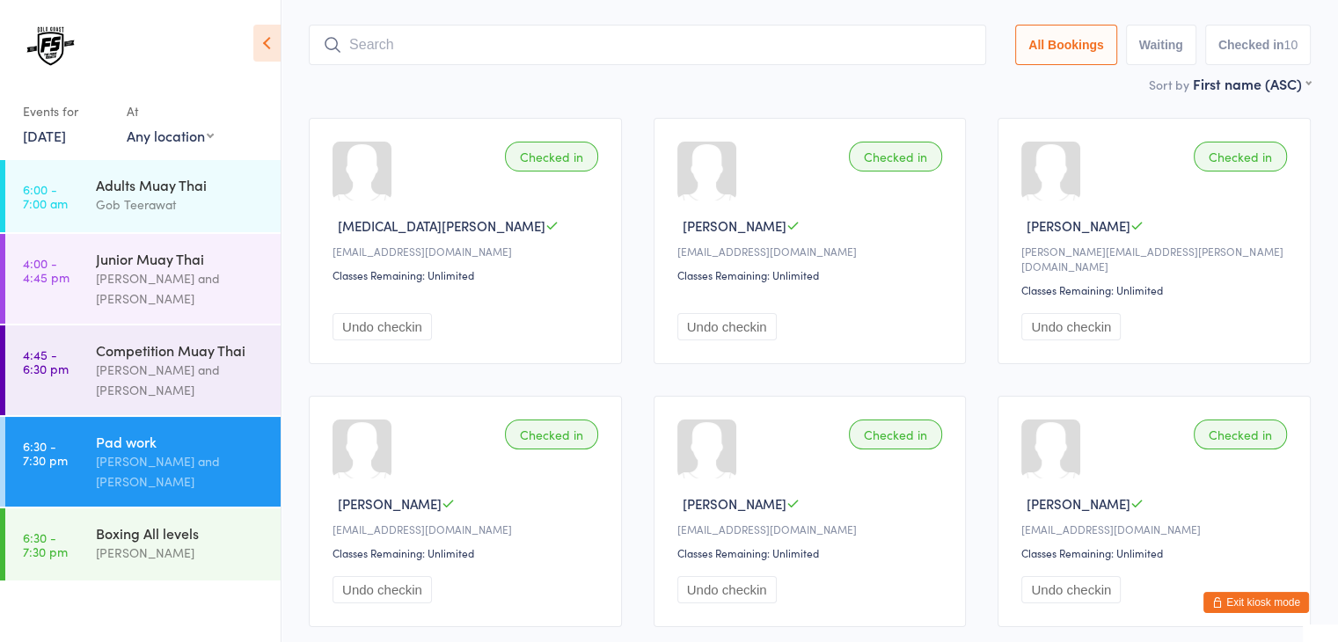
scroll to position [116, 0]
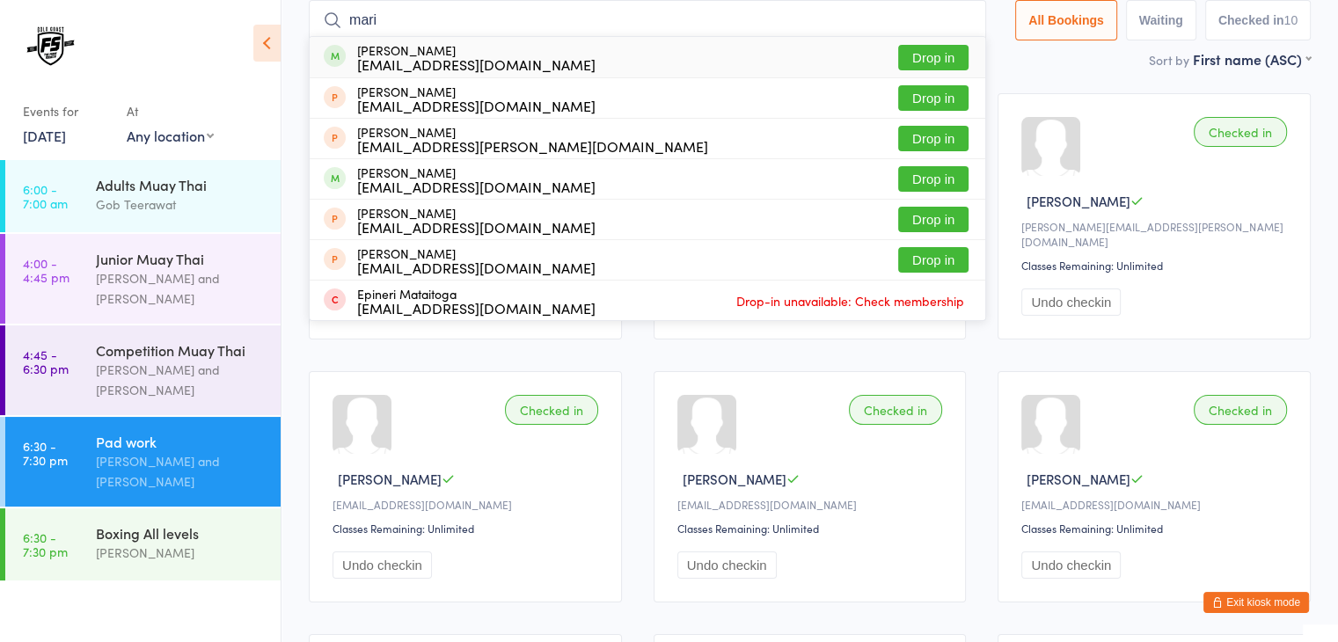
type input "mari"
click at [950, 57] on button "Drop in" at bounding box center [933, 58] width 70 height 26
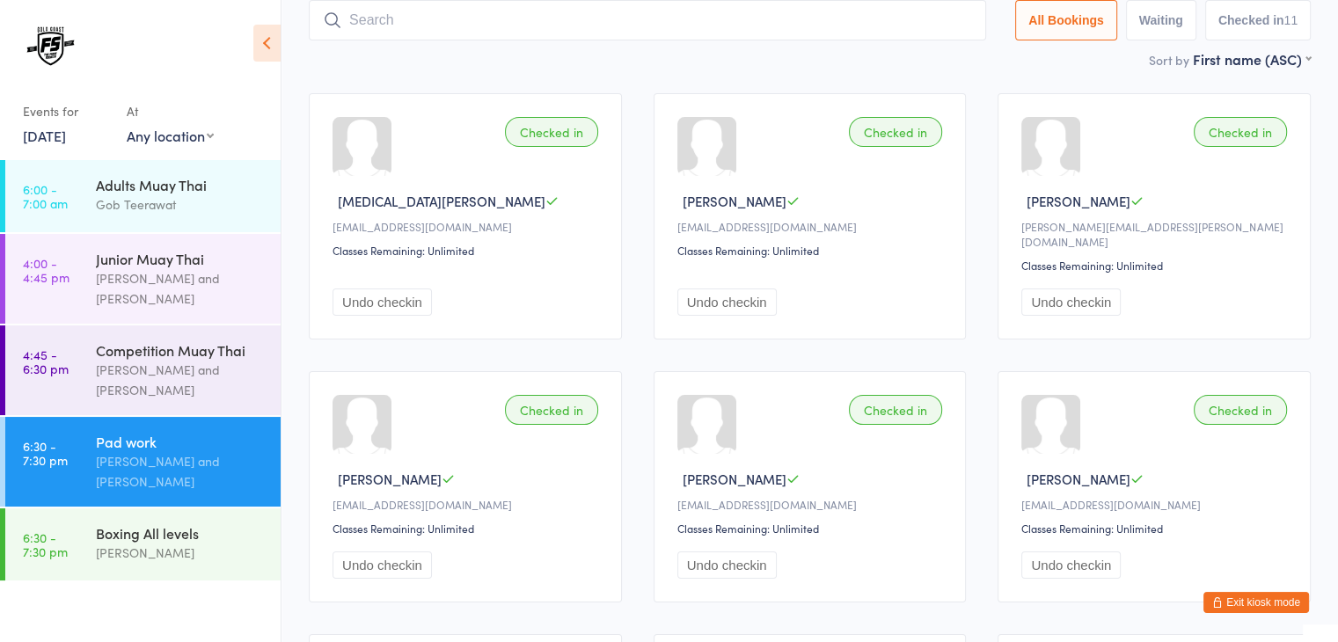
click at [518, 23] on input "search" at bounding box center [648, 20] width 678 height 40
click at [301, 314] on div "Checked in Alli Gill allisoncarmelgill@gmail.com Classes Remaining: Unlimited U…" at bounding box center [810, 610] width 1034 height 1067
